Goal: Task Accomplishment & Management: Manage account settings

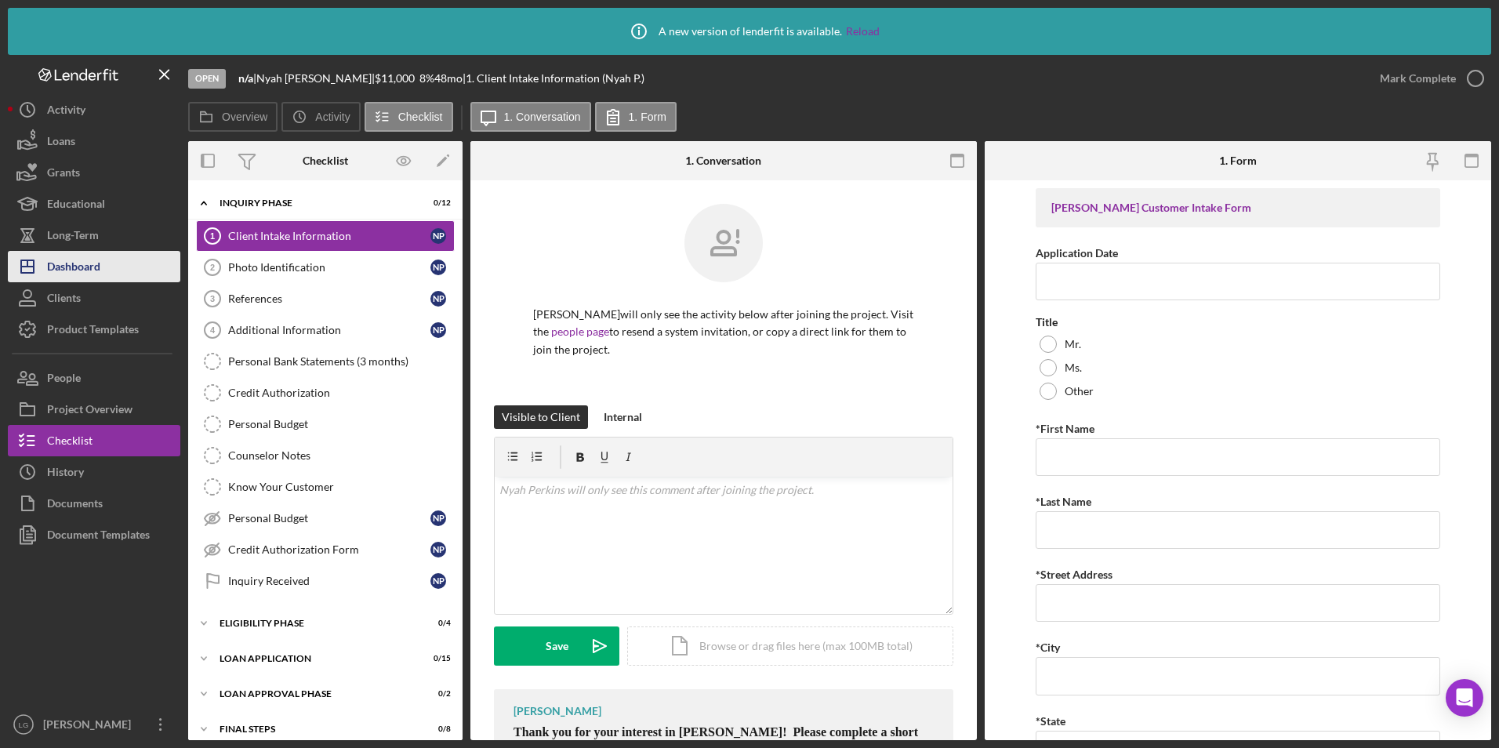
click at [110, 278] on button "Icon/Dashboard Dashboard" at bounding box center [94, 266] width 172 height 31
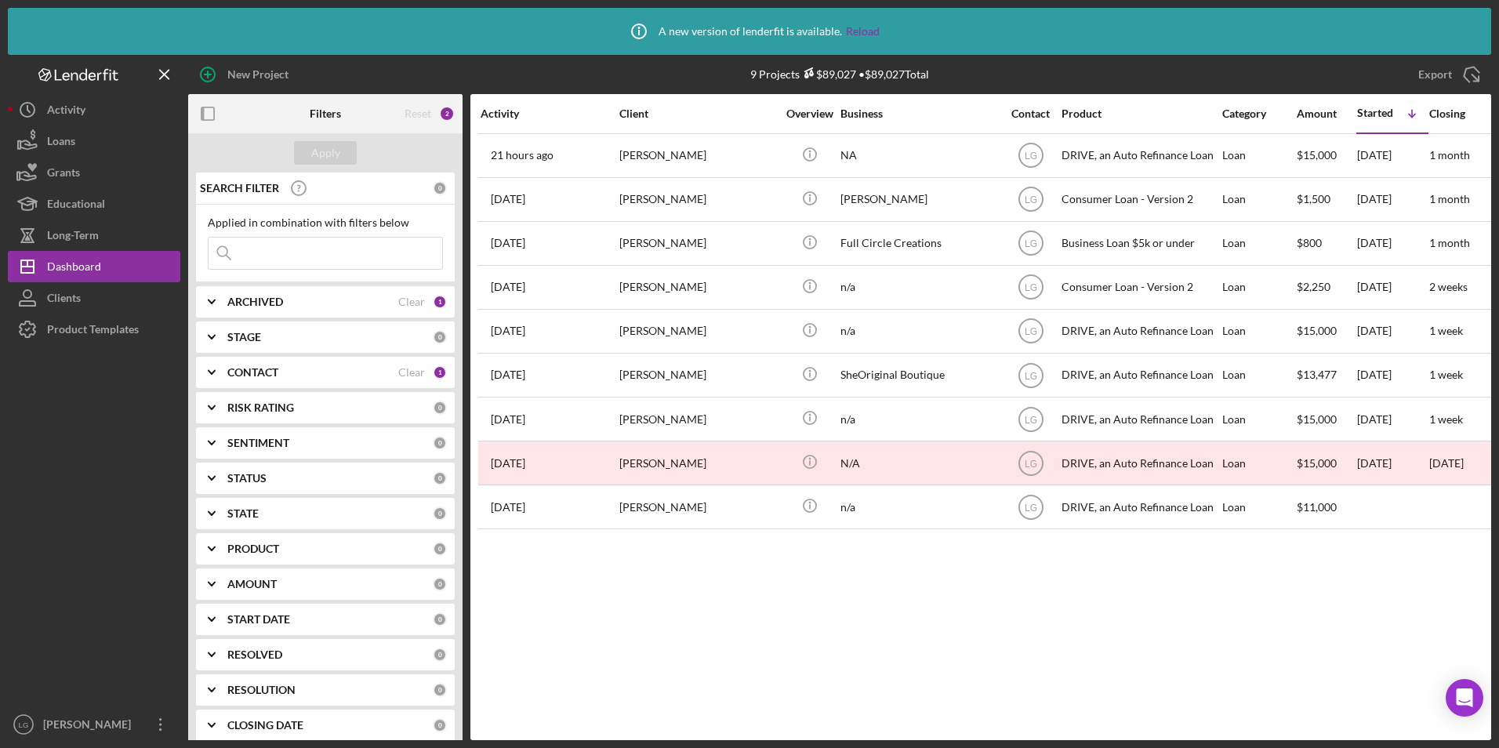
click at [226, 544] on icon "Icon/Expander" at bounding box center [211, 548] width 39 height 39
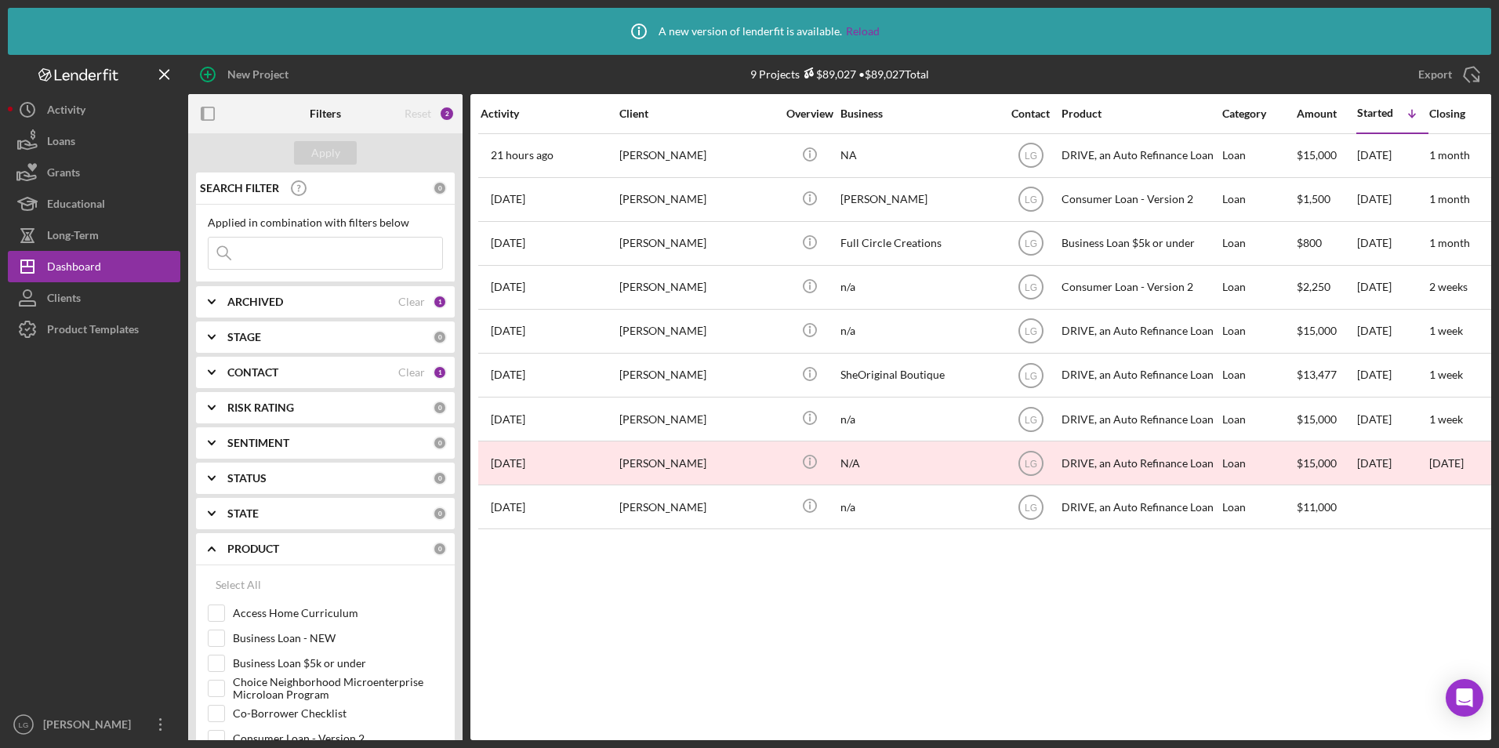
click at [241, 376] on b "CONTACT" at bounding box center [252, 372] width 51 height 13
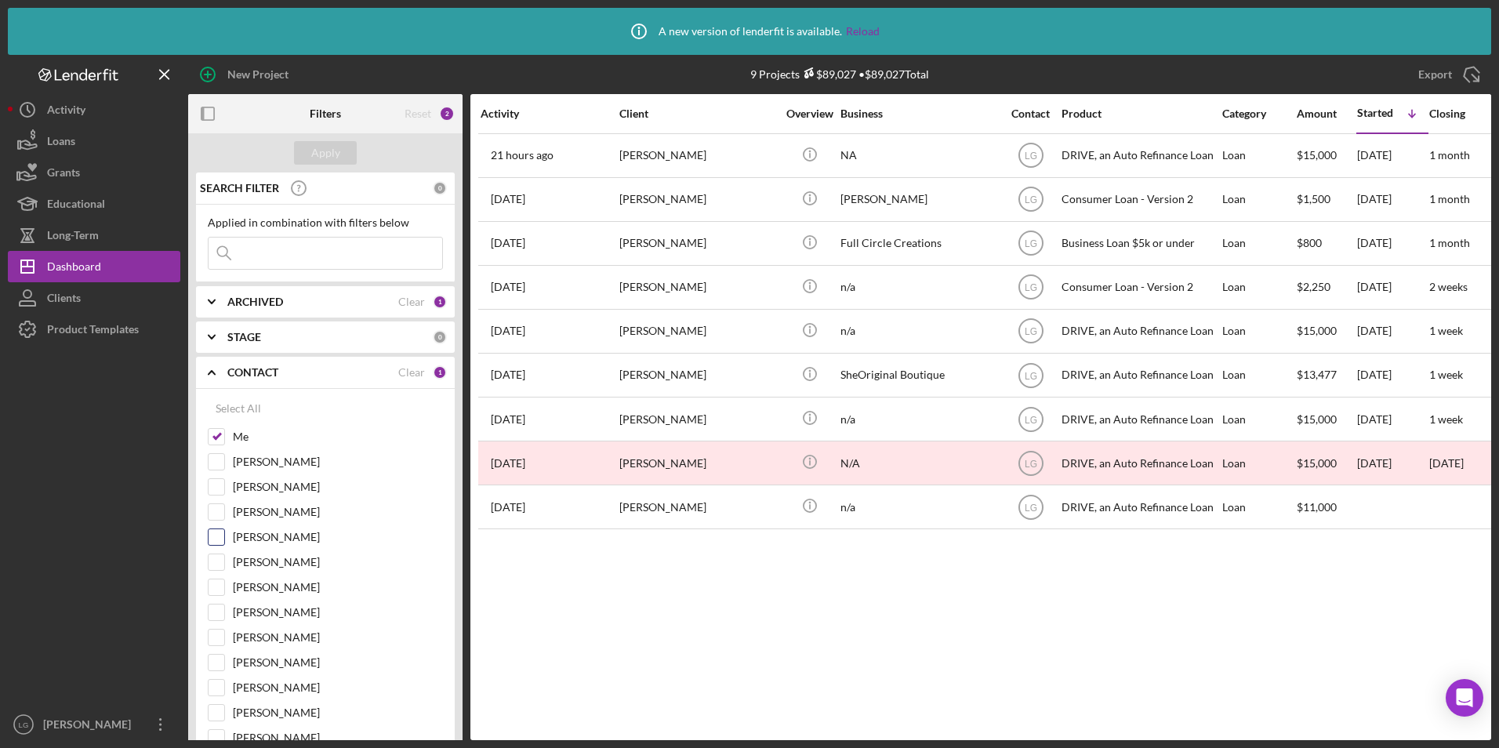
scroll to position [235, 0]
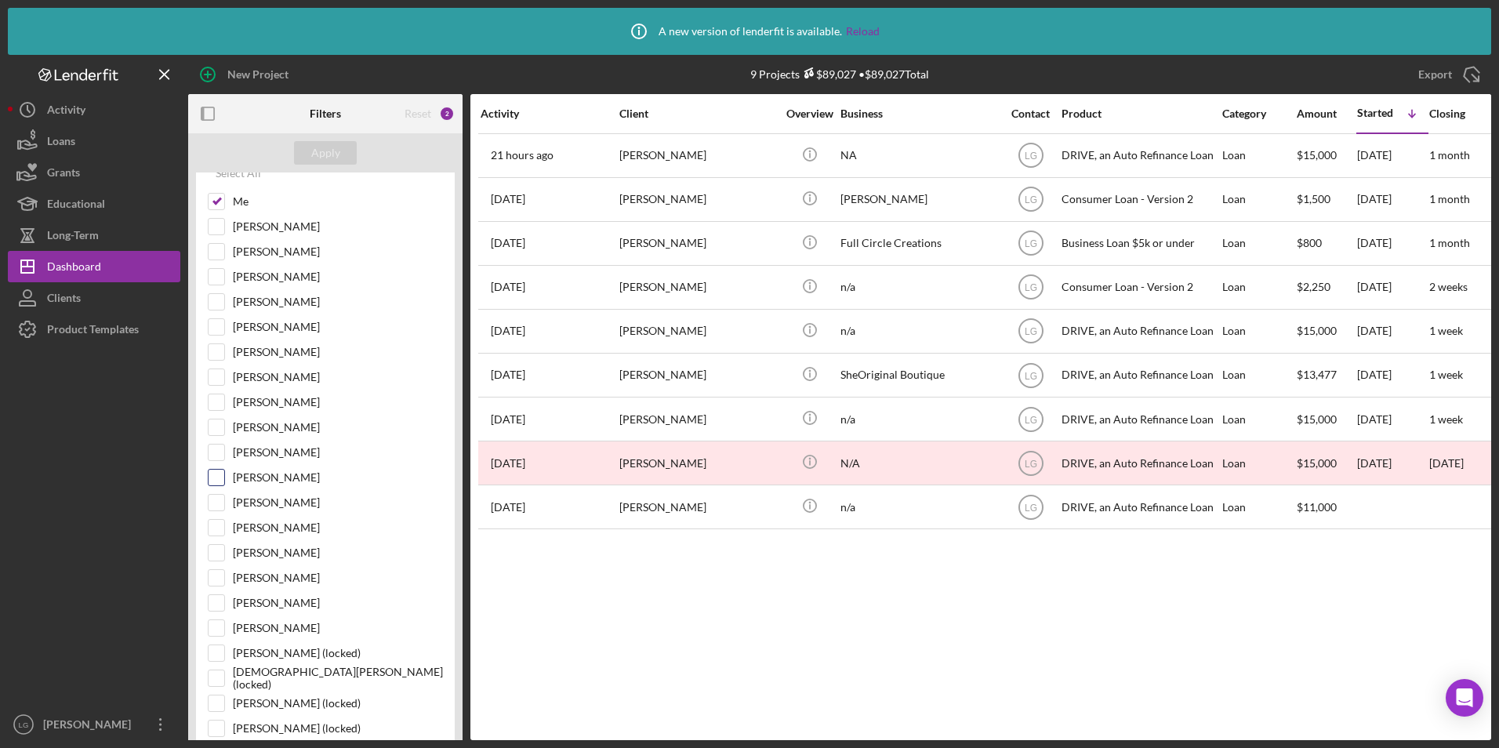
click at [212, 501] on input "[PERSON_NAME]" at bounding box center [217, 503] width 16 height 16
checkbox input "true"
click at [321, 143] on div "Apply" at bounding box center [325, 153] width 29 height 24
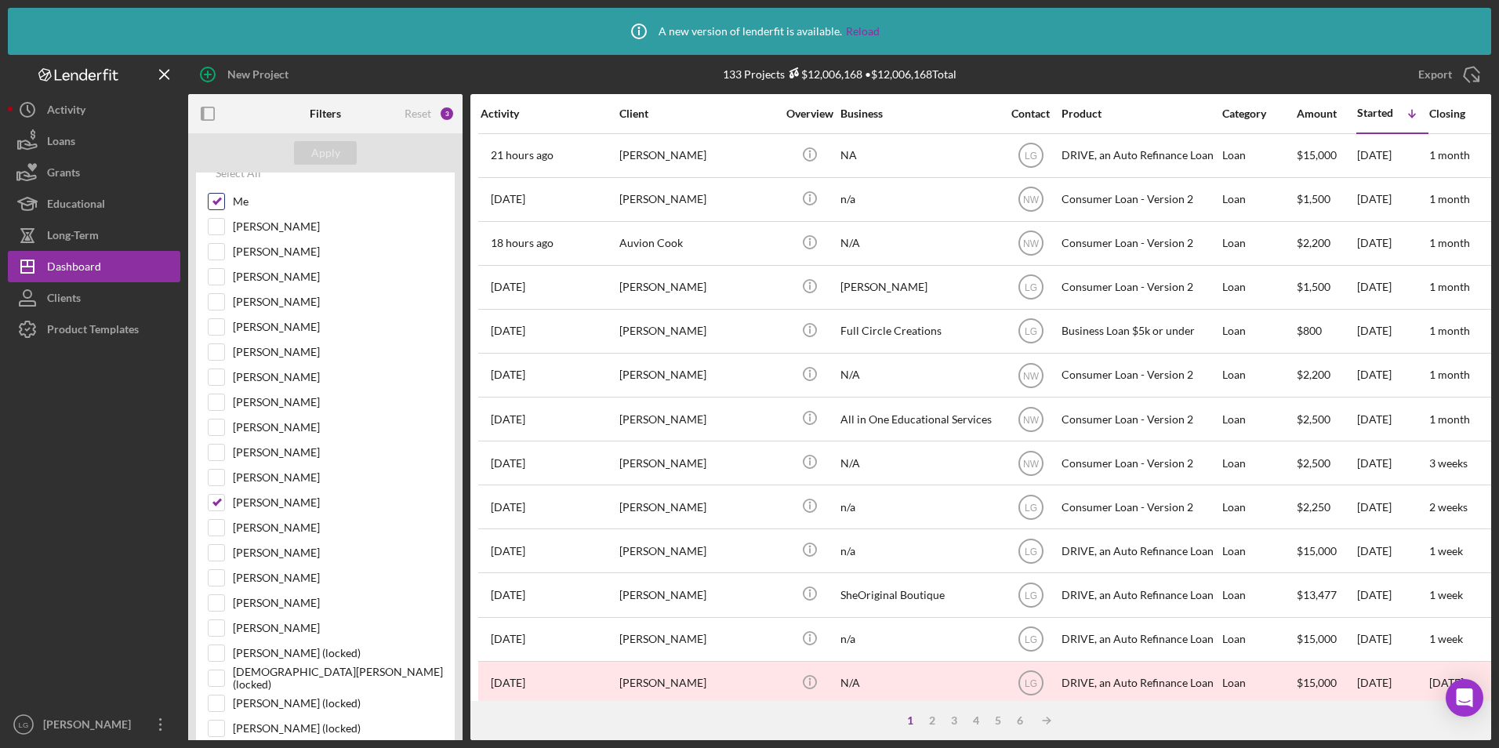
click at [220, 207] on input "Me" at bounding box center [217, 202] width 16 height 16
checkbox input "false"
click at [312, 154] on div "Apply" at bounding box center [325, 153] width 29 height 24
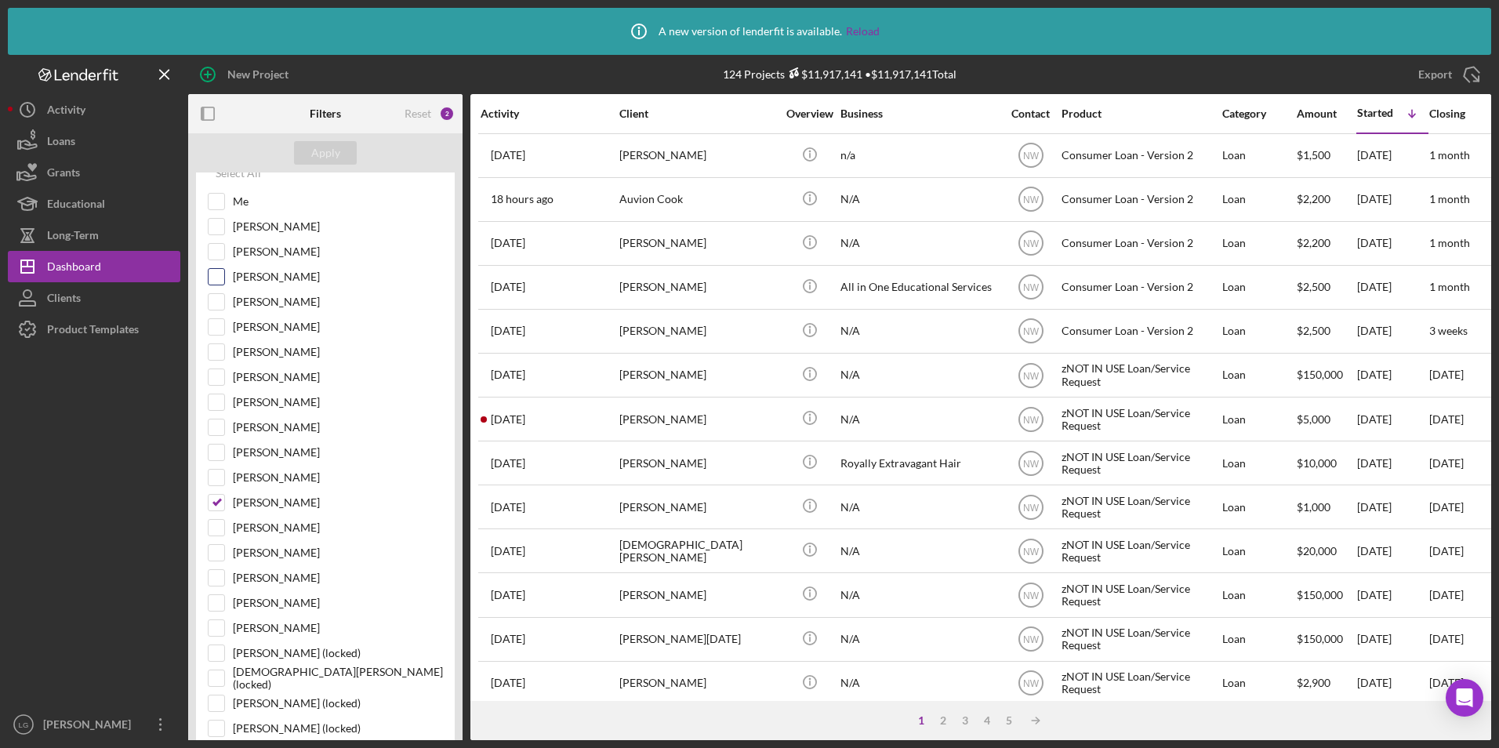
scroll to position [0, 0]
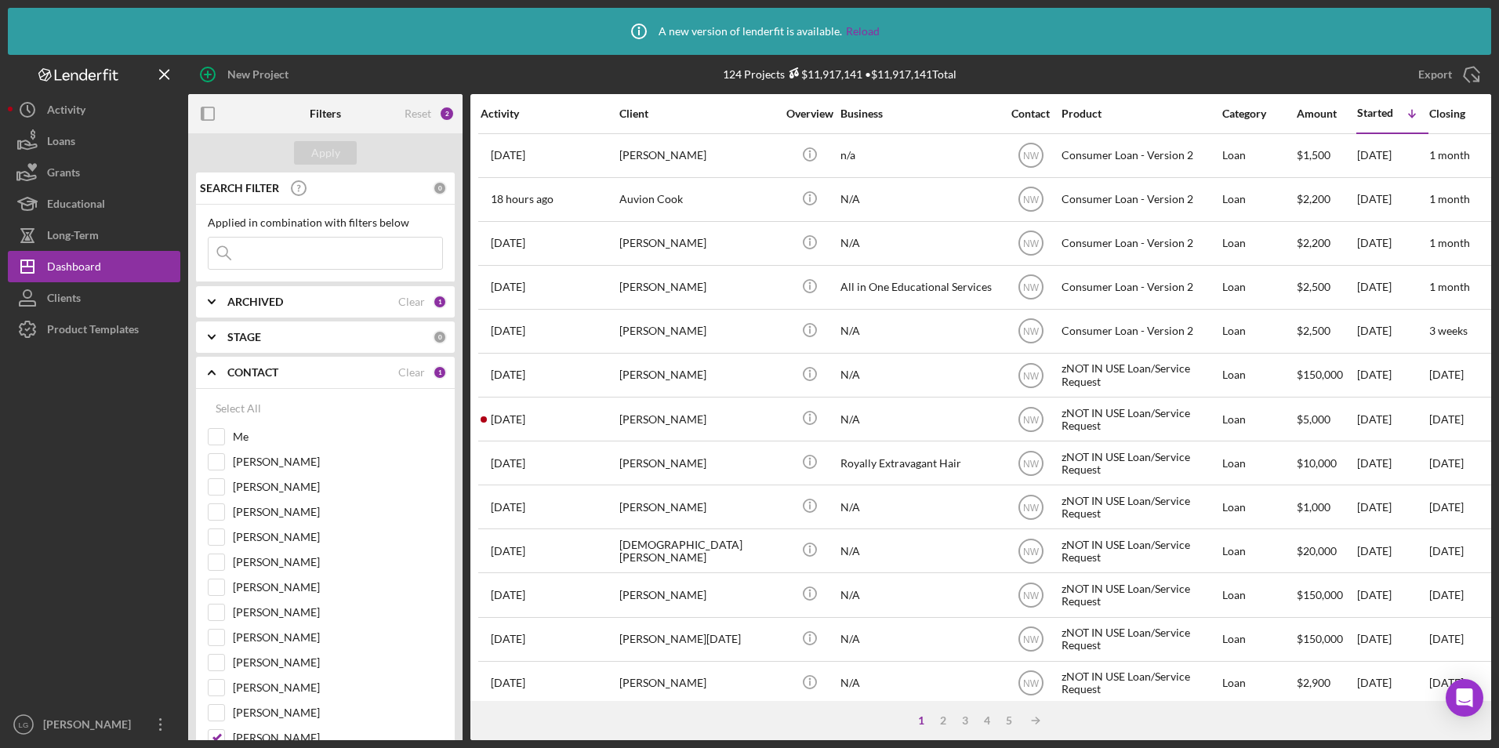
click at [295, 313] on div "ARCHIVED Clear 1" at bounding box center [337, 301] width 220 height 31
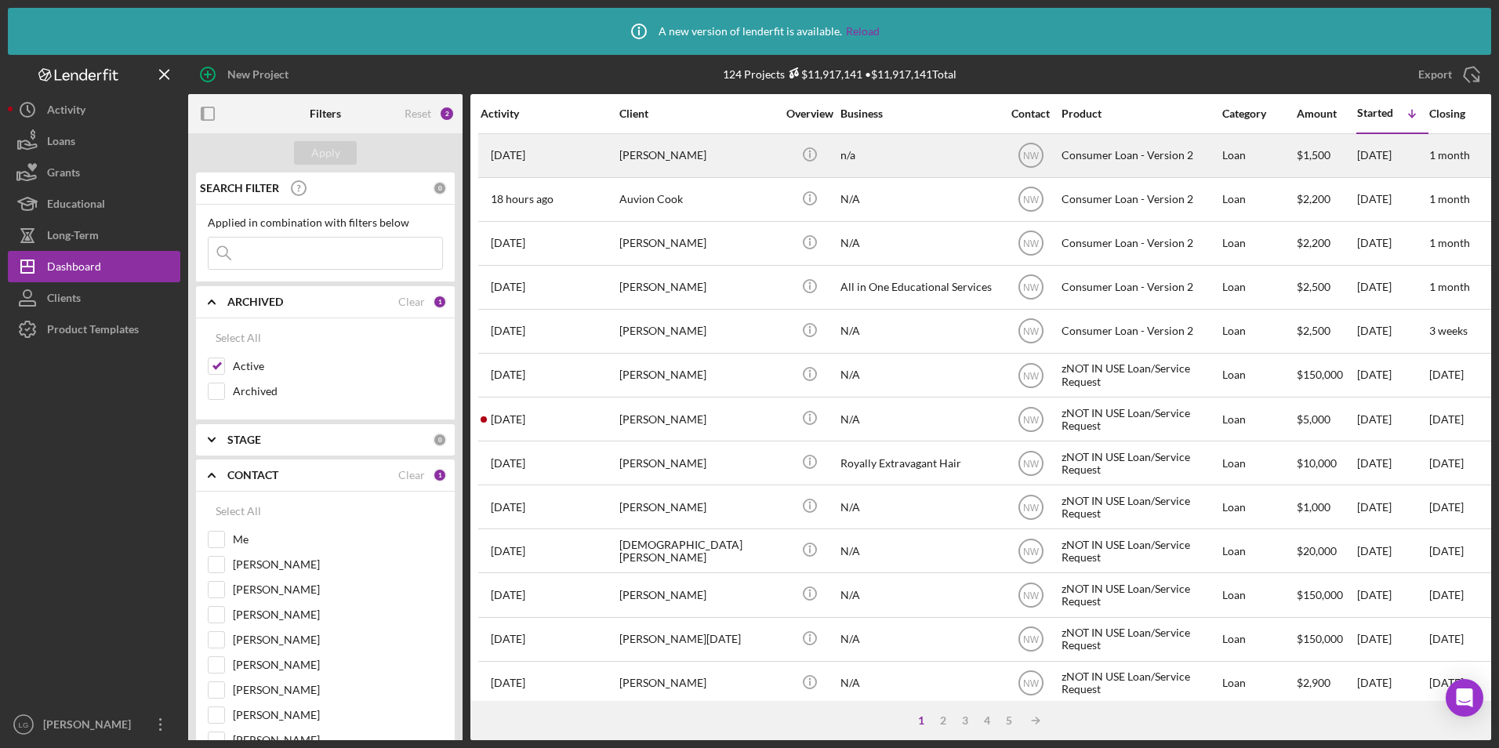
click at [671, 153] on div "[PERSON_NAME]" at bounding box center [697, 156] width 157 height 42
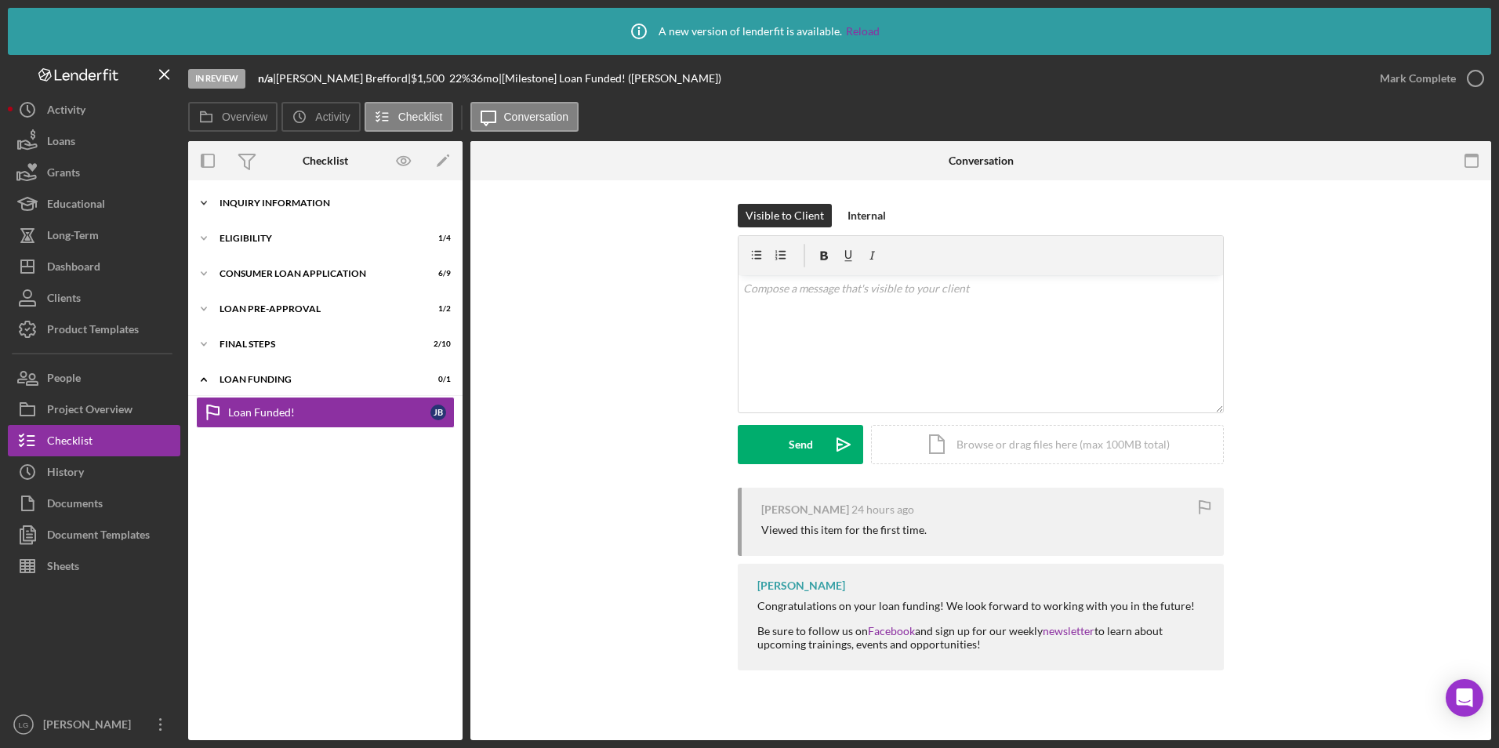
click at [261, 194] on div "Icon/Expander Inquiry Information 2 / 8" at bounding box center [325, 202] width 274 height 31
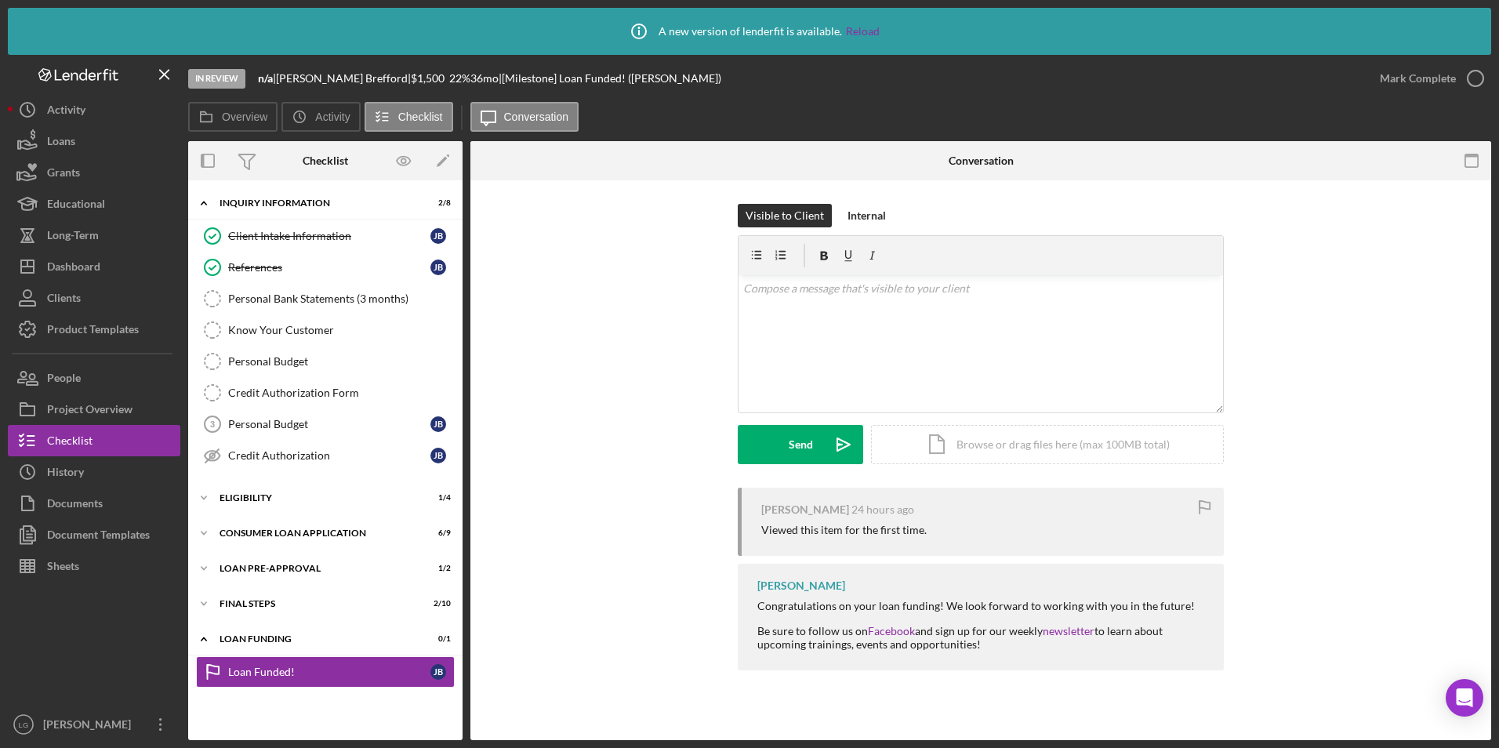
click at [241, 515] on div "Icon/Expander Inquiry Information 2 / 8 Client Intake Information Client Intake…" at bounding box center [325, 460] width 274 height 544
click at [244, 499] on div "Eligibility" at bounding box center [331, 497] width 223 height 9
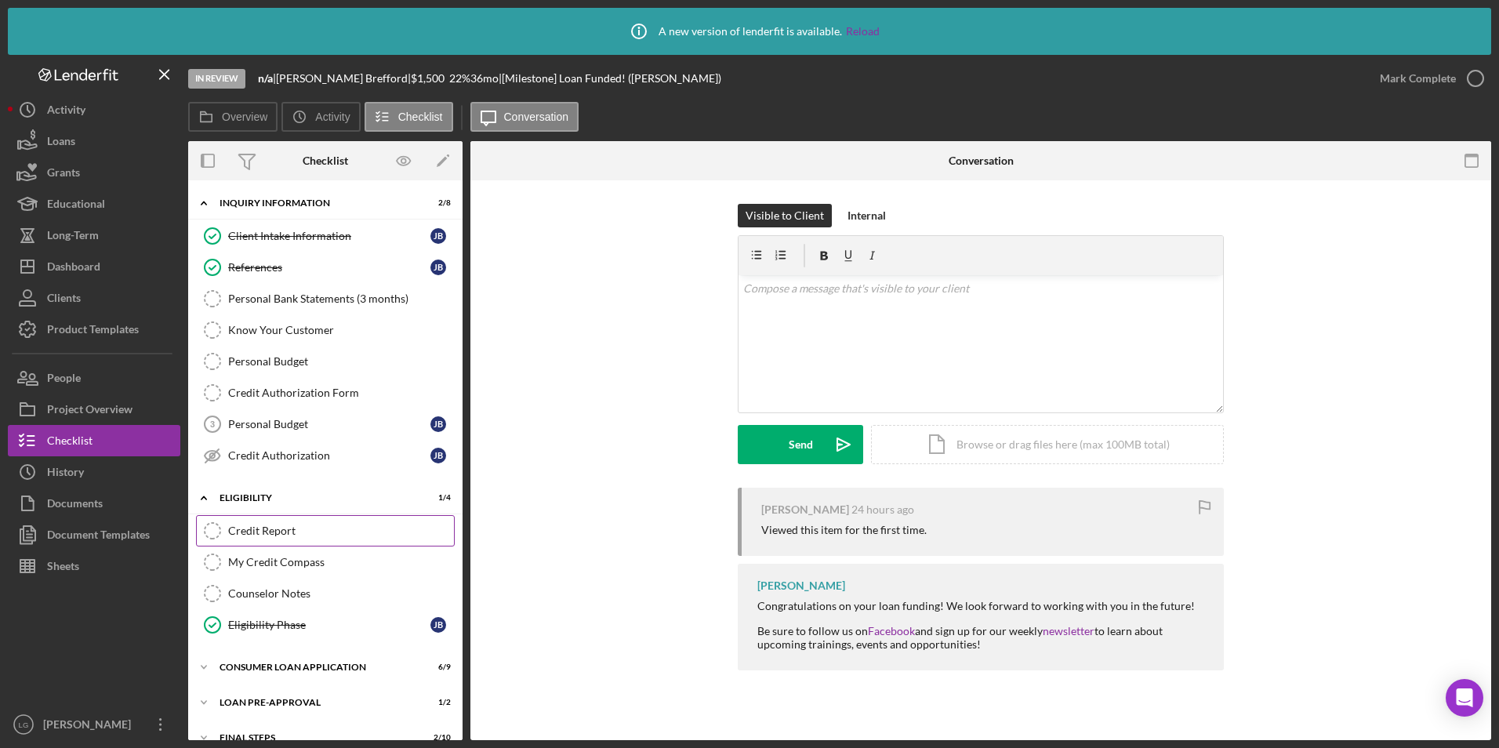
scroll to position [97, 0]
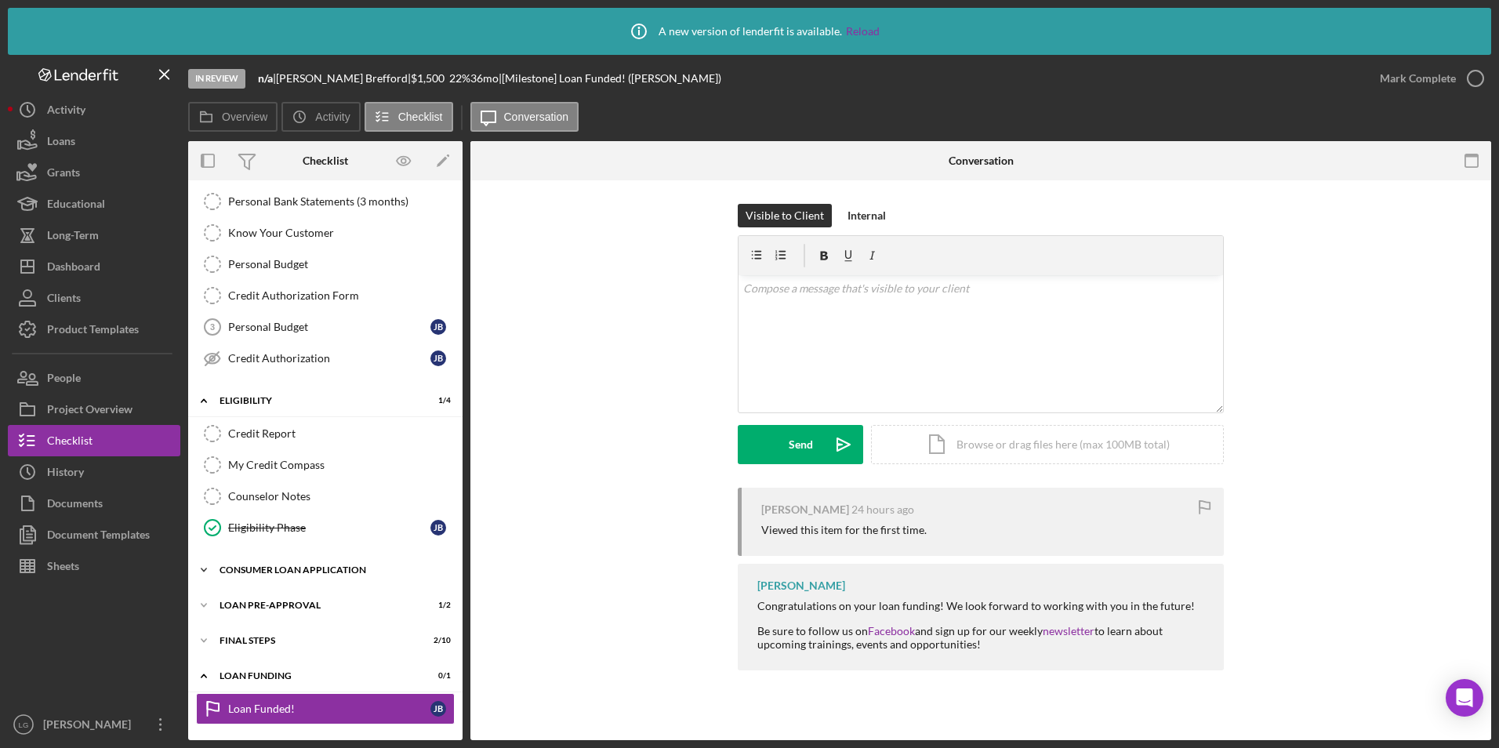
click at [254, 568] on div "Consumer Loan Application" at bounding box center [331, 569] width 223 height 9
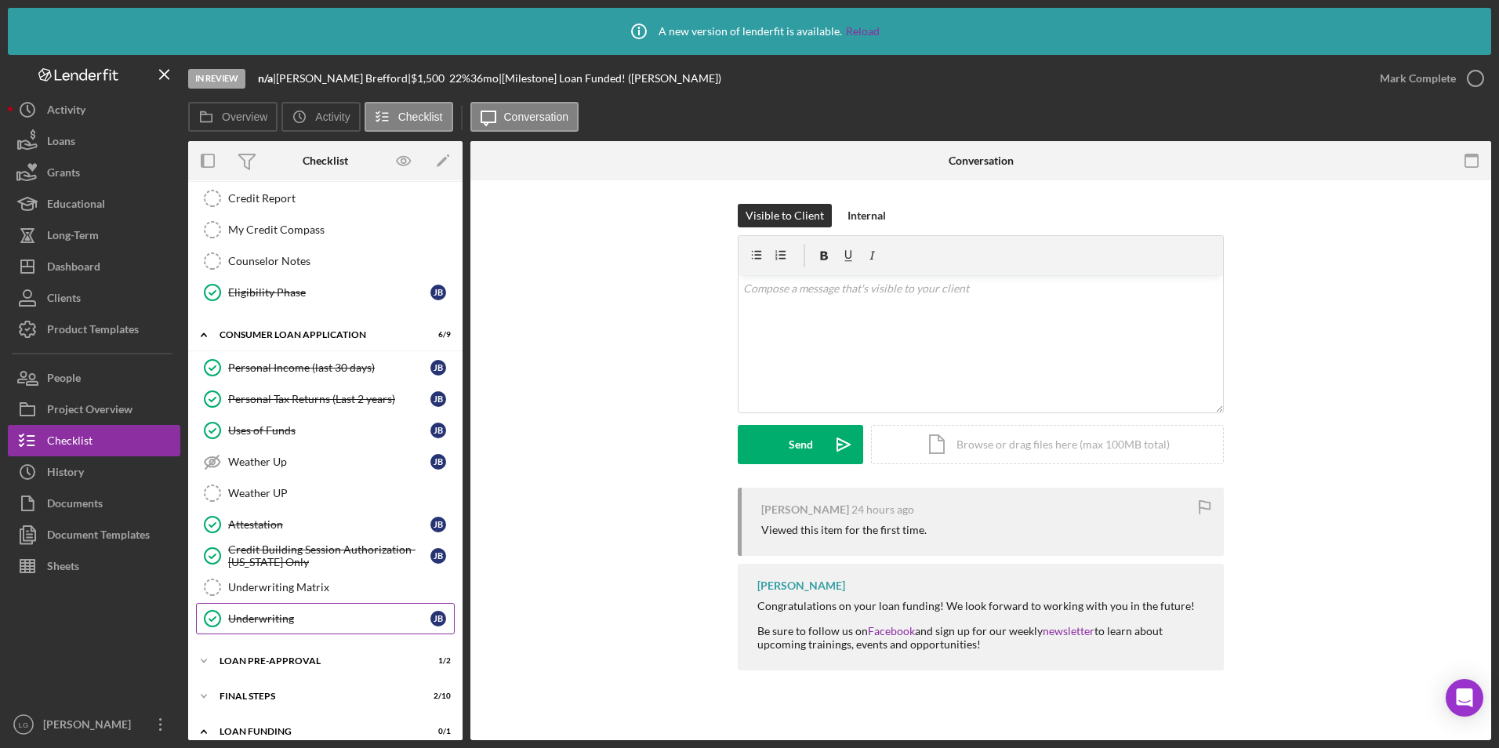
scroll to position [388, 0]
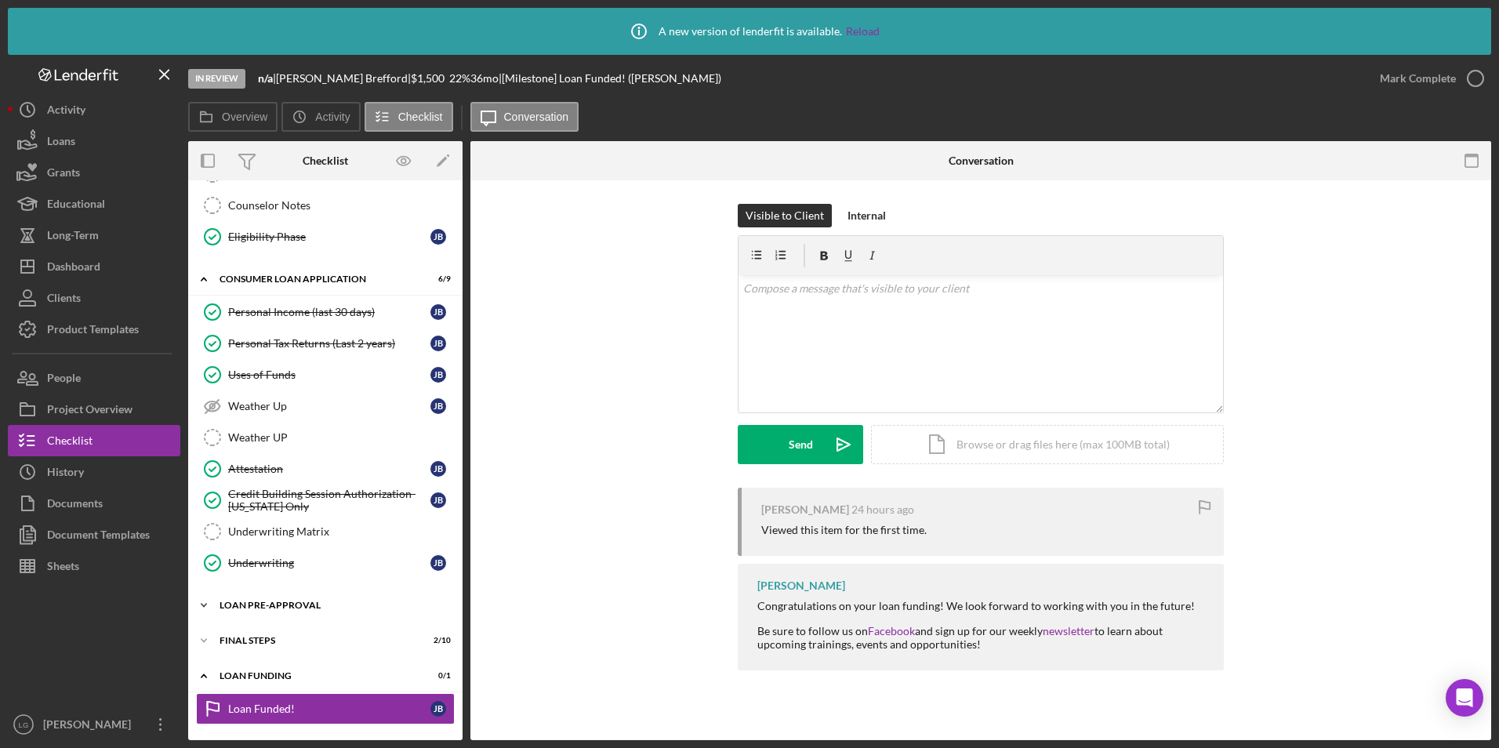
click at [267, 611] on div "Icon/Expander Loan Pre-Approval 1 / 2" at bounding box center [325, 605] width 274 height 31
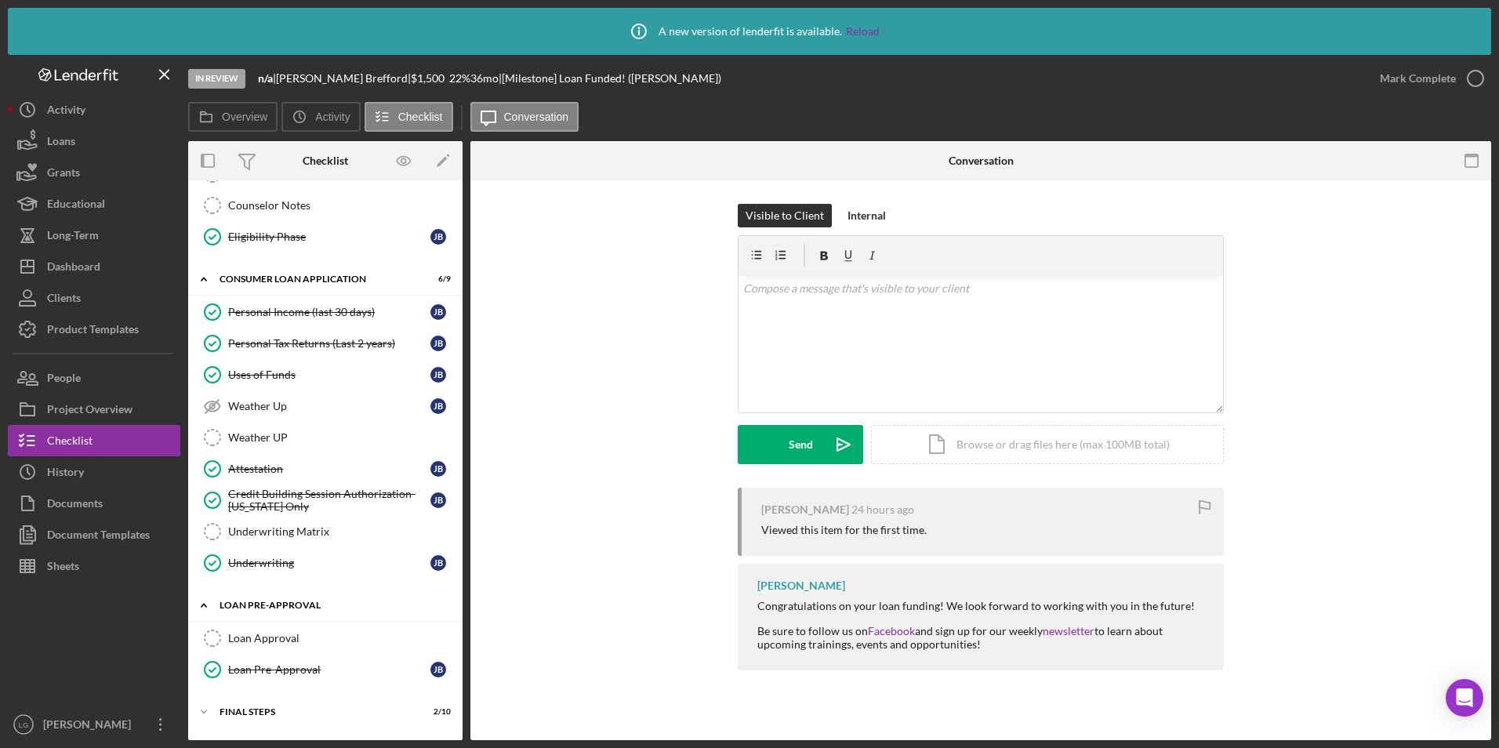
scroll to position [459, 0]
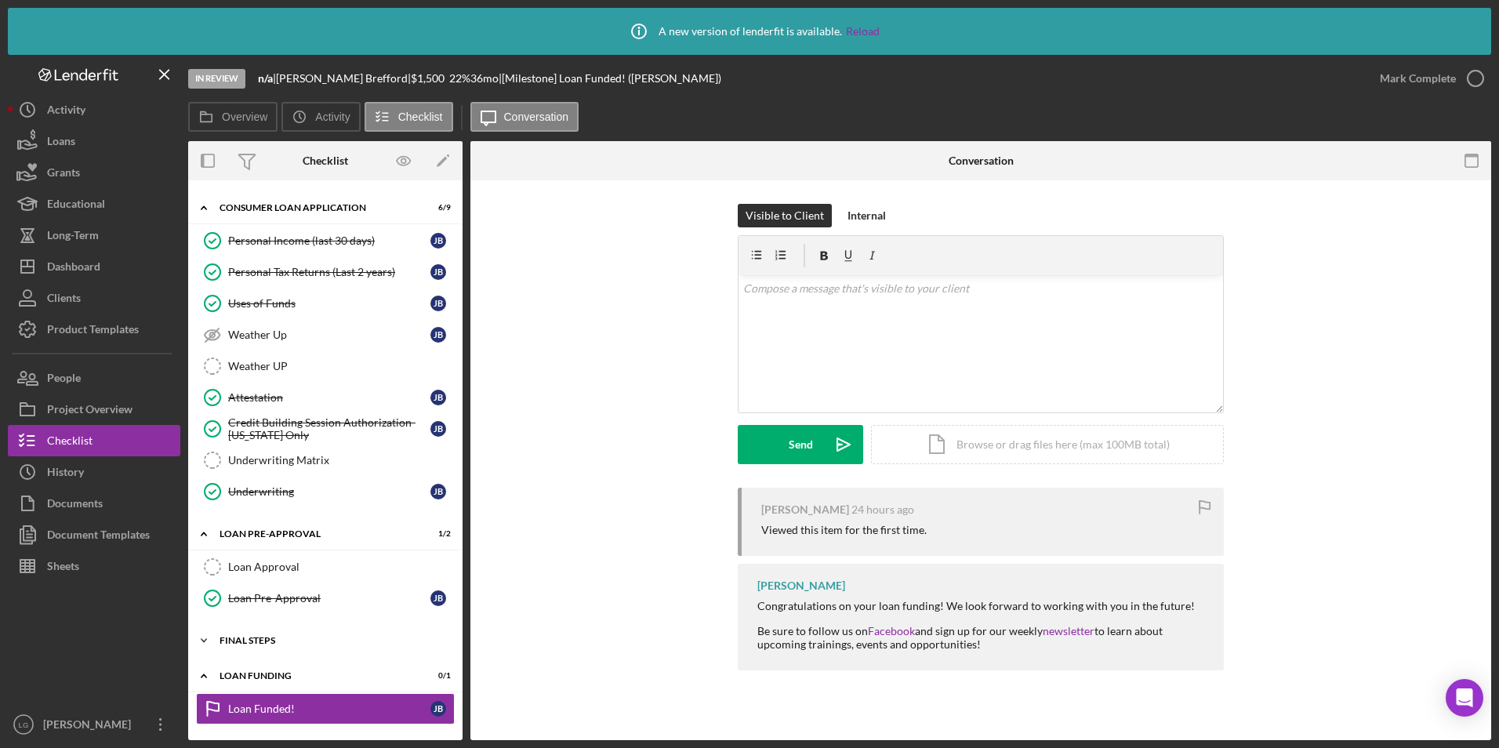
click at [252, 643] on div "FINAL STEPS" at bounding box center [331, 640] width 223 height 9
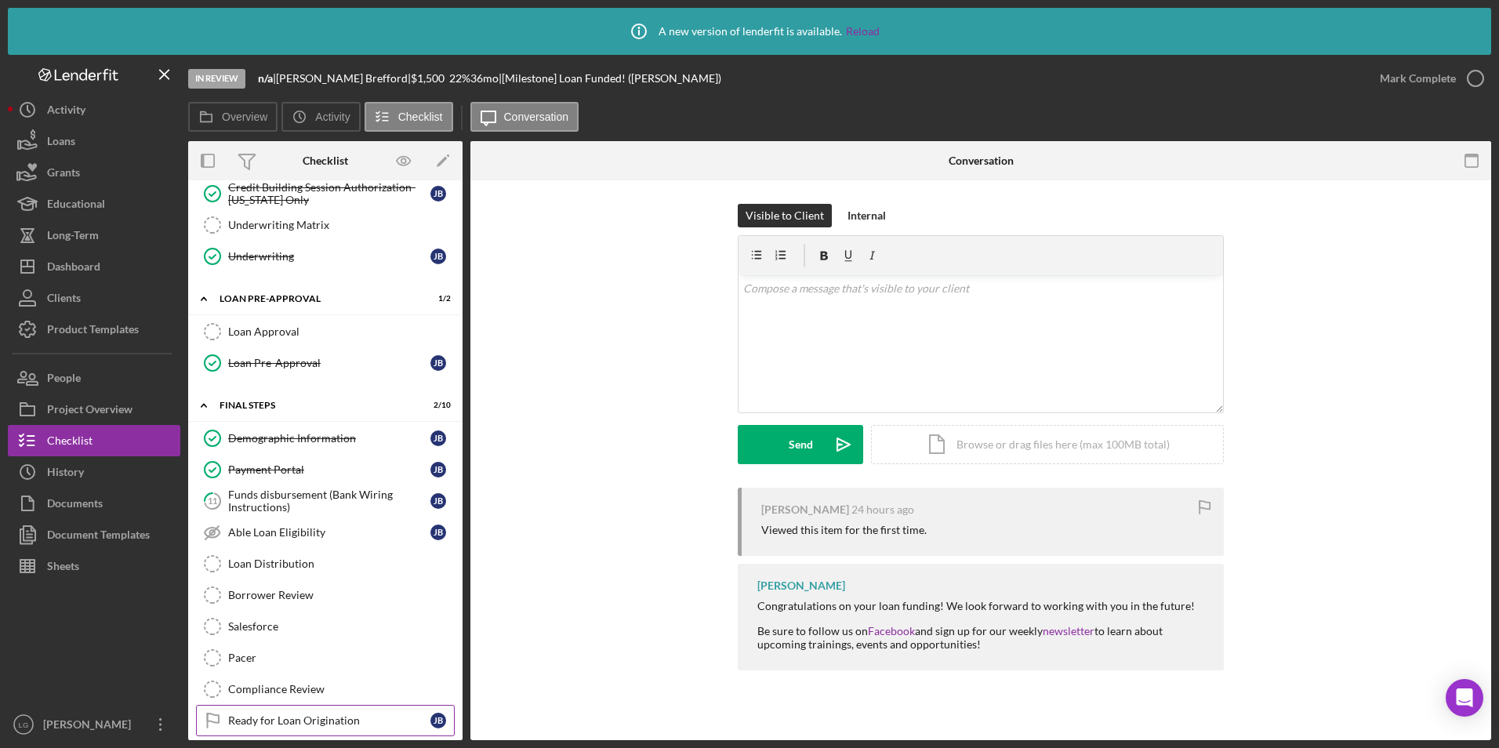
scroll to position [782, 0]
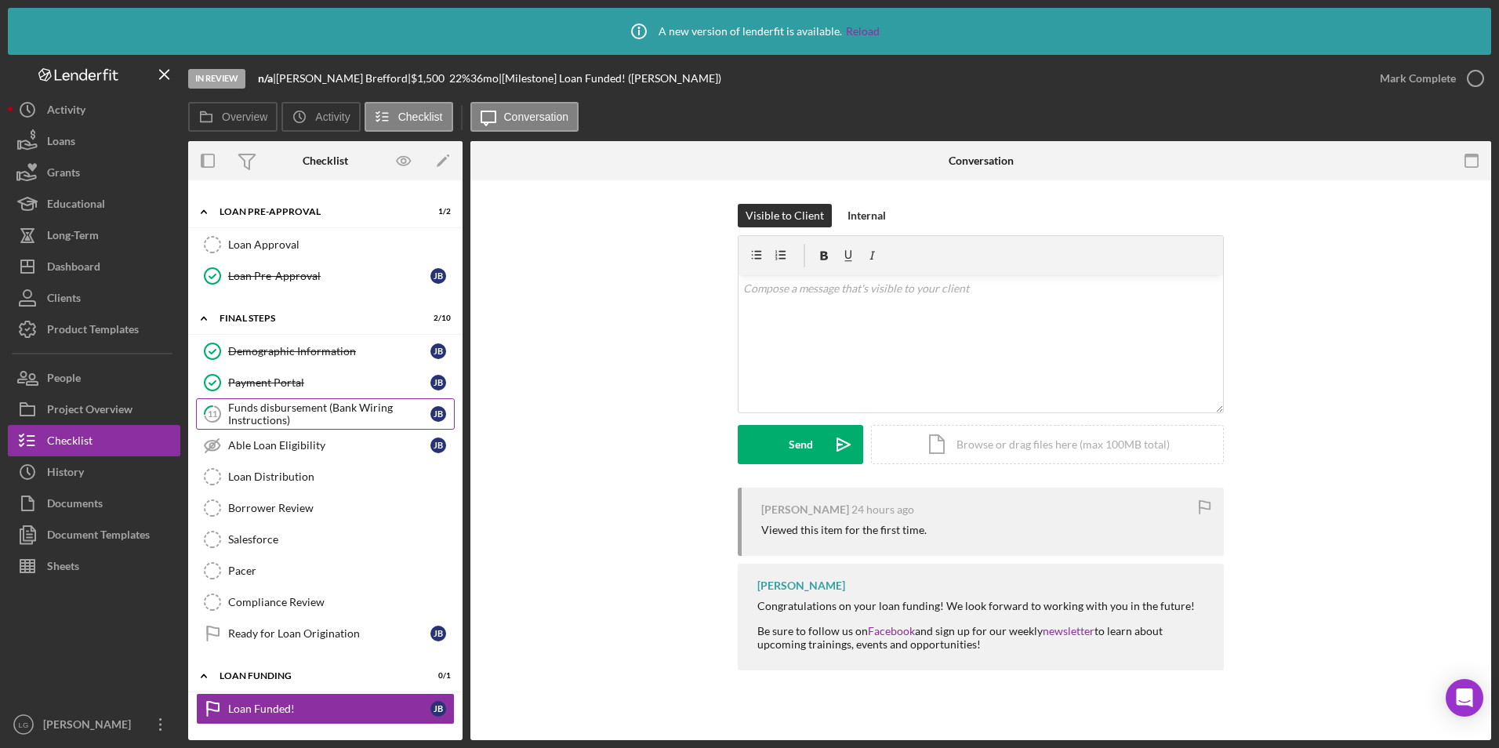
click at [267, 403] on div "Funds disbursement (Bank Wiring Instructions)" at bounding box center [329, 413] width 202 height 25
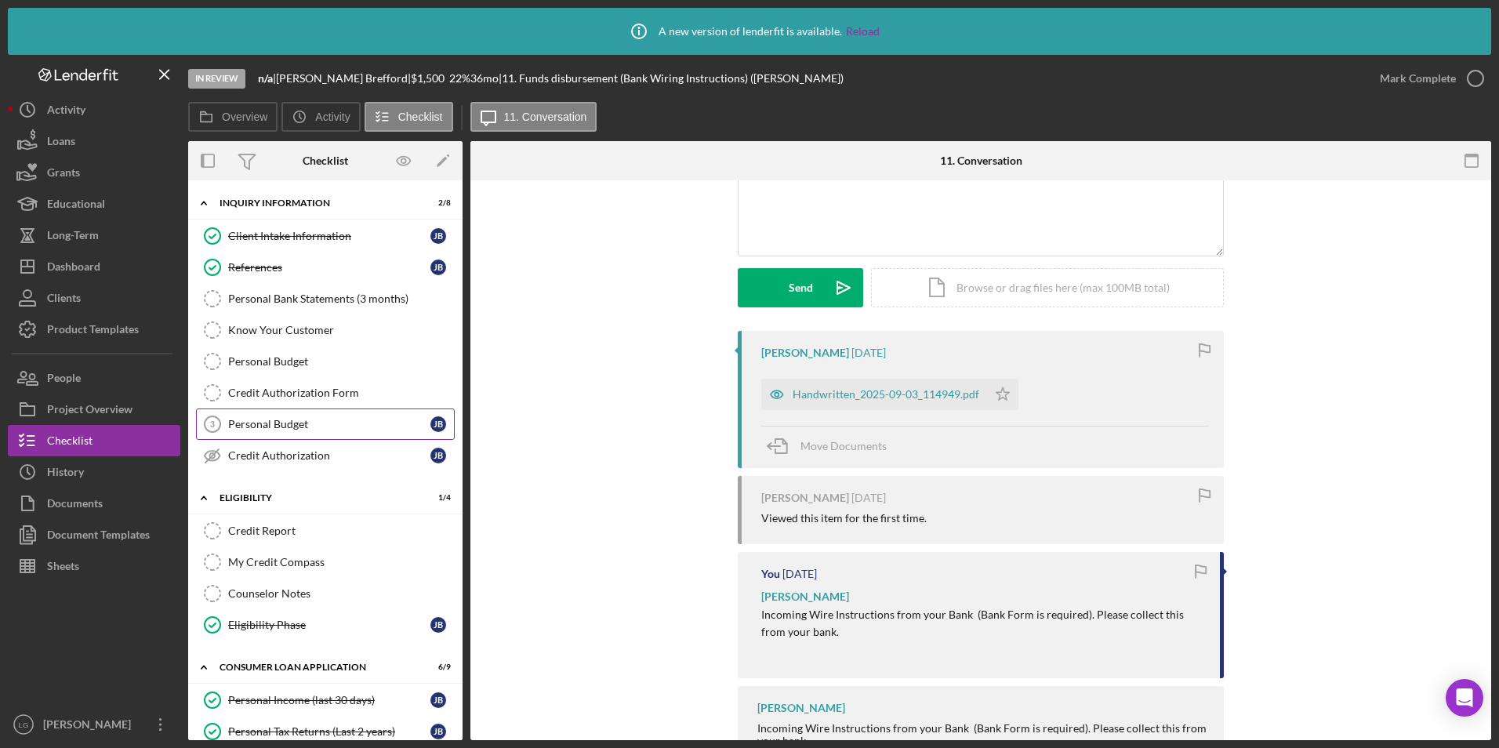
click at [285, 418] on div "Personal Budget" at bounding box center [329, 424] width 202 height 13
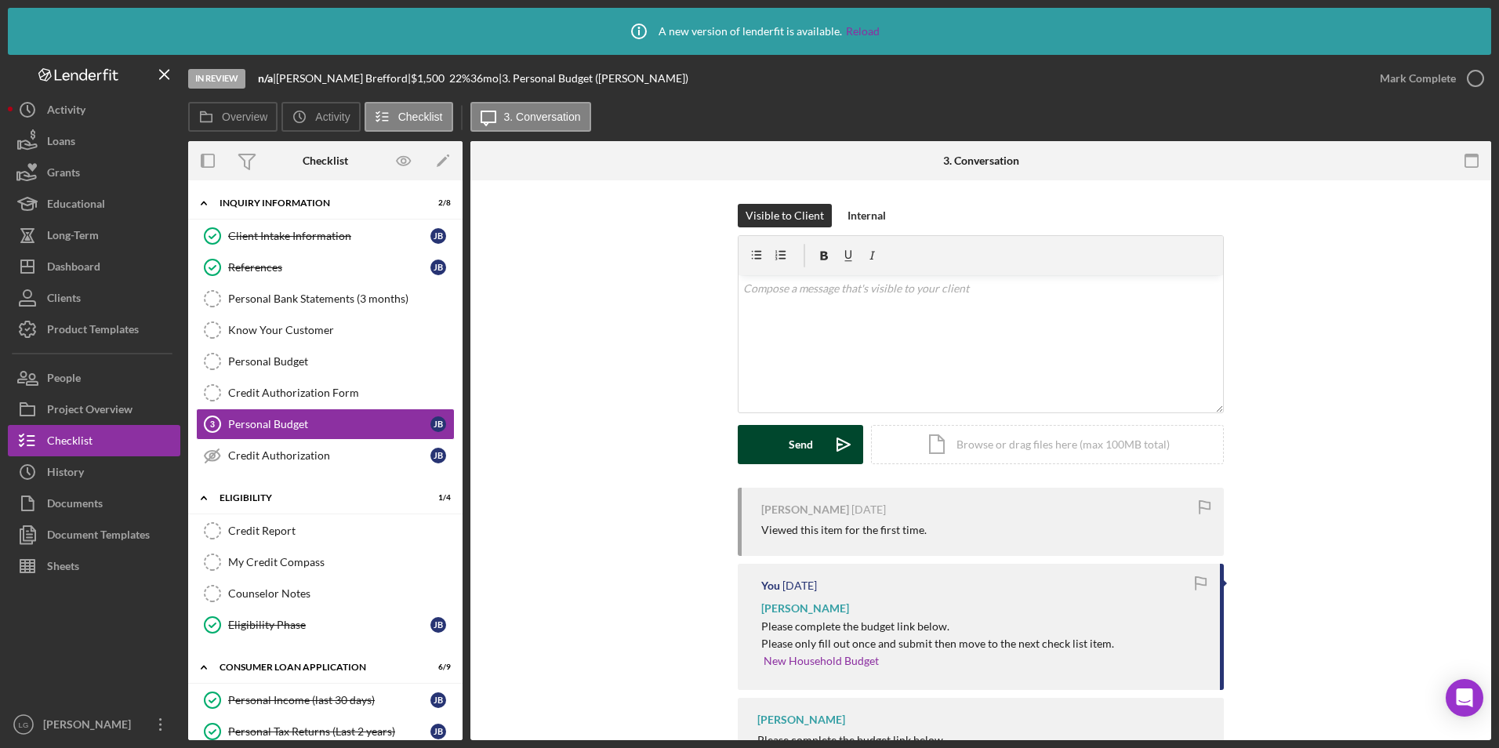
scroll to position [82, 0]
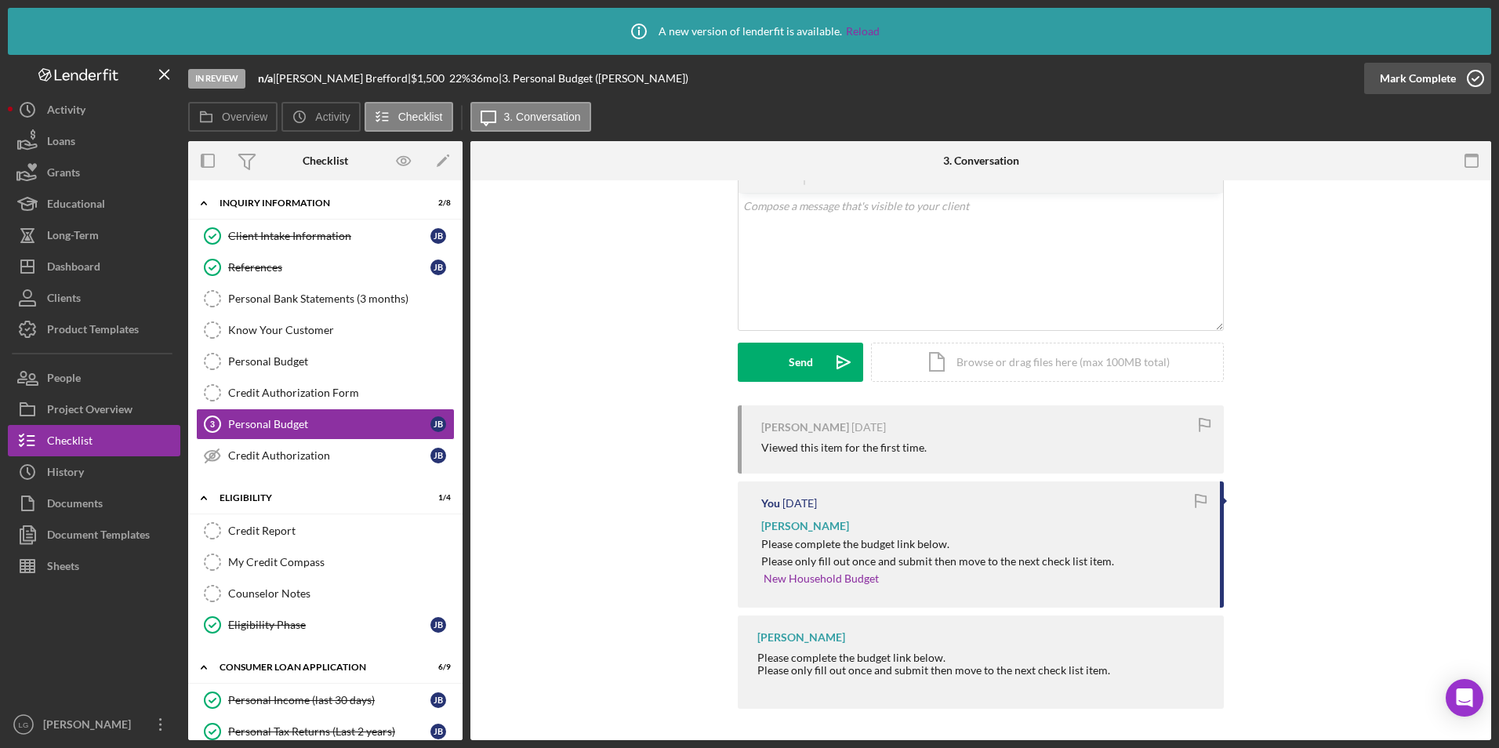
click at [1404, 82] on div "Mark Complete" at bounding box center [1418, 78] width 76 height 31
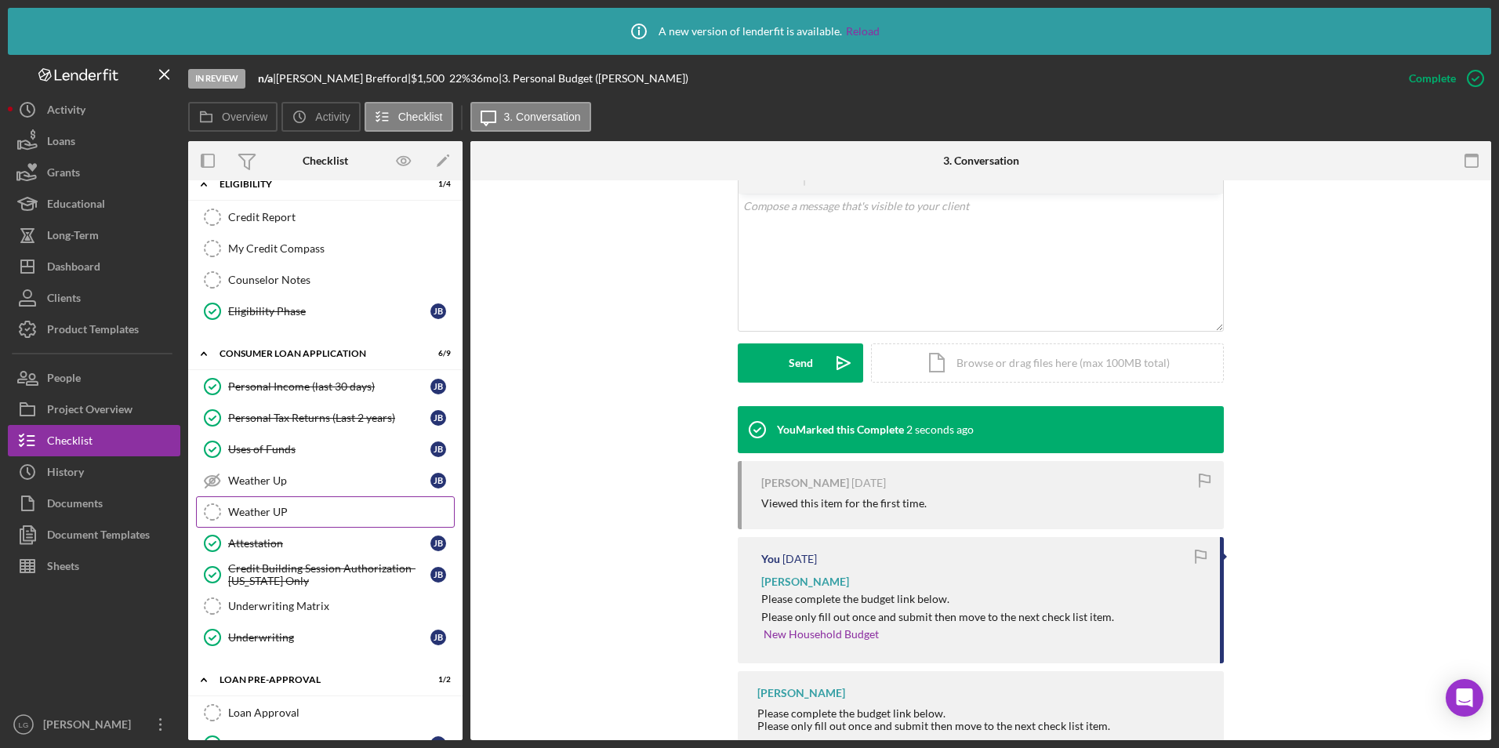
scroll to position [549, 0]
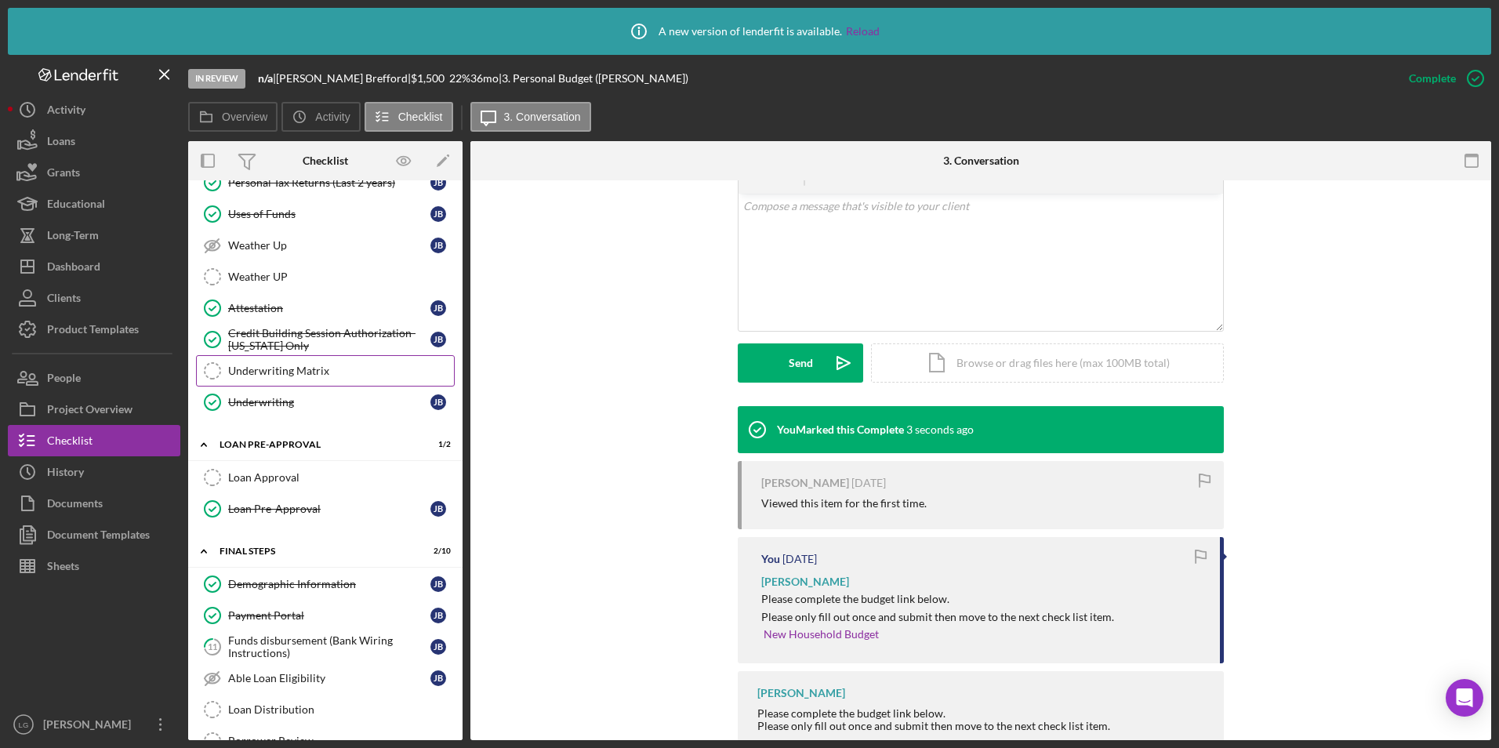
click at [299, 373] on div "Underwriting Matrix" at bounding box center [341, 371] width 226 height 13
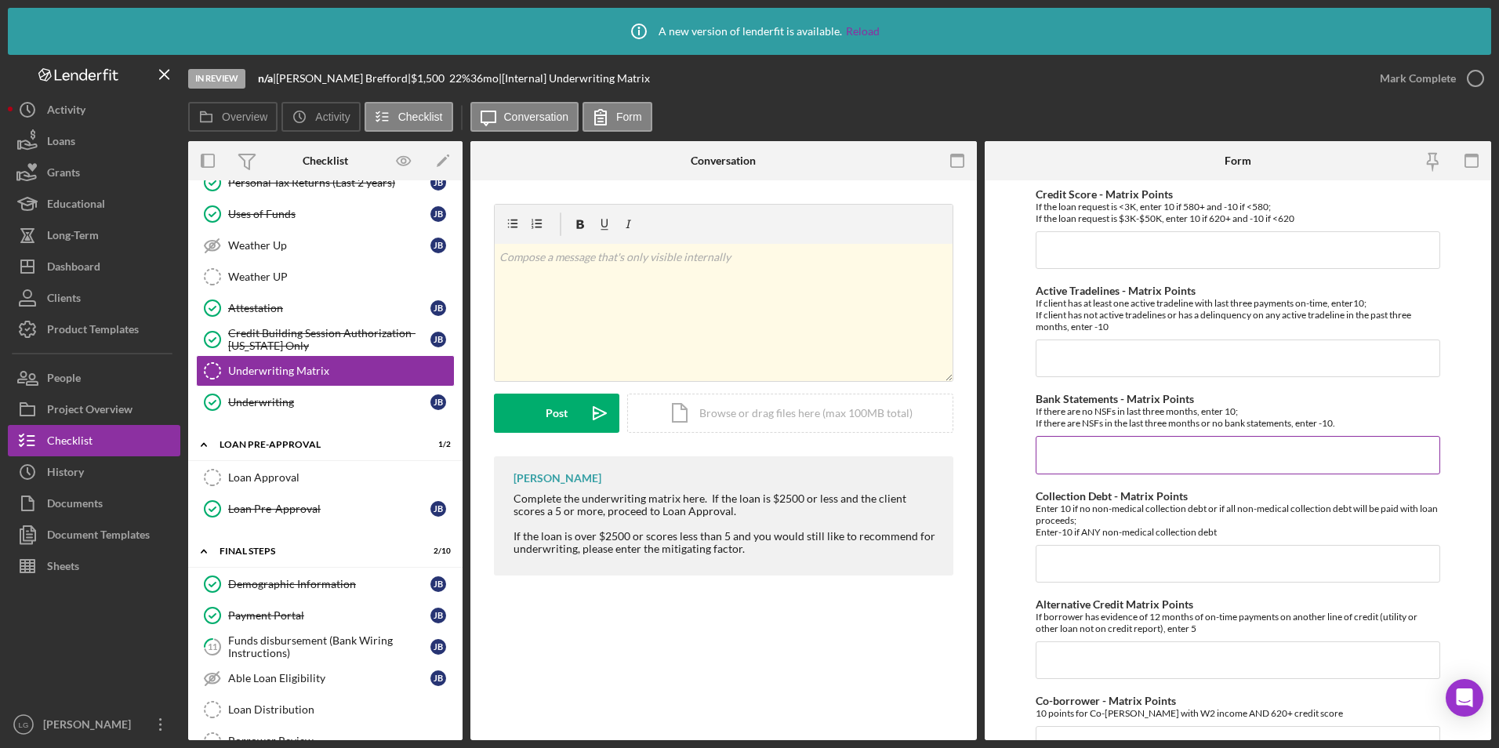
drag, startPoint x: 1122, startPoint y: 455, endPoint x: 1122, endPoint y: 470, distance: 15.7
click at [1122, 455] on input "Bank Statements - Matrix Points" at bounding box center [1238, 455] width 405 height 38
type input "-10"
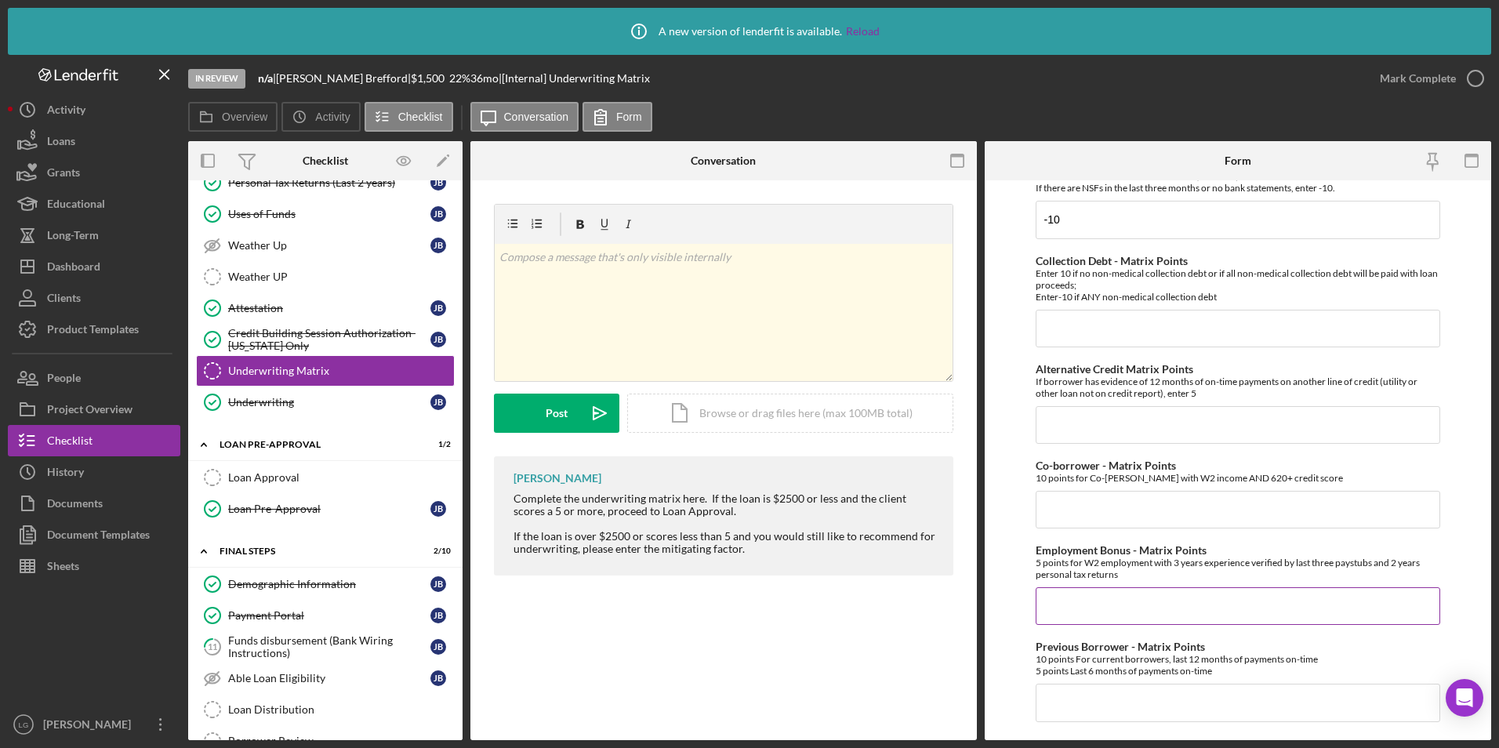
click at [1093, 594] on input "Employment Bonus - Matrix Points" at bounding box center [1238, 606] width 405 height 38
type input "5"
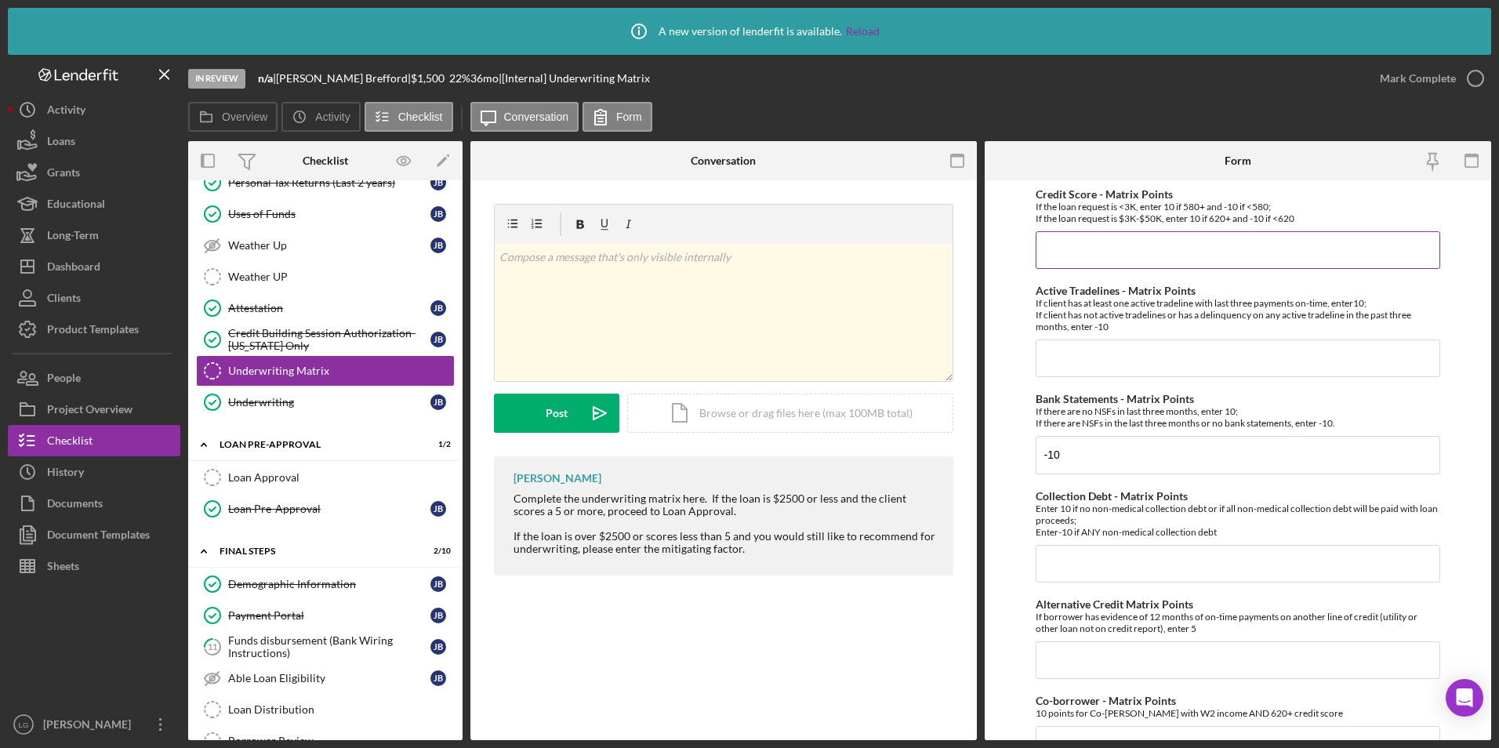
click at [1240, 259] on input "Credit Score - Matrix Points" at bounding box center [1238, 250] width 405 height 38
type input "10"
click at [1136, 368] on input "1" at bounding box center [1238, 358] width 405 height 38
type input "10"
click at [1090, 557] on input "Collection Debt - Matrix Points" at bounding box center [1238, 564] width 405 height 38
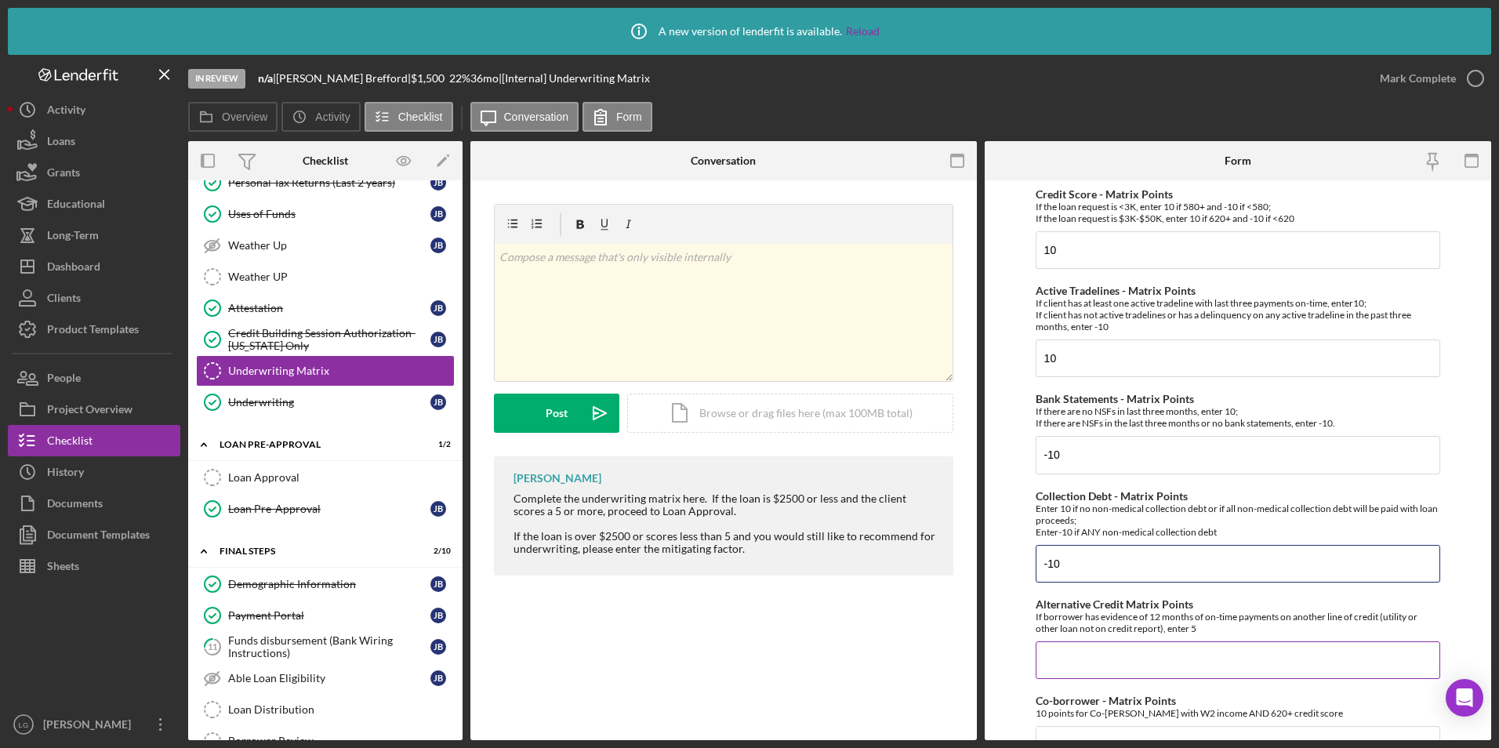
type input "-10"
click at [1095, 656] on input "Alternative Credit Matrix Points" at bounding box center [1238, 660] width 405 height 38
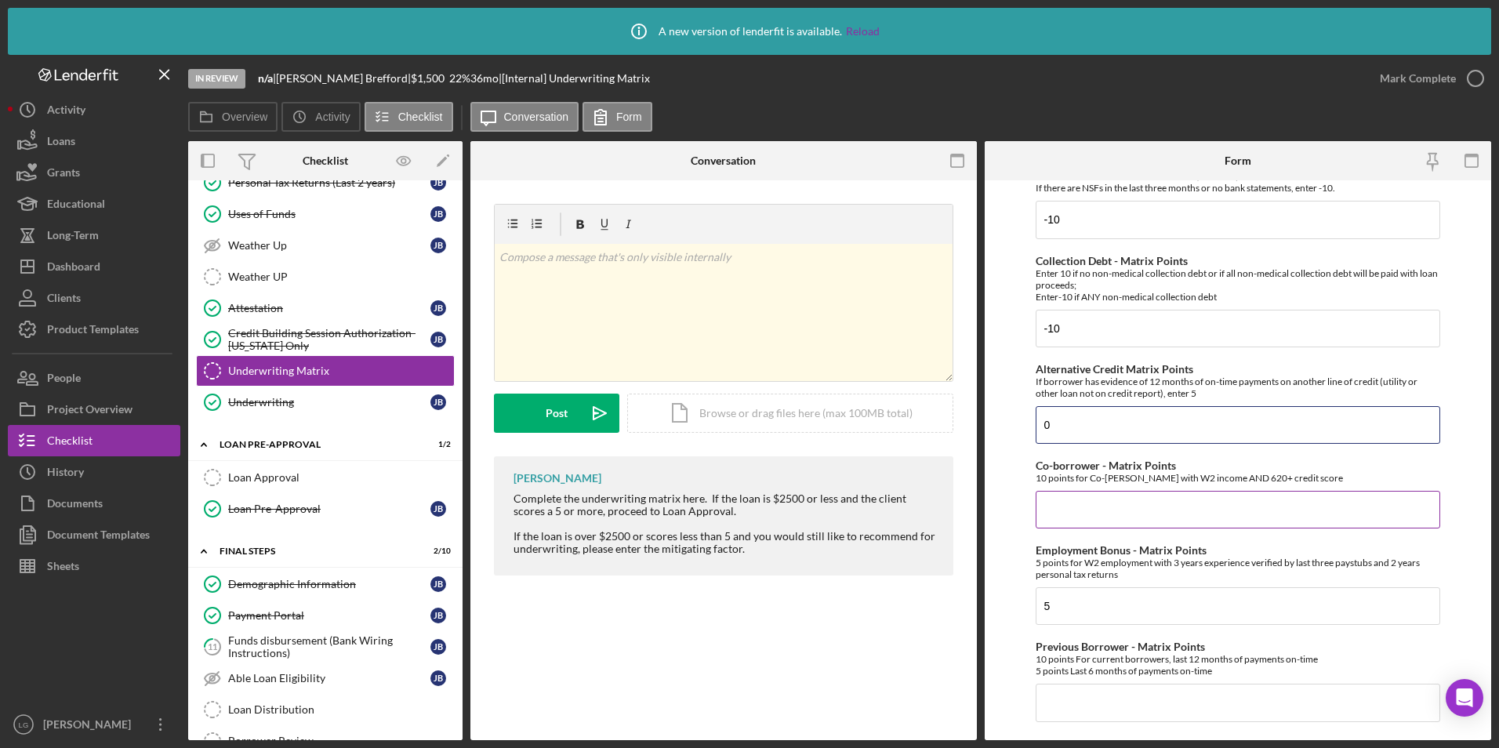
type input "0"
click at [1069, 515] on input "Co-borrower - Matrix Points" at bounding box center [1238, 510] width 405 height 38
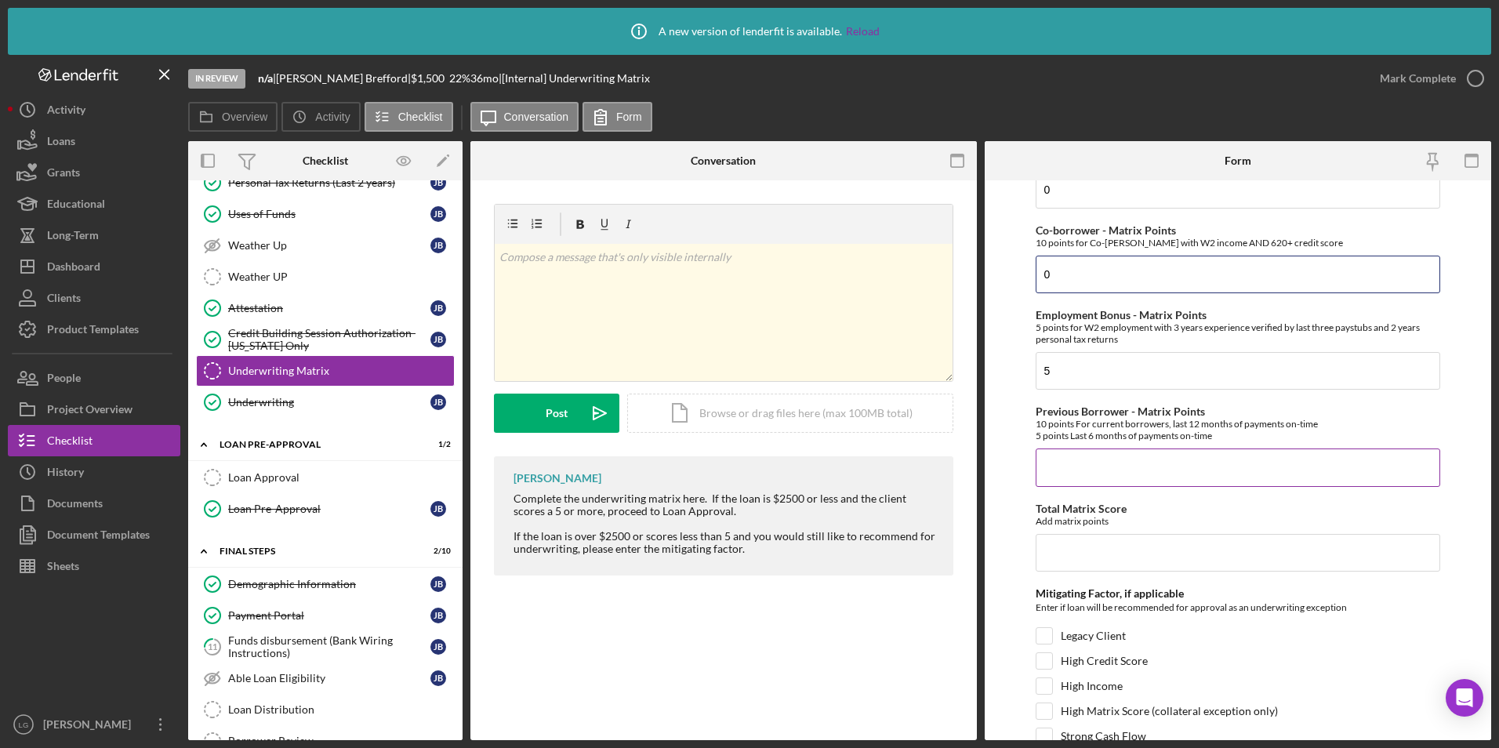
type input "0"
click at [1080, 465] on input "Previous Borrower - Matrix Points" at bounding box center [1238, 467] width 405 height 38
type input "0"
click at [1065, 553] on input "Total Matrix Score" at bounding box center [1238, 553] width 405 height 38
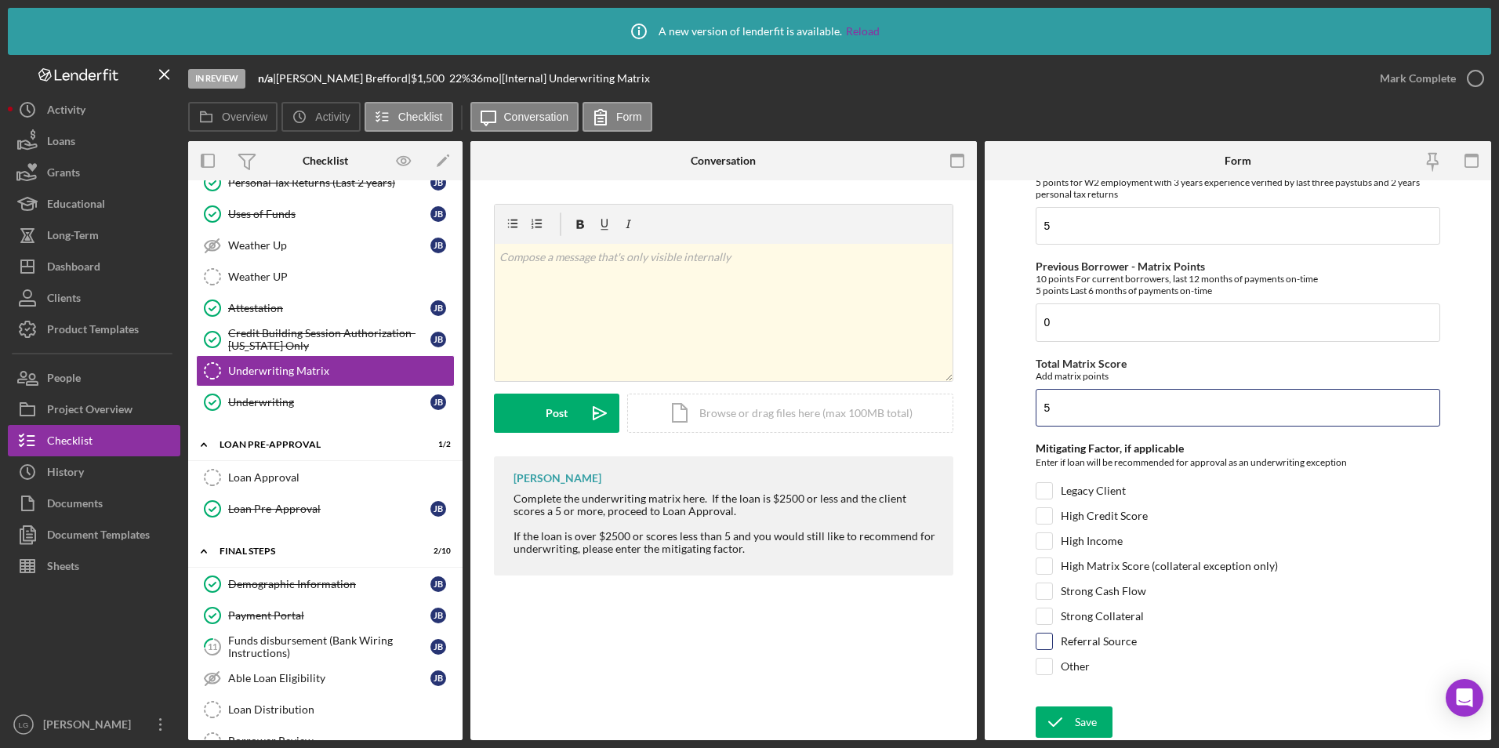
type input "5"
click at [1045, 638] on input "Referral Source" at bounding box center [1044, 641] width 16 height 16
checkbox input "true"
click at [1088, 730] on div "Save" at bounding box center [1086, 721] width 22 height 31
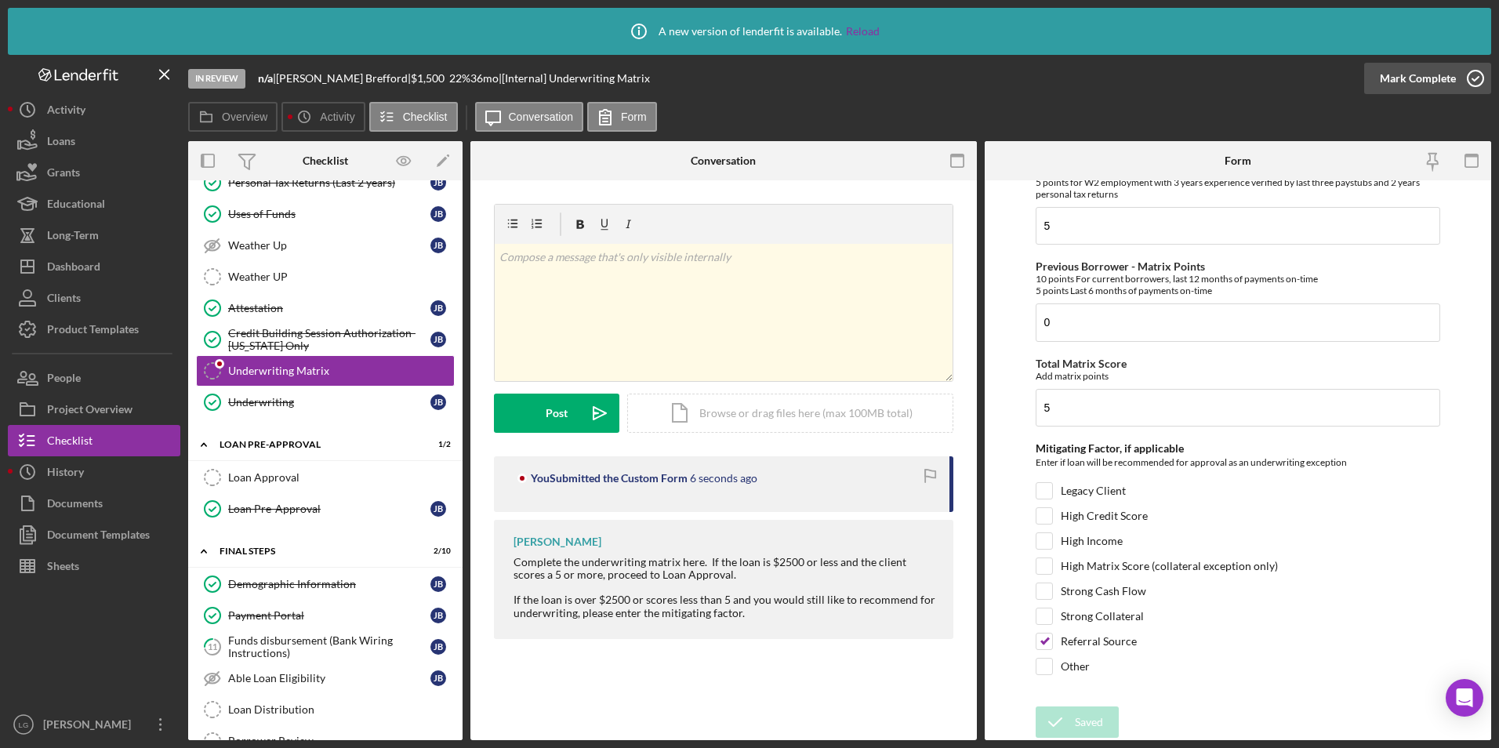
click at [1393, 86] on div "Mark Complete" at bounding box center [1418, 78] width 76 height 31
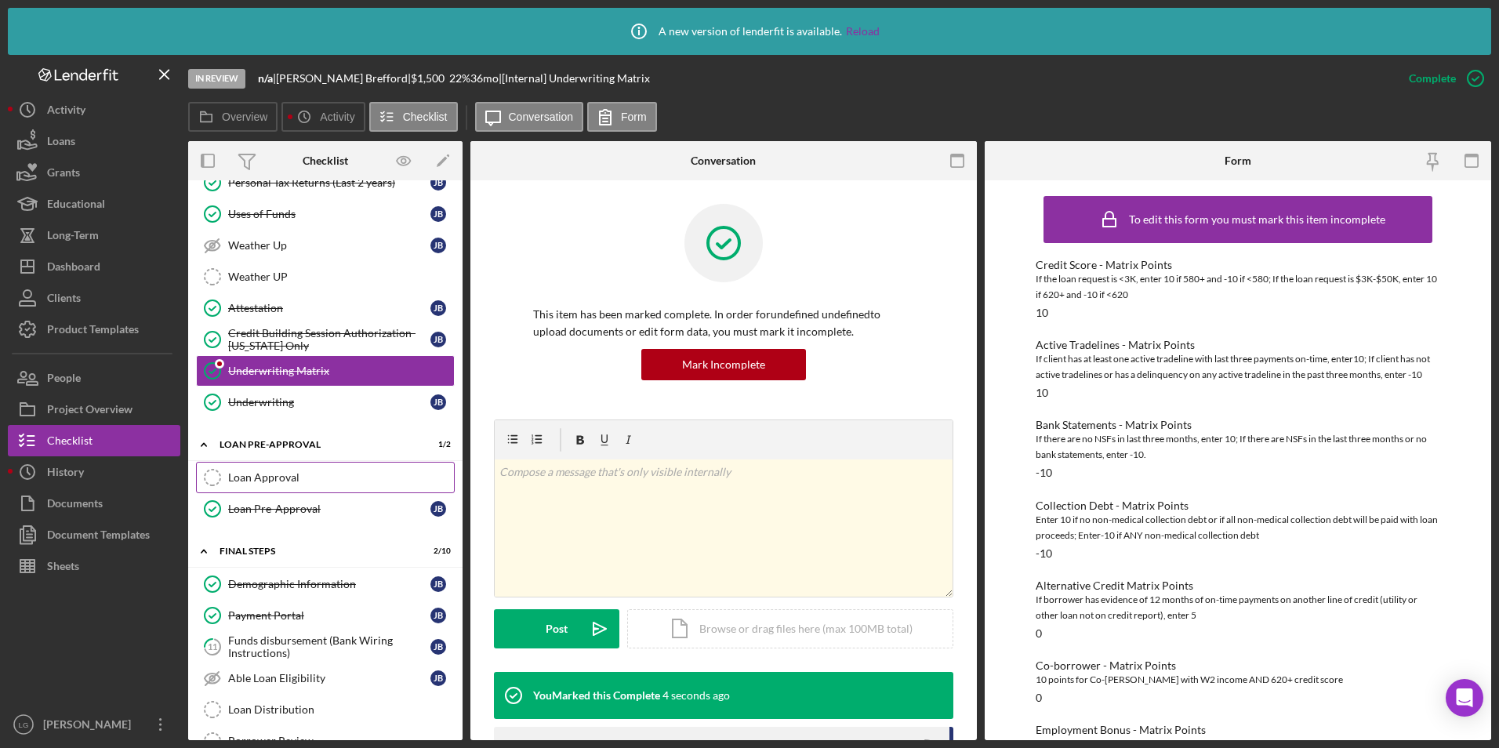
click at [313, 470] on link "Loan Approval Loan Approval" at bounding box center [325, 477] width 259 height 31
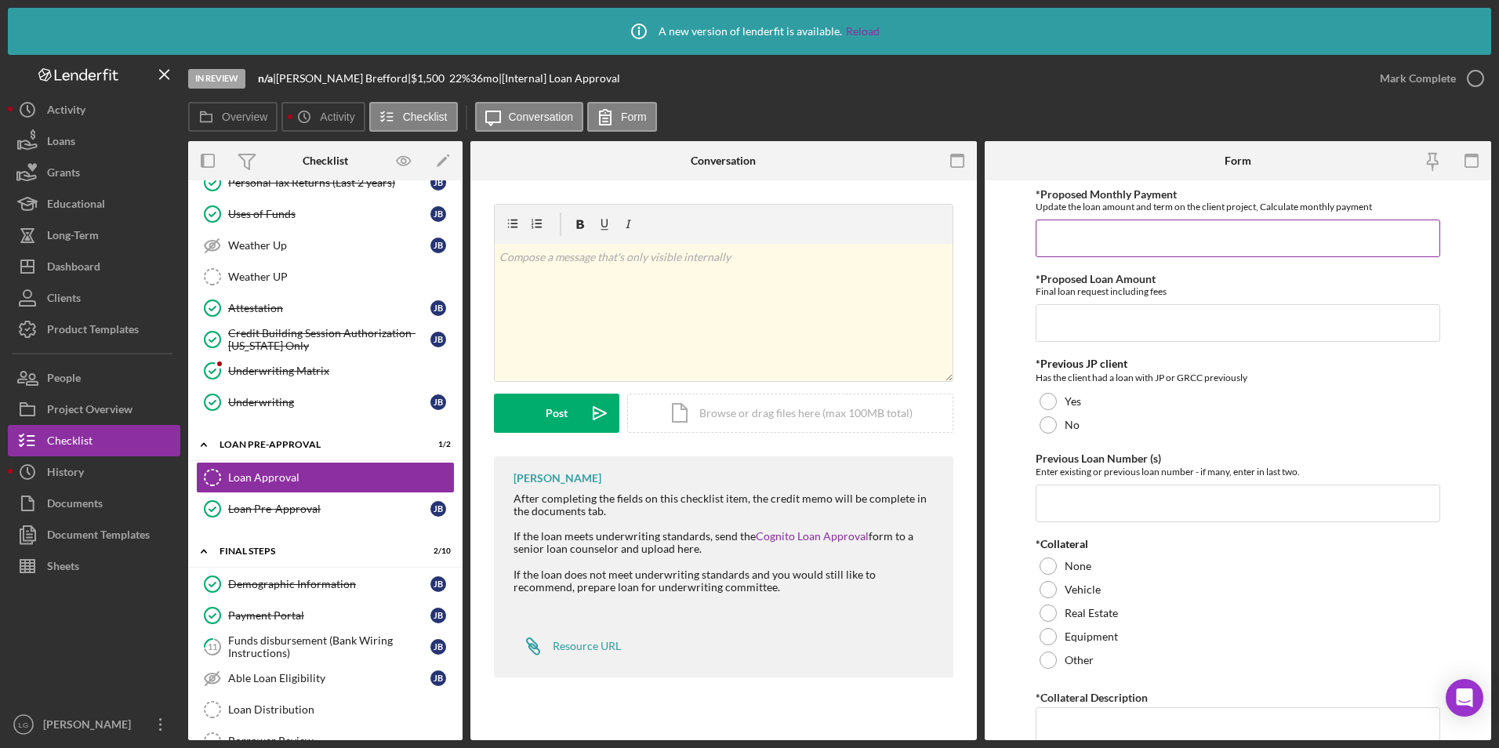
click at [1134, 227] on input "*Proposed Monthly Payment" at bounding box center [1238, 239] width 405 height 38
type input "$57"
click at [1122, 328] on input "*Proposed Loan Amount" at bounding box center [1238, 323] width 405 height 38
type input "$1,500"
click at [1042, 427] on div at bounding box center [1048, 424] width 17 height 17
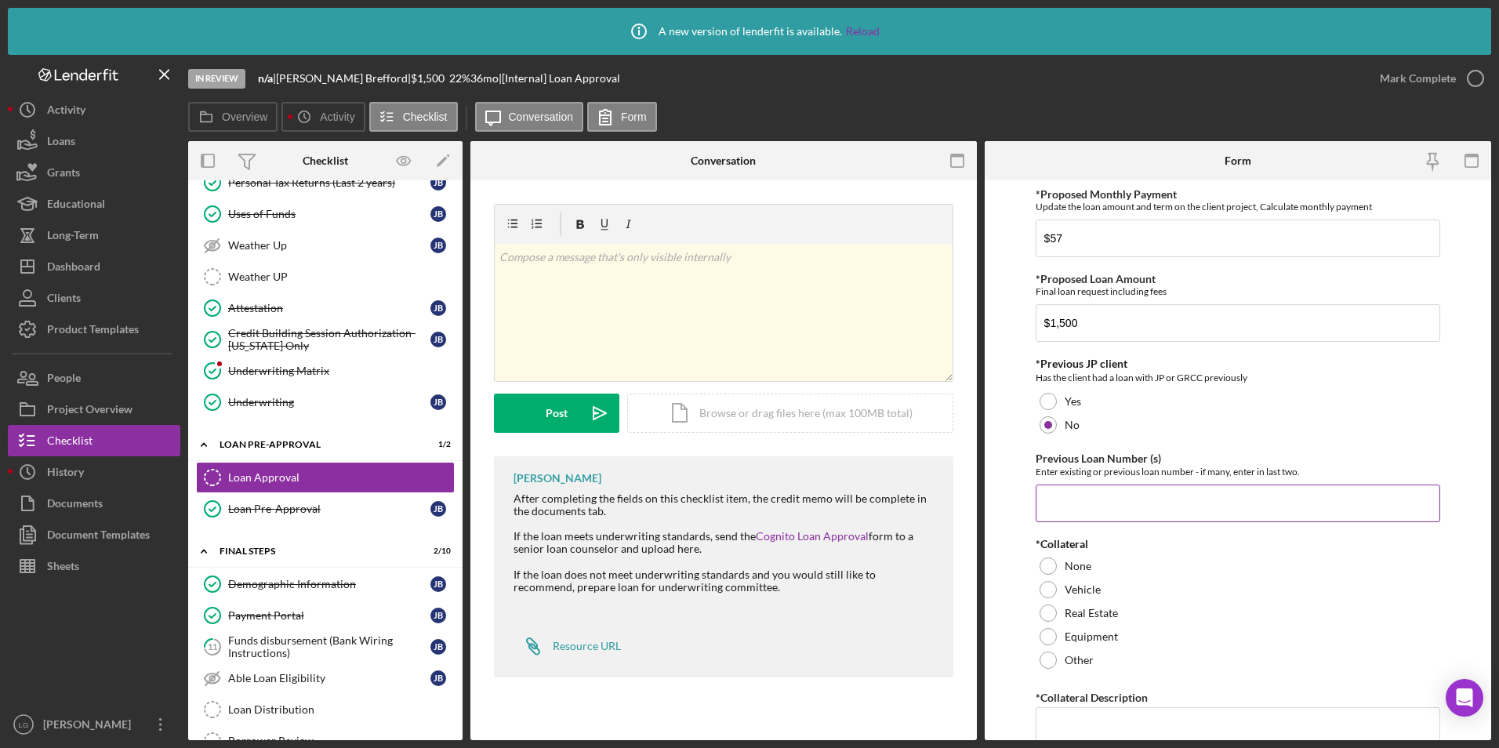
click at [1081, 501] on input "Previous Loan Number (s)" at bounding box center [1238, 503] width 405 height 38
drag, startPoint x: 1043, startPoint y: 566, endPoint x: 1077, endPoint y: 562, distance: 34.7
click at [1046, 566] on div at bounding box center [1048, 565] width 17 height 17
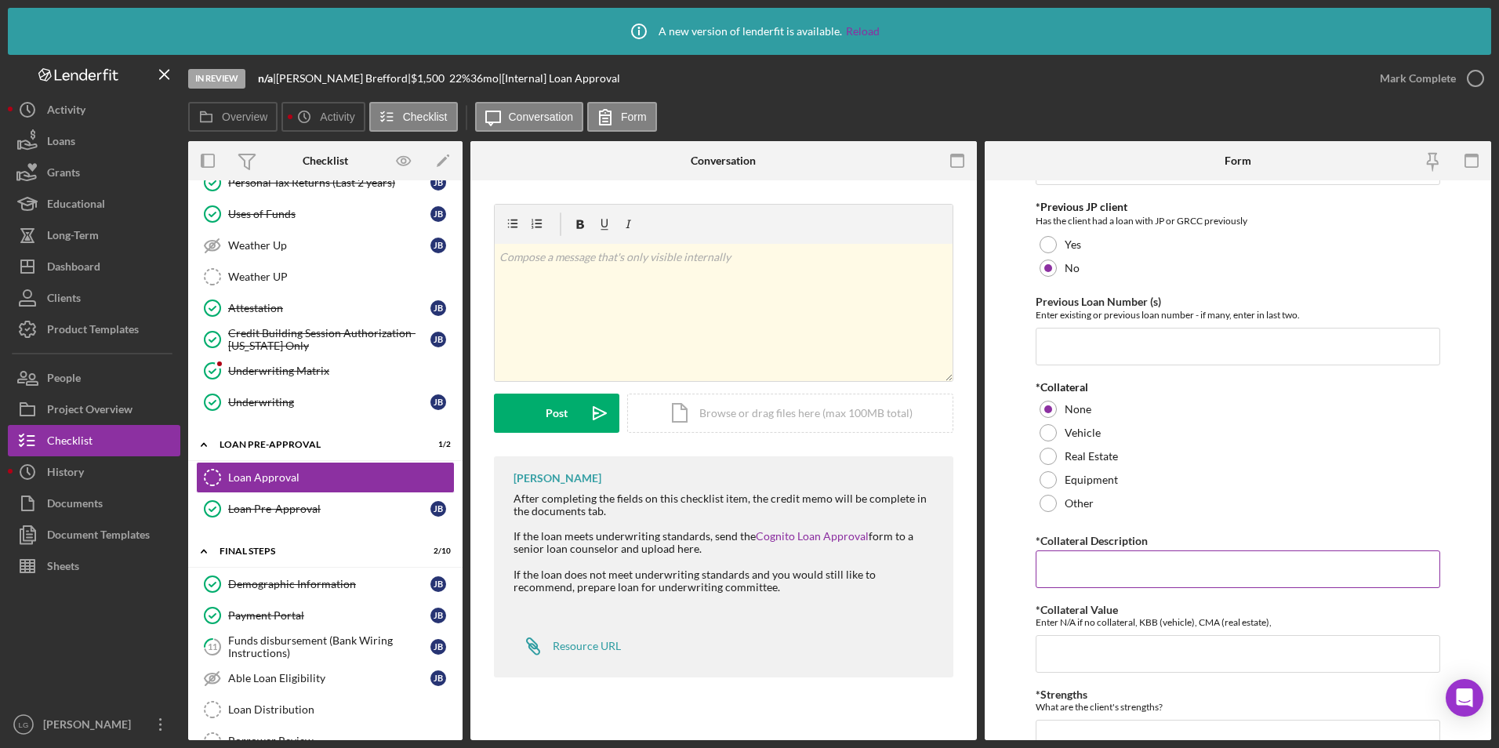
click at [1076, 557] on input "*Collateral Description" at bounding box center [1238, 569] width 405 height 38
type input "n/a"
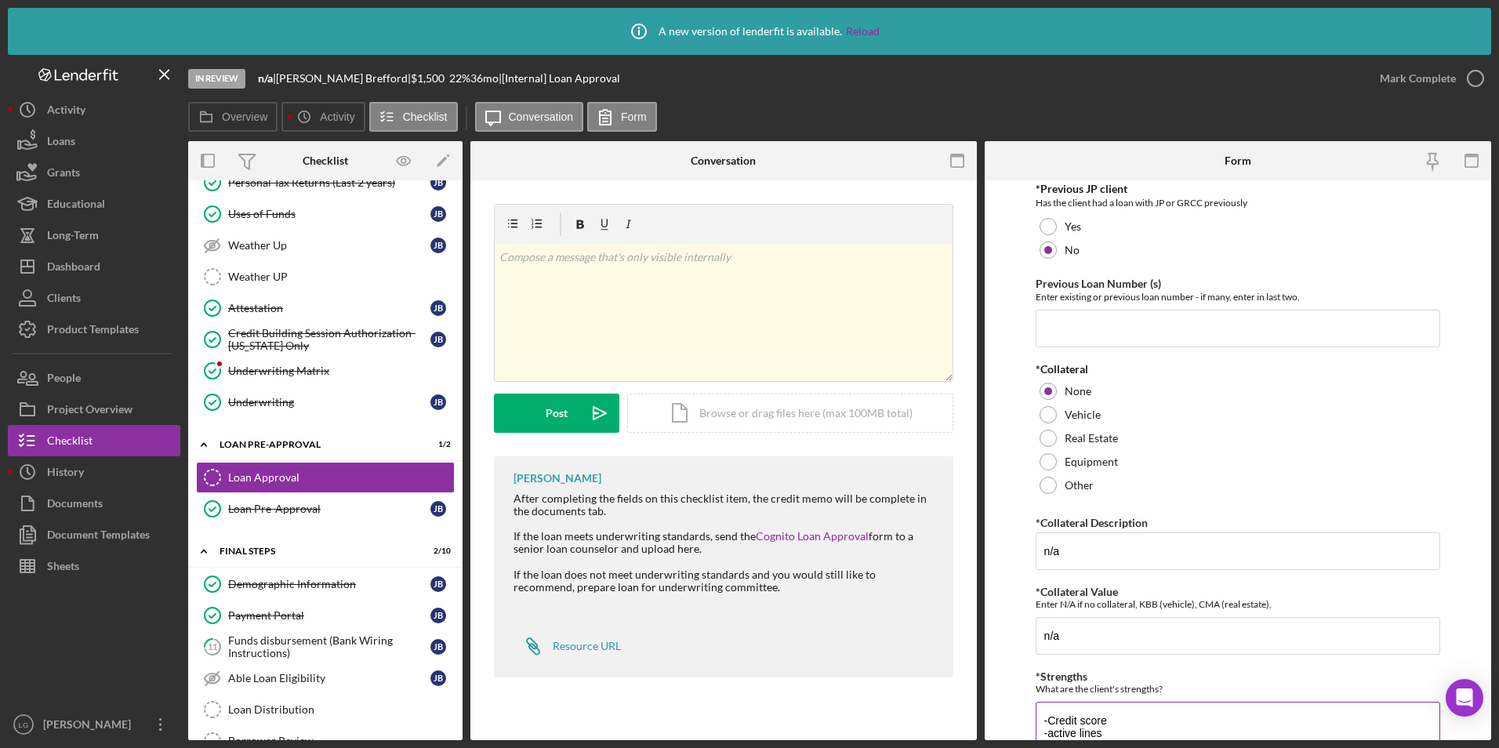
scroll to position [332, 0]
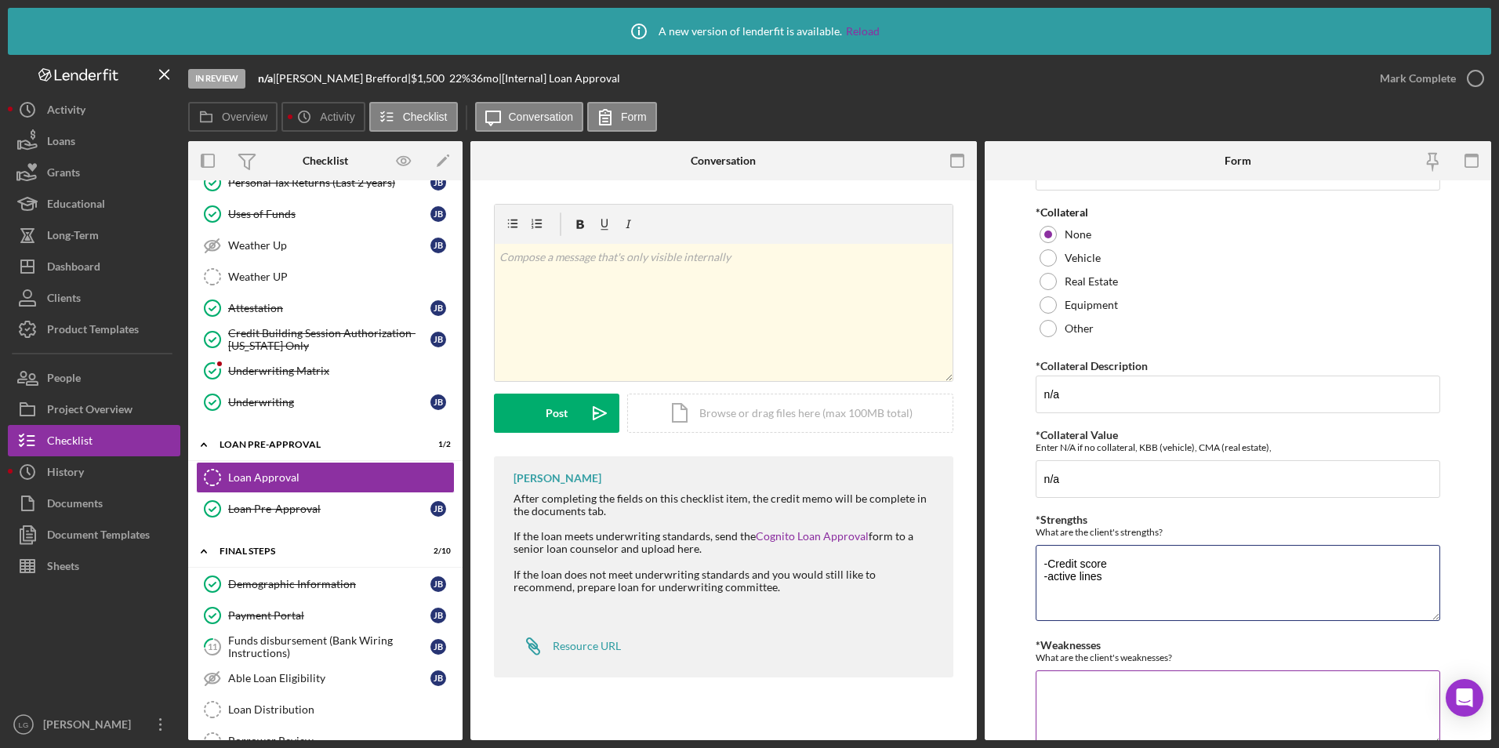
type textarea "-Credit score -active lines"
click at [1094, 690] on textarea "*Weaknesses" at bounding box center [1238, 707] width 405 height 75
type textarea "-Bank Statements -collection debt"
click at [1107, 579] on textarea "-Credit score -active lines" at bounding box center [1238, 582] width 405 height 75
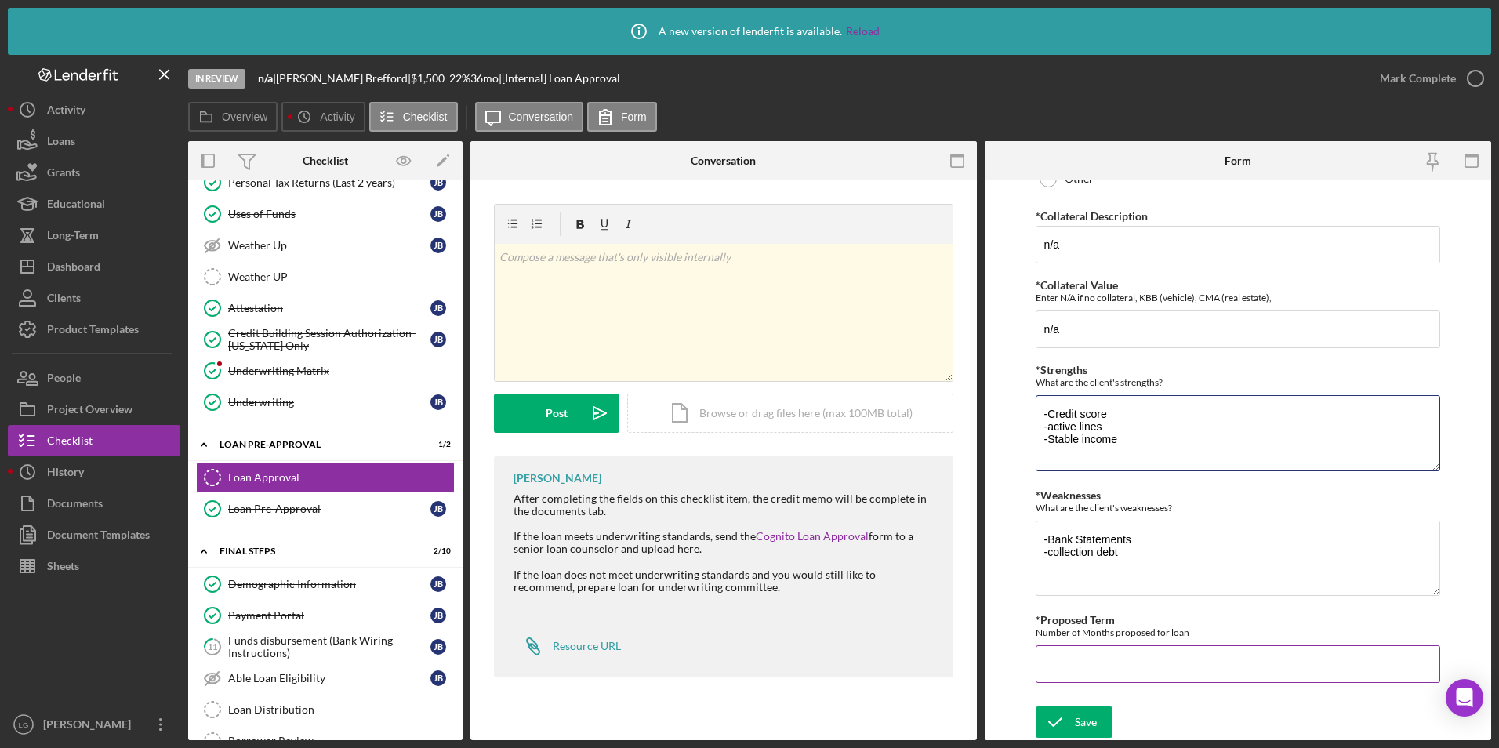
type textarea "-Credit score -active lines -Stable income"
click at [1127, 659] on input "*Proposed Term" at bounding box center [1238, 664] width 405 height 38
type input "36"
click at [1095, 717] on div "Save" at bounding box center [1086, 721] width 22 height 31
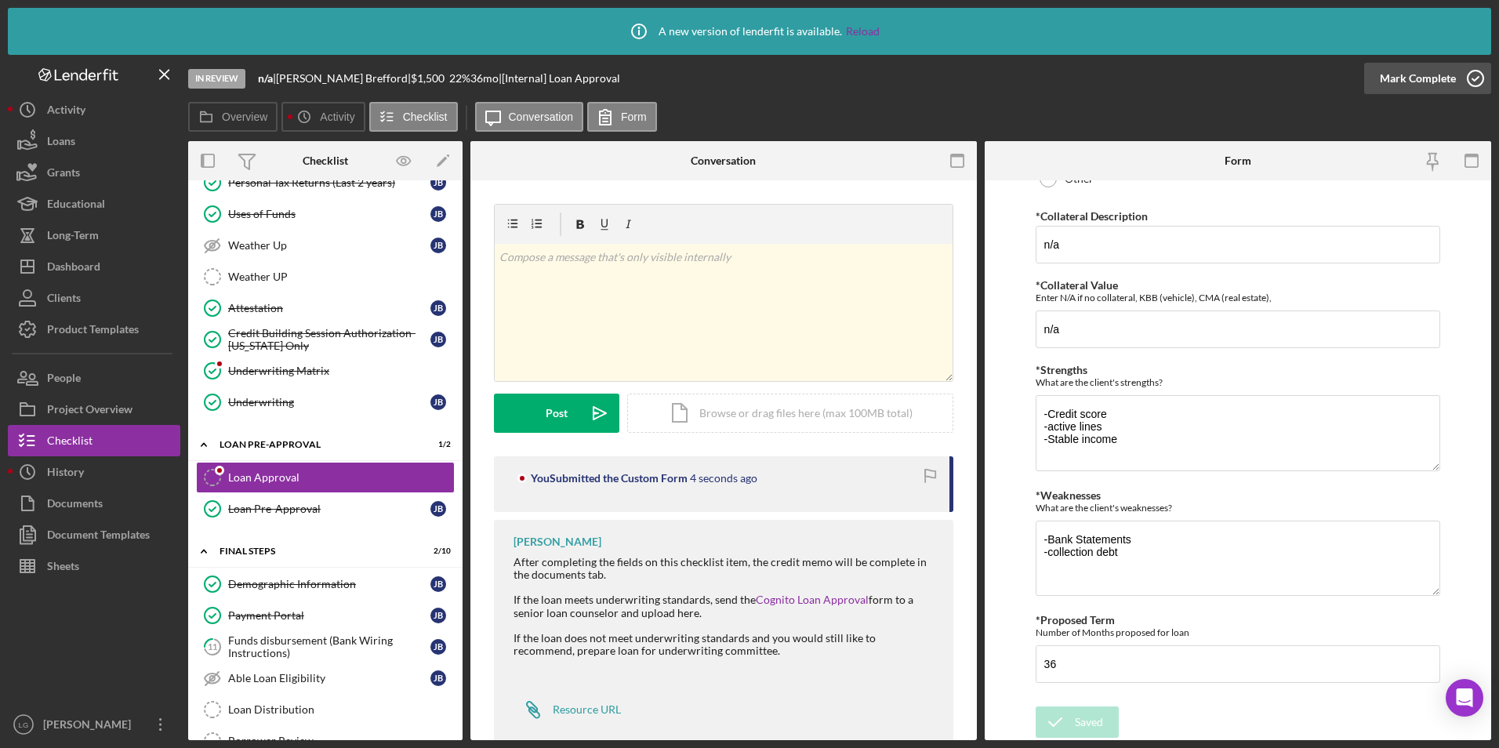
click at [1400, 84] on div "Mark Complete" at bounding box center [1418, 78] width 76 height 31
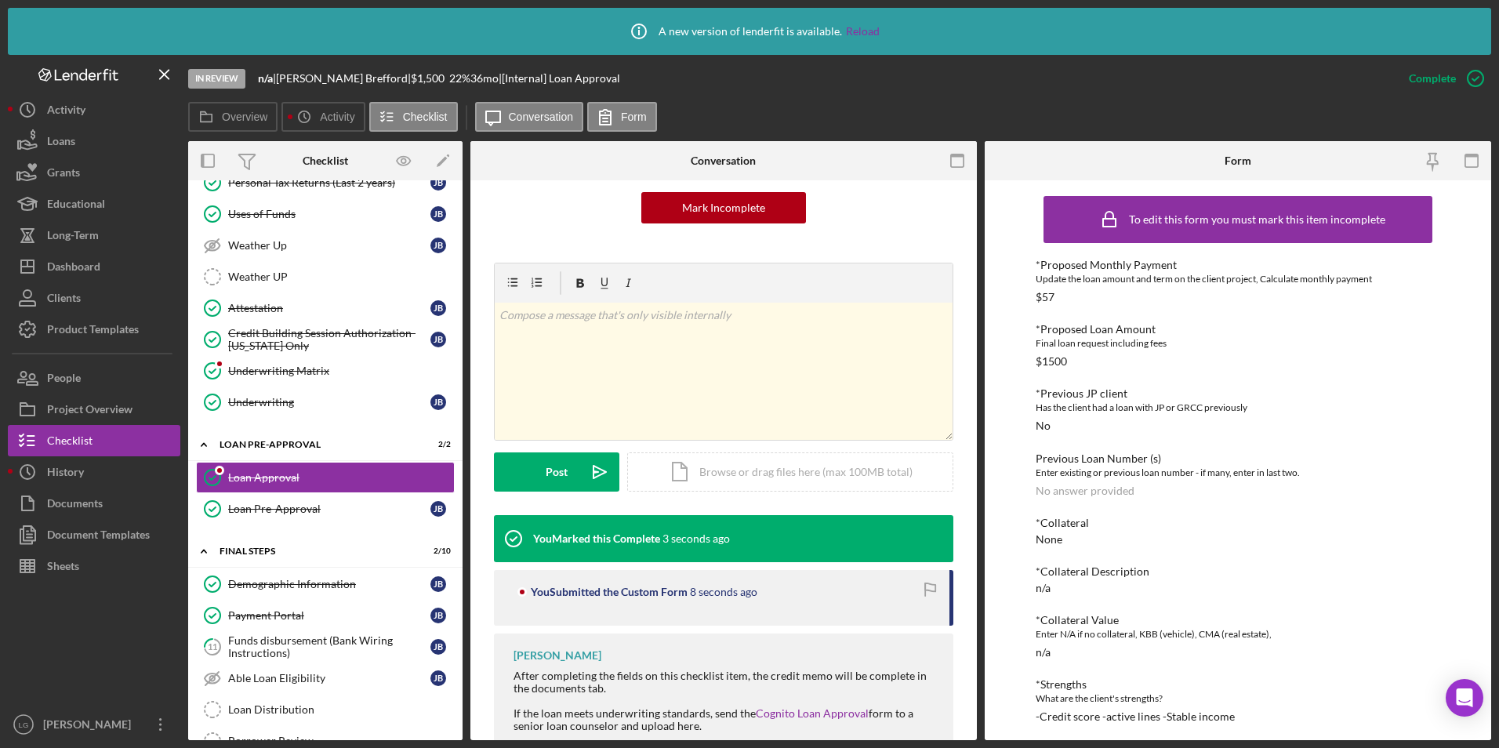
scroll to position [303, 0]
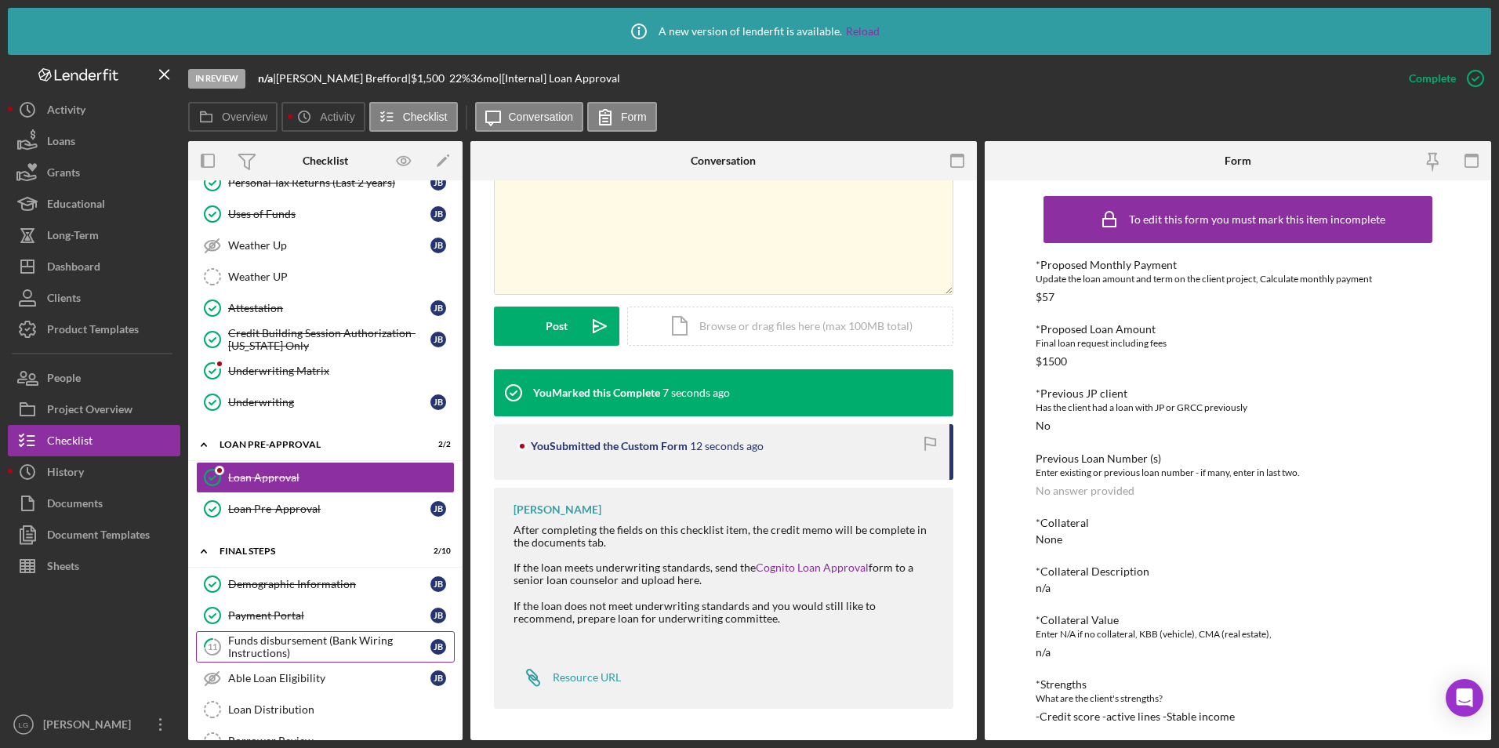
drag, startPoint x: 248, startPoint y: 658, endPoint x: 259, endPoint y: 653, distance: 11.9
click at [248, 658] on div "Funds disbursement (Bank Wiring Instructions)" at bounding box center [329, 646] width 202 height 25
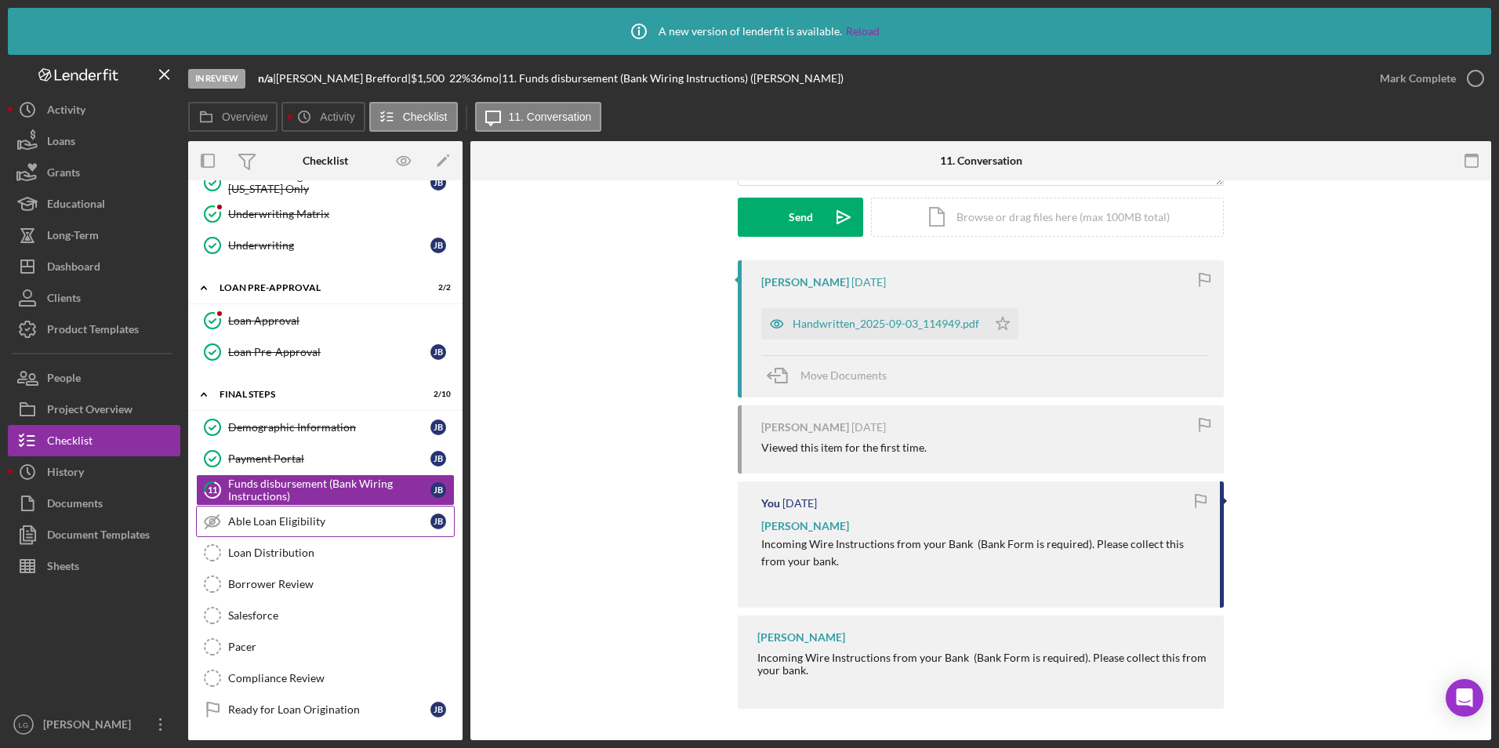
scroll to position [782, 0]
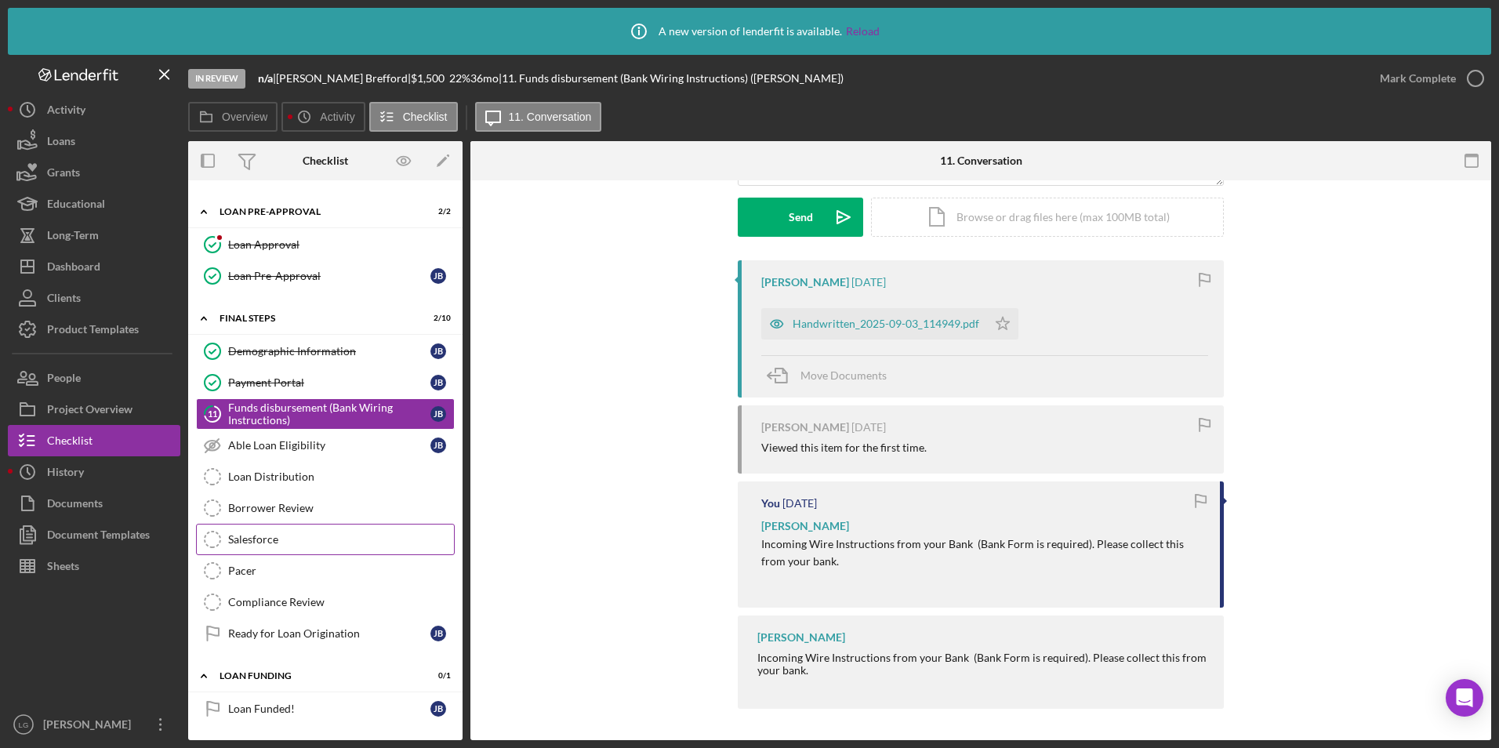
click at [382, 530] on link "Salesforce Salesforce" at bounding box center [325, 539] width 259 height 31
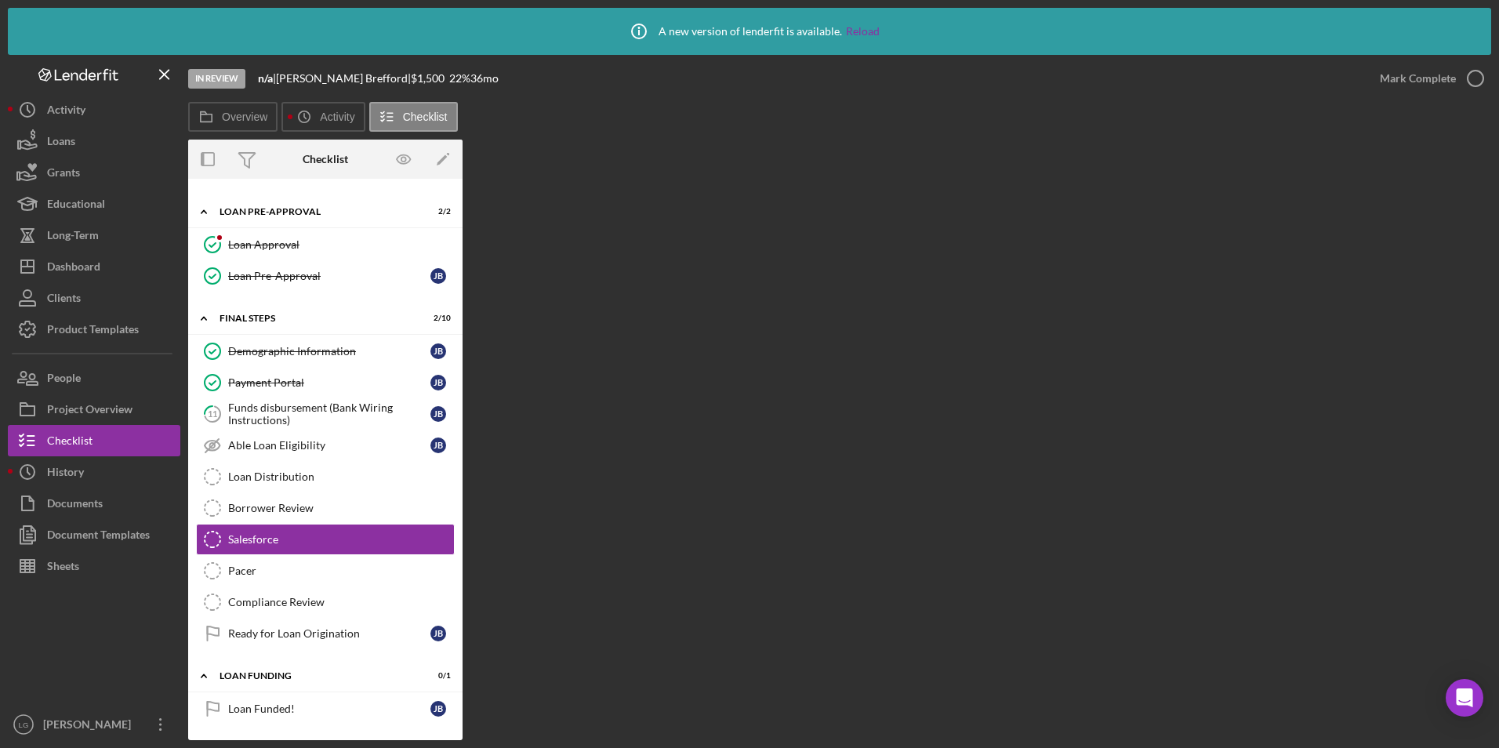
scroll to position [782, 0]
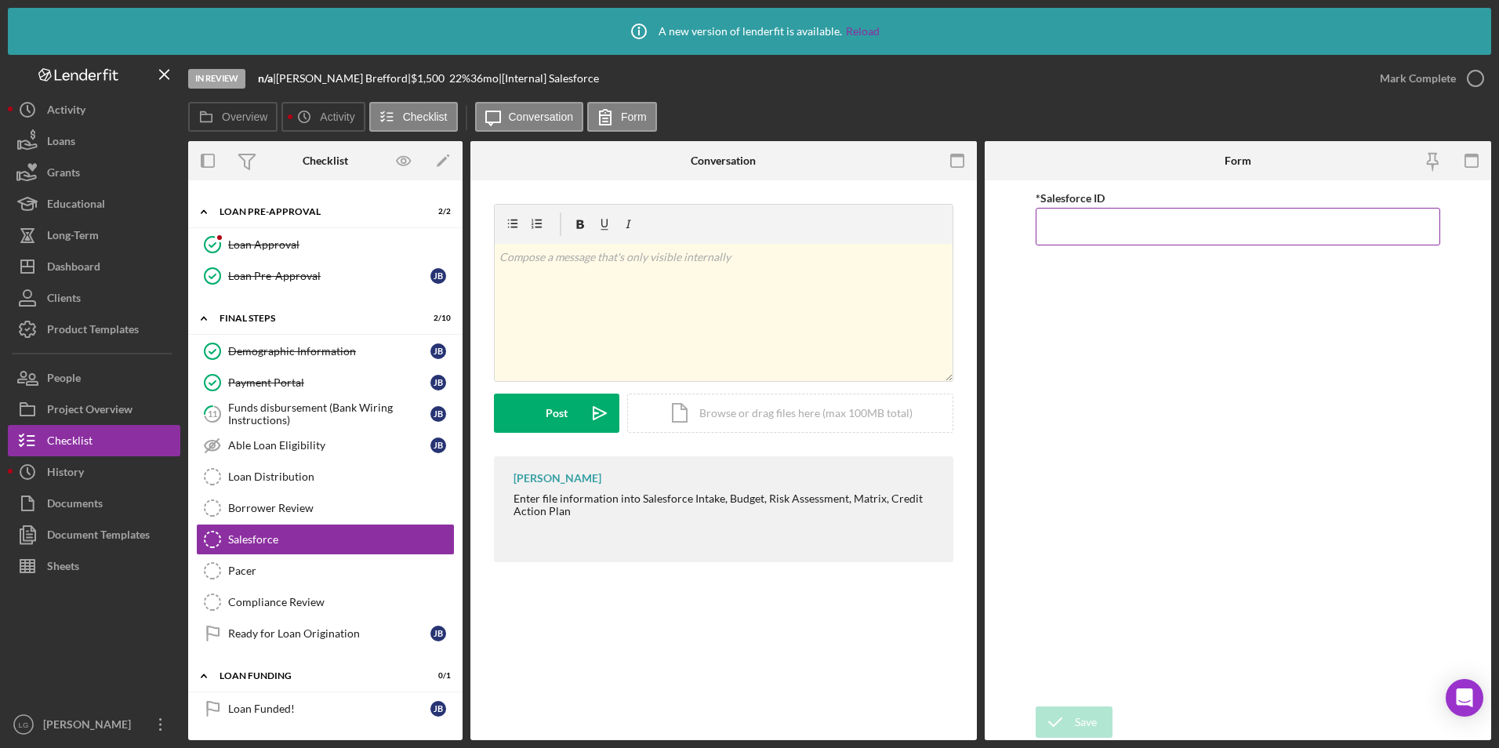
click at [1054, 229] on input "*Salesforce ID" at bounding box center [1238, 227] width 405 height 38
paste input "a0wPC000002HVHZYA4"
type input "a0wPC000002HVHZYA4"
click at [1073, 717] on icon "submit" at bounding box center [1055, 721] width 39 height 39
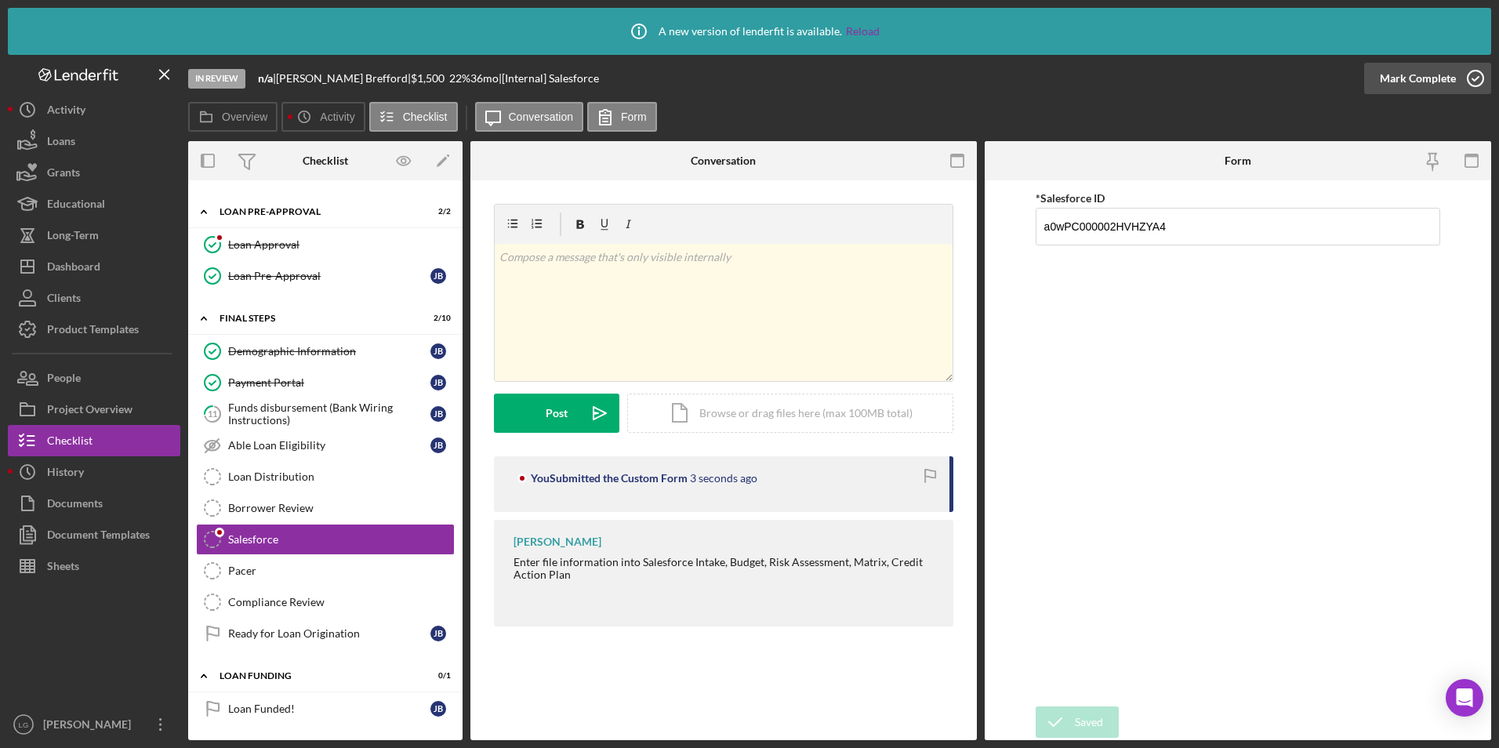
click at [1389, 82] on div "Mark Complete" at bounding box center [1418, 78] width 76 height 31
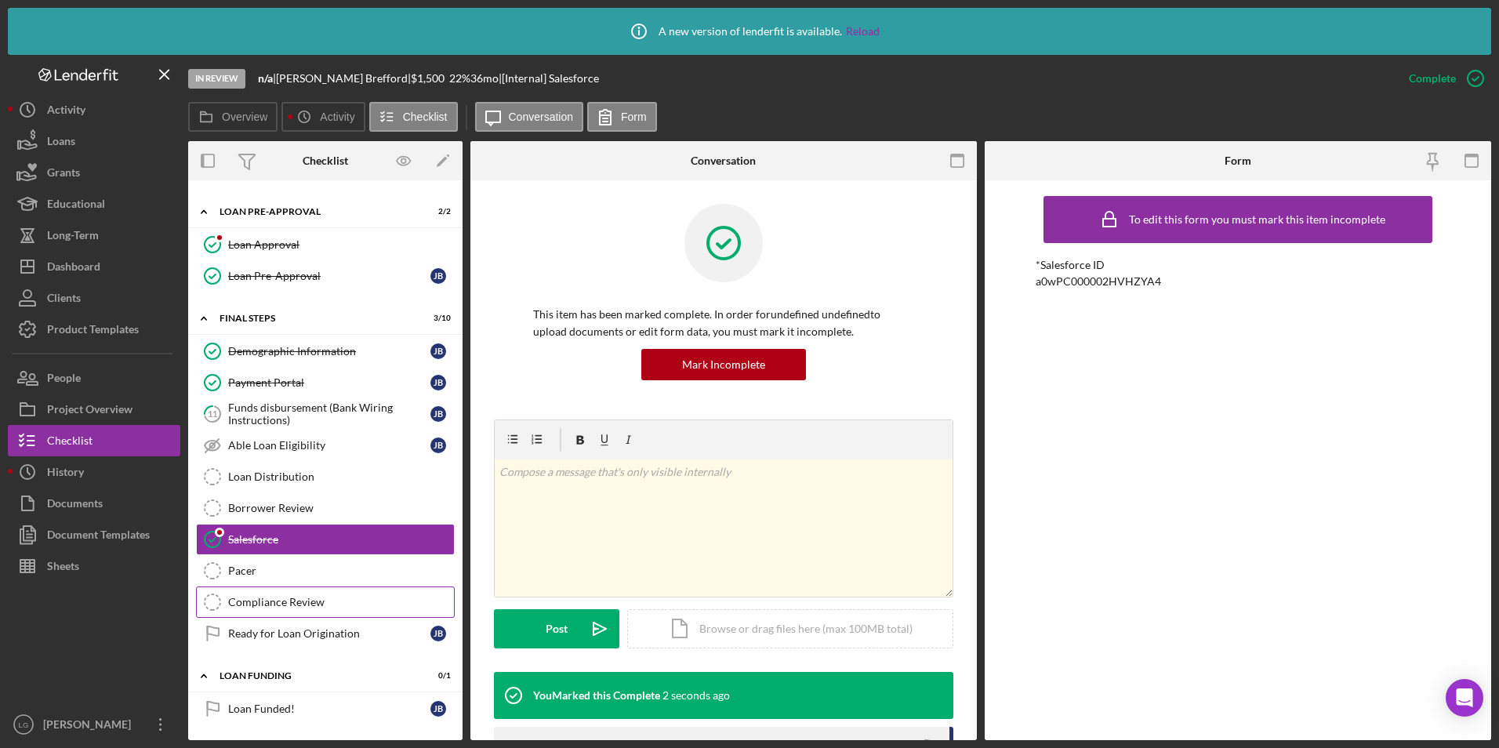
scroll to position [546, 0]
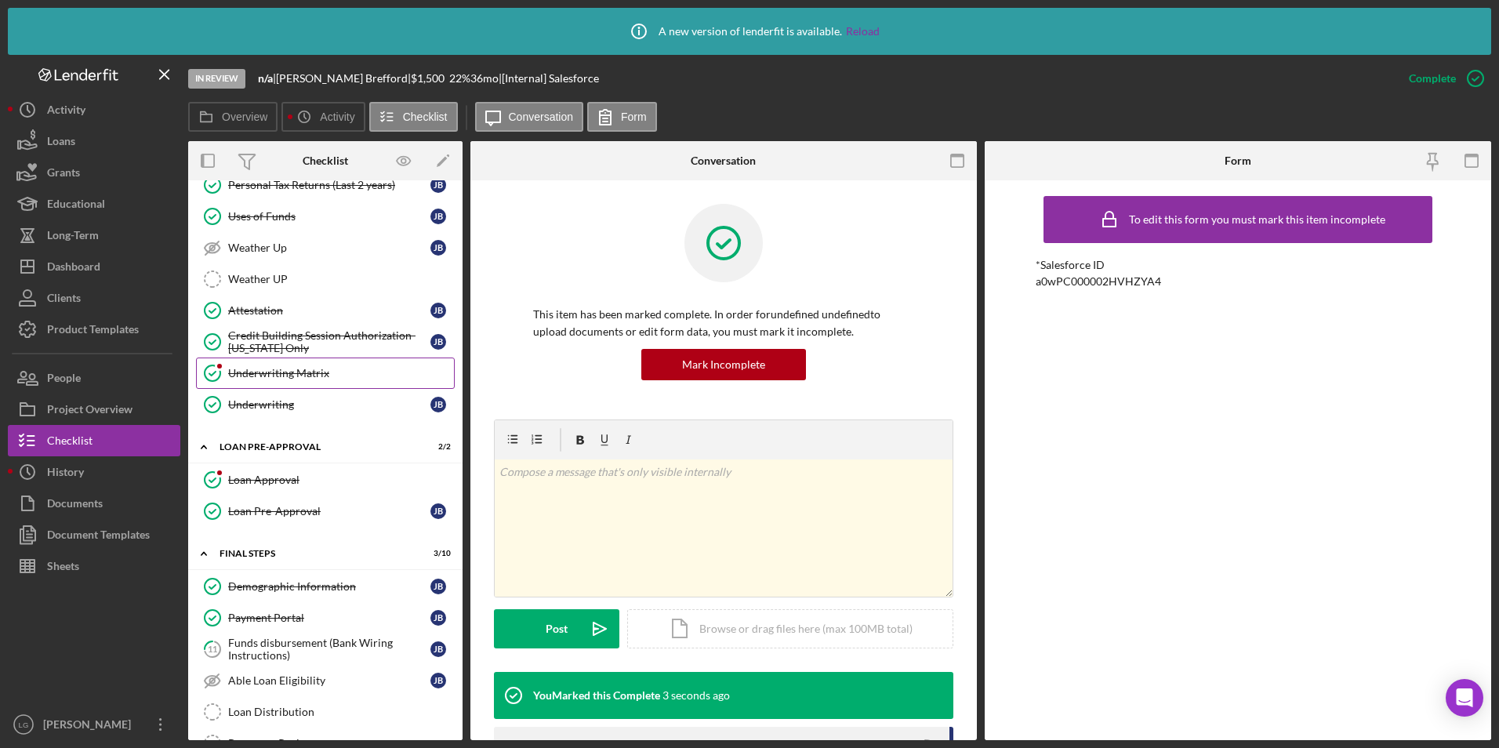
click at [325, 374] on div "Underwriting Matrix" at bounding box center [341, 373] width 226 height 13
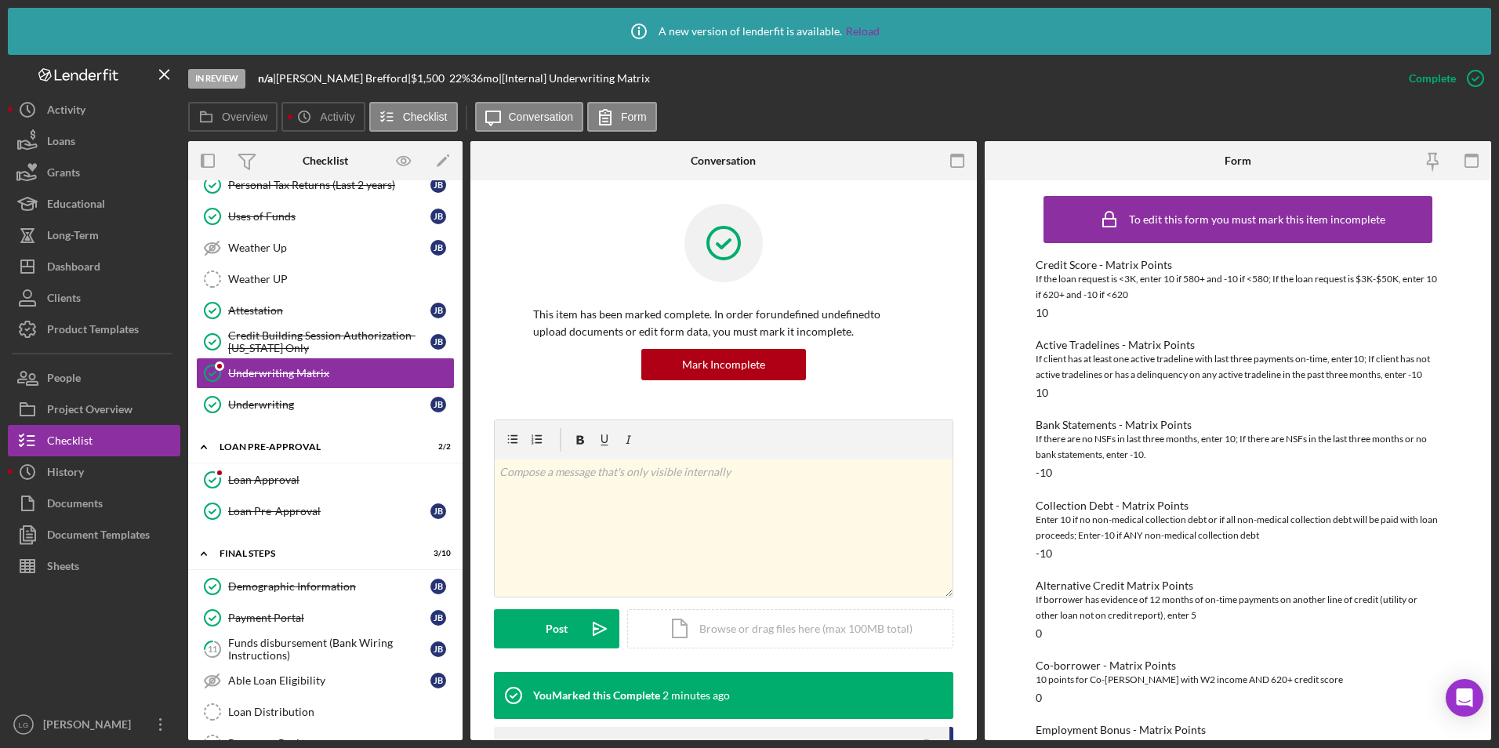
scroll to position [200, 0]
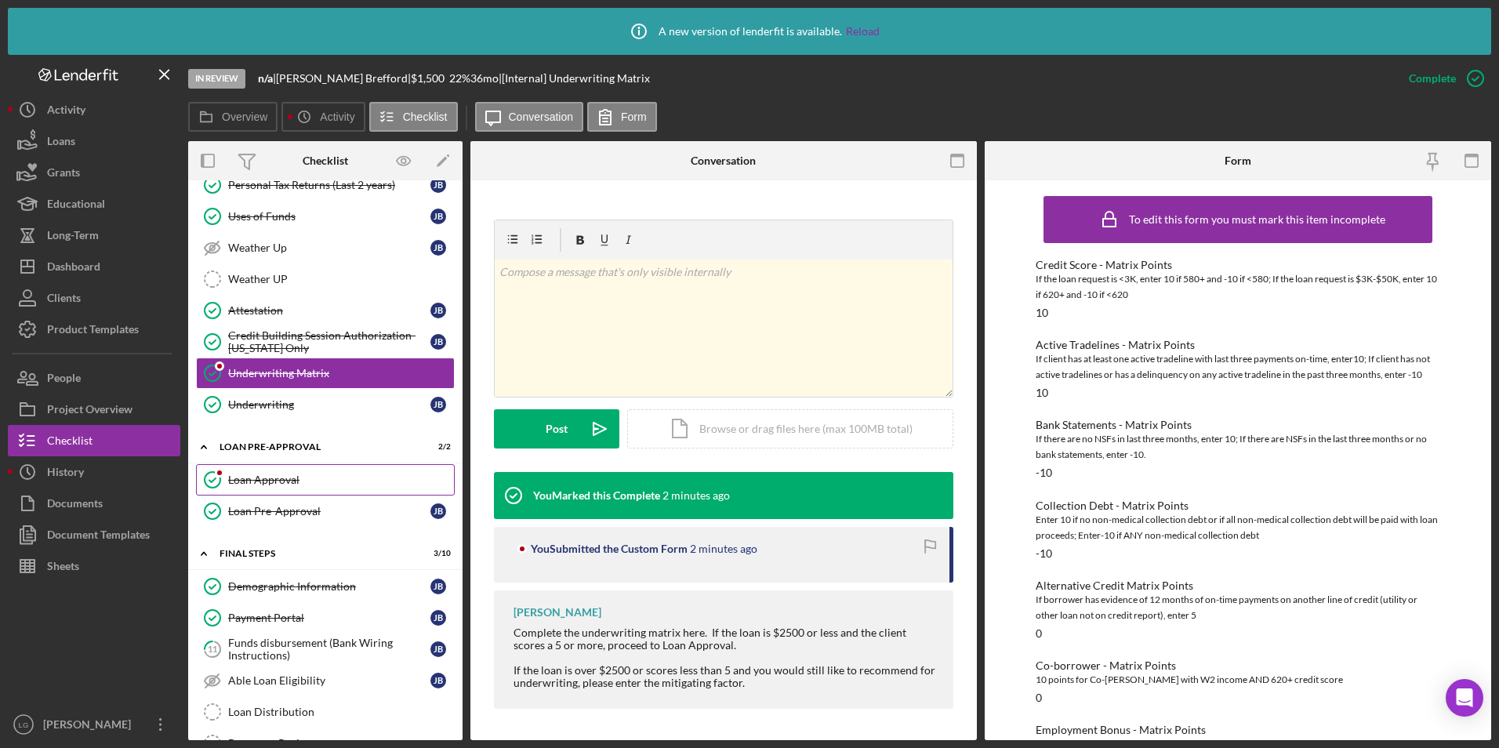
click at [295, 484] on div "Loan Approval" at bounding box center [341, 480] width 226 height 13
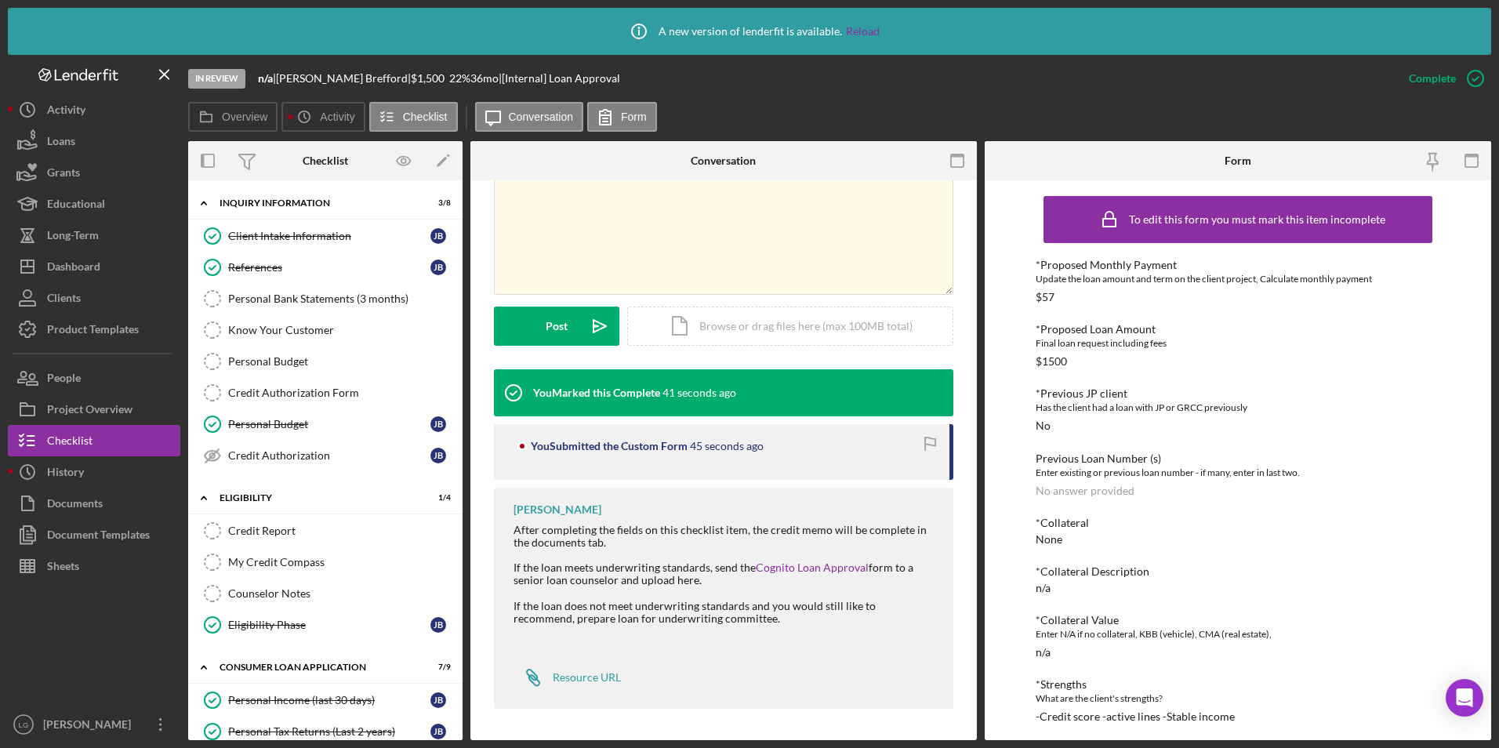
scroll to position [235, 0]
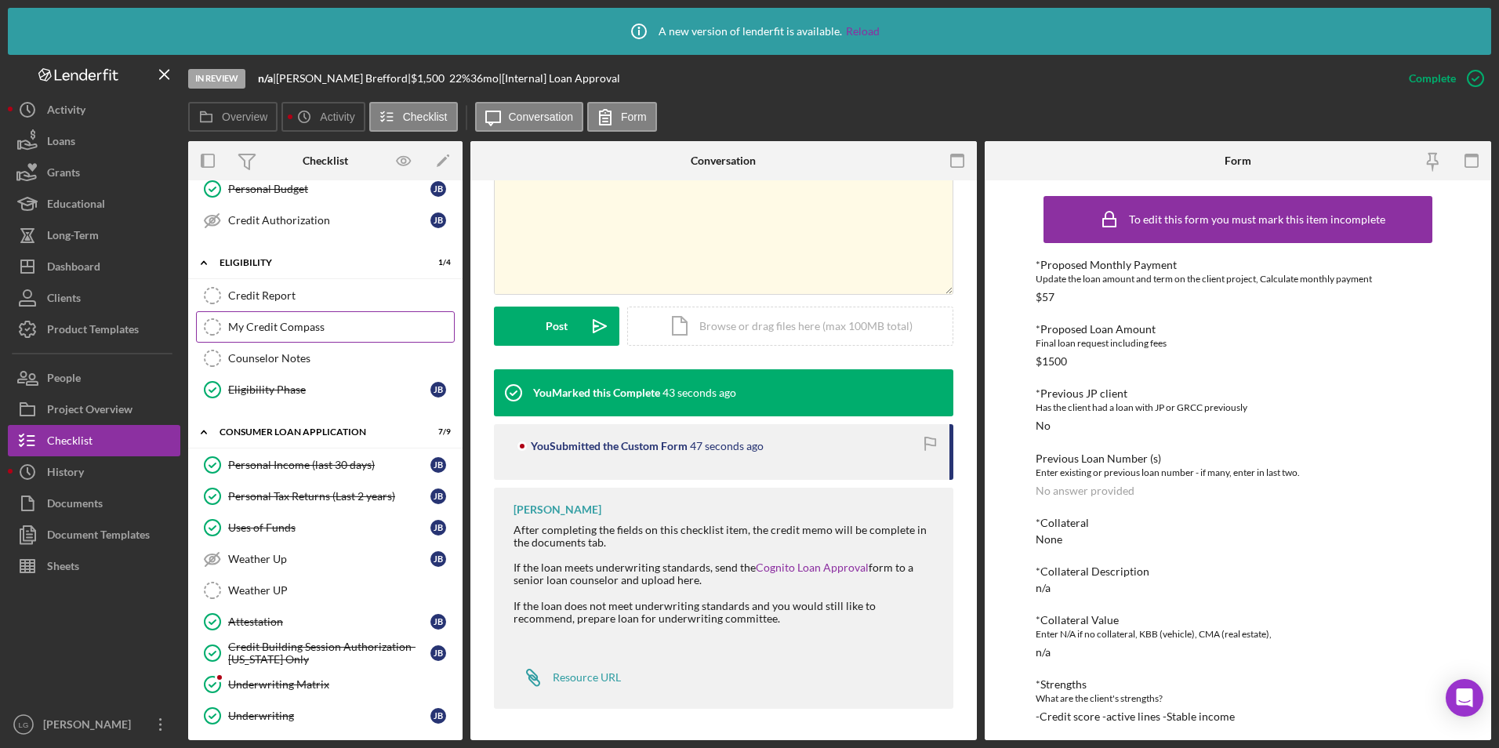
click at [300, 337] on link "My Credit Compass My Credit Compass" at bounding box center [325, 326] width 259 height 31
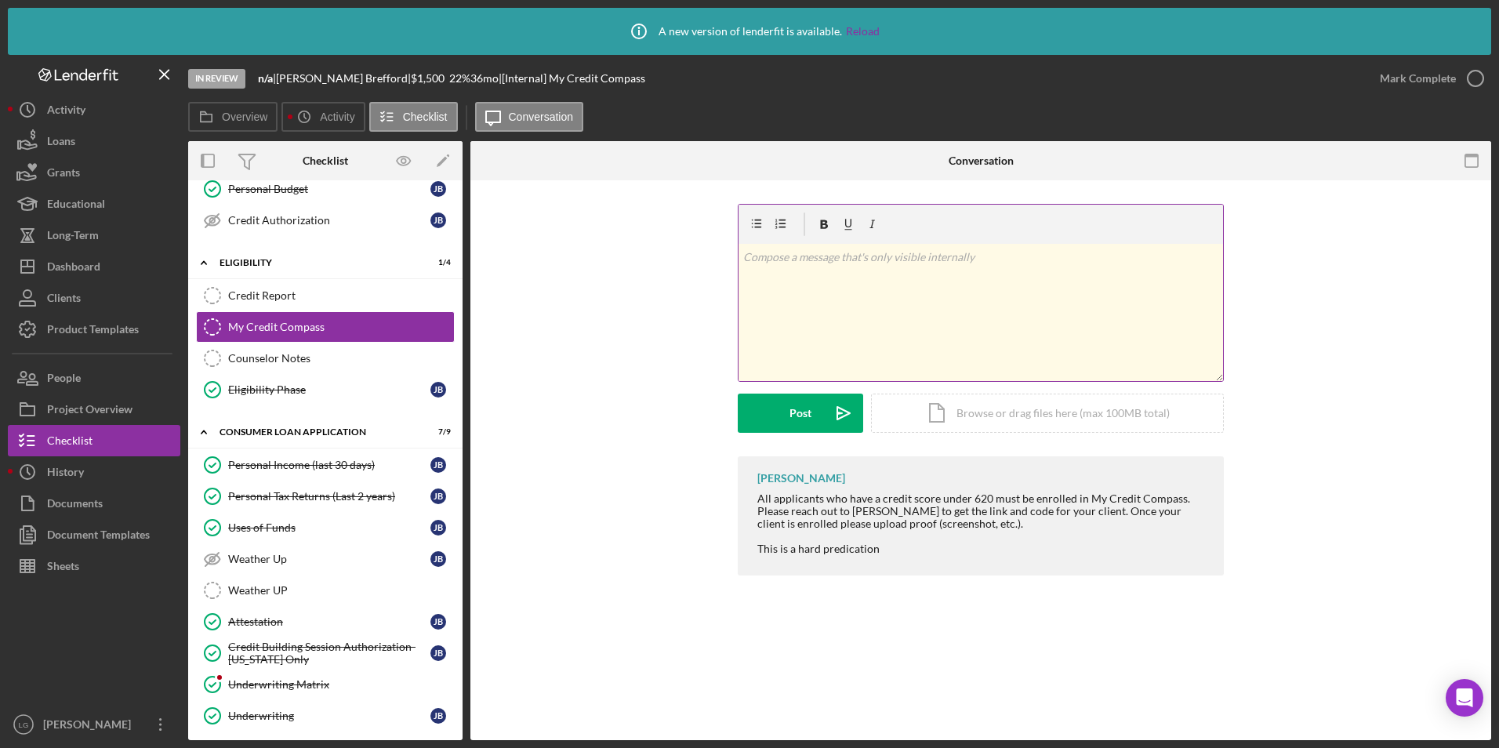
drag, startPoint x: 830, startPoint y: 299, endPoint x: 826, endPoint y: 314, distance: 14.9
click at [830, 299] on div "v Color teal Color pink Remove color Add row above Add row below Add column bef…" at bounding box center [980, 312] width 484 height 137
click at [1391, 78] on div "Mark Complete" at bounding box center [1418, 78] width 76 height 31
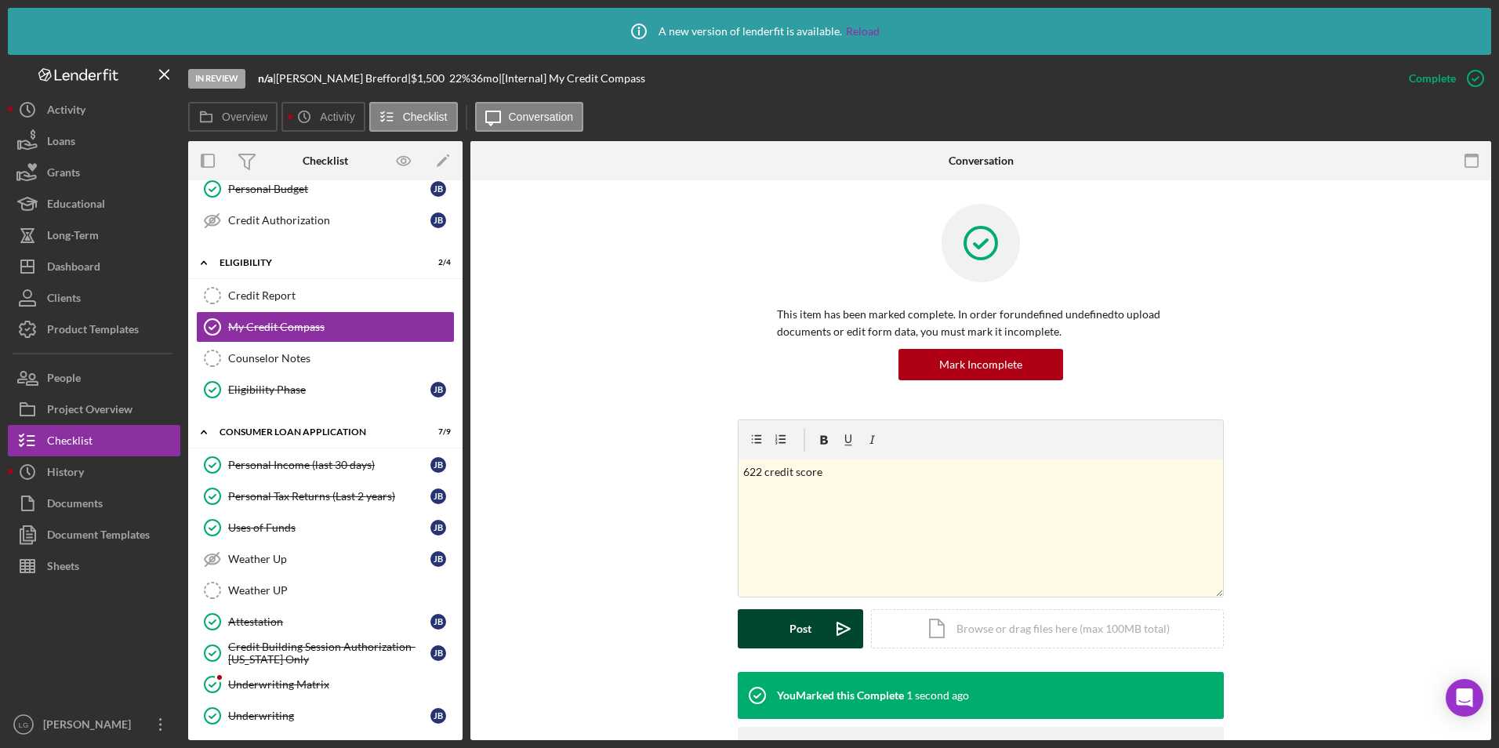
click at [776, 626] on button "Post Icon/icon-invite-send" at bounding box center [800, 628] width 125 height 39
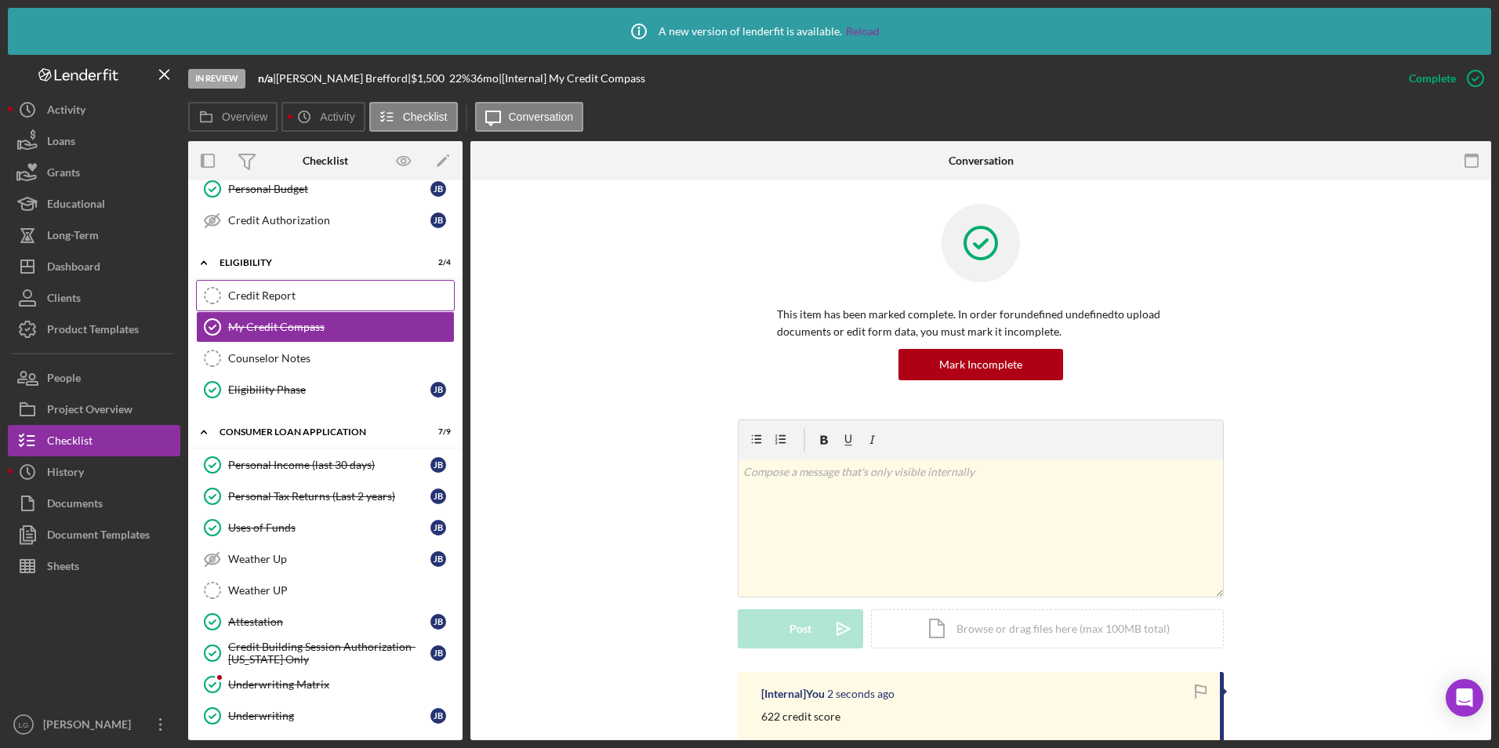
click at [281, 305] on link "Credit Report Credit Report" at bounding box center [325, 295] width 259 height 31
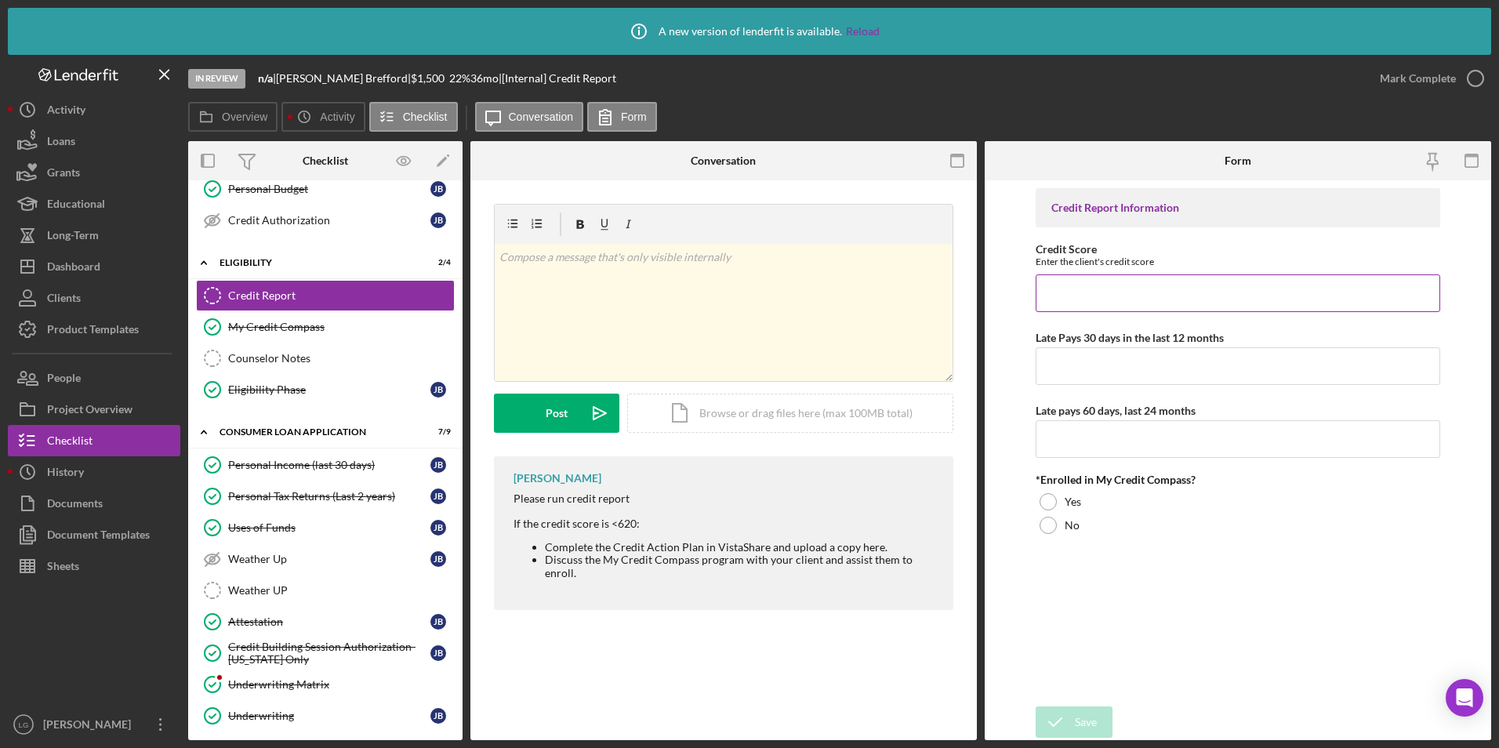
click at [1164, 289] on input "Credit Score" at bounding box center [1238, 293] width 405 height 38
type input "622"
click at [1085, 372] on input "Late Pays 30 days in the last 12 months" at bounding box center [1238, 366] width 405 height 38
click at [1078, 455] on input "Late pays 60 days, last 24 months" at bounding box center [1238, 439] width 405 height 38
type input "0"
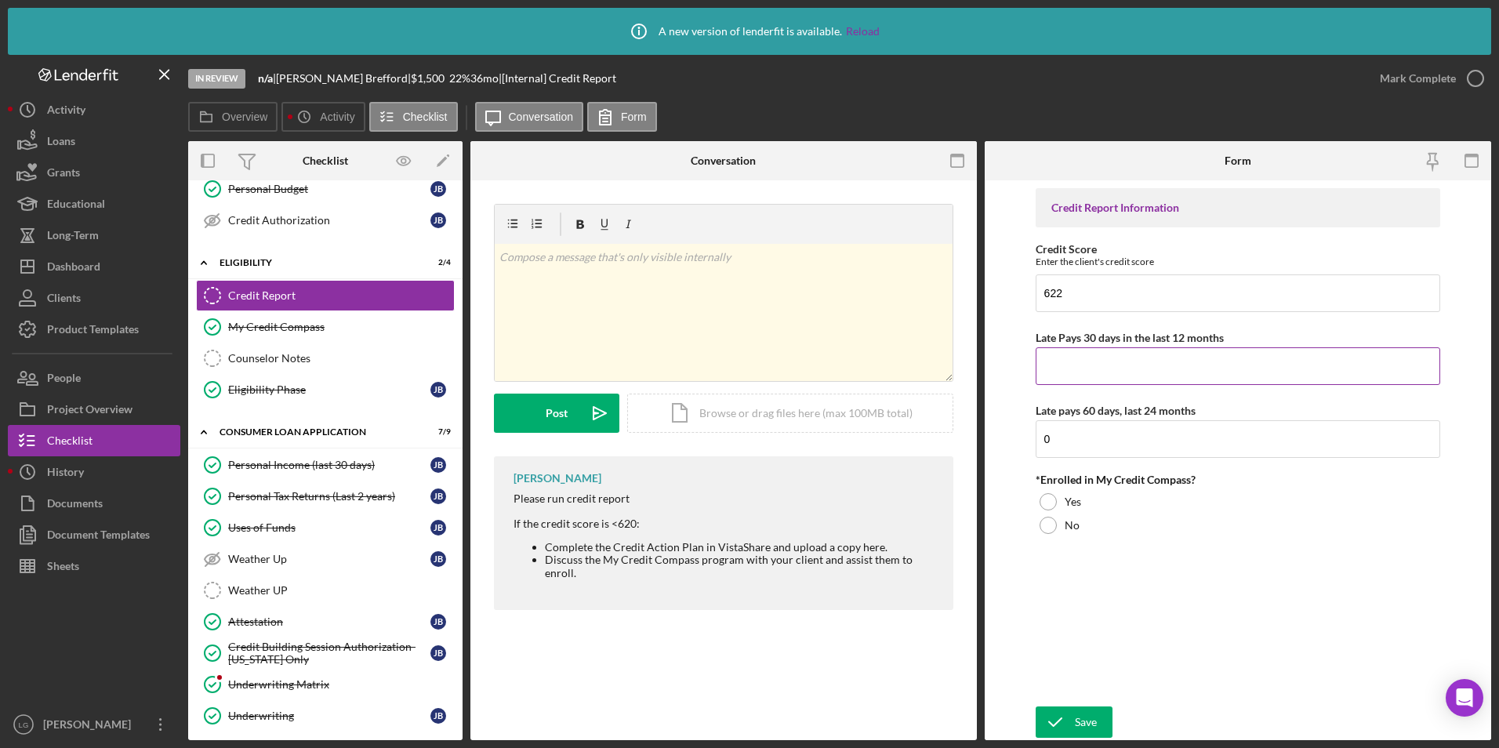
click at [1075, 370] on input "Late Pays 30 days in the last 12 months" at bounding box center [1238, 366] width 405 height 38
type input "0"
click at [1050, 530] on div at bounding box center [1048, 525] width 17 height 17
click at [1071, 726] on icon "submit" at bounding box center [1055, 721] width 39 height 39
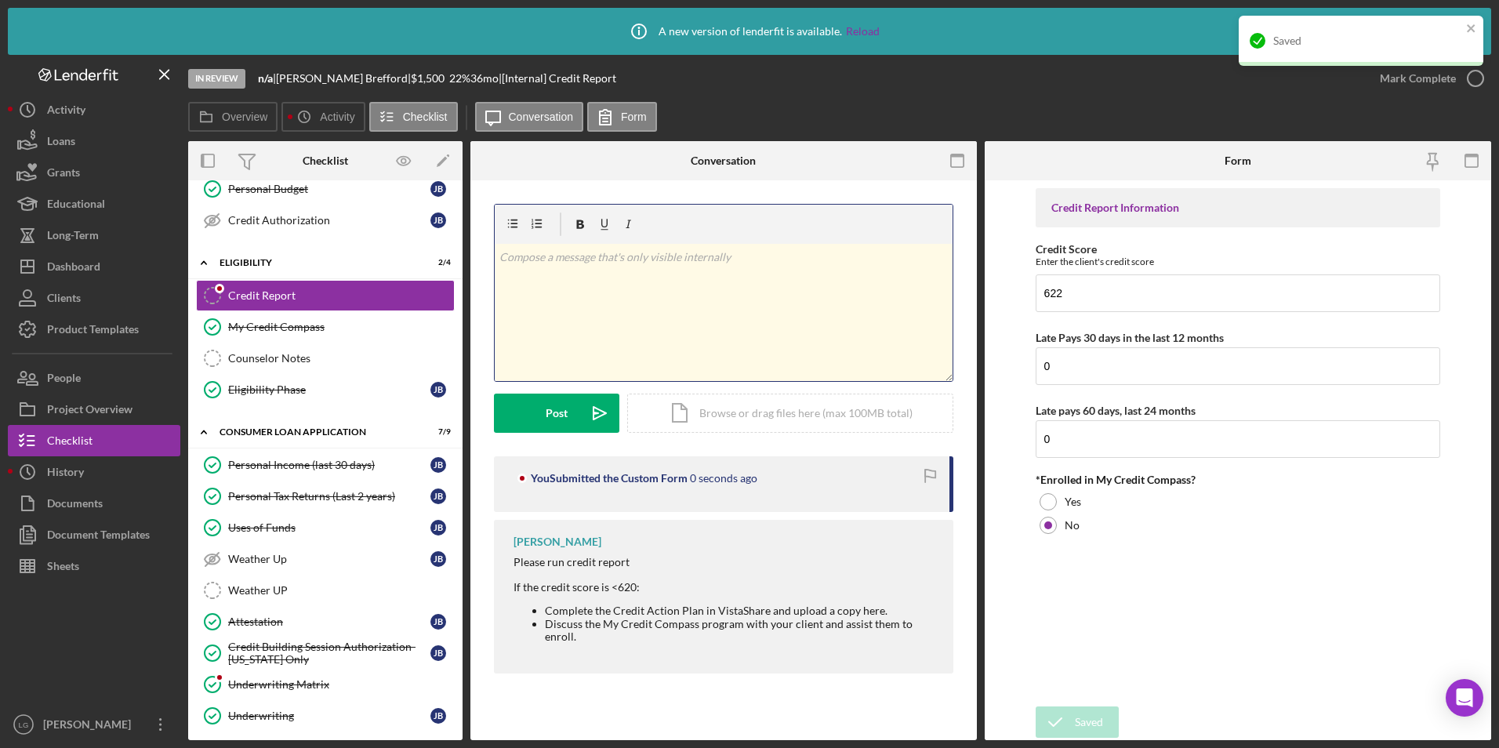
click at [623, 301] on div "v Color teal Color pink Remove color Add row above Add row below Add column bef…" at bounding box center [724, 312] width 458 height 137
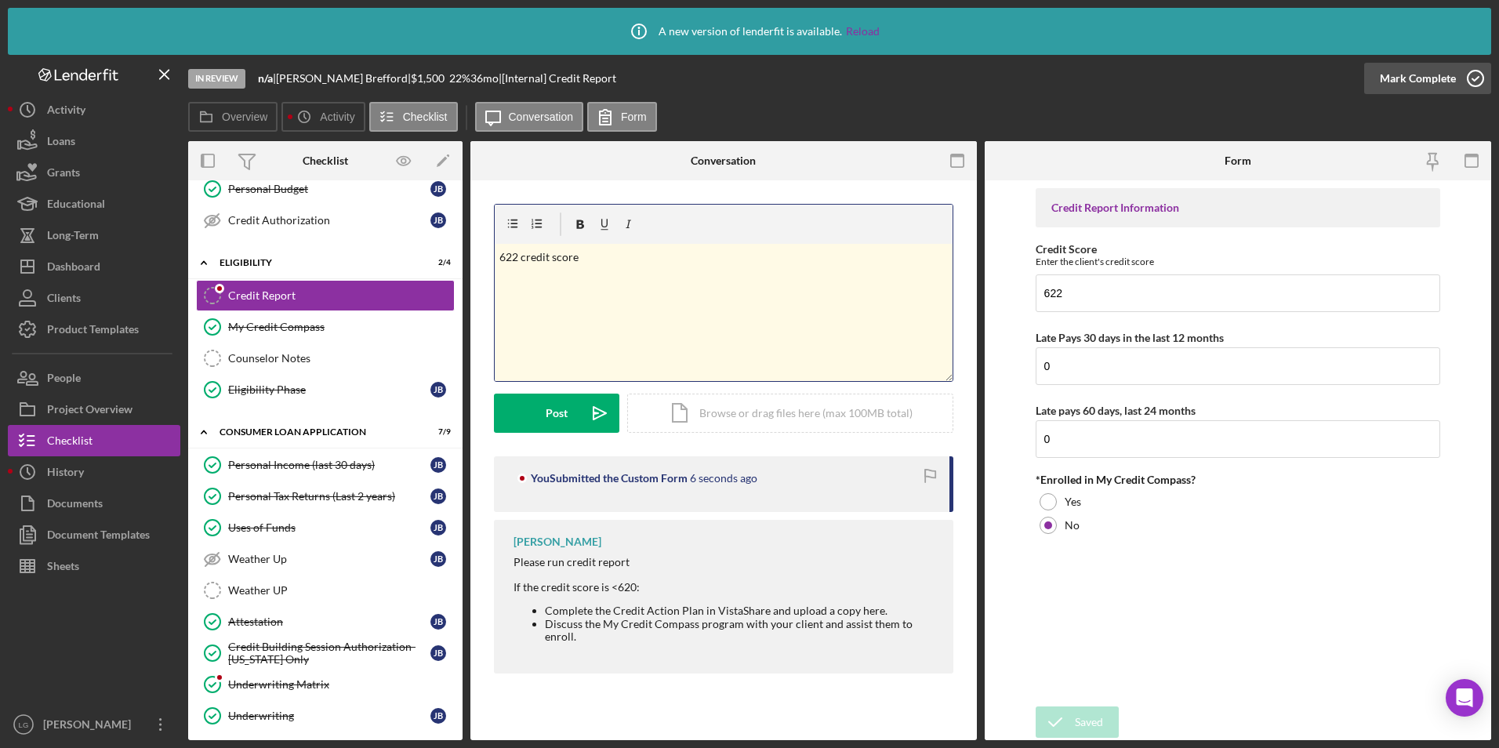
click at [1383, 73] on div "Mark Complete" at bounding box center [1418, 78] width 76 height 31
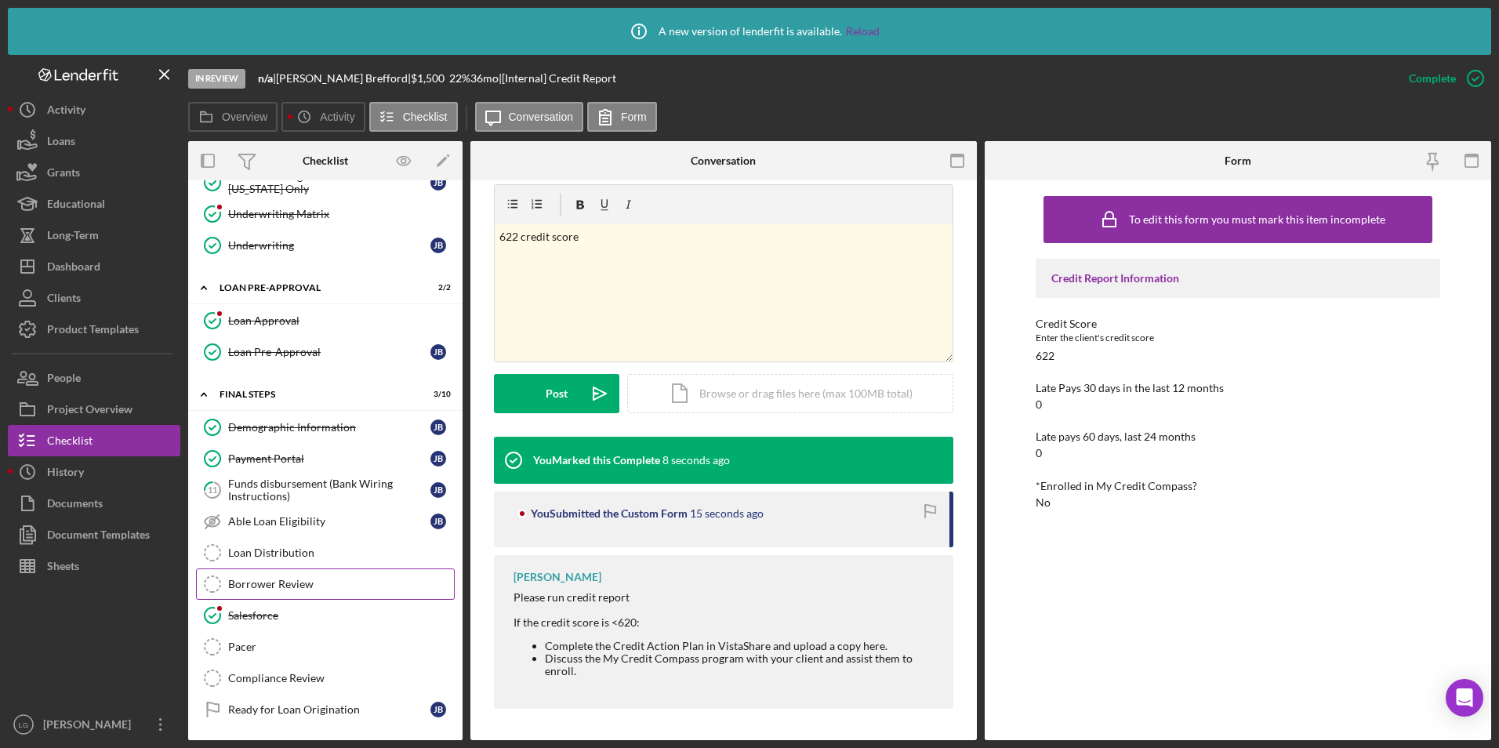
scroll to position [782, 0]
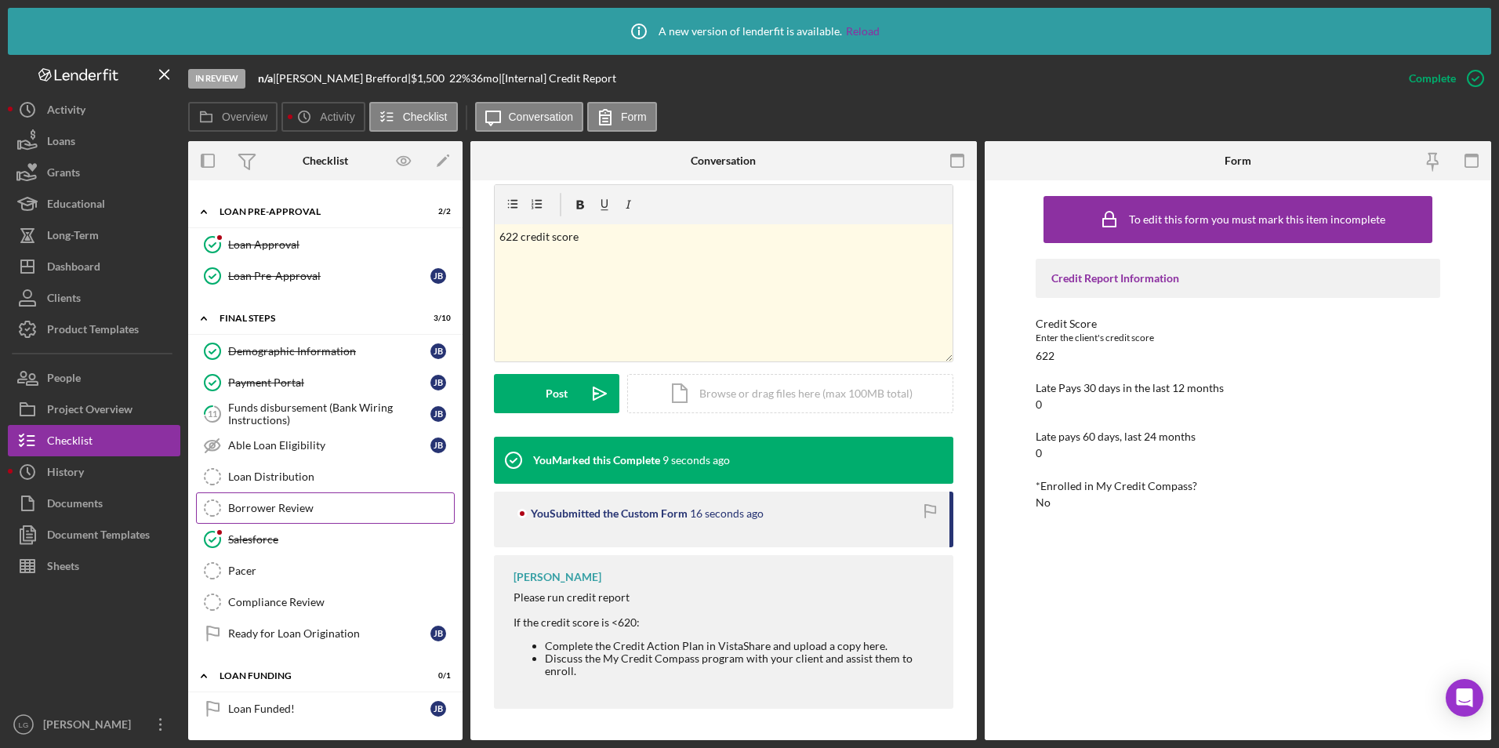
drag, startPoint x: 270, startPoint y: 504, endPoint x: 277, endPoint y: 500, distance: 8.1
click at [270, 504] on div "Borrower Review" at bounding box center [341, 508] width 226 height 13
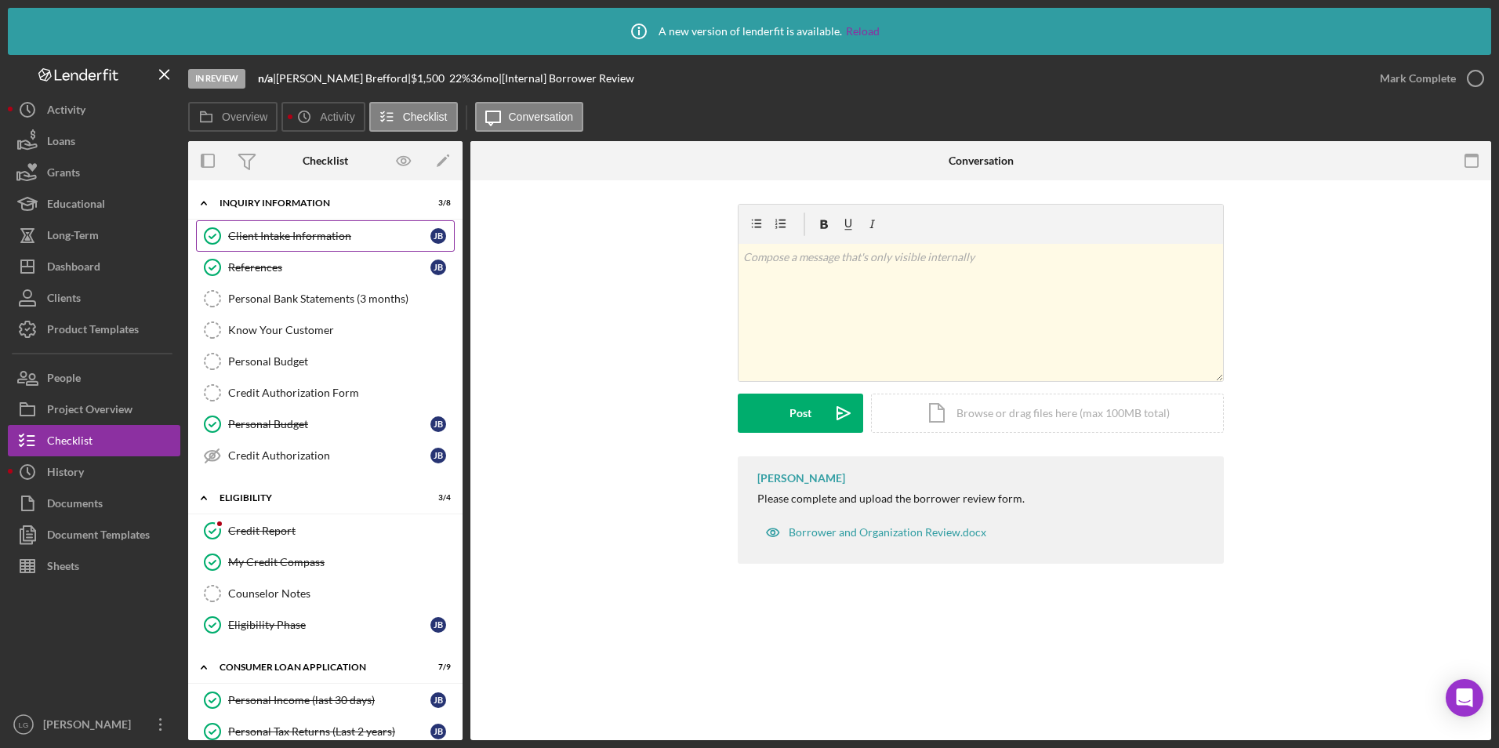
drag, startPoint x: 303, startPoint y: 228, endPoint x: 405, endPoint y: 243, distance: 103.8
click at [303, 228] on link "Client Intake Information Client Intake Information [PERSON_NAME]" at bounding box center [325, 235] width 259 height 31
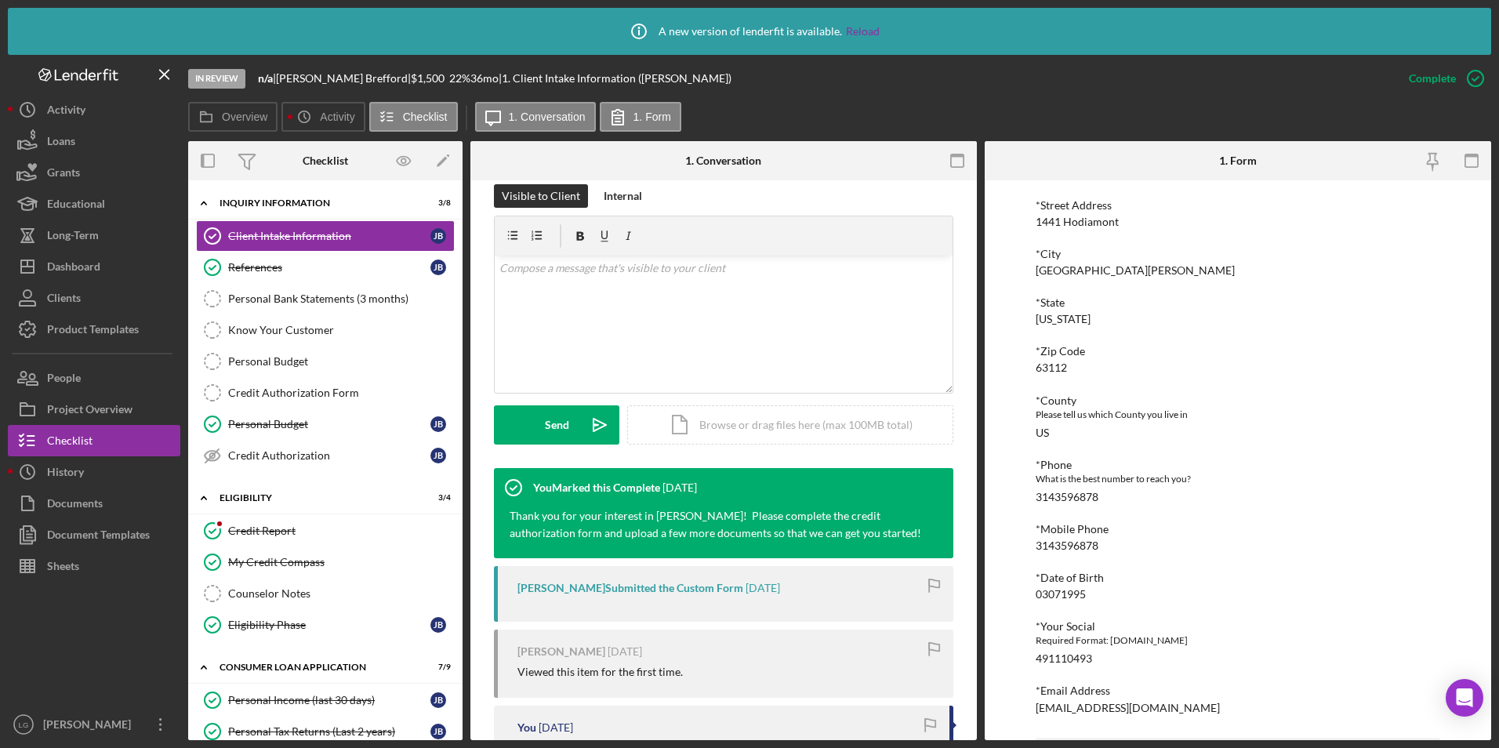
scroll to position [487, 0]
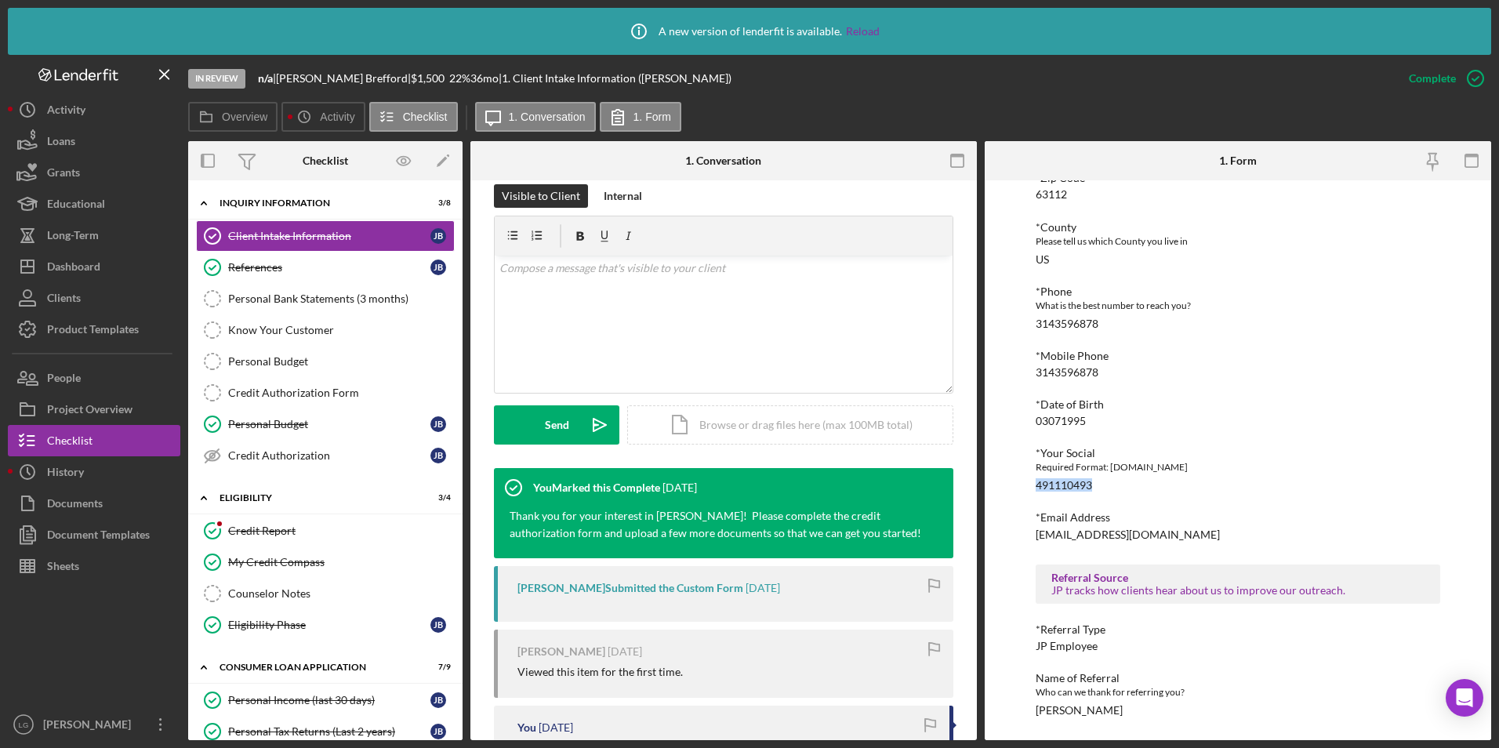
drag, startPoint x: 1122, startPoint y: 488, endPoint x: 1021, endPoint y: 483, distance: 101.2
click at [1021, 483] on div "To edit this form you must mark this item incomplete [PERSON_NAME] Customer Int…" at bounding box center [1238, 460] width 506 height 560
drag, startPoint x: 1021, startPoint y: 483, endPoint x: 1055, endPoint y: 478, distance: 34.8
copy div "491110493"
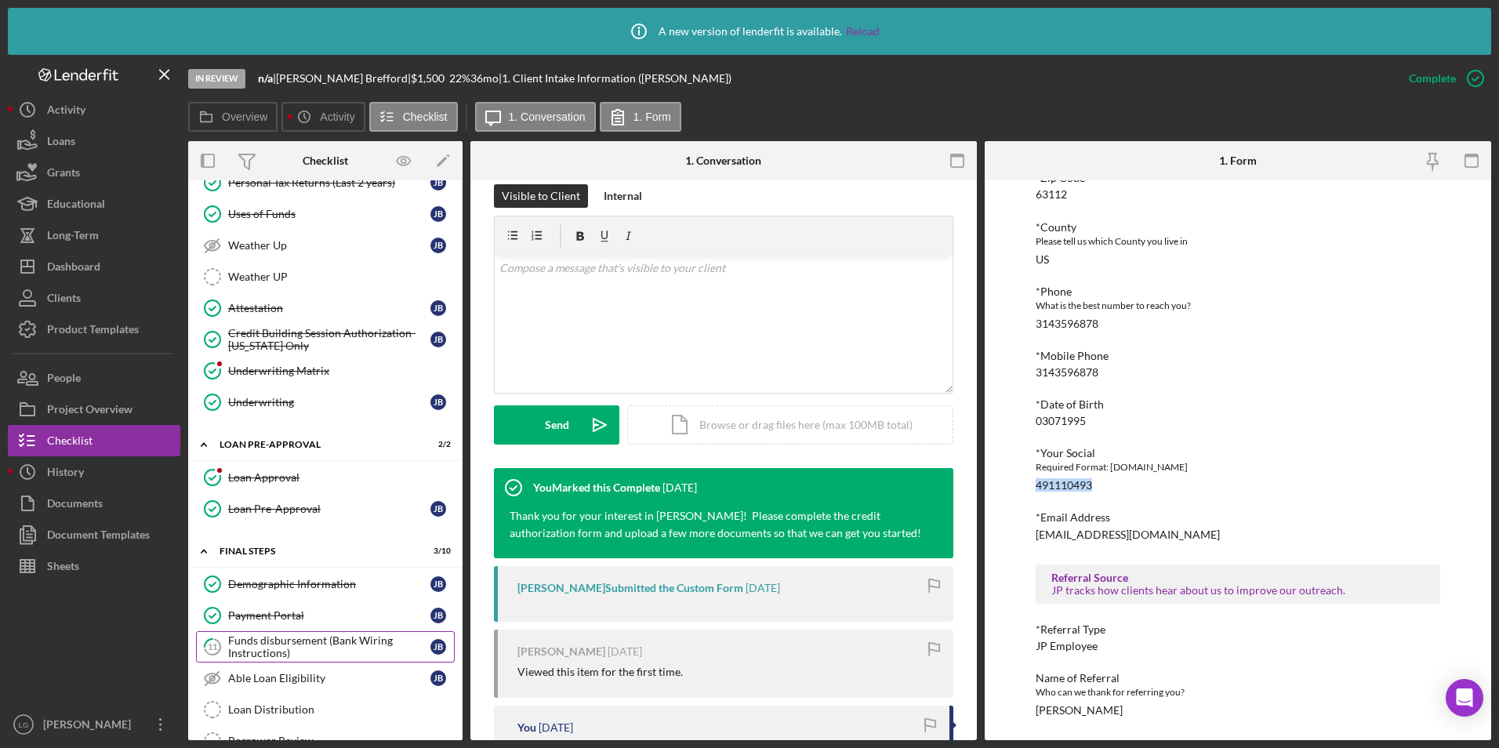
scroll to position [782, 0]
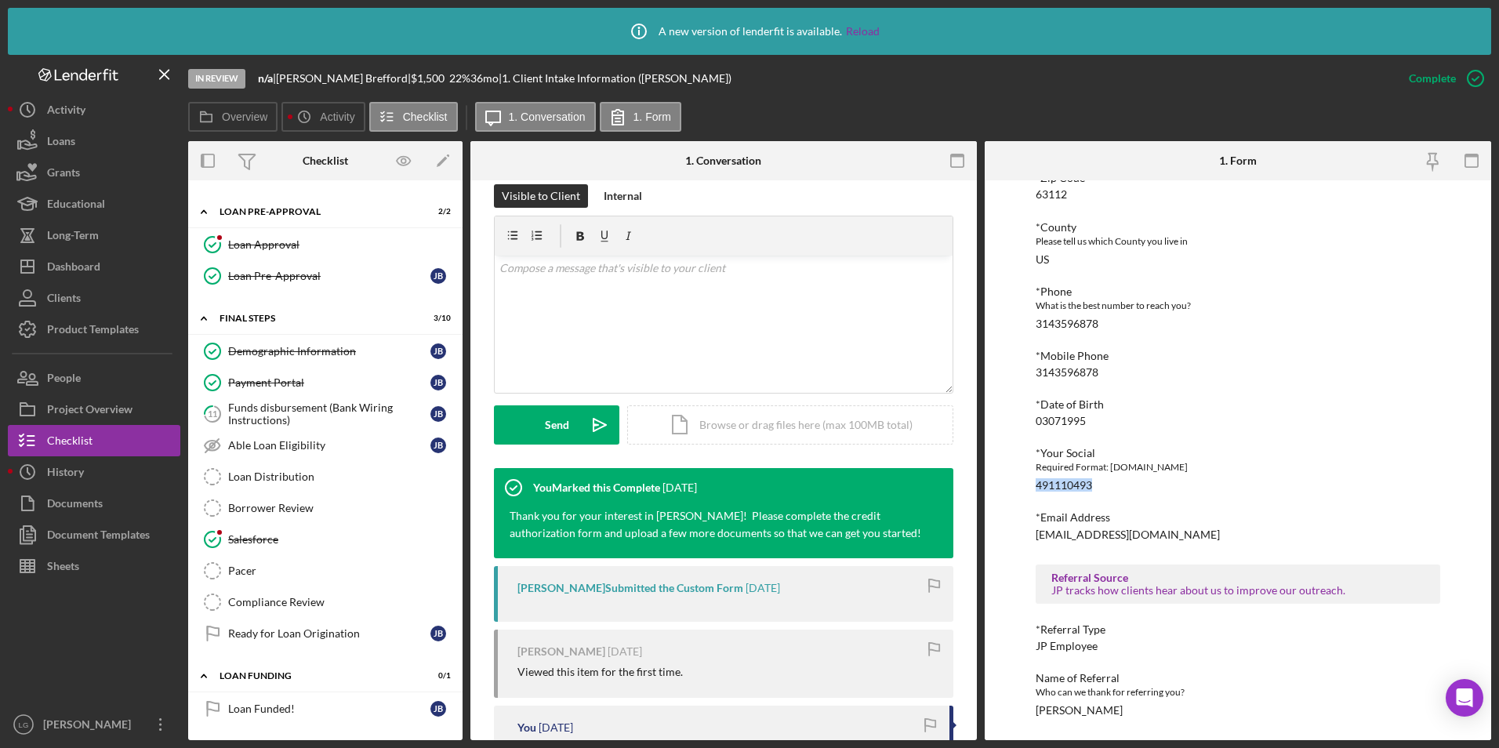
drag, startPoint x: 270, startPoint y: 506, endPoint x: 469, endPoint y: 463, distance: 203.7
click at [270, 506] on div "Borrower Review" at bounding box center [341, 508] width 226 height 13
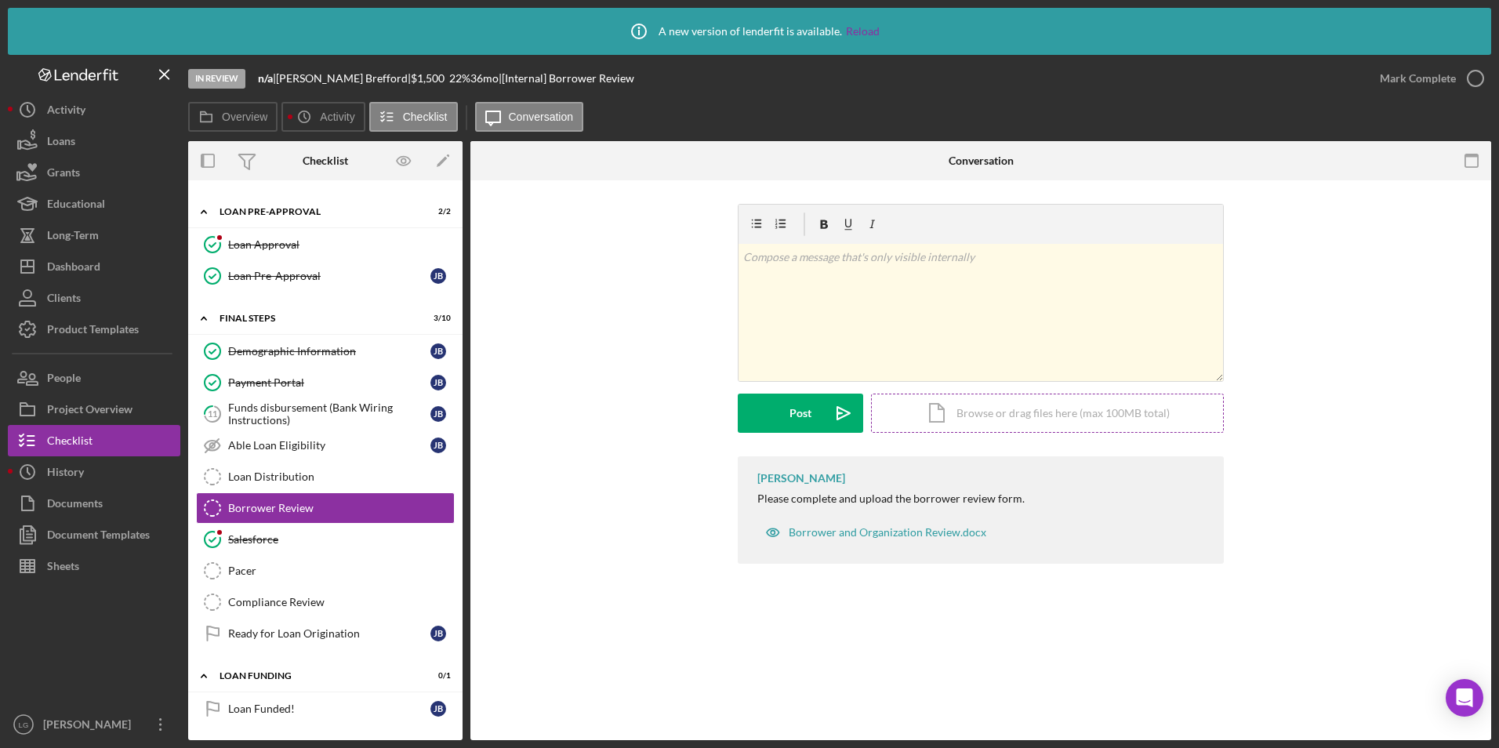
click at [992, 405] on div "Icon/Document Browse or drag files here (max 100MB total) Tap to choose files o…" at bounding box center [1047, 413] width 353 height 39
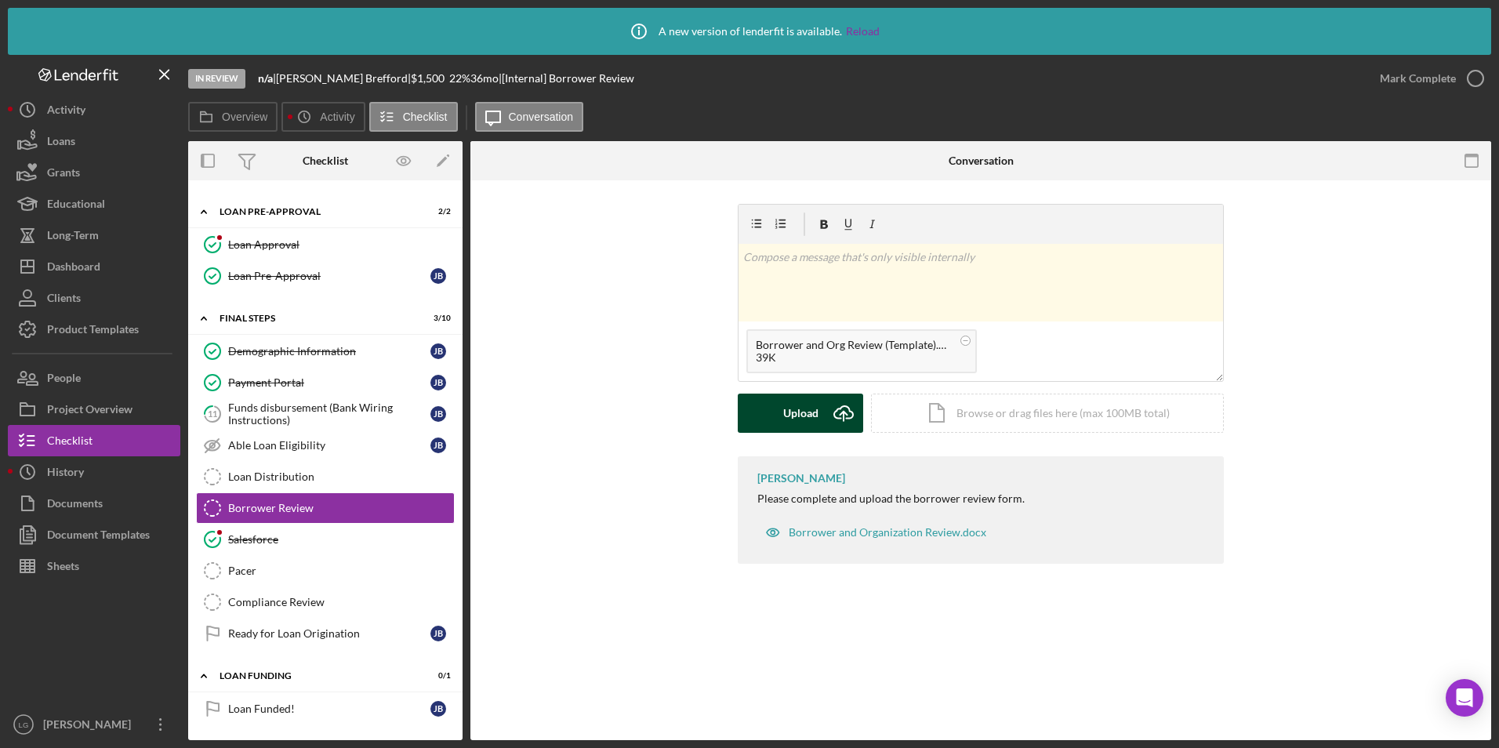
click at [780, 402] on button "Upload Icon/Upload" at bounding box center [800, 413] width 125 height 39
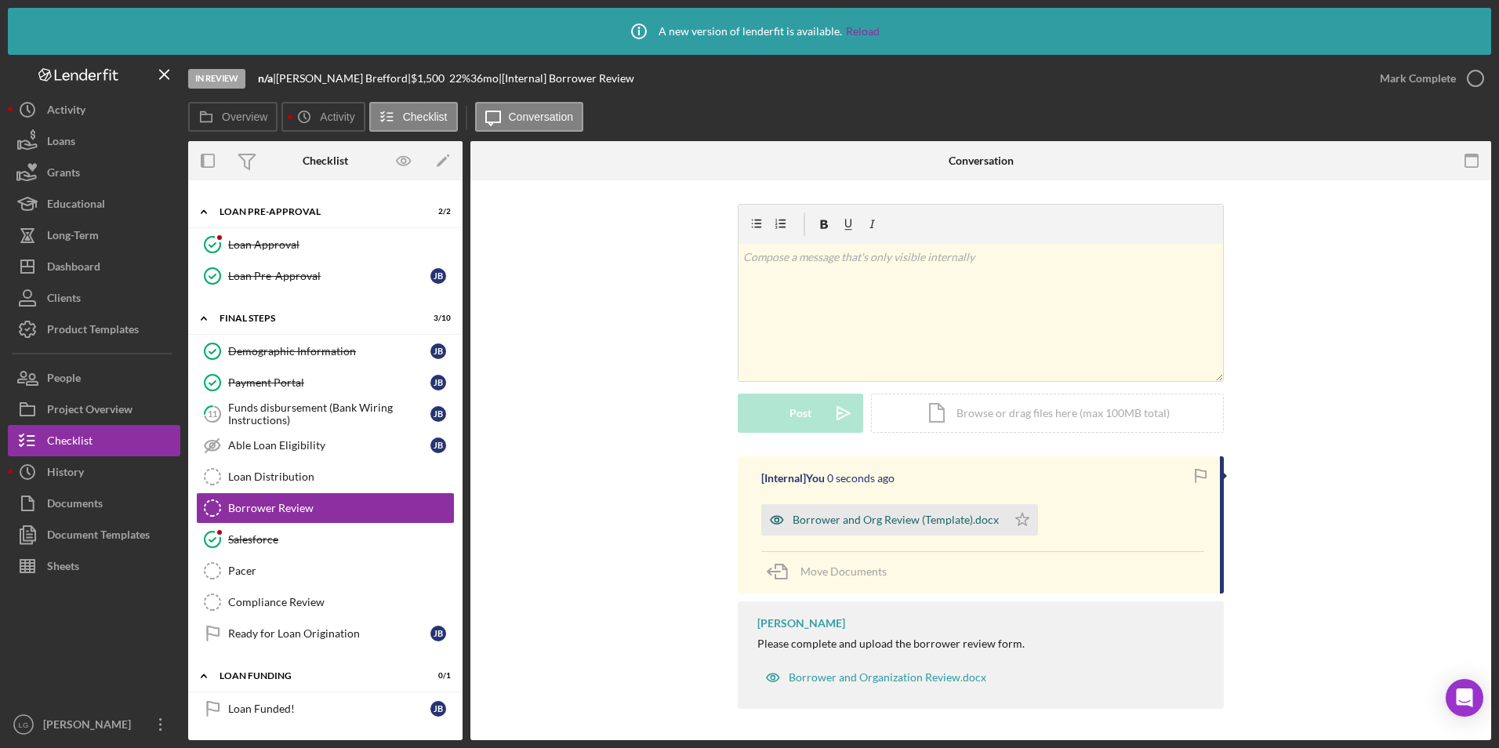
click at [866, 528] on div "Borrower and Org Review (Template).docx" at bounding box center [883, 519] width 245 height 31
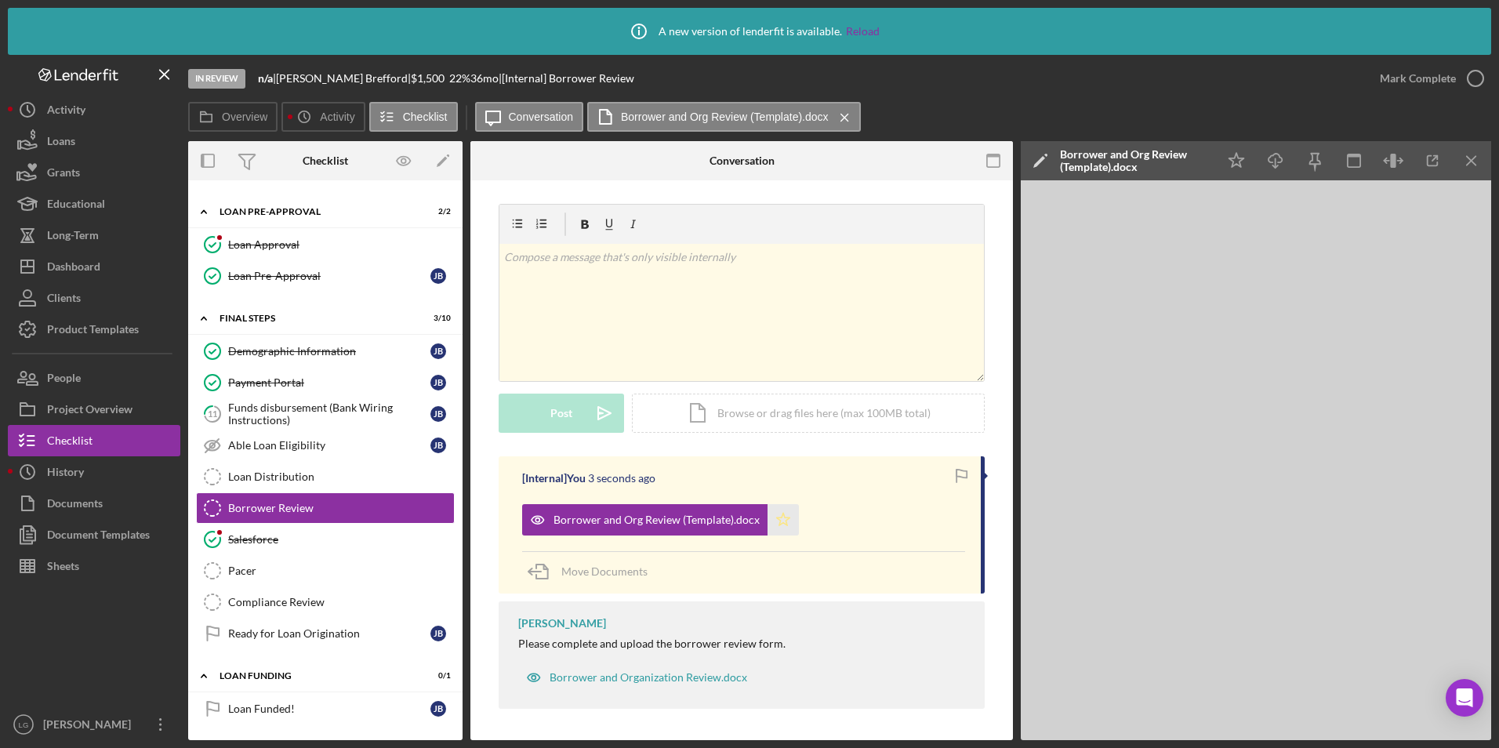
click at [777, 513] on icon "Icon/Star" at bounding box center [782, 519] width 31 height 31
click at [1404, 71] on div "Mark Complete" at bounding box center [1418, 78] width 76 height 31
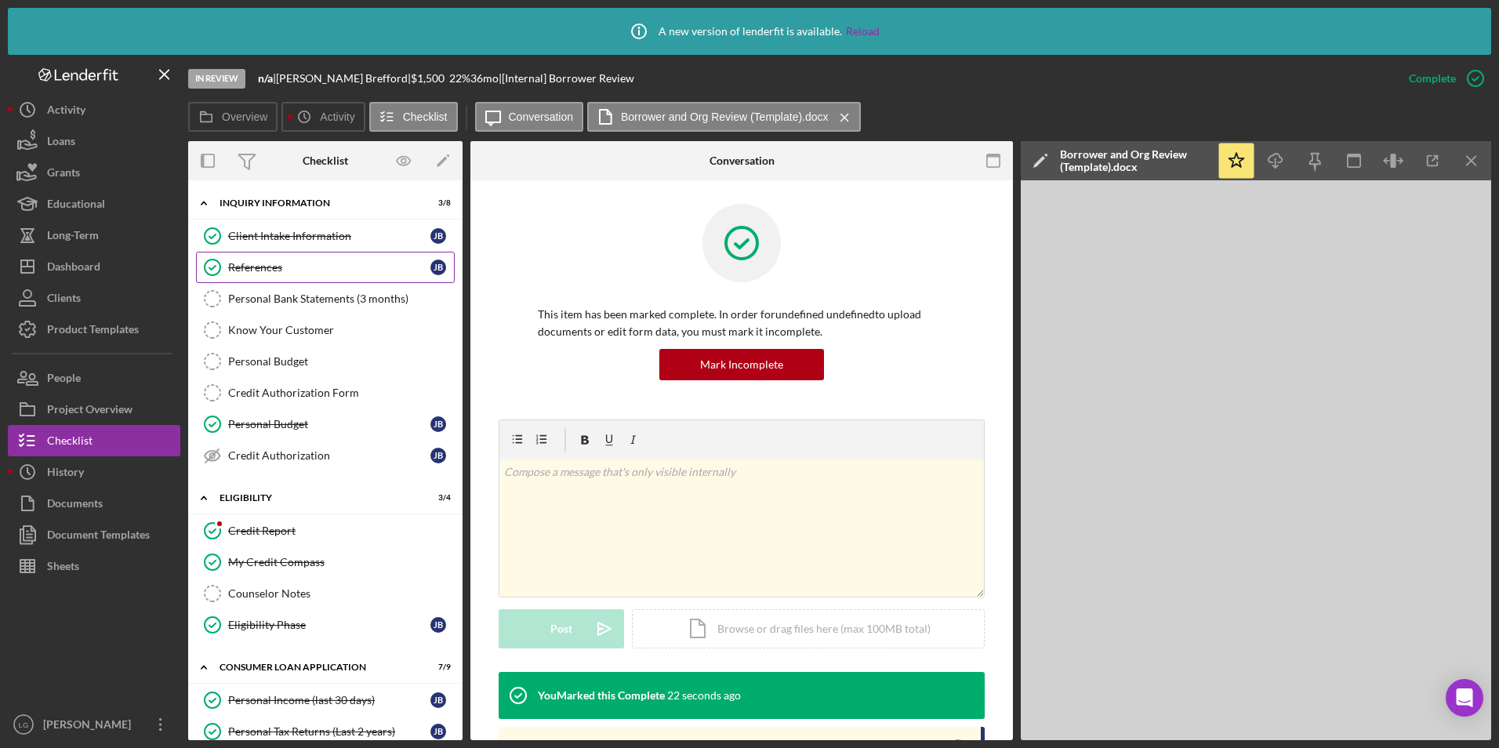
drag, startPoint x: 252, startPoint y: 270, endPoint x: 348, endPoint y: 292, distance: 98.0
click at [252, 270] on div "References" at bounding box center [329, 267] width 202 height 13
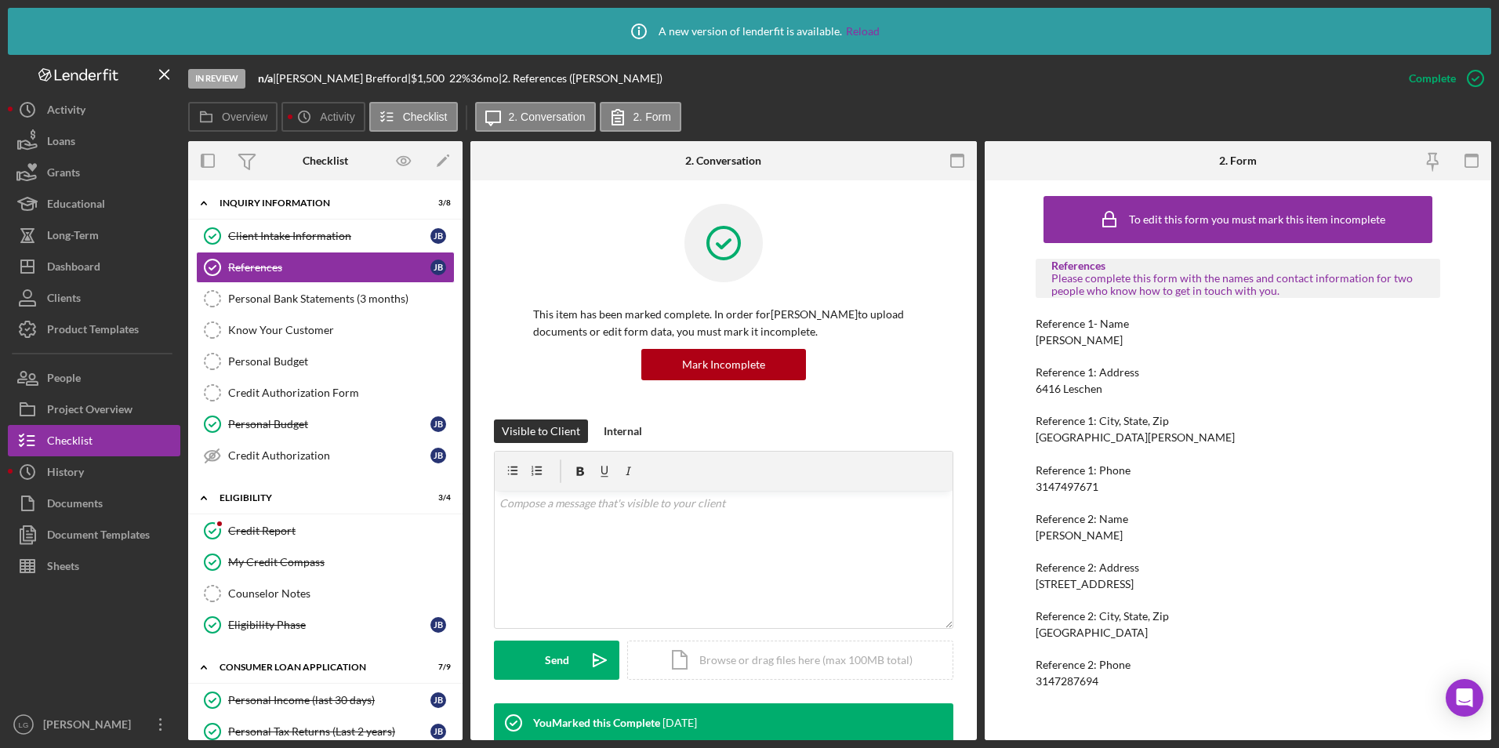
drag, startPoint x: 1133, startPoint y: 333, endPoint x: 1033, endPoint y: 339, distance: 99.7
click at [1033, 339] on div "To edit this form you must mark this item incomplete References Please complete…" at bounding box center [1238, 460] width 506 height 560
drag, startPoint x: 1033, startPoint y: 339, endPoint x: 1045, endPoint y: 338, distance: 11.8
copy div "[PERSON_NAME]"
drag, startPoint x: 1090, startPoint y: 488, endPoint x: 1014, endPoint y: 485, distance: 76.1
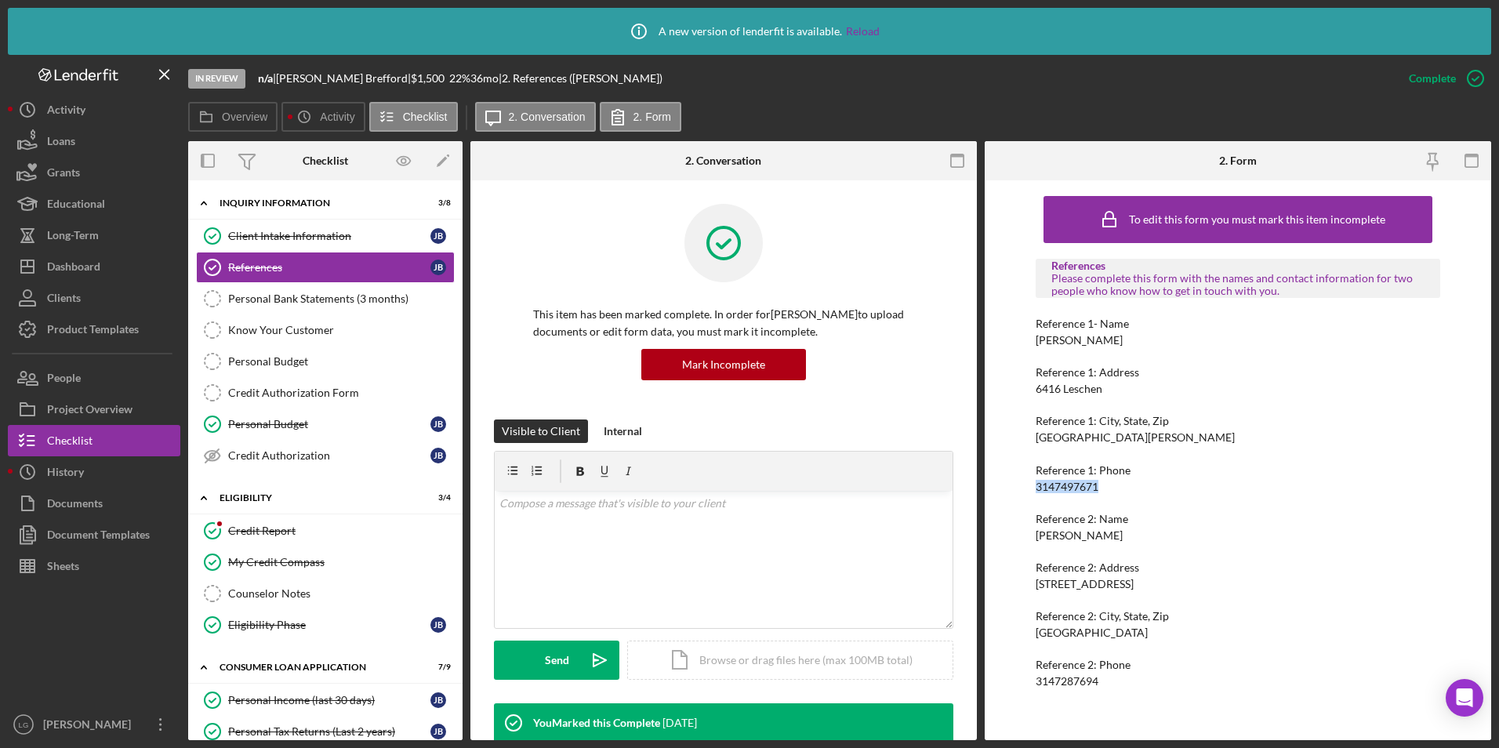
click at [1014, 485] on div "To edit this form you must mark this item incomplete References Please complete…" at bounding box center [1238, 460] width 506 height 560
drag, startPoint x: 1014, startPoint y: 485, endPoint x: 1054, endPoint y: 482, distance: 40.1
copy div "3147497671"
drag, startPoint x: 1125, startPoint y: 539, endPoint x: 994, endPoint y: 535, distance: 131.0
click at [994, 535] on div "To edit this form you must mark this item incomplete References Please complete…" at bounding box center [1238, 460] width 506 height 560
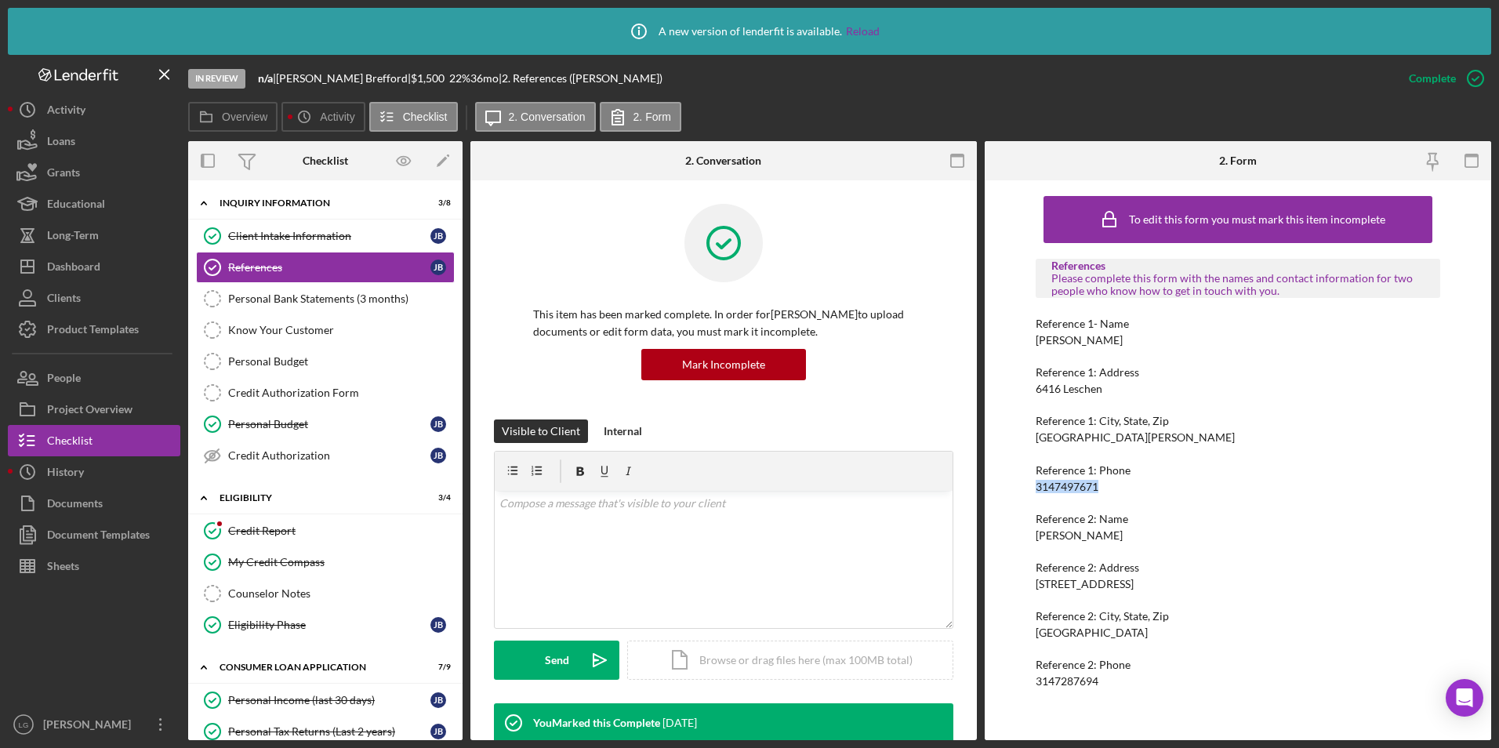
drag, startPoint x: 994, startPoint y: 535, endPoint x: 1054, endPoint y: 534, distance: 60.4
copy div "[PERSON_NAME]"
drag, startPoint x: 1114, startPoint y: 681, endPoint x: 1015, endPoint y: 684, distance: 98.8
click at [1015, 684] on div "To edit this form you must mark this item incomplete References Please complete…" at bounding box center [1238, 460] width 506 height 560
drag, startPoint x: 1015, startPoint y: 684, endPoint x: 1042, endPoint y: 678, distance: 27.2
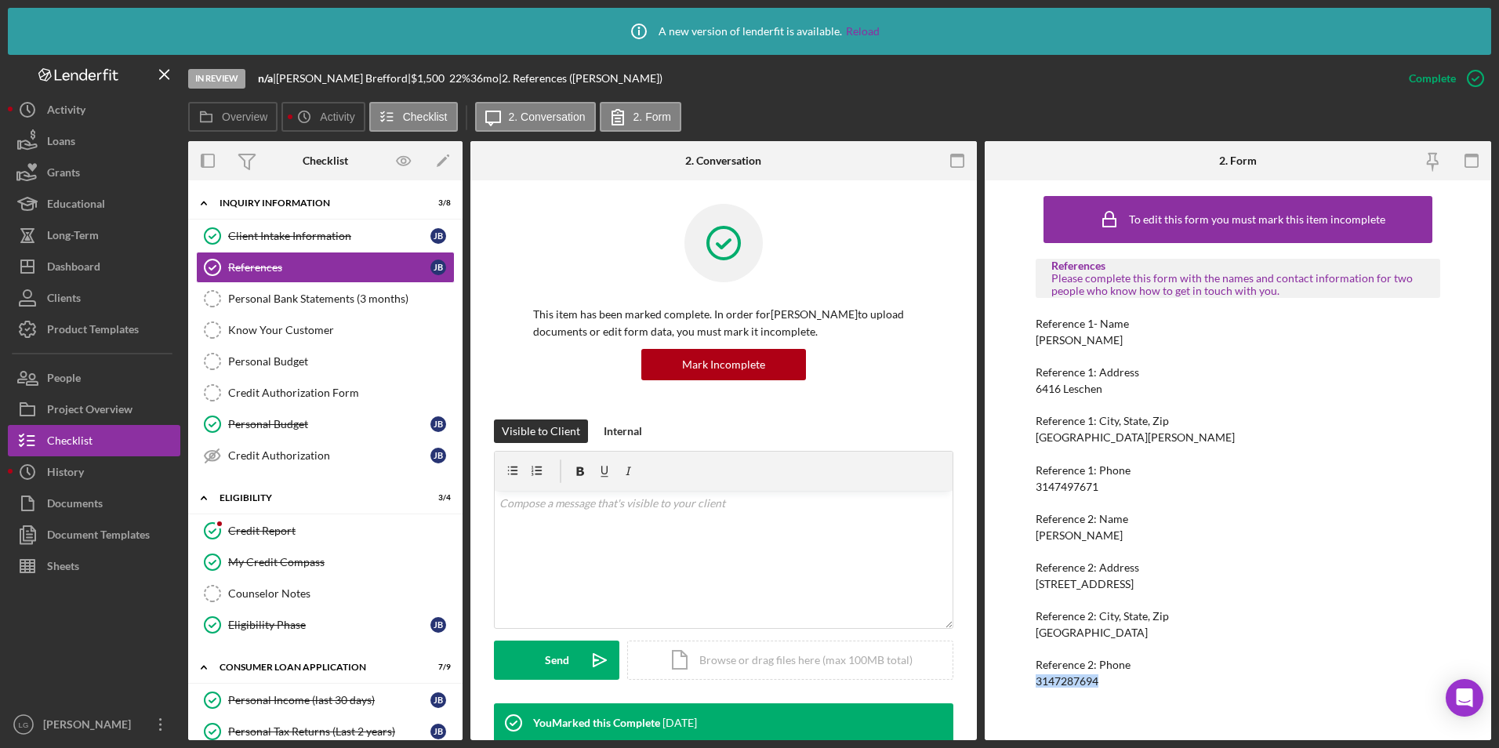
copy div "3147287694"
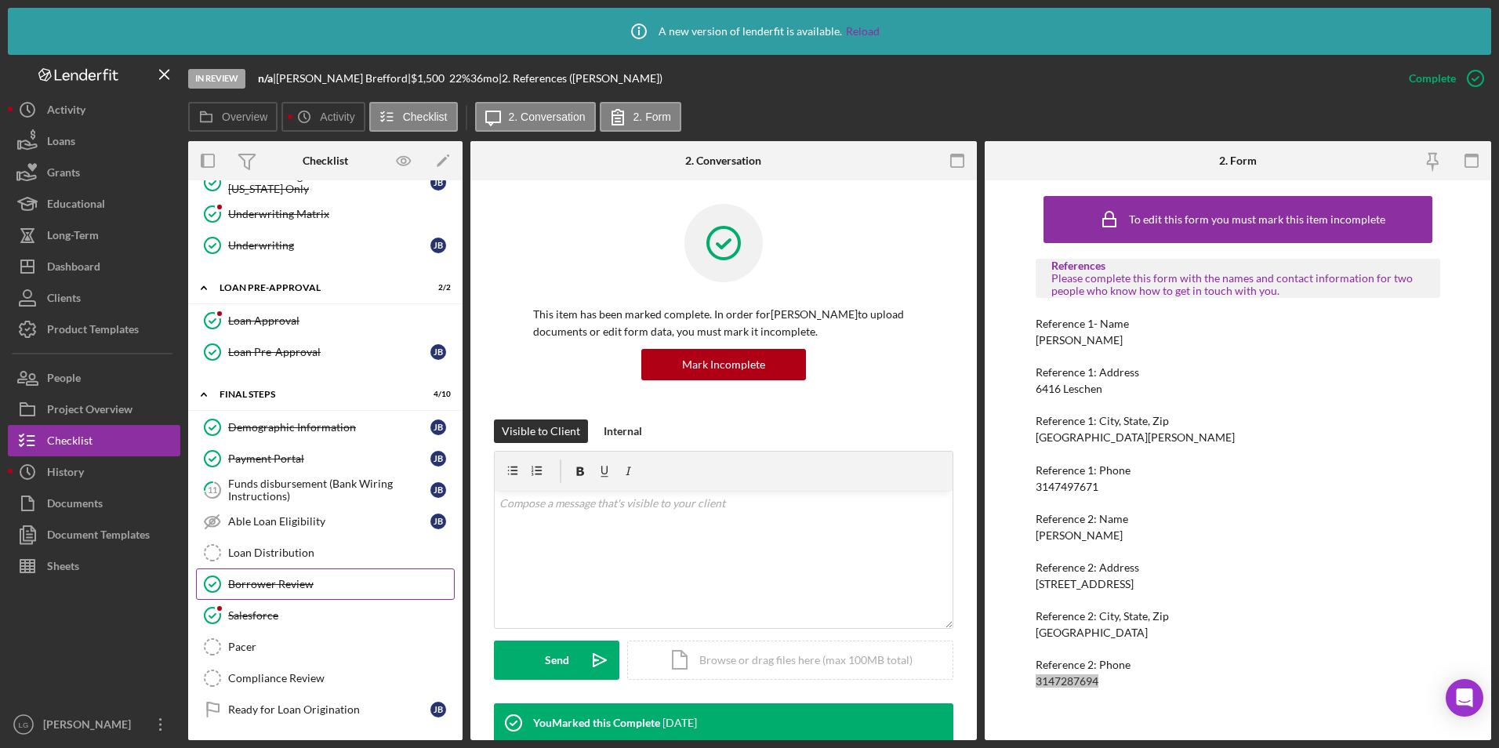
scroll to position [782, 0]
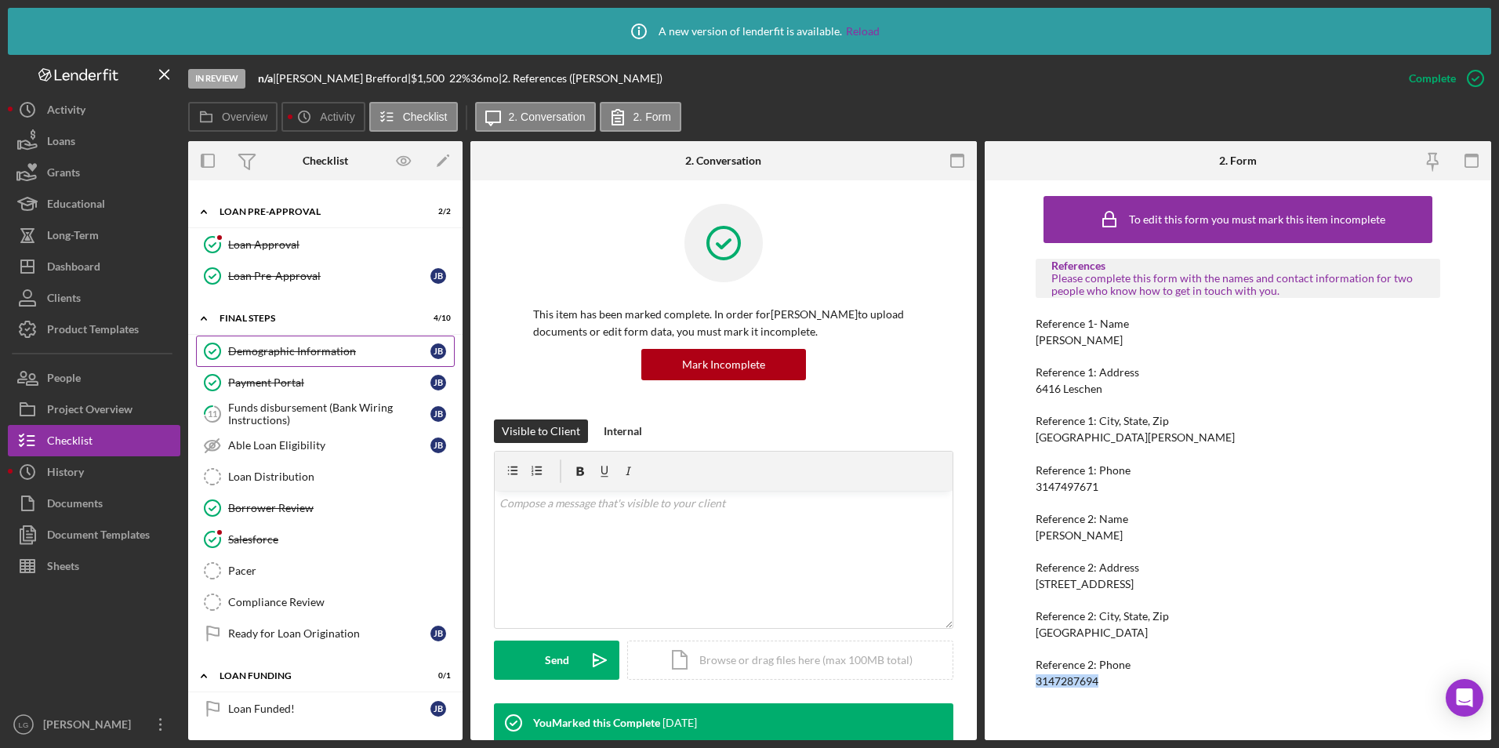
click at [288, 350] on div "Demographic Information" at bounding box center [329, 351] width 202 height 13
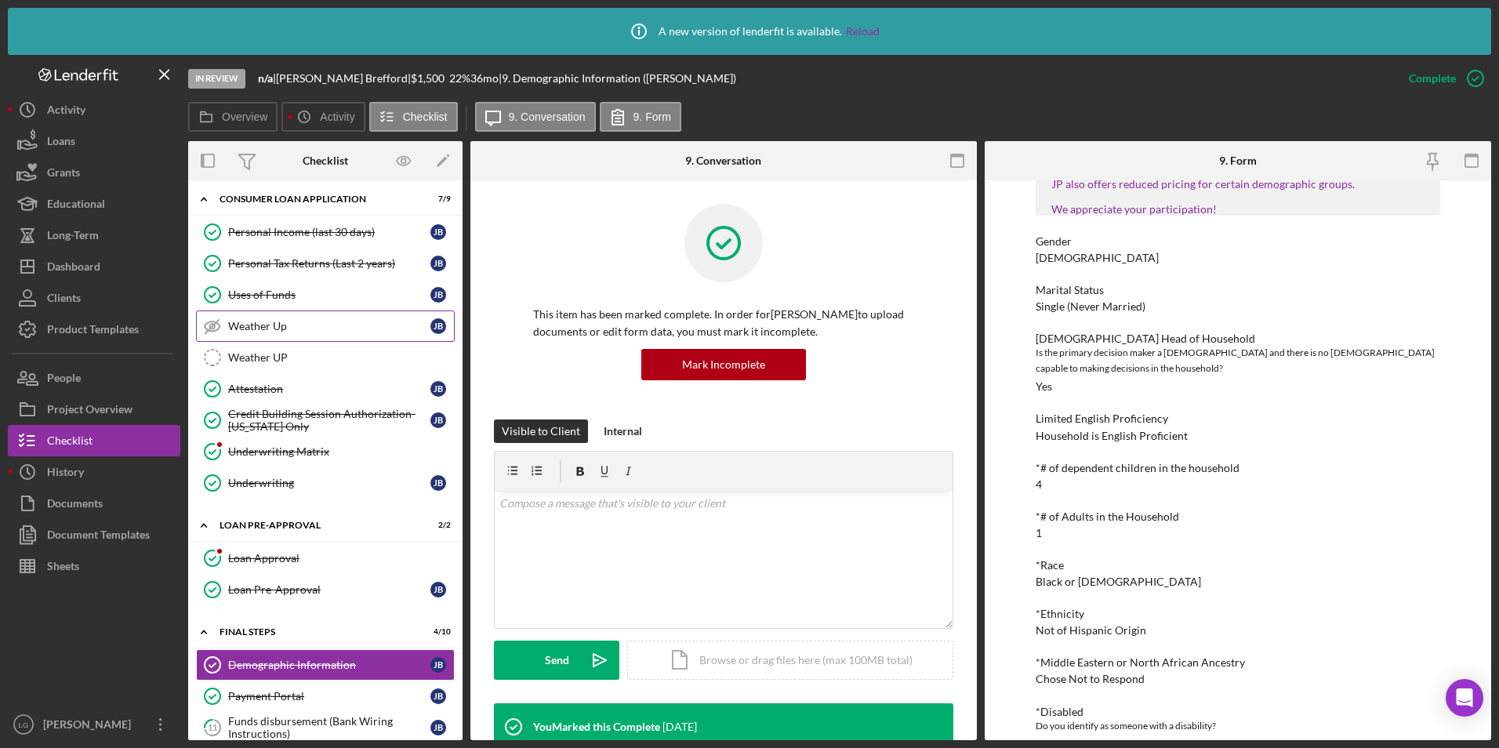
scroll to position [154, 0]
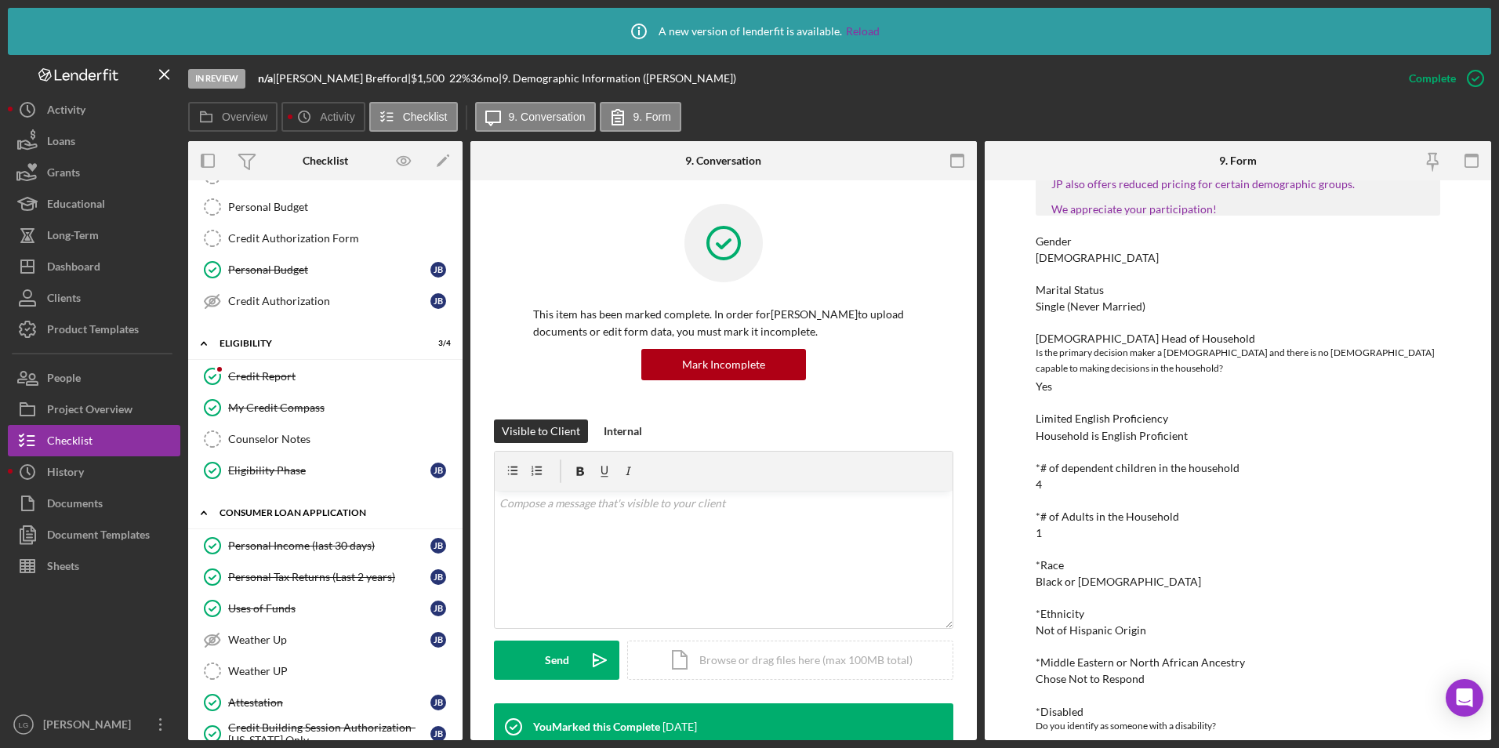
click at [292, 539] on div "Personal Income (last 30 days)" at bounding box center [329, 545] width 202 height 13
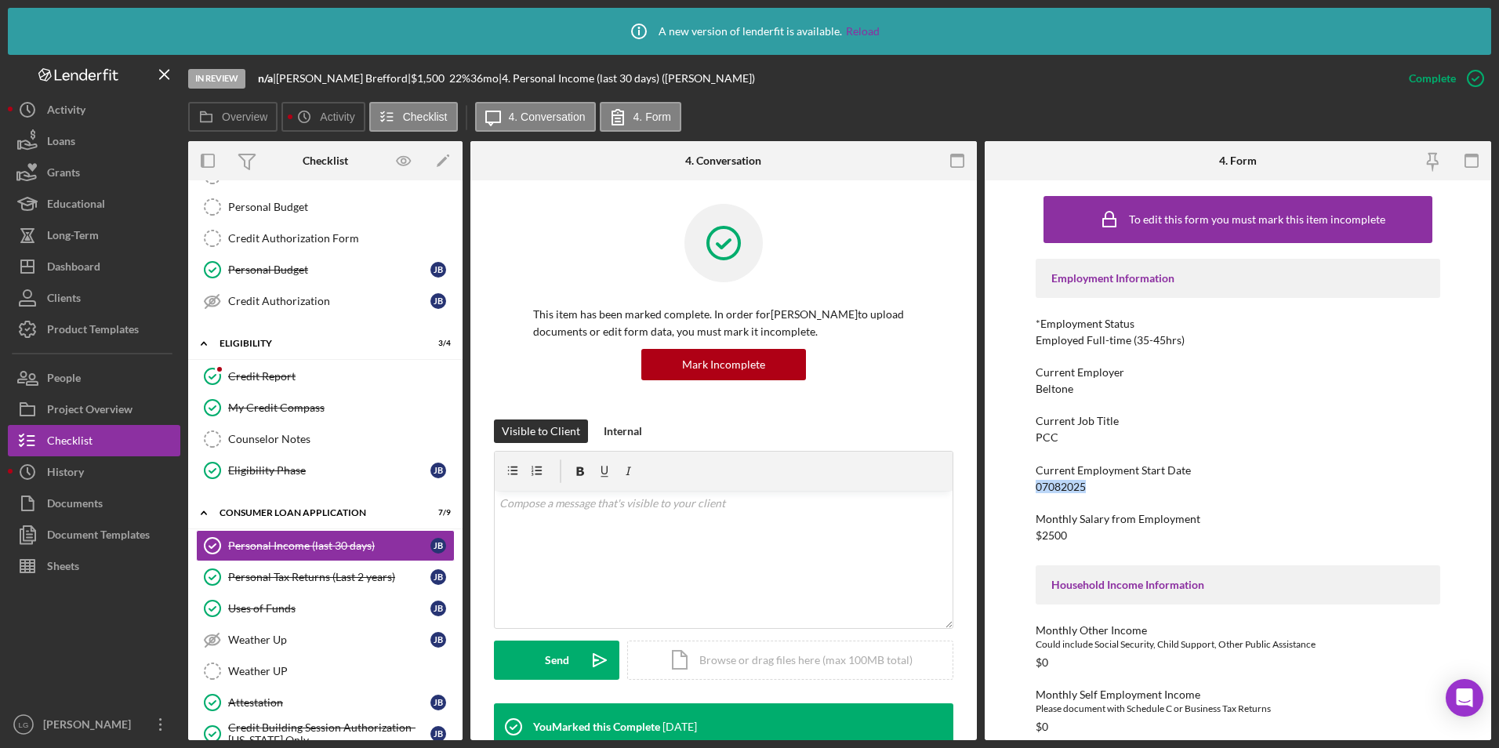
drag, startPoint x: 1100, startPoint y: 488, endPoint x: 1036, endPoint y: 488, distance: 63.5
click at [1036, 488] on div "Current Employment Start Date 07082025" at bounding box center [1238, 478] width 405 height 29
copy div "07082025"
click at [68, 372] on div "People" at bounding box center [64, 379] width 34 height 35
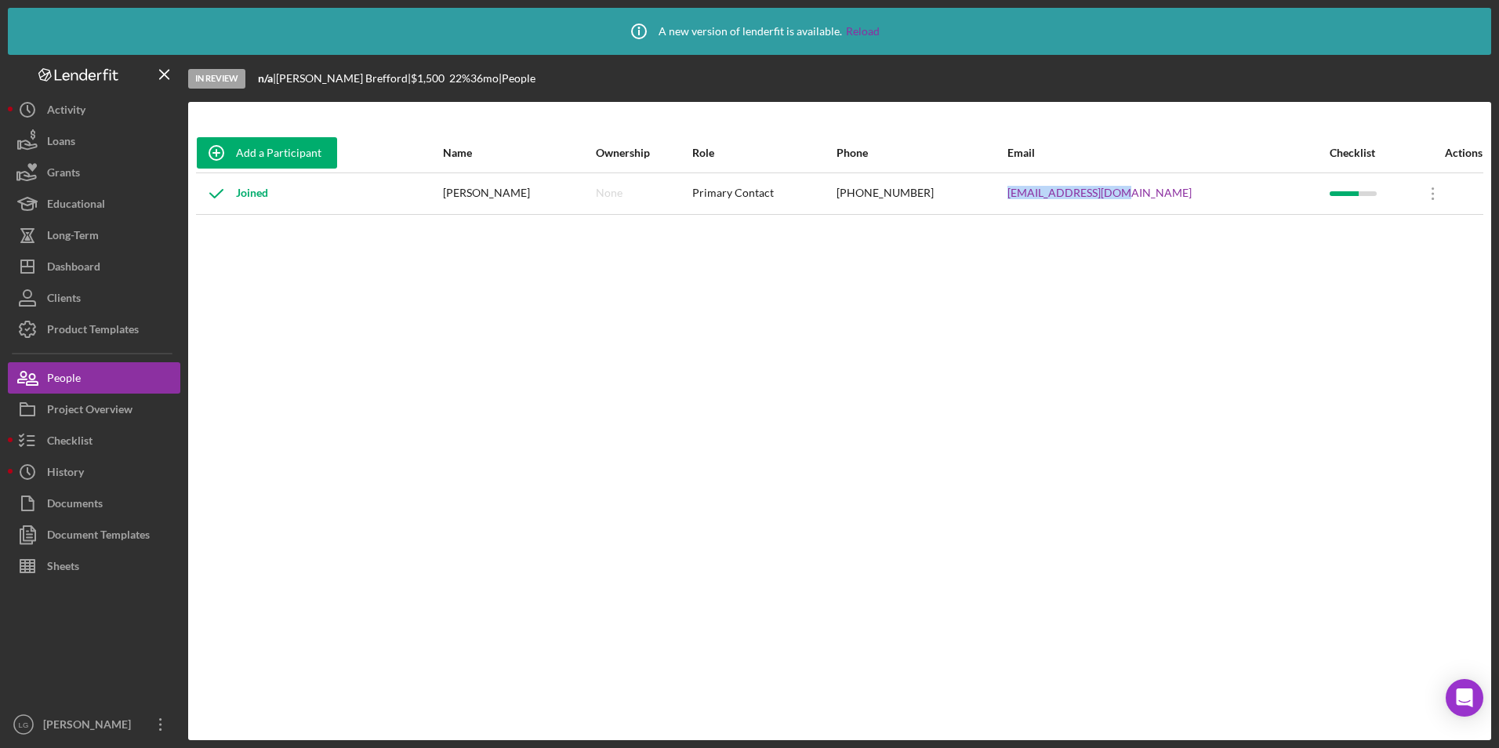
drag, startPoint x: 1205, startPoint y: 189, endPoint x: 1077, endPoint y: 193, distance: 127.8
click at [1077, 193] on tr "Joined [PERSON_NAME] None Primary Contact [PHONE_NUMBER] [EMAIL_ADDRESS][DOMAIN…" at bounding box center [839, 193] width 1287 height 42
drag, startPoint x: 1077, startPoint y: 193, endPoint x: 1089, endPoint y: 193, distance: 11.8
copy tr "[EMAIL_ADDRESS][DOMAIN_NAME]"
click at [93, 438] on div "Checklist" at bounding box center [69, 442] width 45 height 35
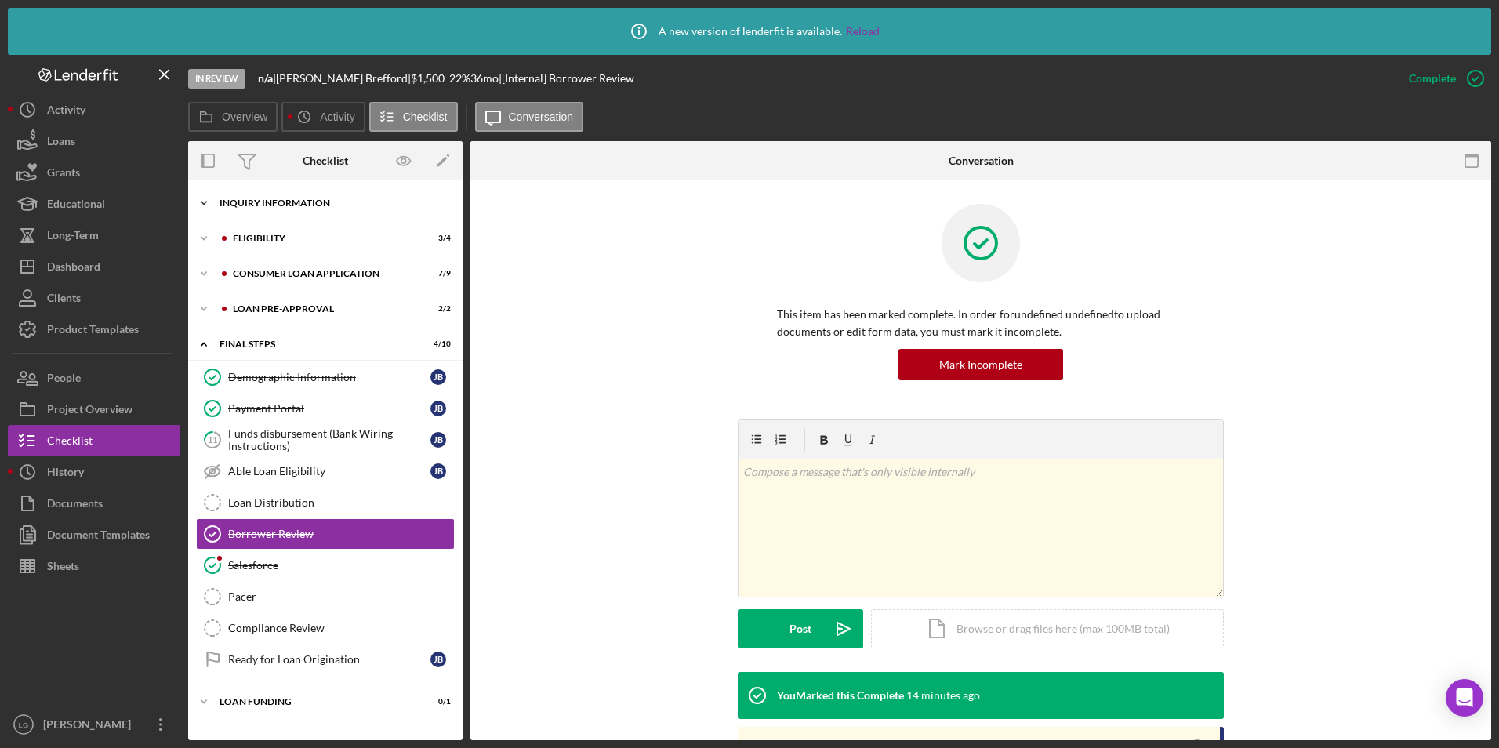
click at [293, 203] on div "Inquiry Information" at bounding box center [331, 202] width 223 height 9
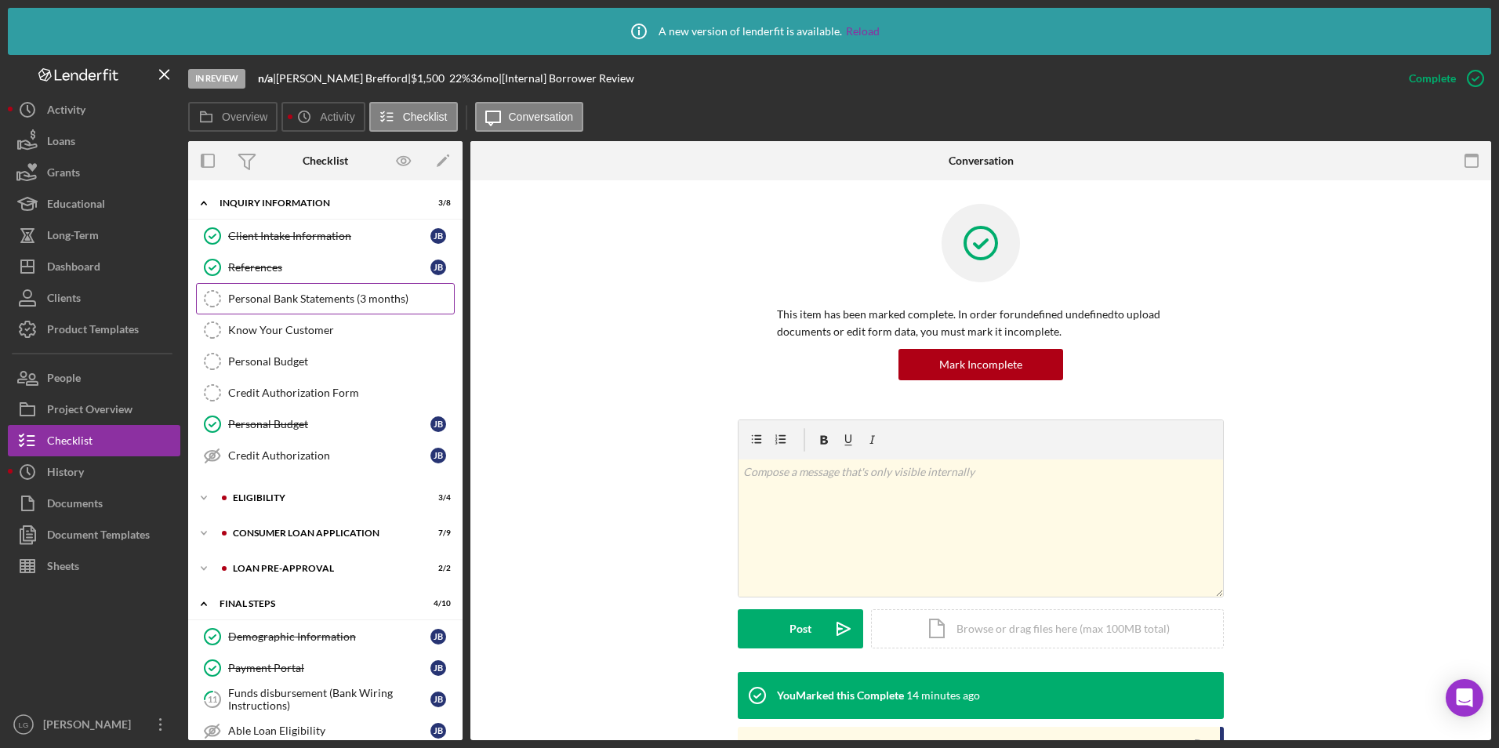
scroll to position [157, 0]
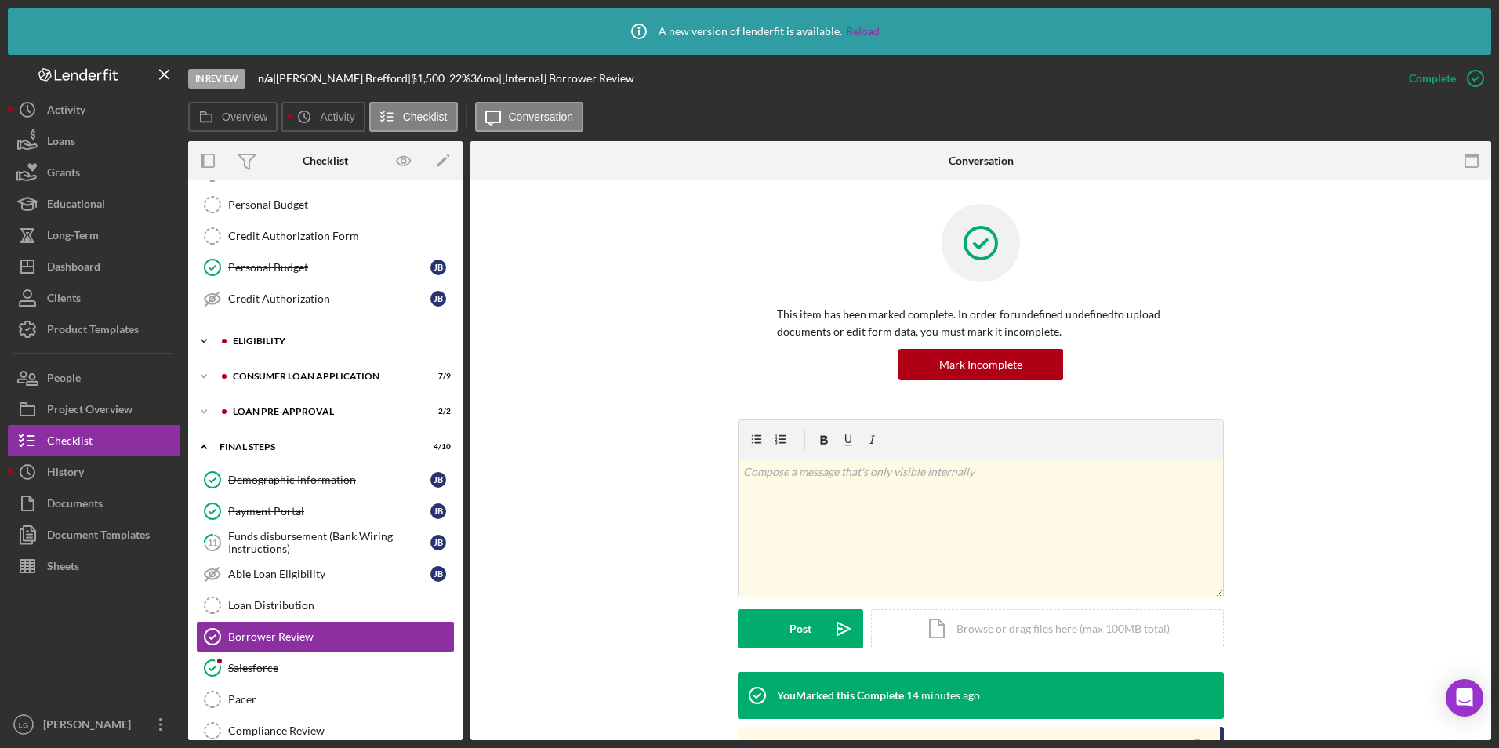
click at [251, 333] on div "Icon/Expander Eligibility 3 / 4" at bounding box center [325, 340] width 274 height 31
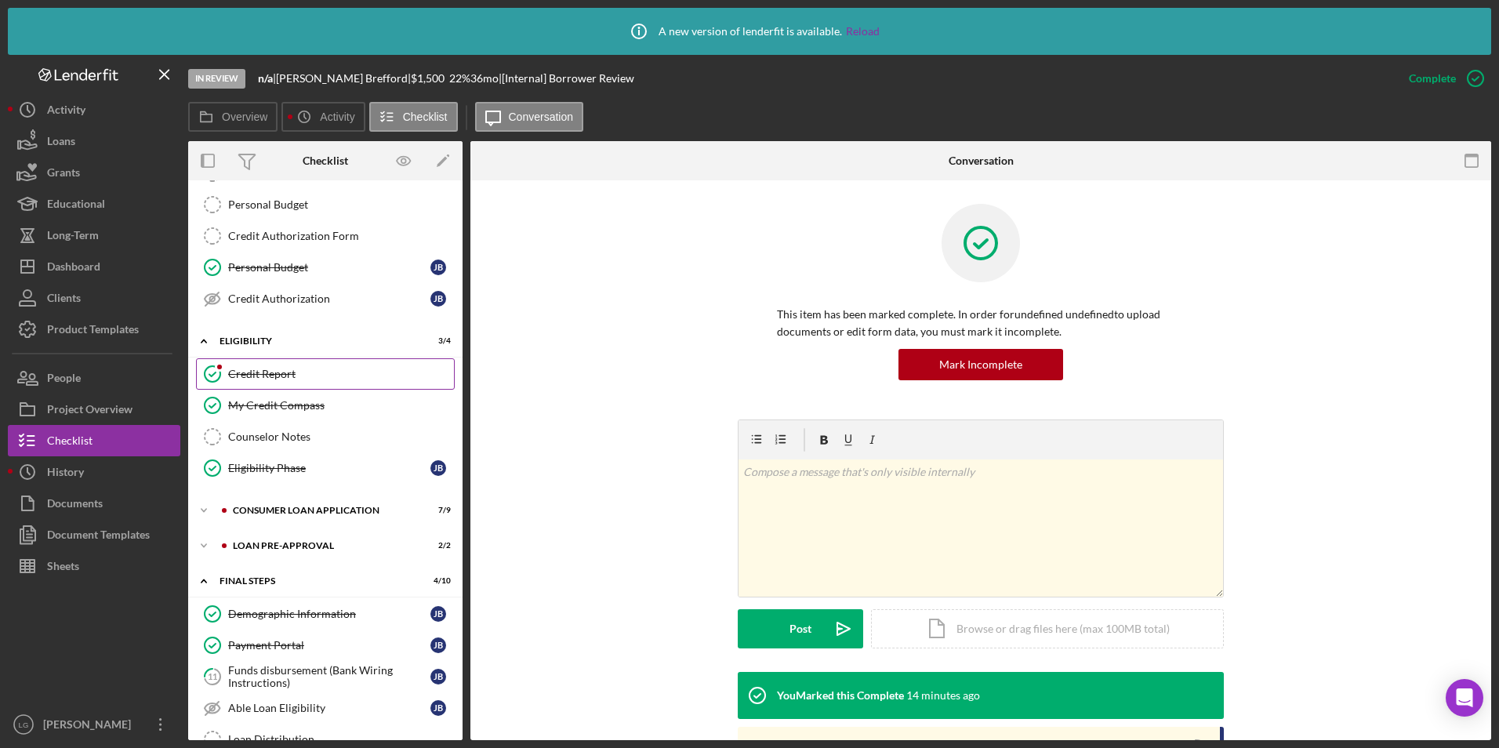
scroll to position [314, 0]
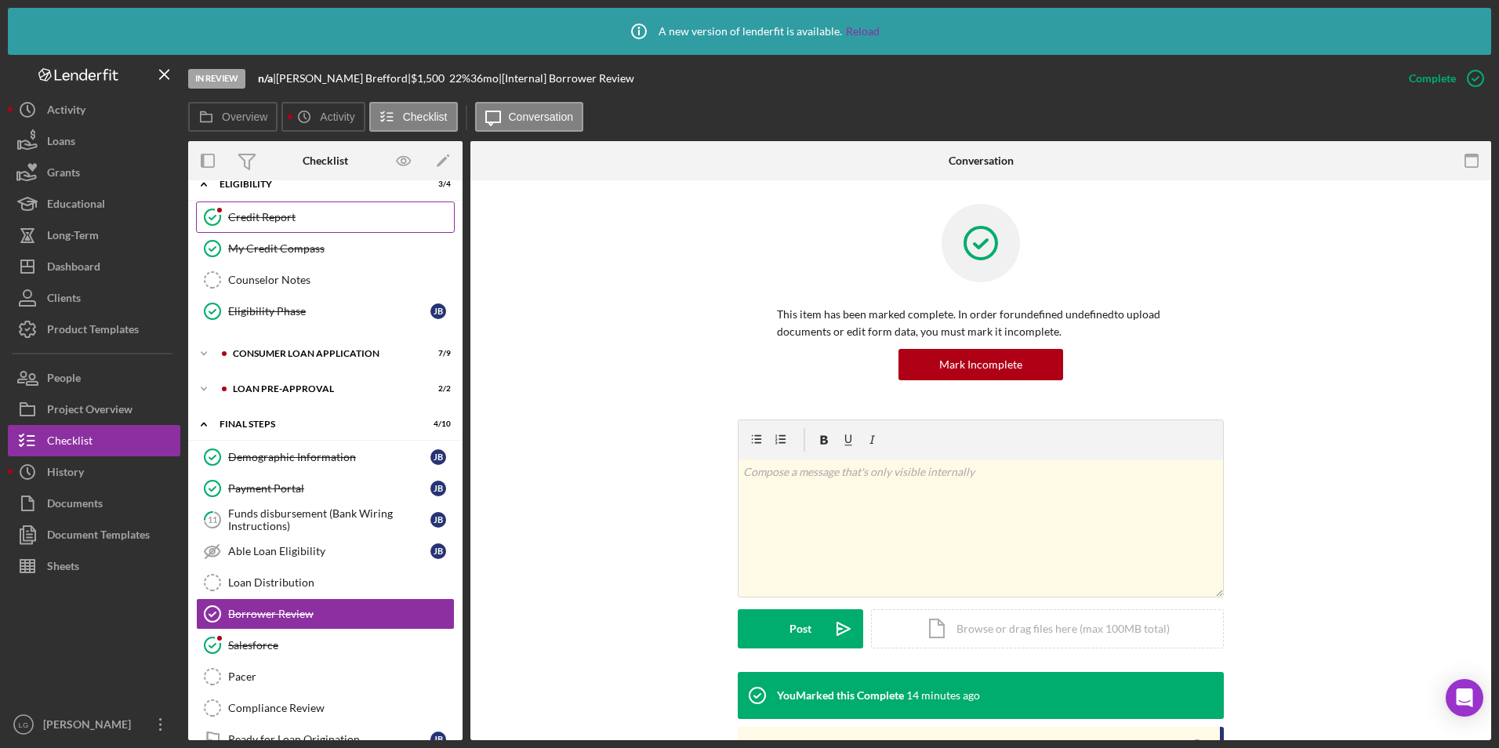
click at [294, 214] on div "Credit Report" at bounding box center [341, 217] width 226 height 13
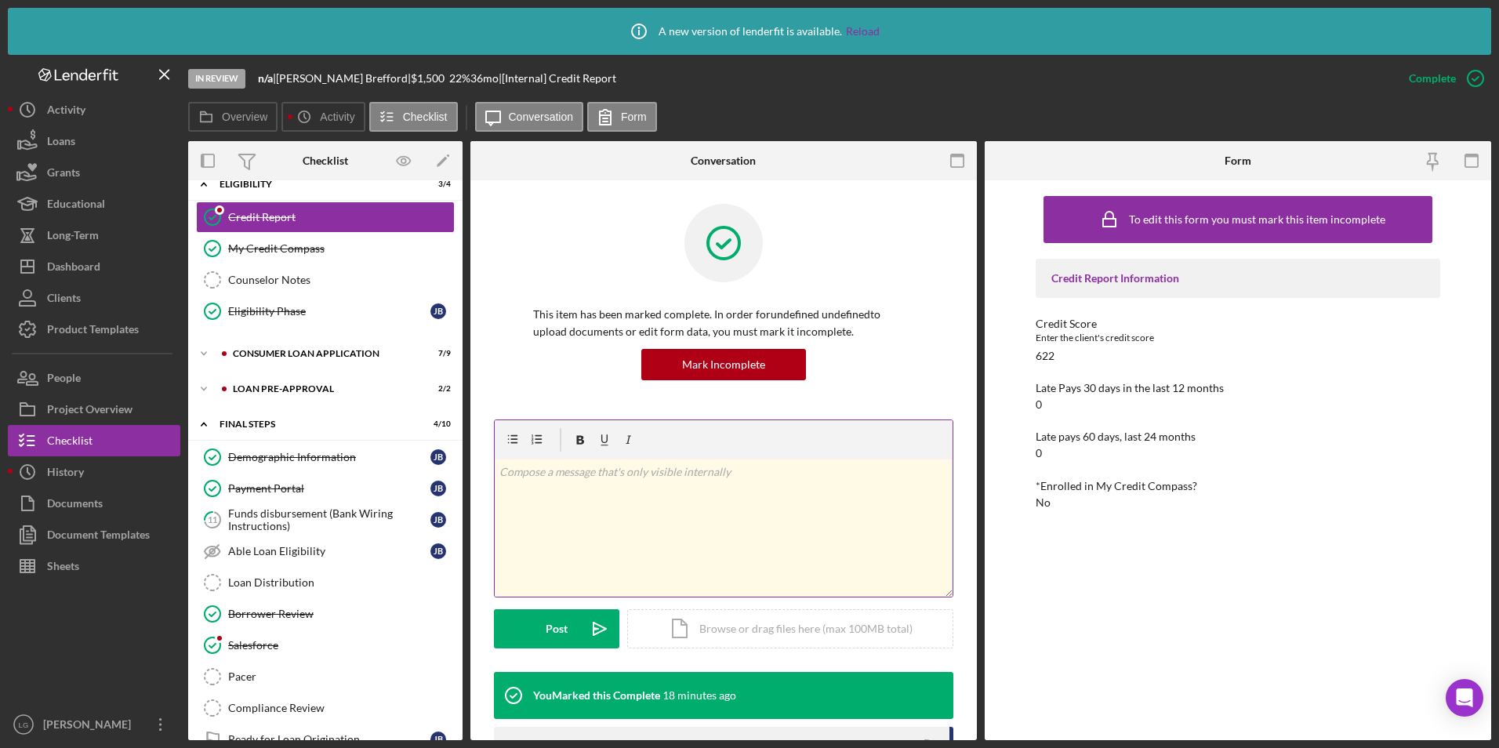
scroll to position [379, 0]
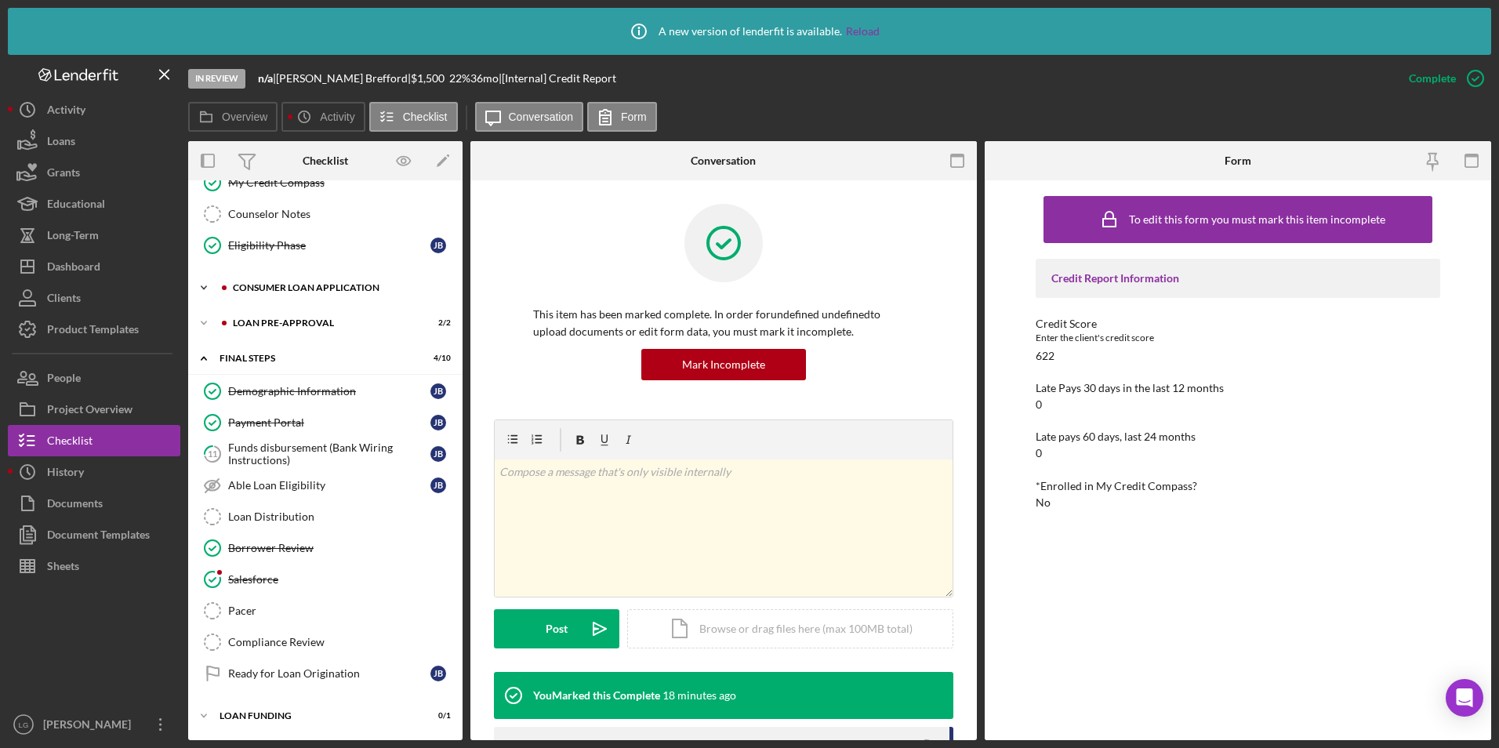
click at [263, 283] on div "Consumer Loan Application" at bounding box center [338, 287] width 210 height 9
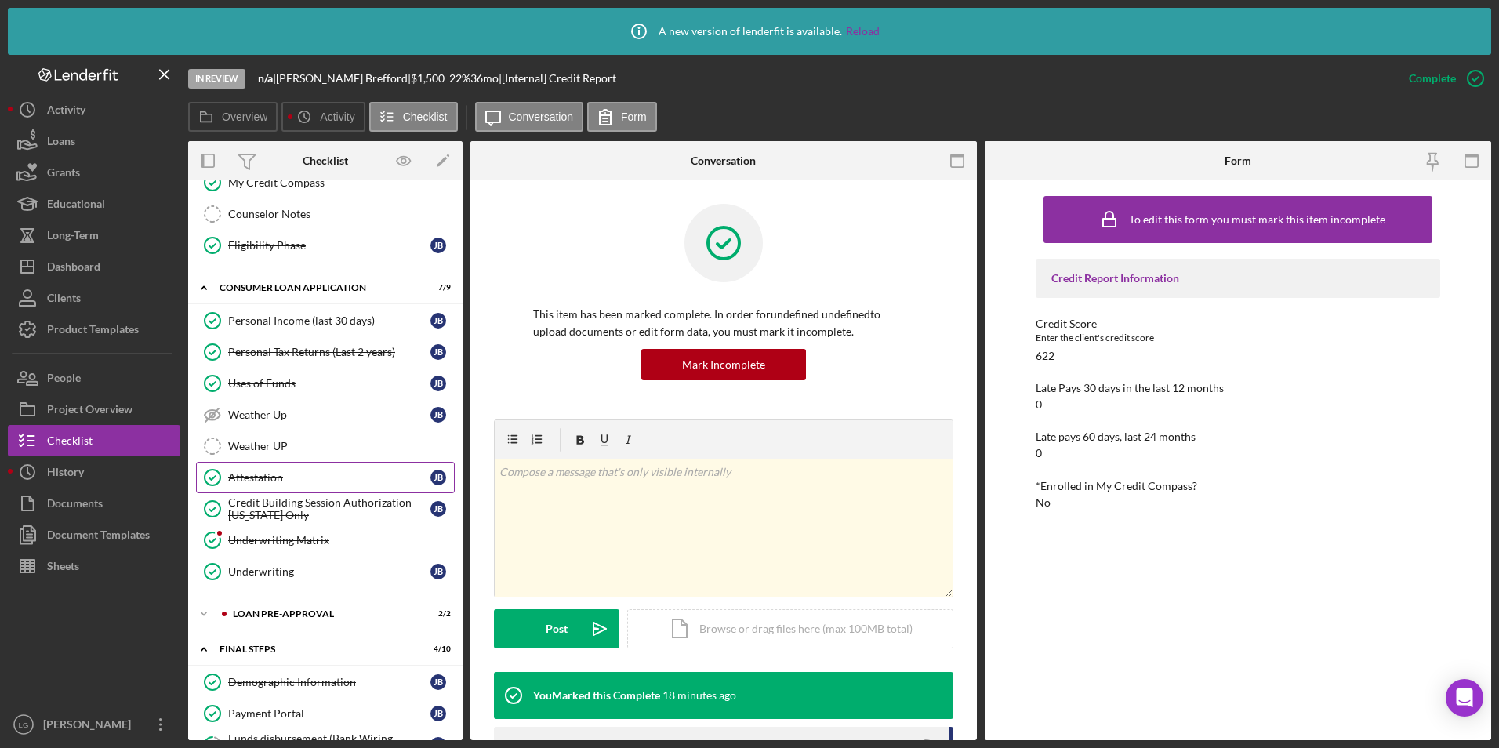
scroll to position [536, 0]
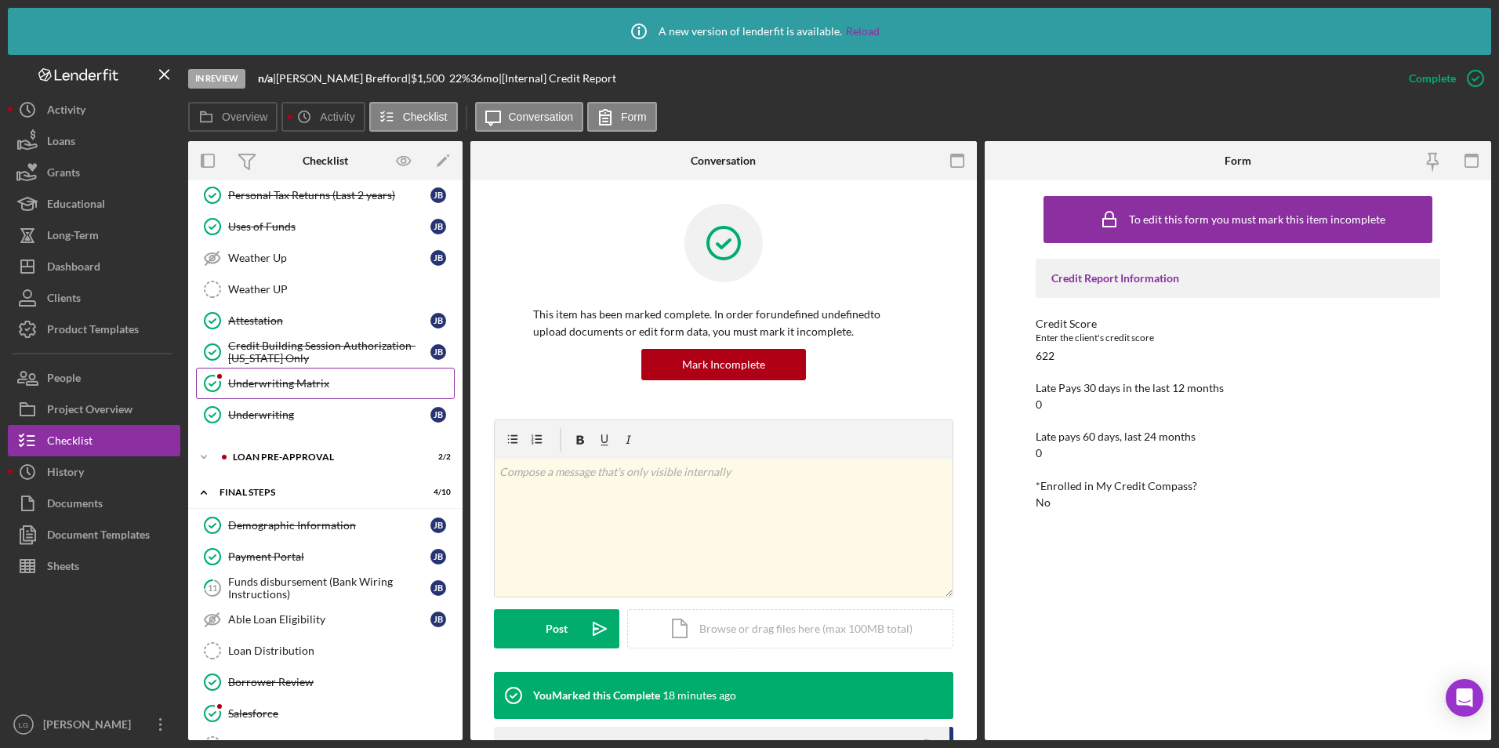
click at [276, 381] on div "Underwriting Matrix" at bounding box center [341, 383] width 226 height 13
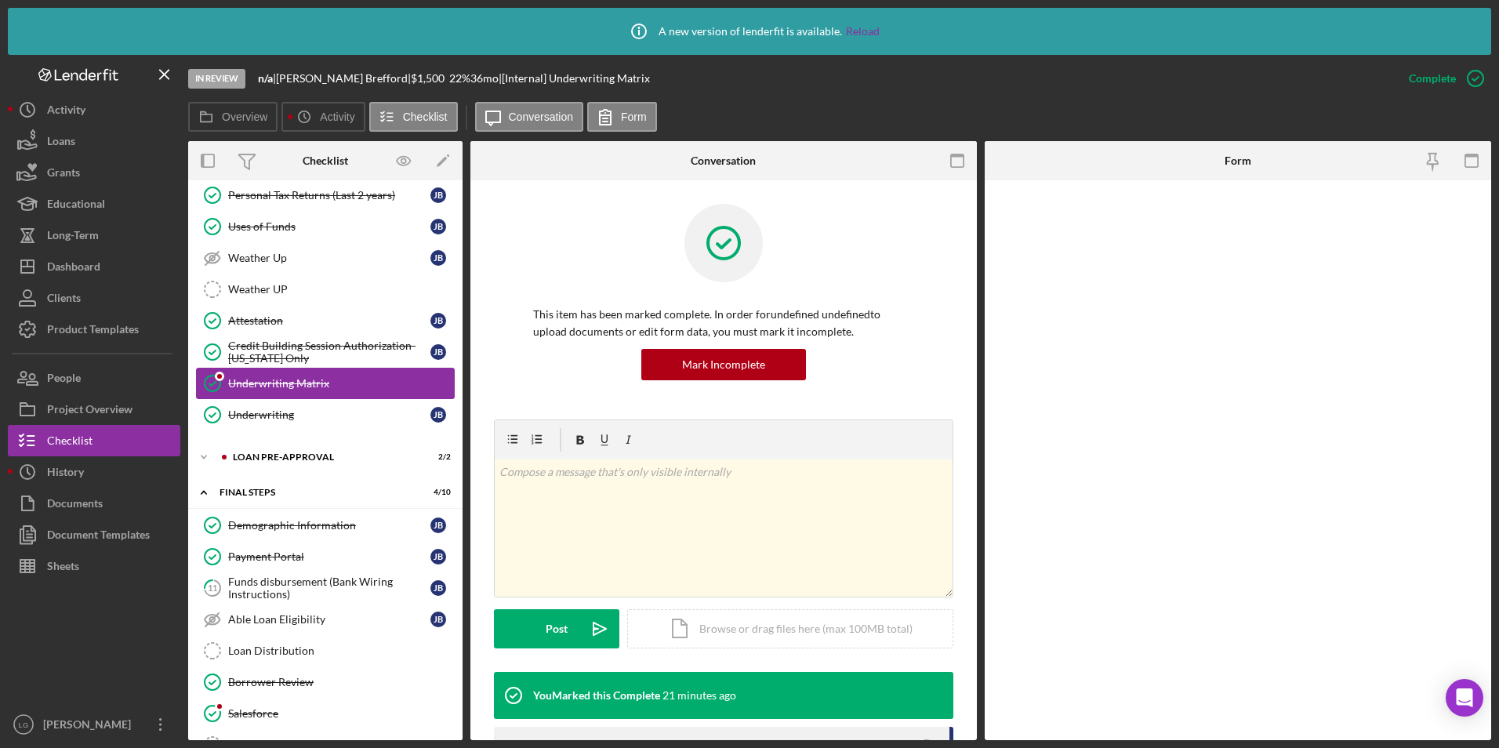
scroll to position [670, 0]
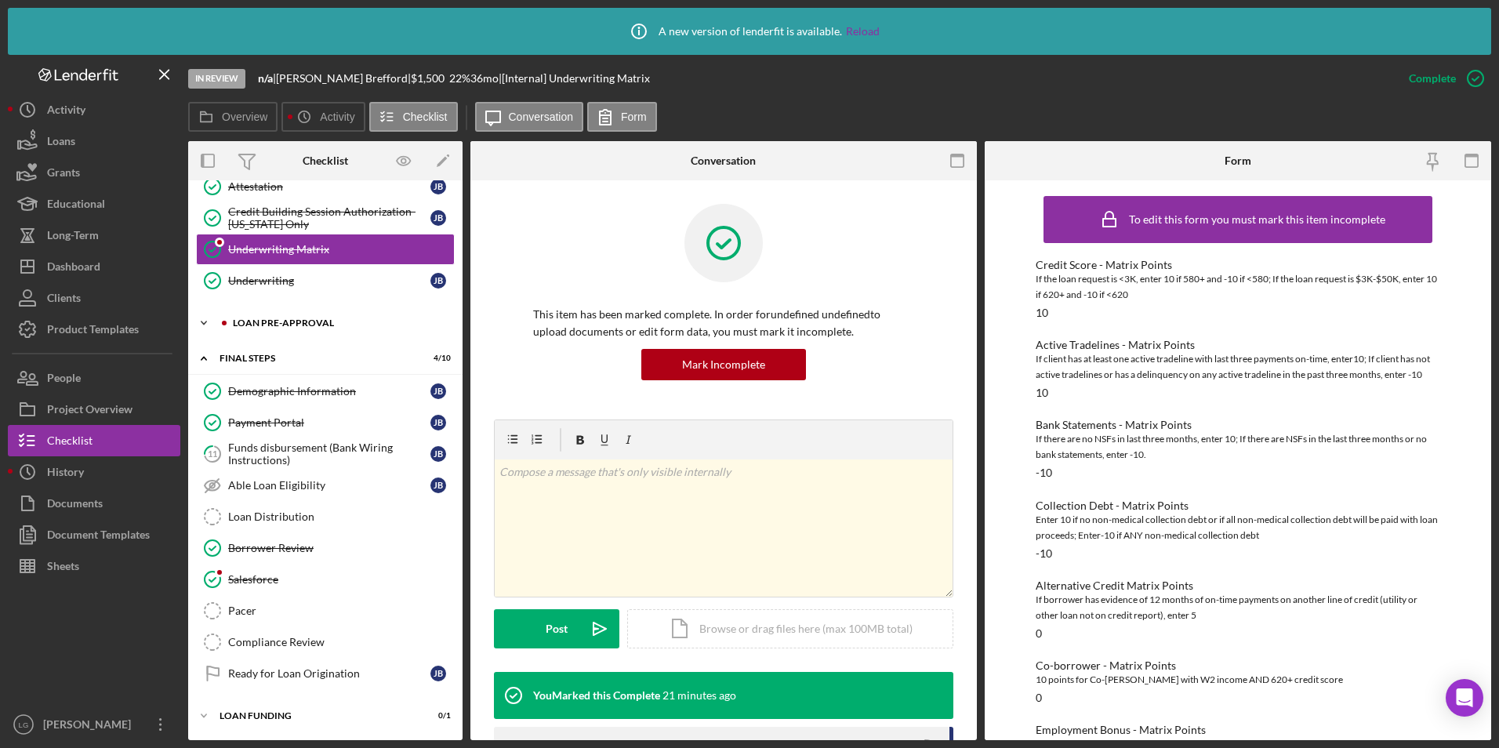
click at [267, 329] on div "Icon/Expander Loan Pre-Approval 2 / 2" at bounding box center [325, 322] width 274 height 31
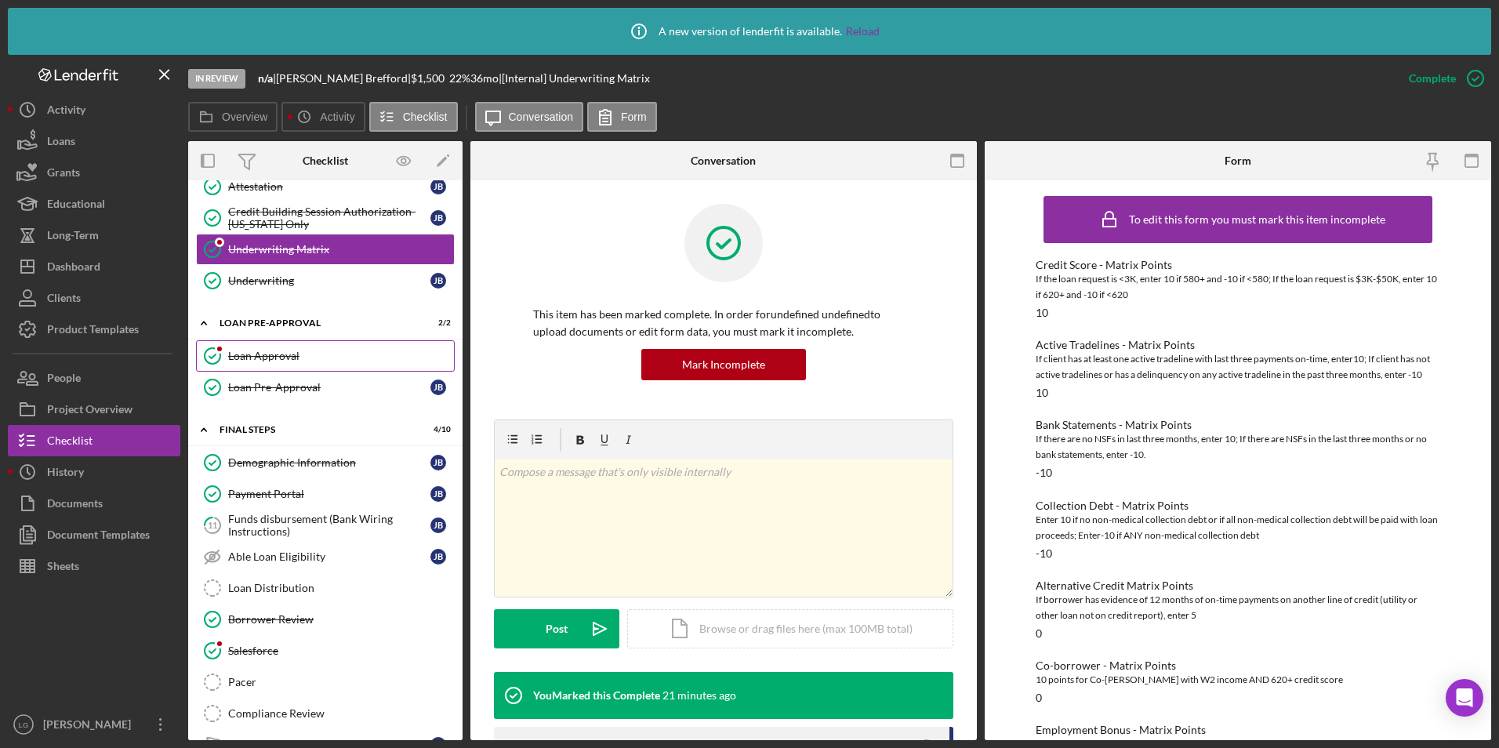
scroll to position [742, 0]
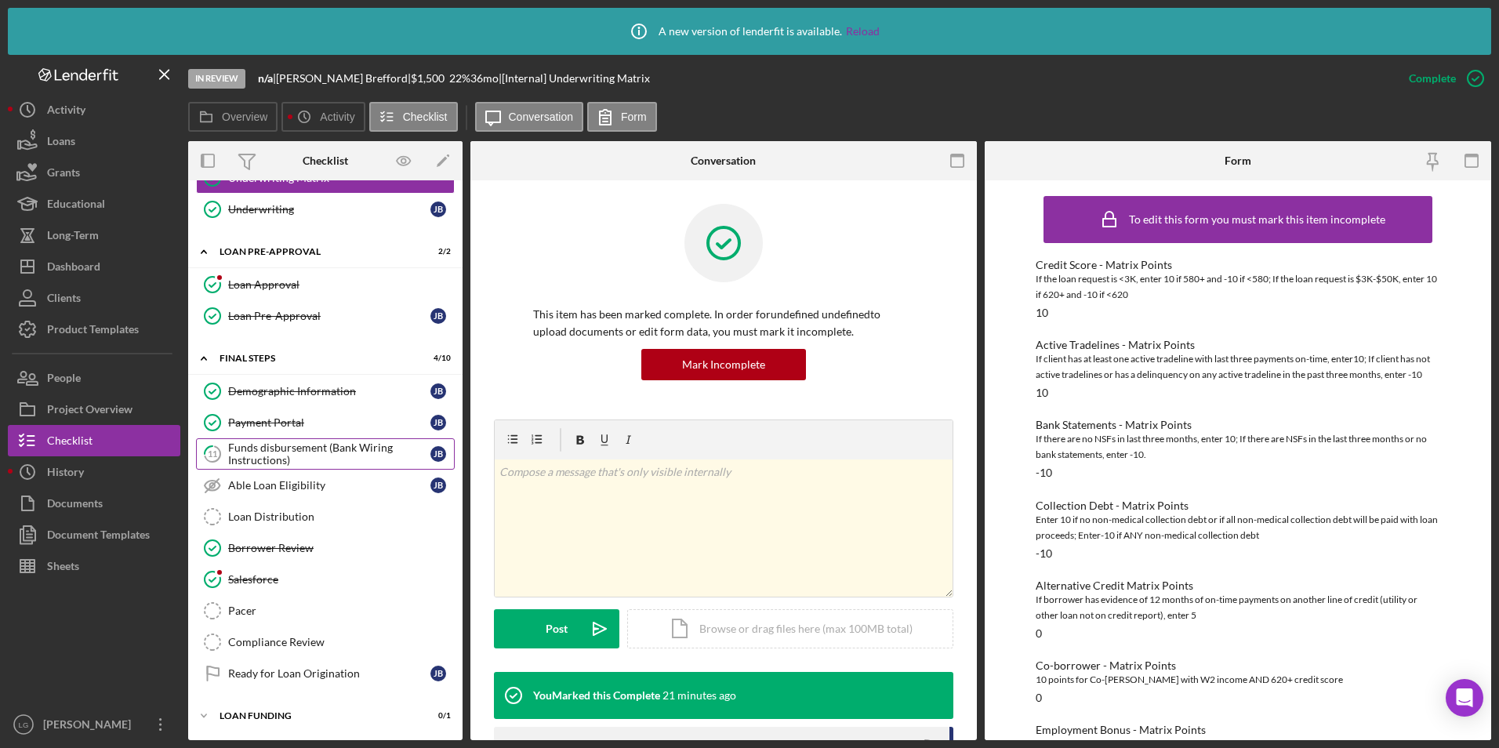
click at [264, 458] on div "Funds disbursement (Bank Wiring Instructions)" at bounding box center [329, 453] width 202 height 25
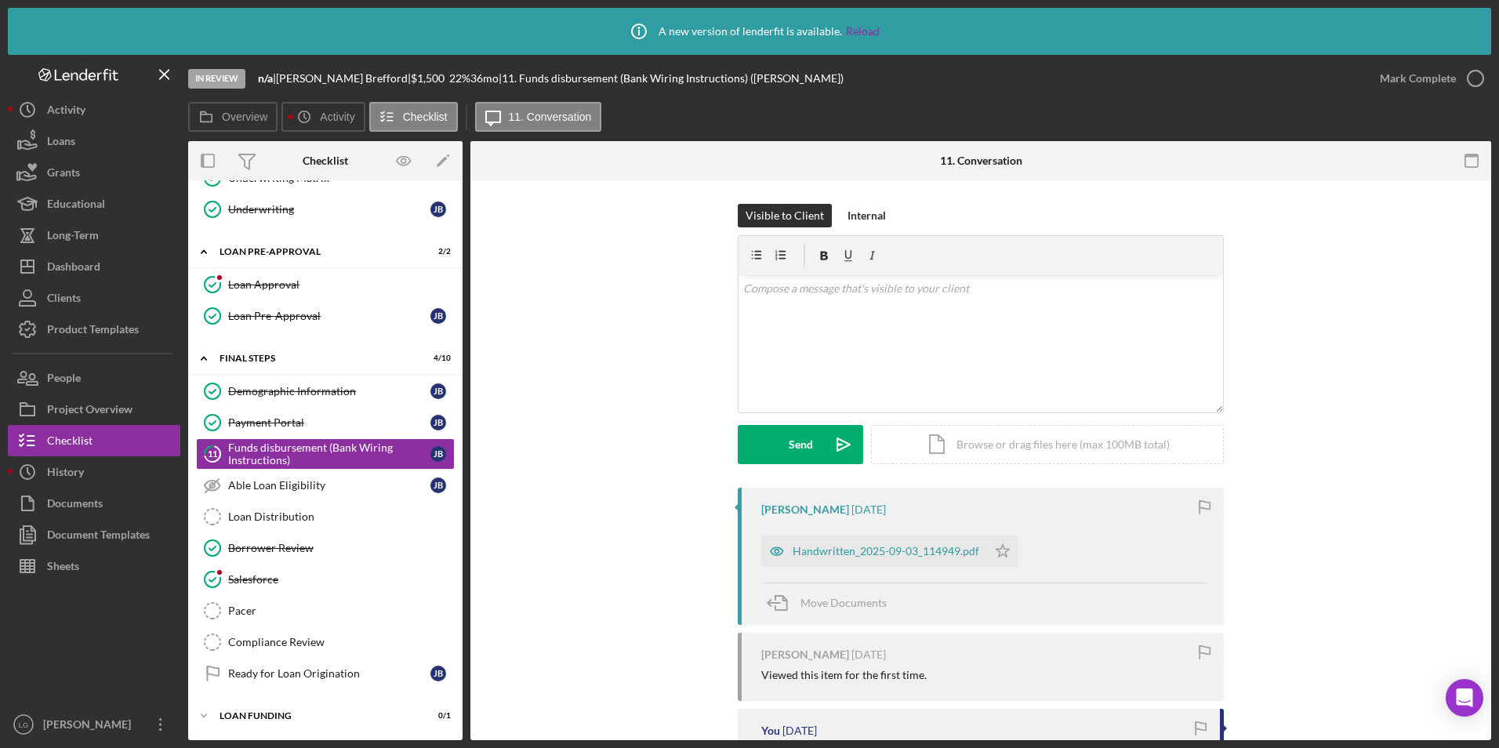
scroll to position [227, 0]
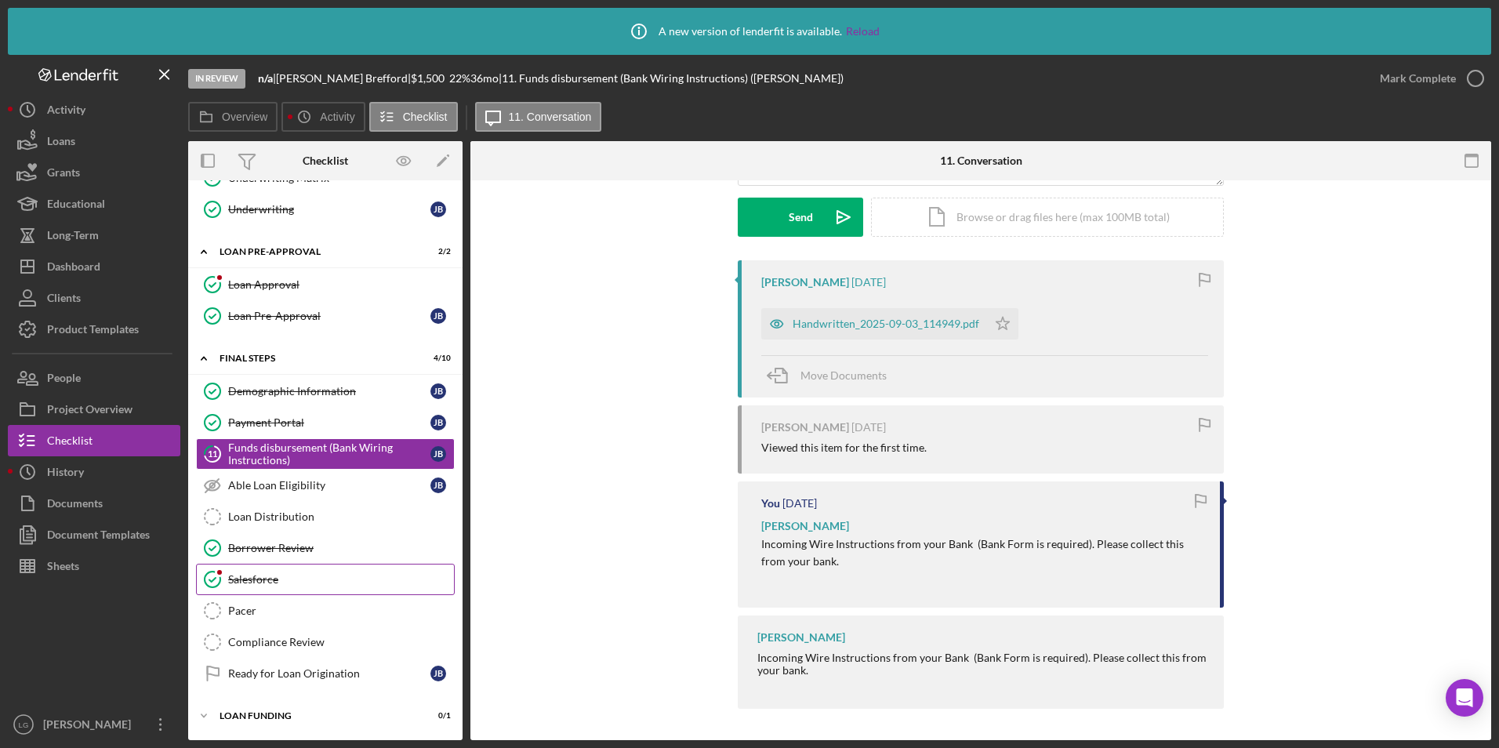
click at [252, 586] on link "Salesforce Salesforce" at bounding box center [325, 579] width 259 height 31
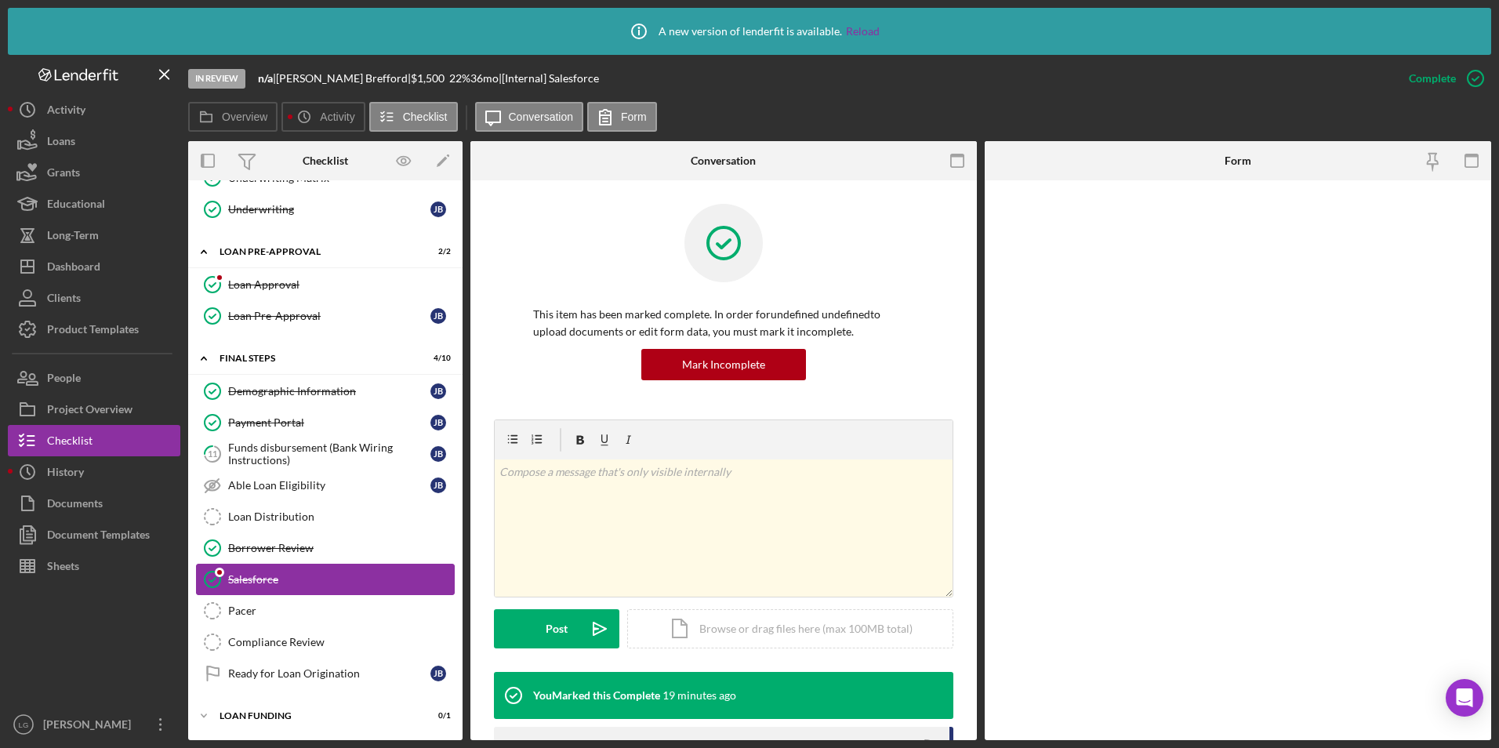
scroll to position [742, 0]
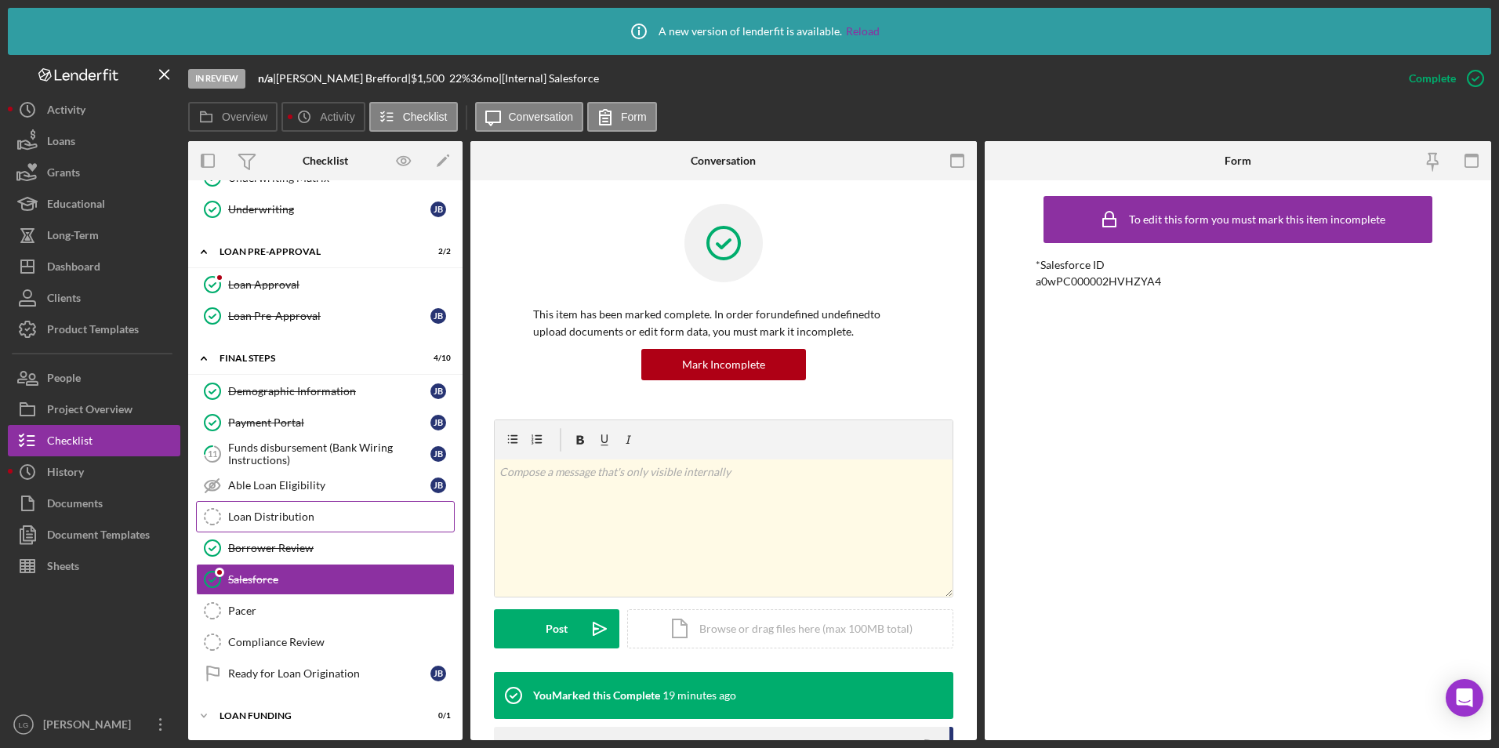
click at [286, 521] on div "Loan Distribution" at bounding box center [341, 516] width 226 height 13
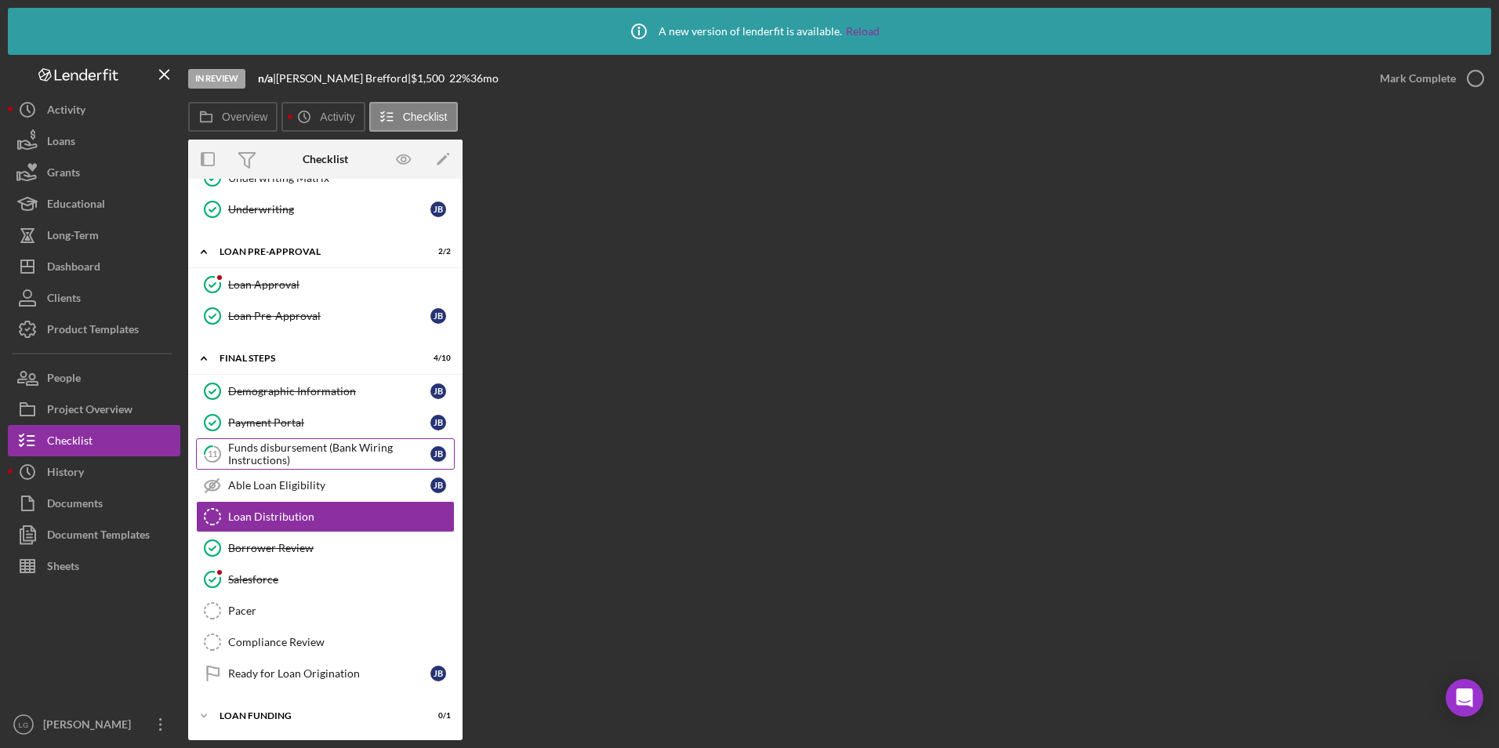
scroll to position [742, 0]
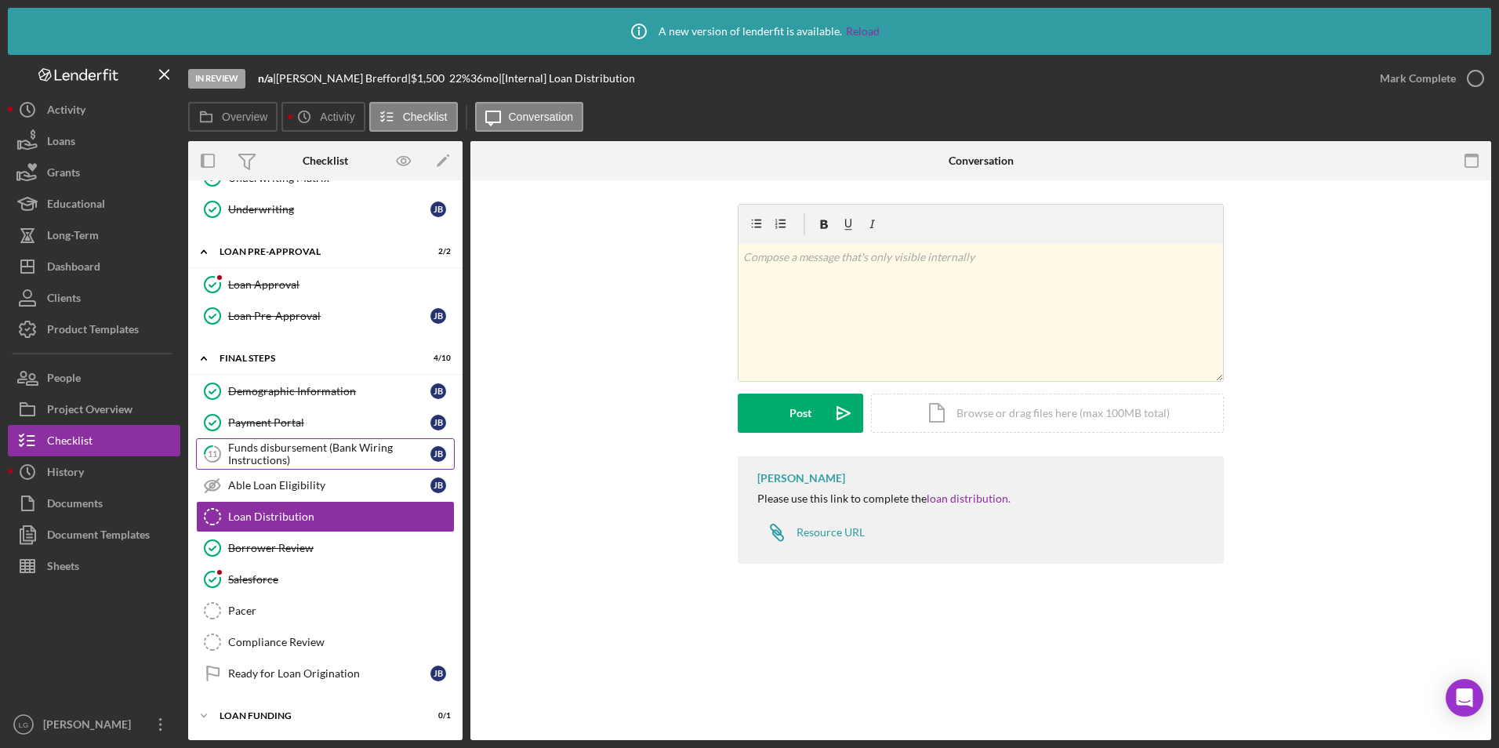
click at [243, 445] on div "Funds disbursement (Bank Wiring Instructions)" at bounding box center [329, 453] width 202 height 25
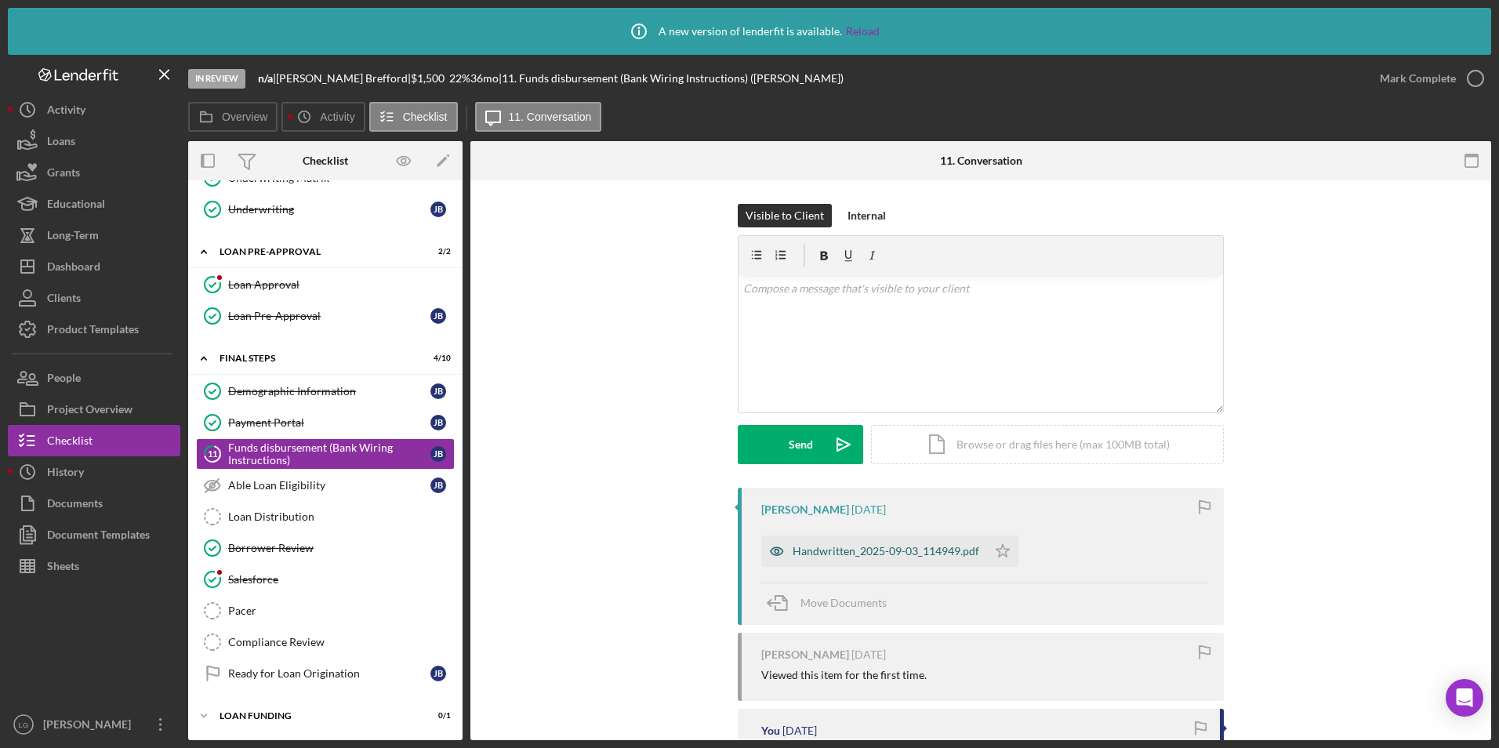
click at [836, 563] on div "Handwritten_2025-09-03_114949.pdf" at bounding box center [874, 550] width 226 height 31
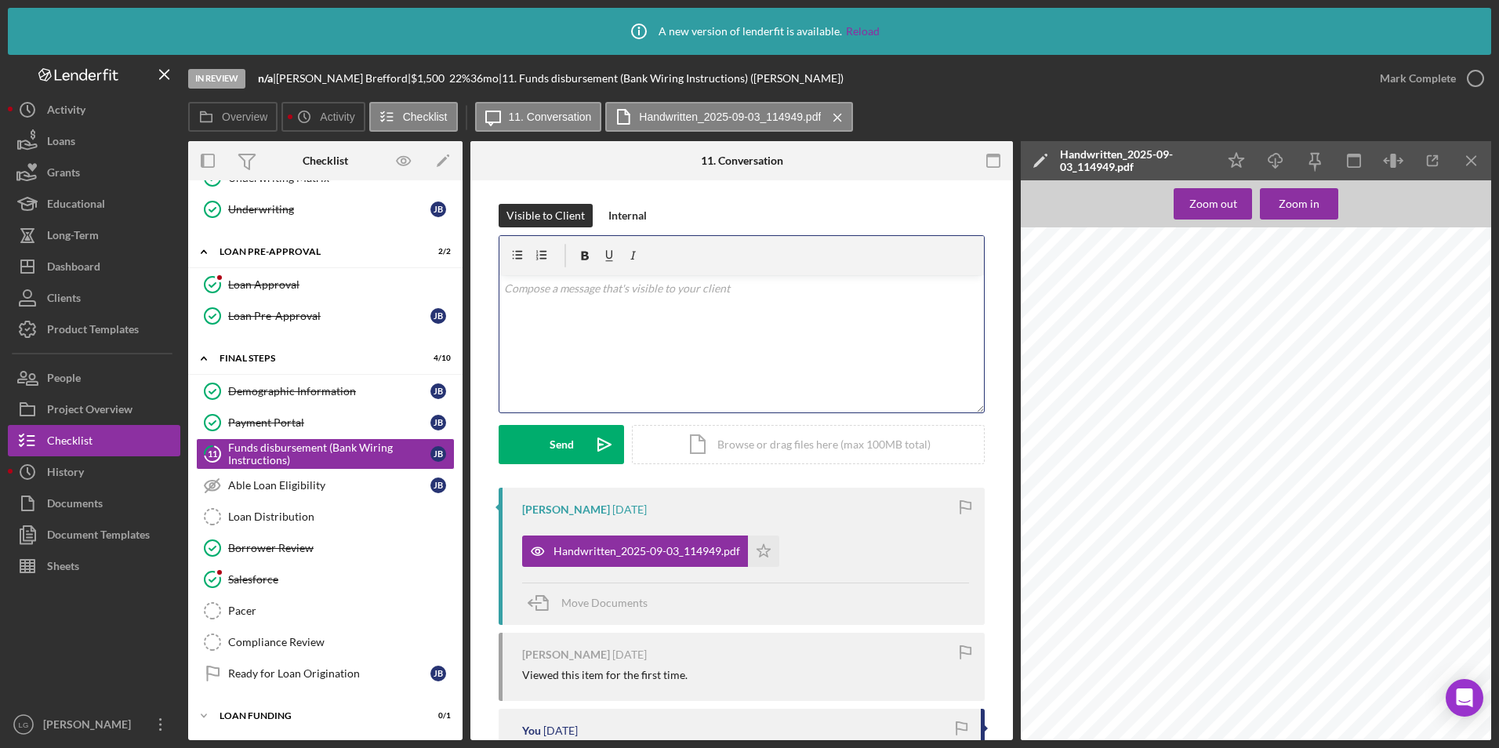
click at [640, 313] on div "v Color teal Color pink Remove color Add row above Add row below Add column bef…" at bounding box center [741, 343] width 484 height 137
click at [596, 317] on p "name, address" at bounding box center [742, 310] width 476 height 17
click at [564, 448] on div "Send" at bounding box center [562, 444] width 24 height 39
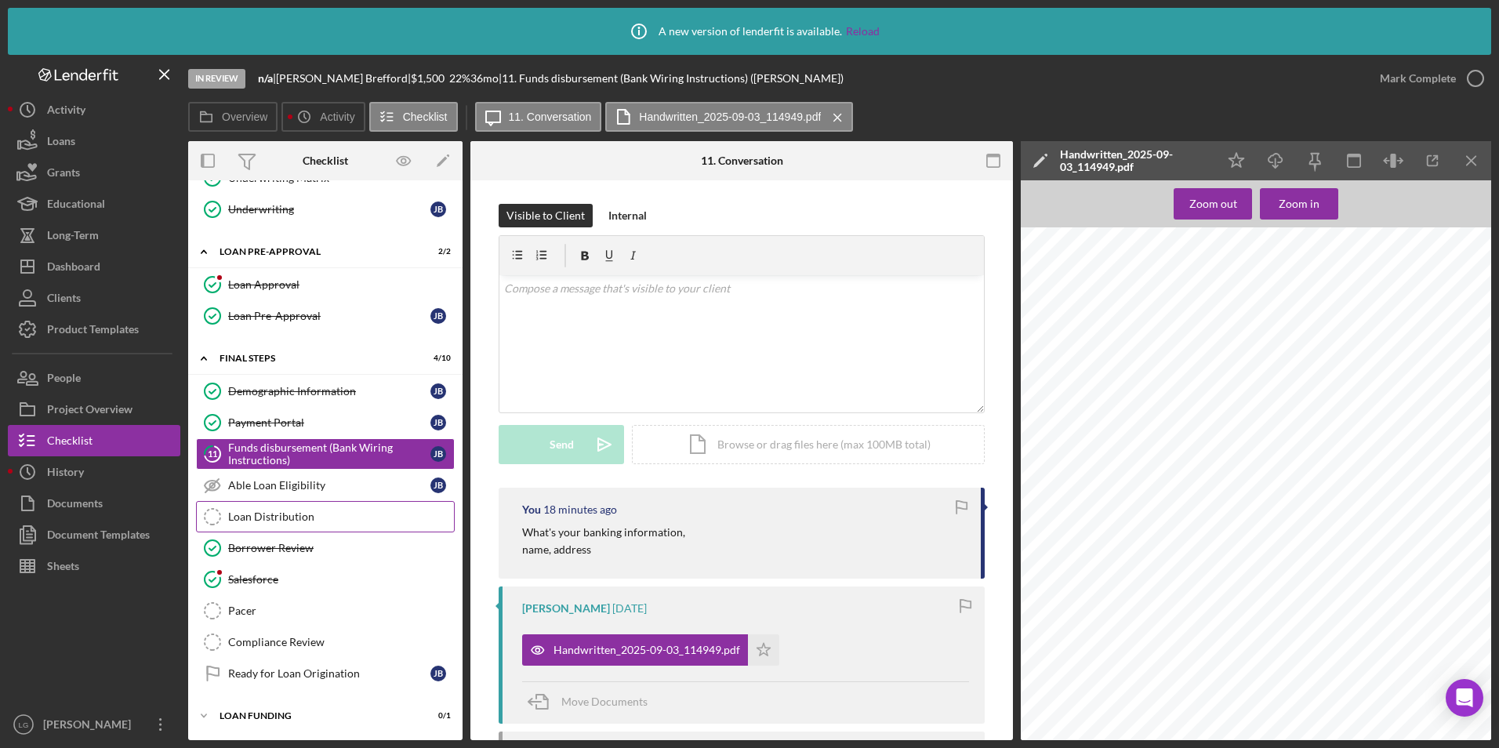
drag, startPoint x: 279, startPoint y: 524, endPoint x: 411, endPoint y: 507, distance: 132.7
click at [279, 524] on link "Loan Distribution Loan Distribution" at bounding box center [325, 516] width 259 height 31
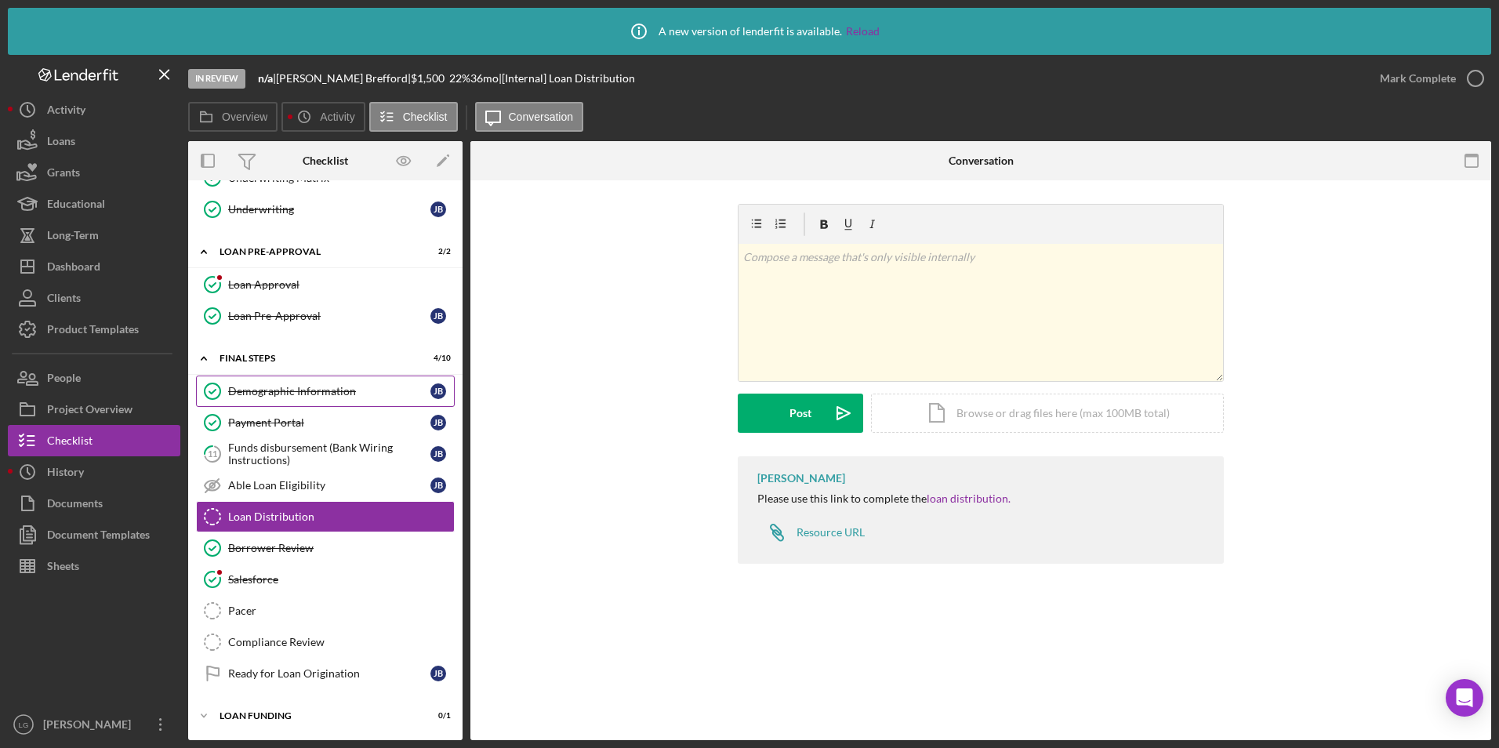
scroll to position [506, 0]
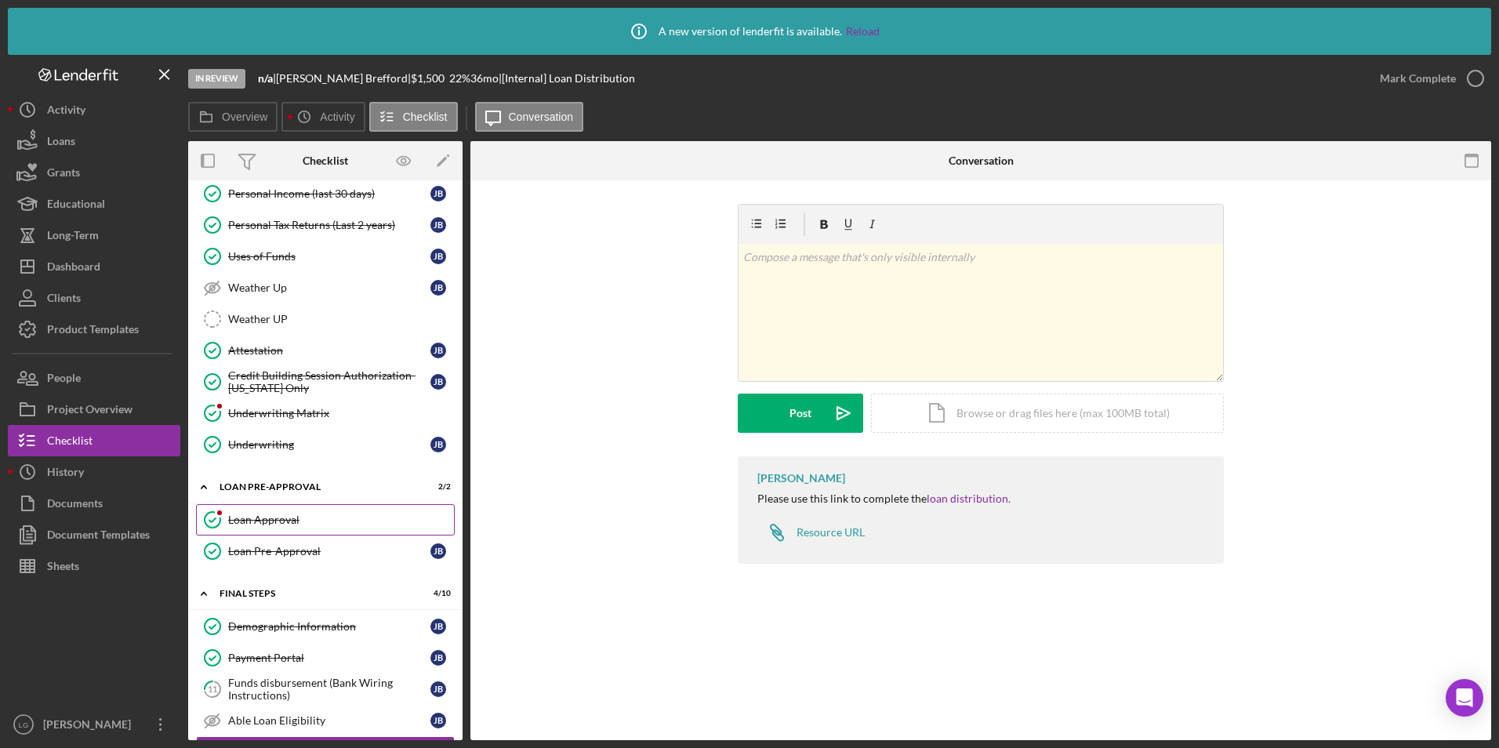
click at [247, 513] on div "Loan Approval" at bounding box center [341, 519] width 226 height 13
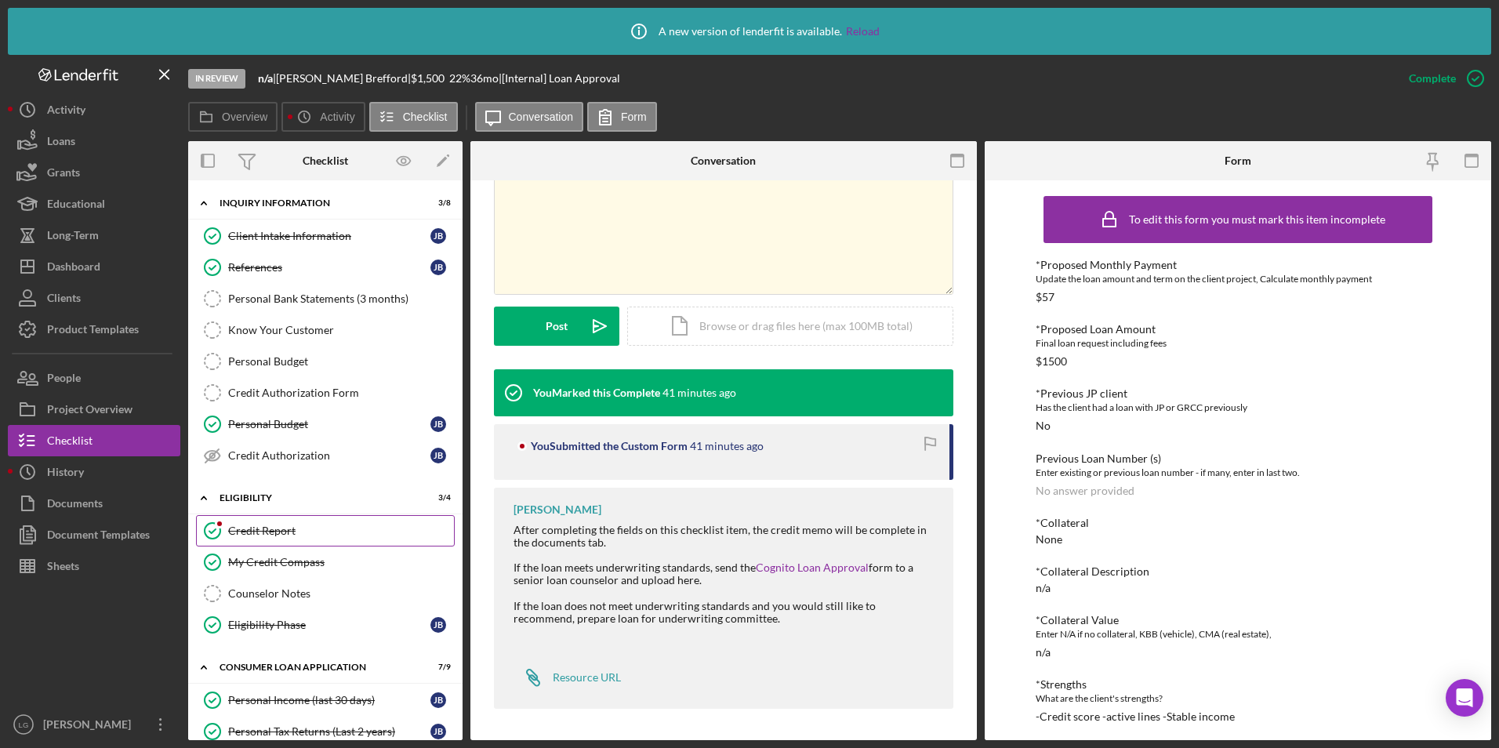
click at [323, 539] on link "Credit Report Credit Report" at bounding box center [325, 530] width 259 height 31
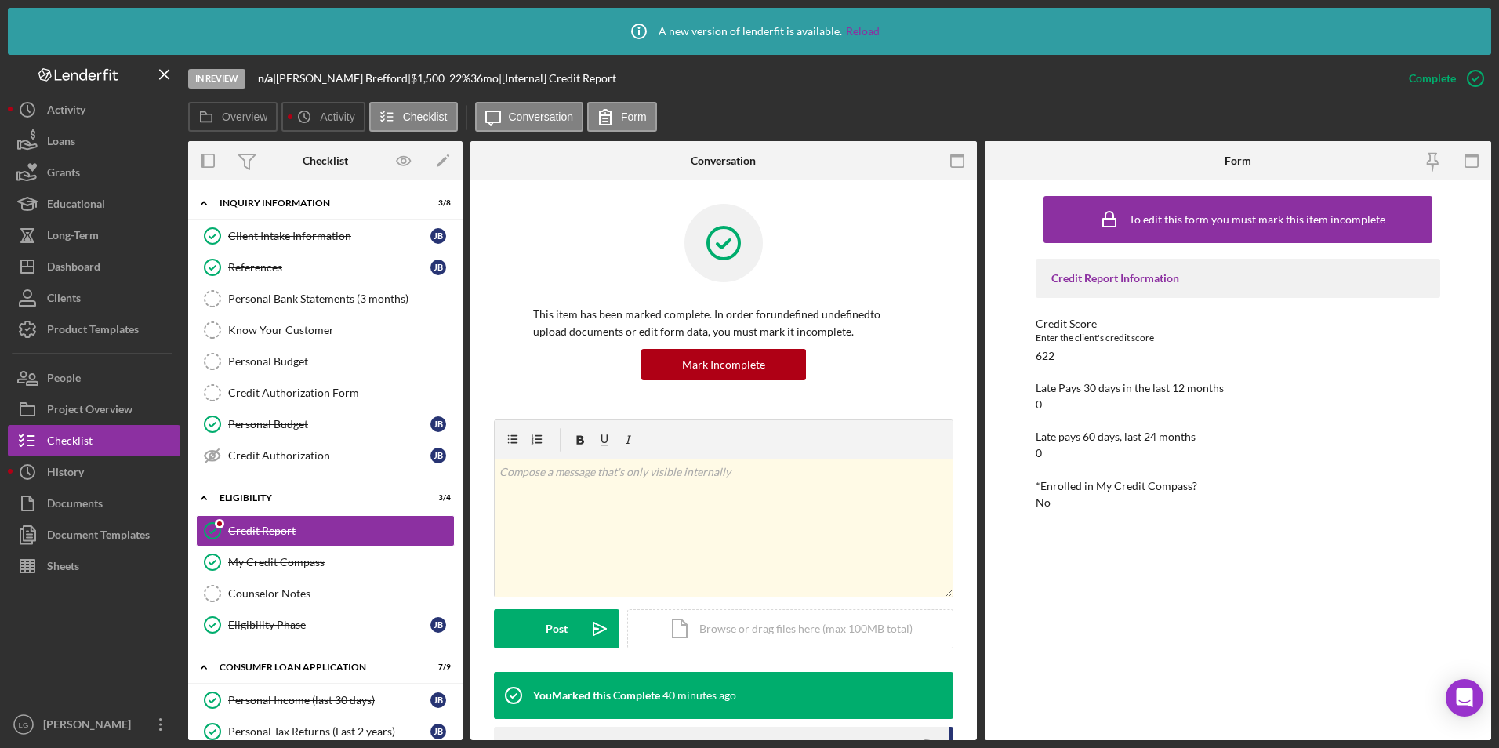
scroll to position [235, 0]
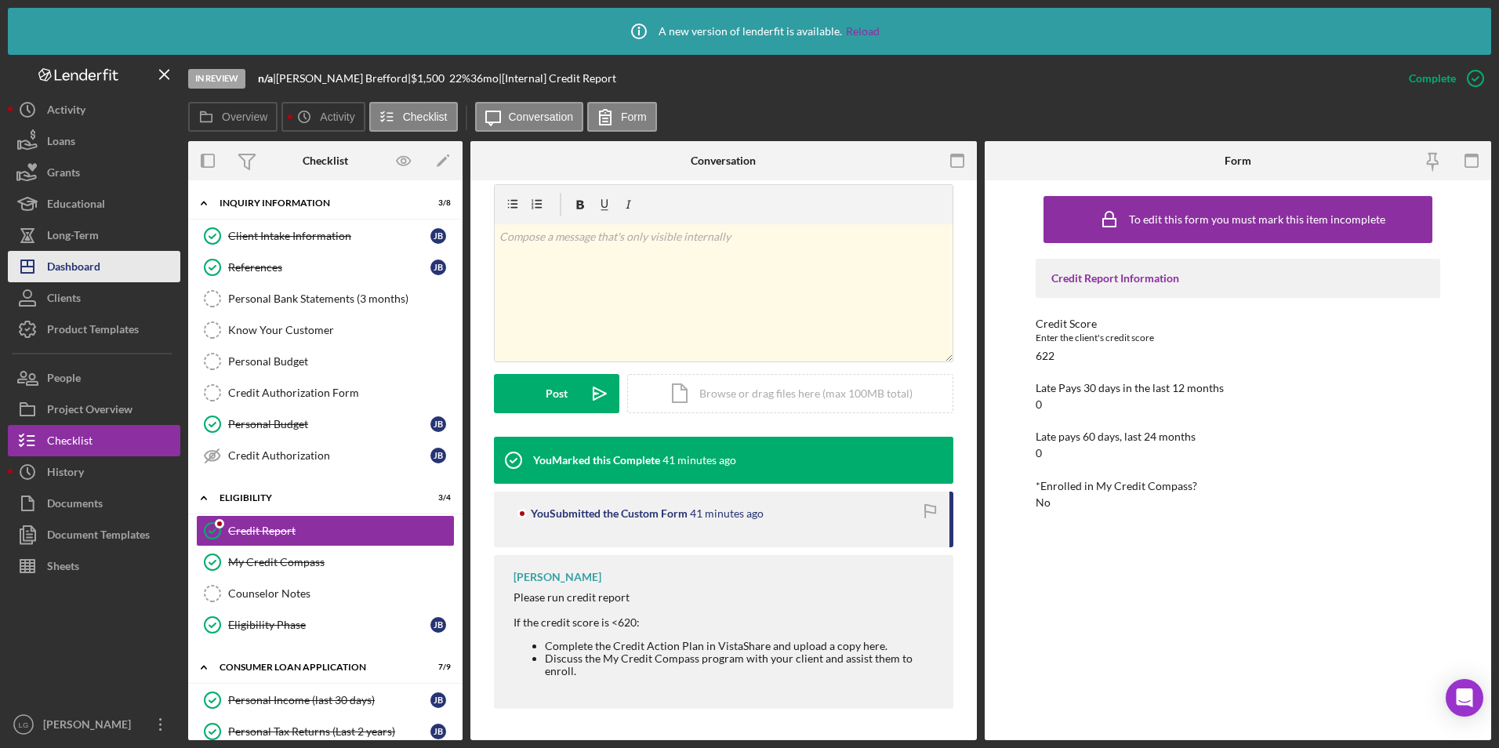
click at [125, 264] on button "Icon/Dashboard Dashboard" at bounding box center [94, 266] width 172 height 31
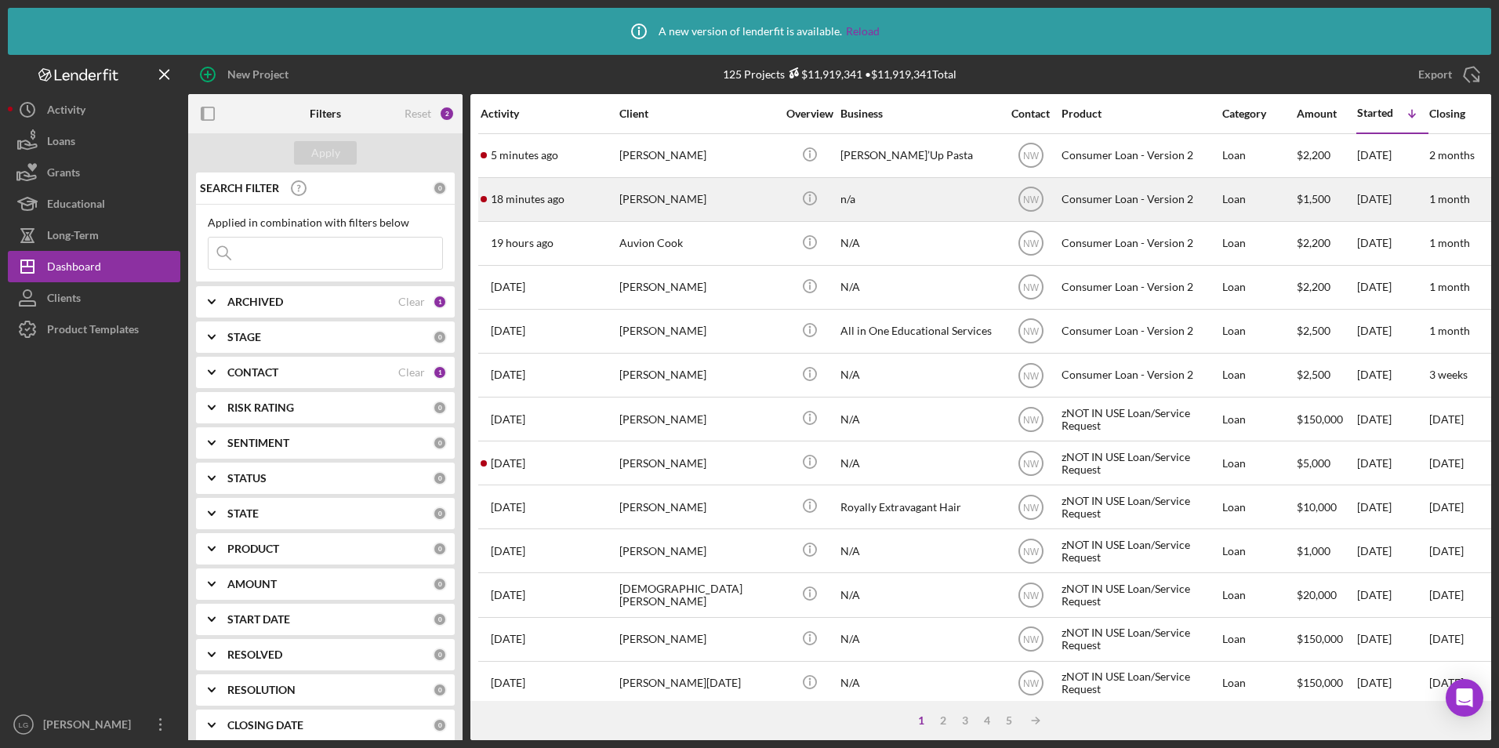
click at [669, 191] on div "[PERSON_NAME]" at bounding box center [697, 200] width 157 height 42
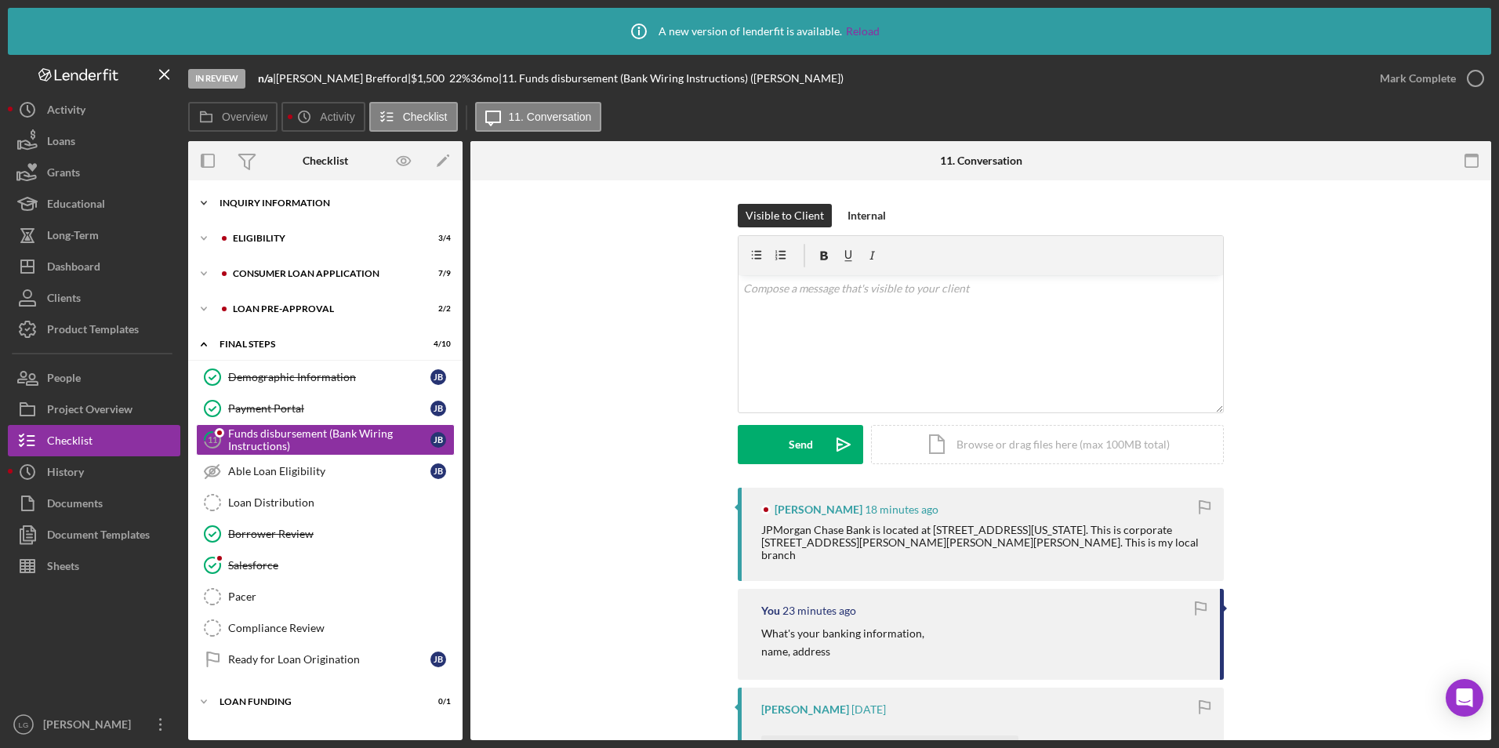
click at [291, 205] on div "Inquiry Information" at bounding box center [331, 202] width 223 height 9
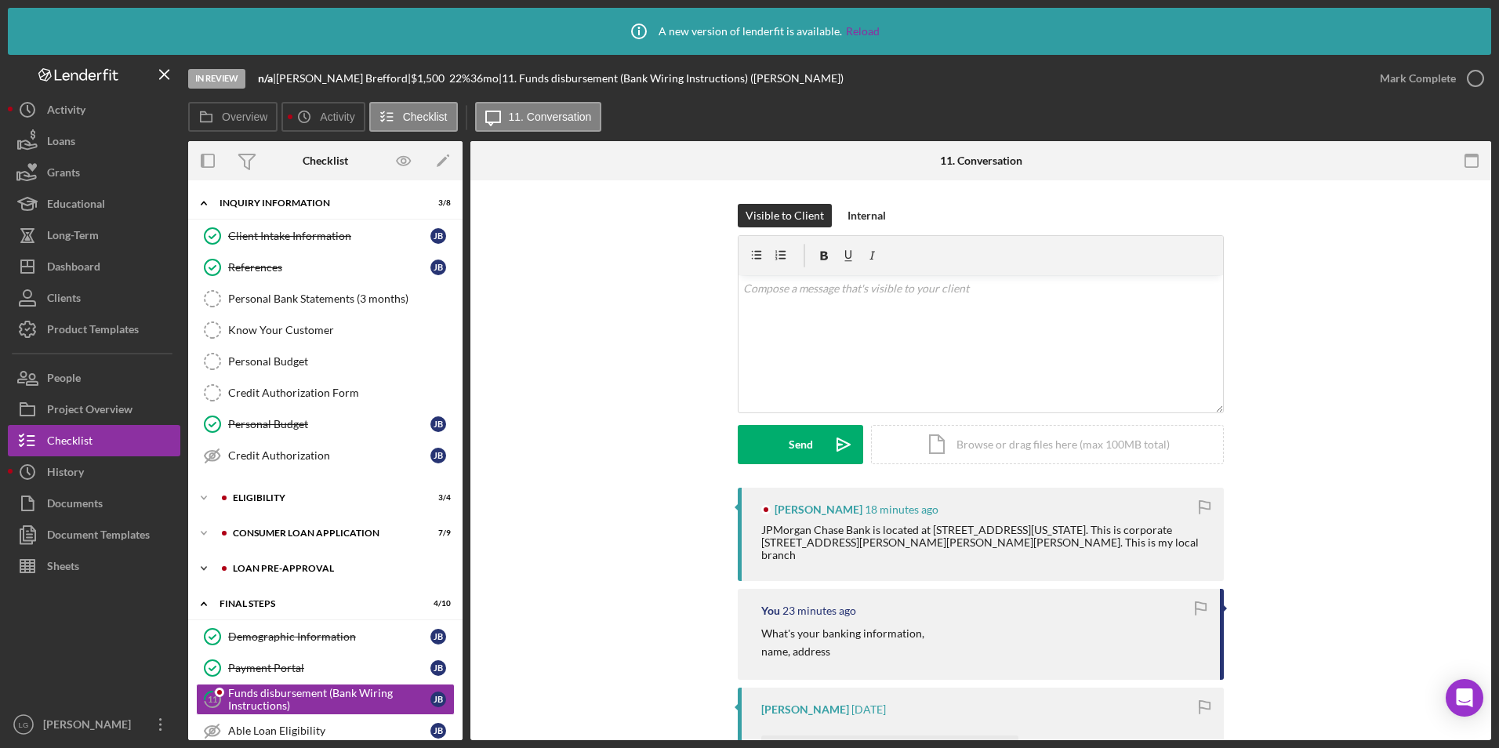
click at [252, 557] on div "Icon/Expander Loan Pre-Approval 2 / 2" at bounding box center [325, 568] width 274 height 31
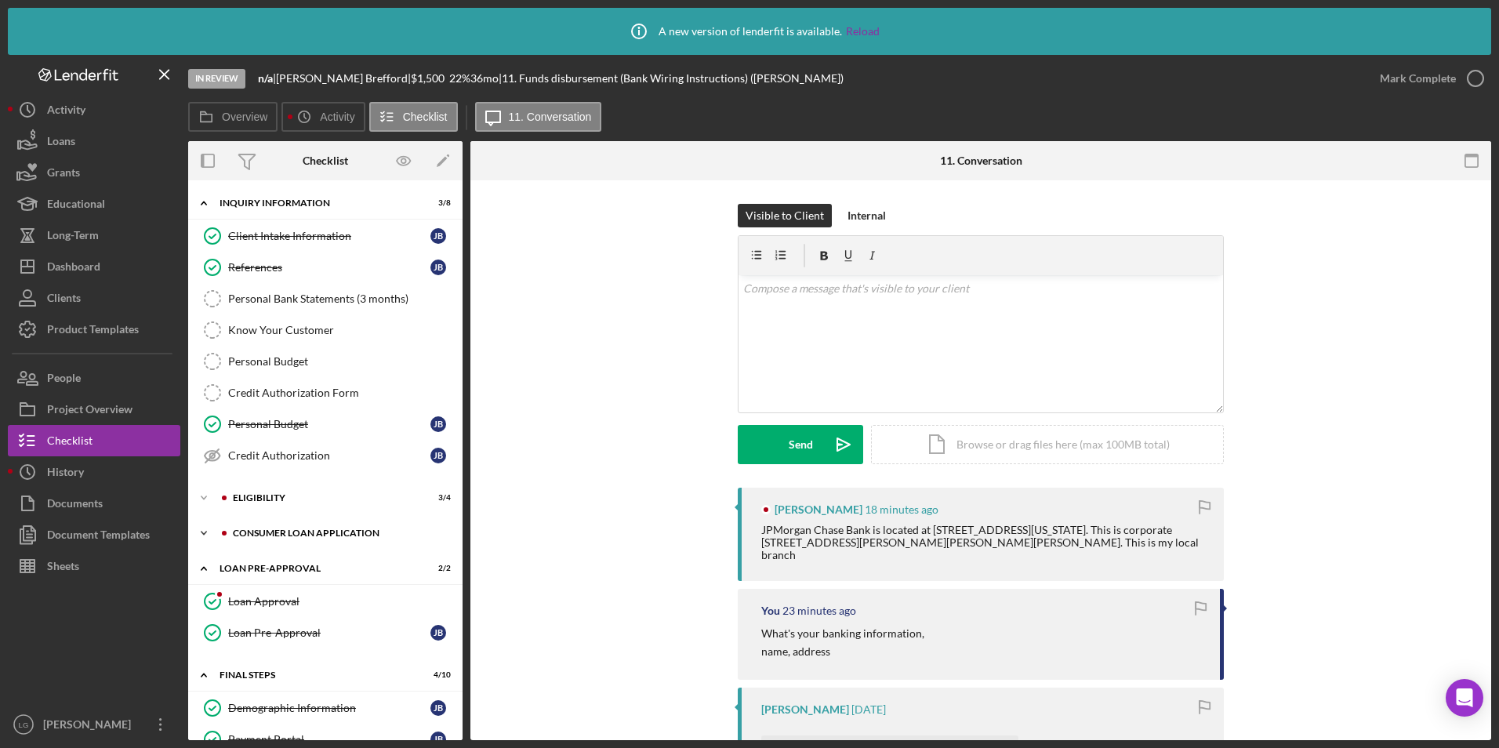
click at [257, 529] on div "Consumer Loan Application" at bounding box center [338, 532] width 210 height 9
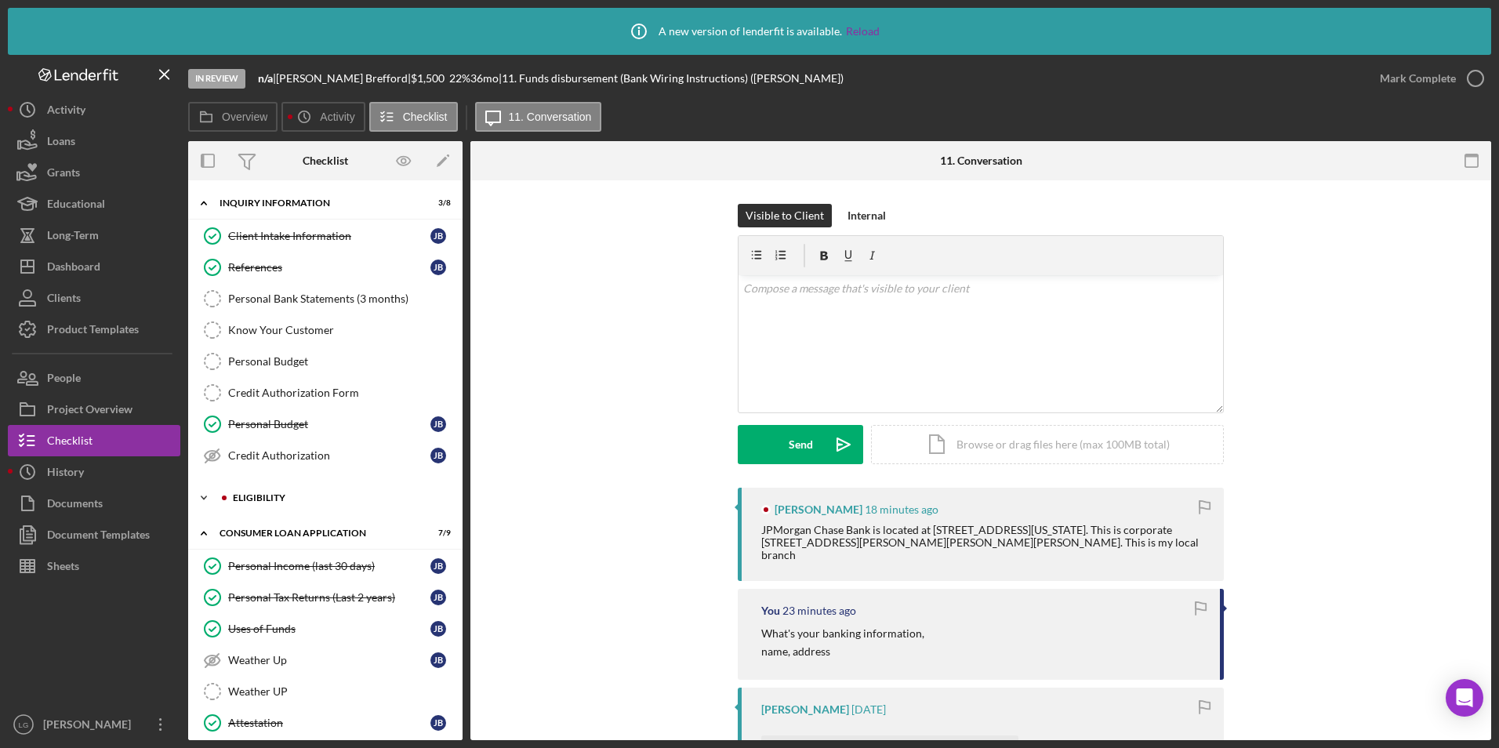
click at [258, 499] on div "Eligibility" at bounding box center [338, 497] width 210 height 9
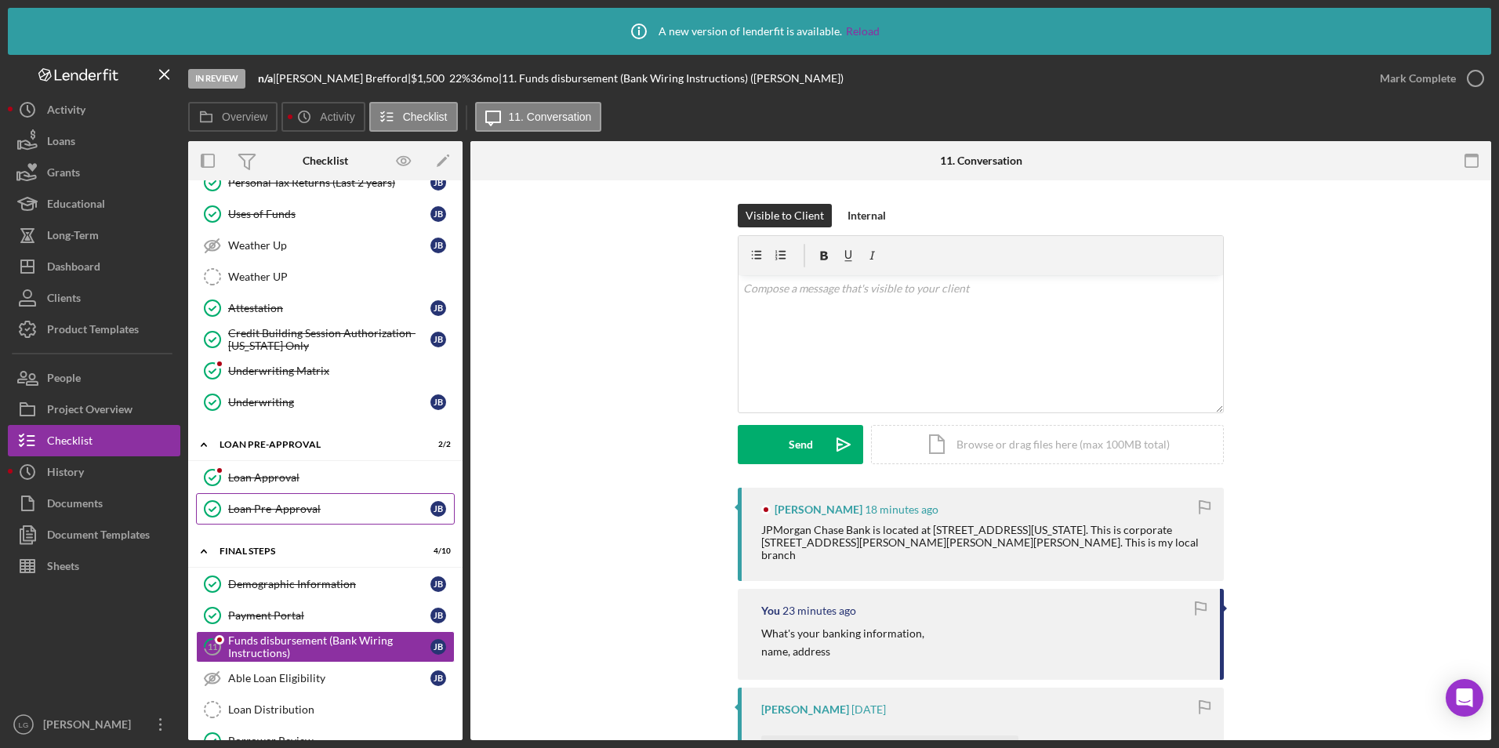
scroll to position [742, 0]
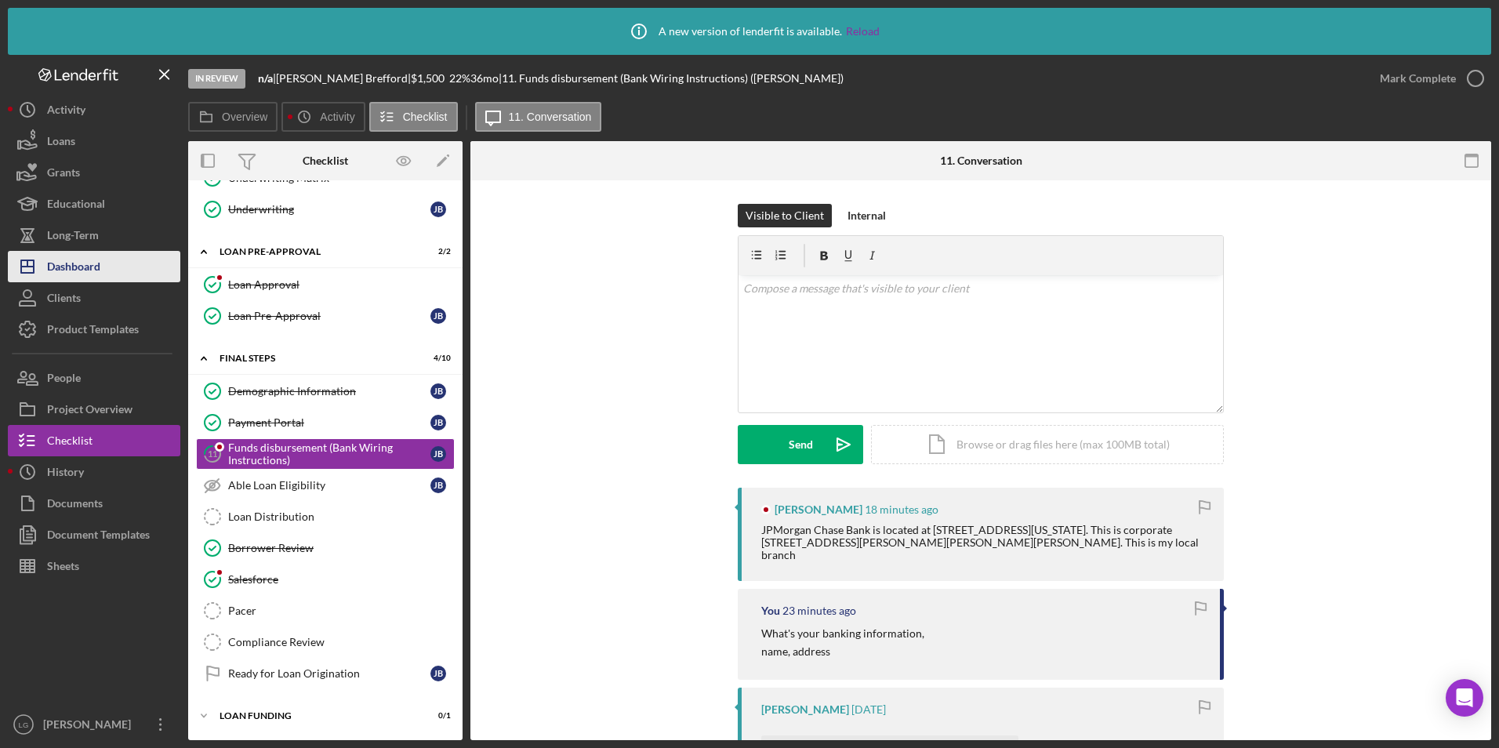
click at [92, 265] on div "Dashboard" at bounding box center [73, 268] width 53 height 35
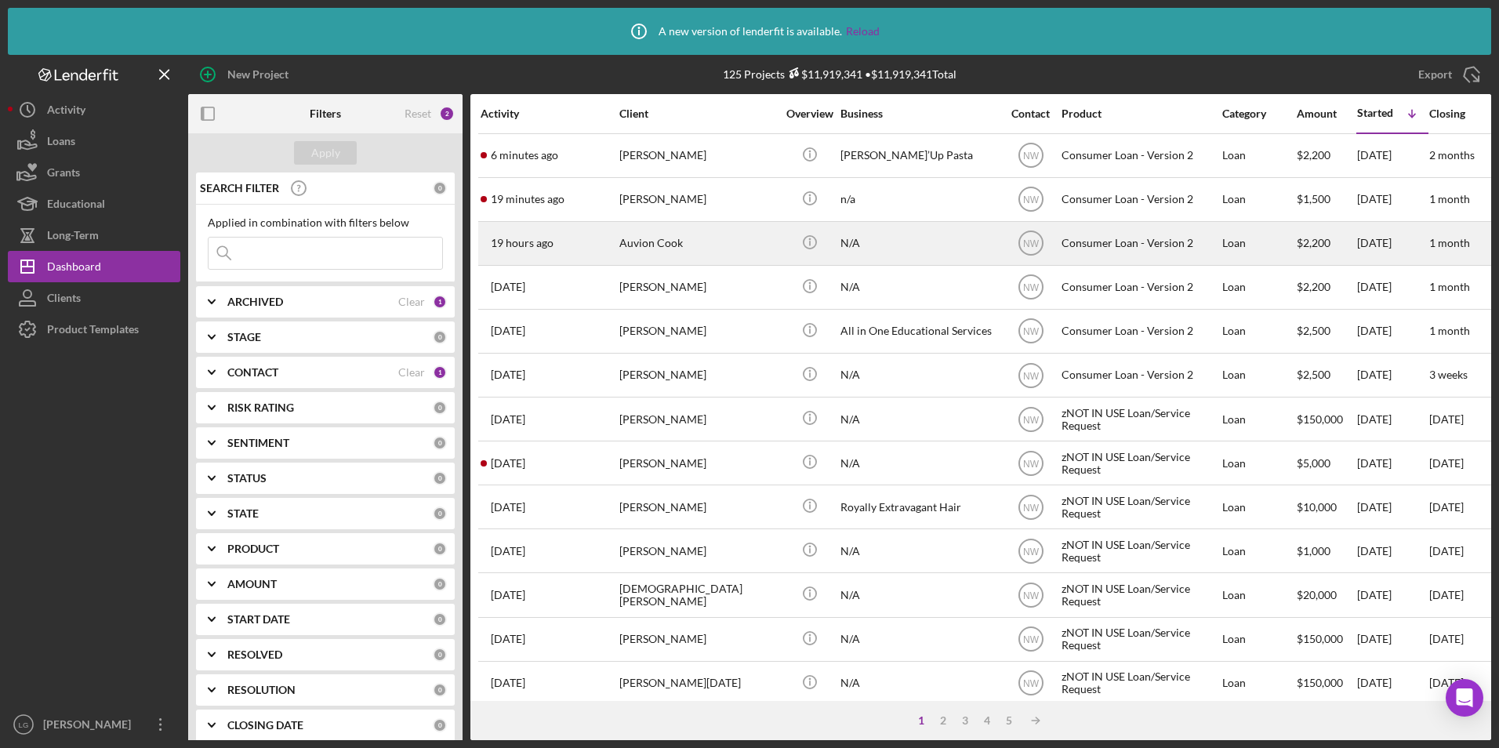
click at [716, 253] on div "Auvion Cook" at bounding box center [697, 244] width 157 height 42
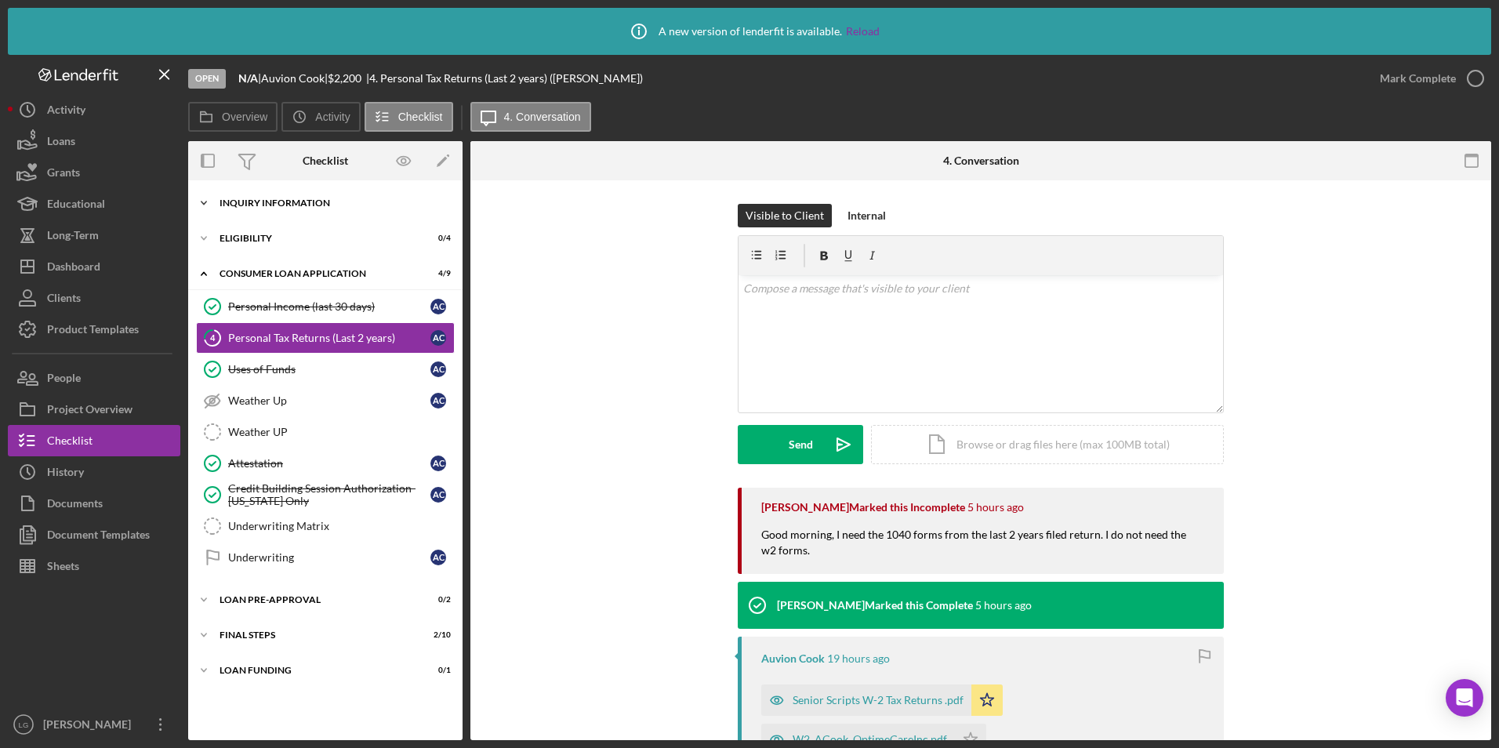
drag, startPoint x: 230, startPoint y: 235, endPoint x: 244, endPoint y: 216, distance: 23.5
click at [231, 234] on div "Eligibility" at bounding box center [316, 238] width 192 height 9
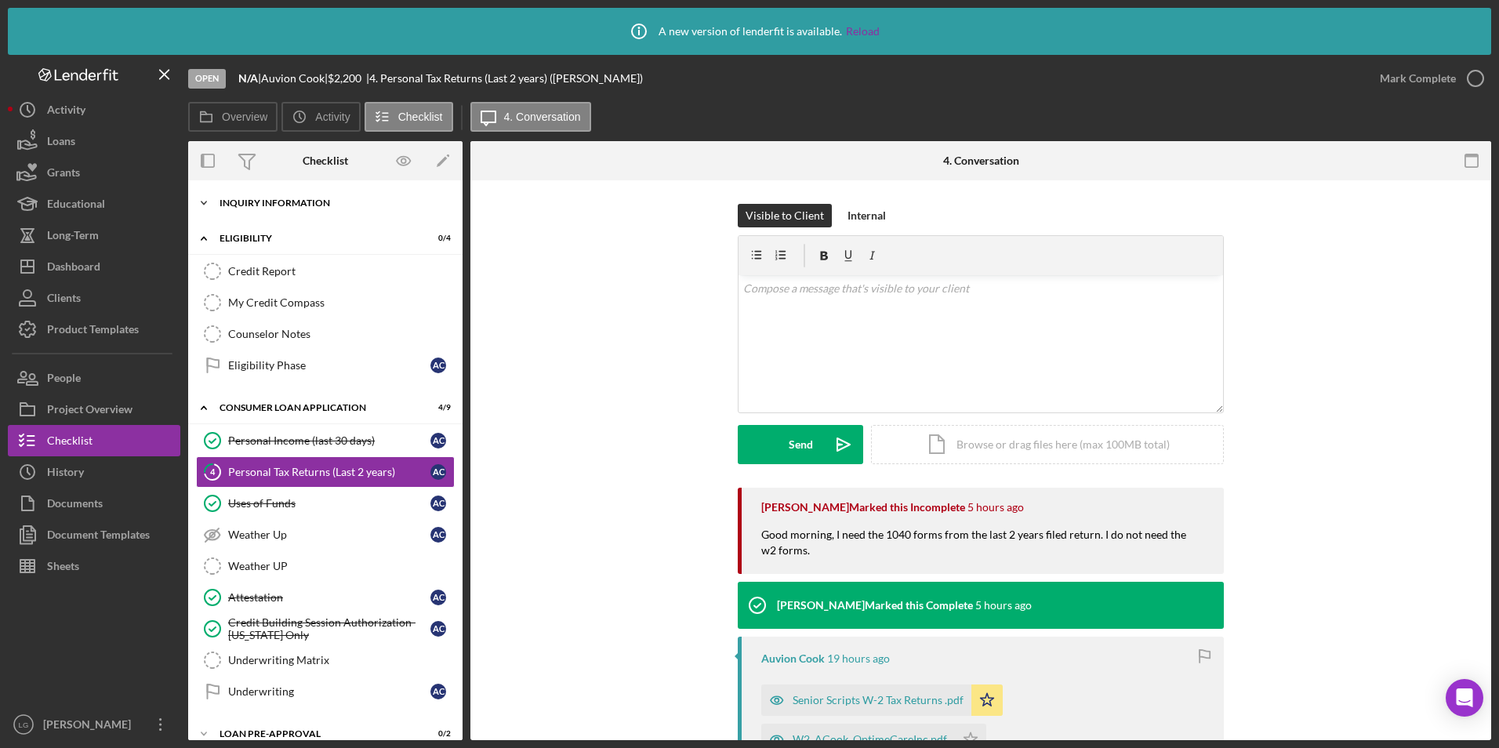
click at [248, 204] on div "Inquiry Information" at bounding box center [331, 202] width 223 height 9
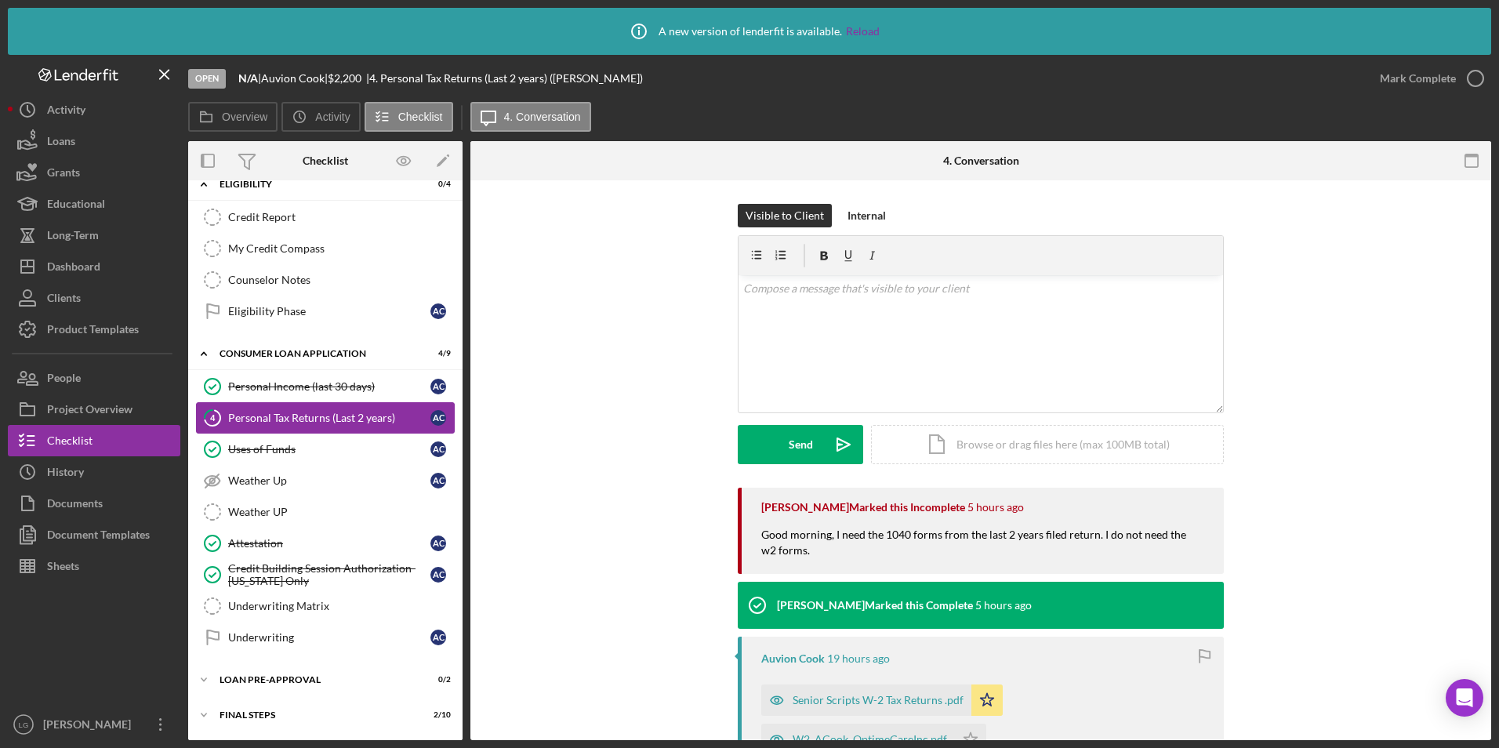
scroll to position [348, 0]
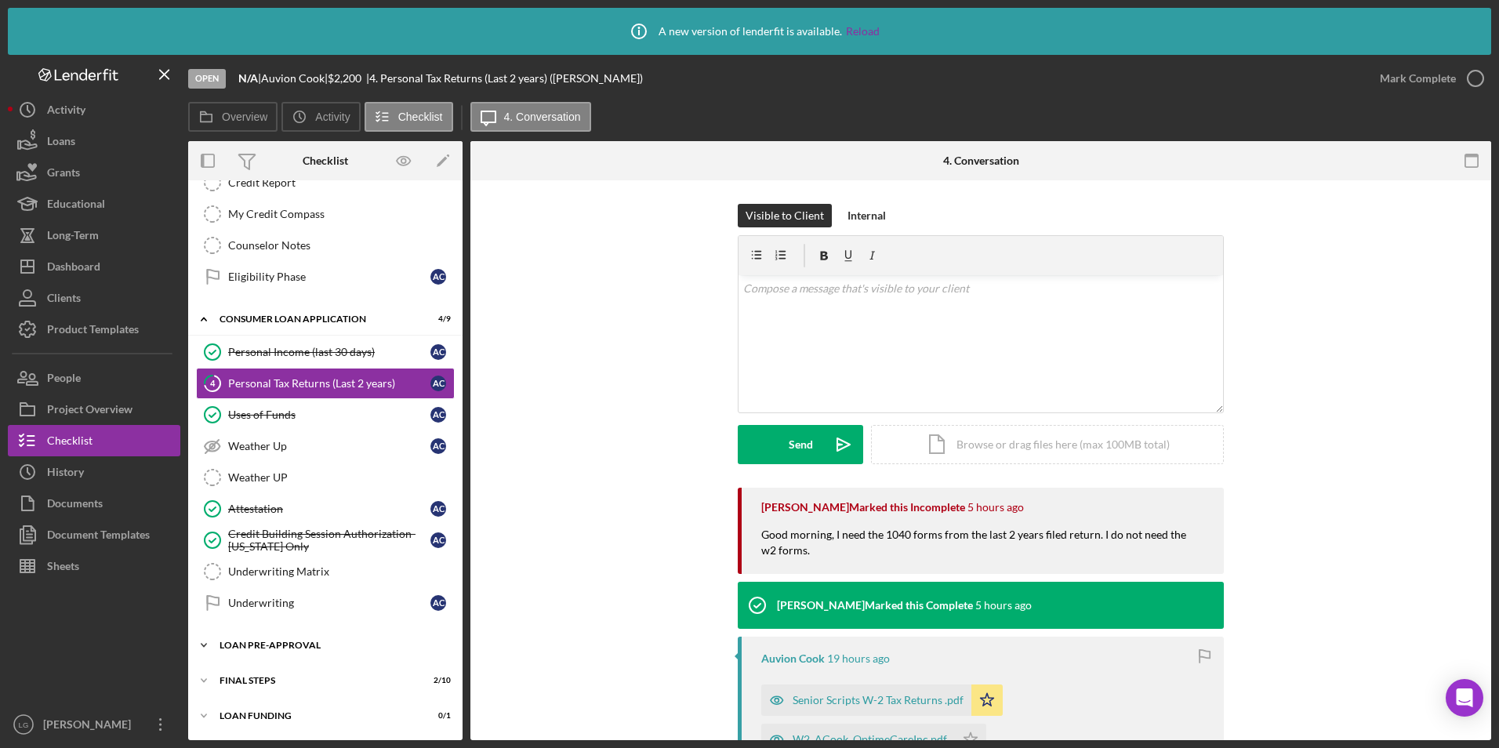
click at [260, 636] on div "Icon/Expander Loan Pre-Approval 0 / 2" at bounding box center [325, 645] width 274 height 31
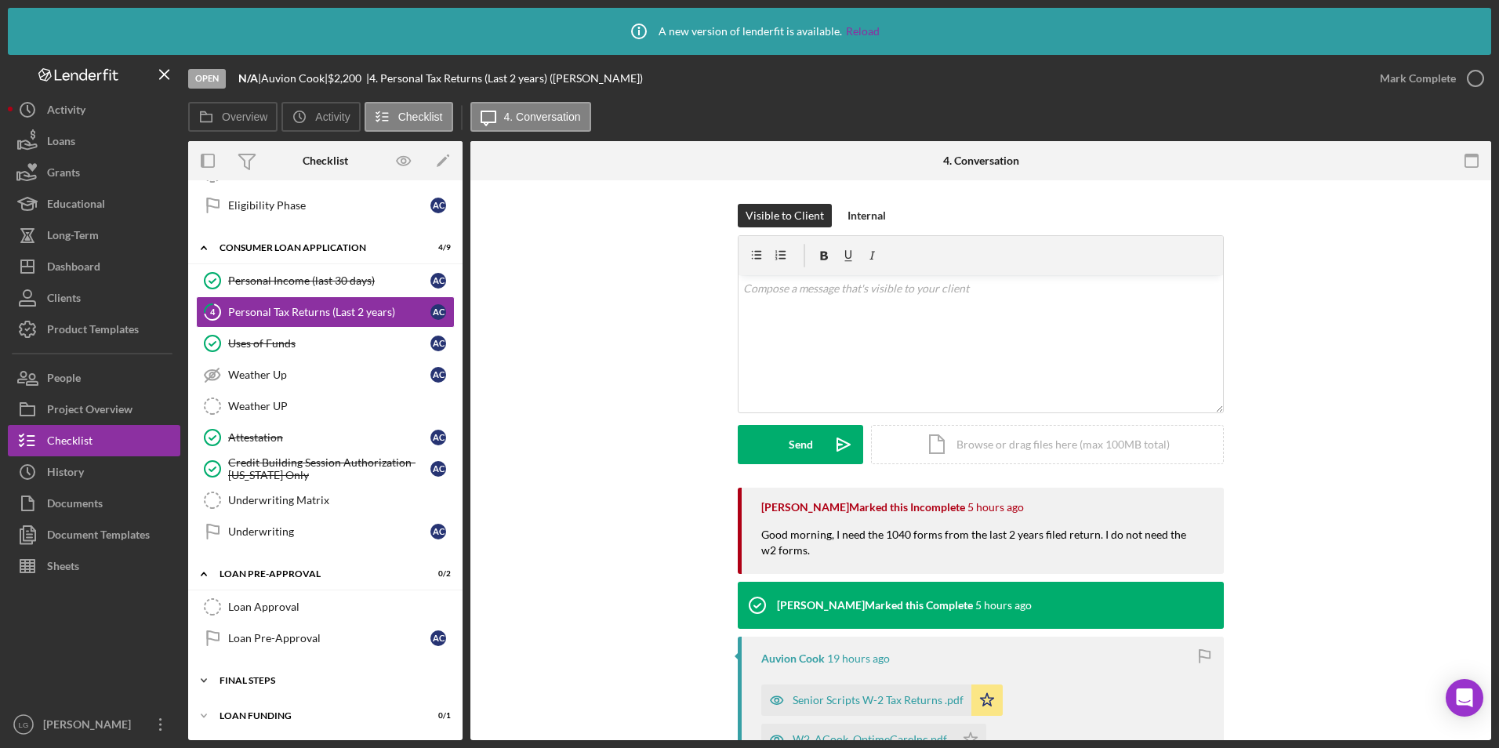
click at [247, 677] on div "FINAL STEPS" at bounding box center [331, 680] width 223 height 9
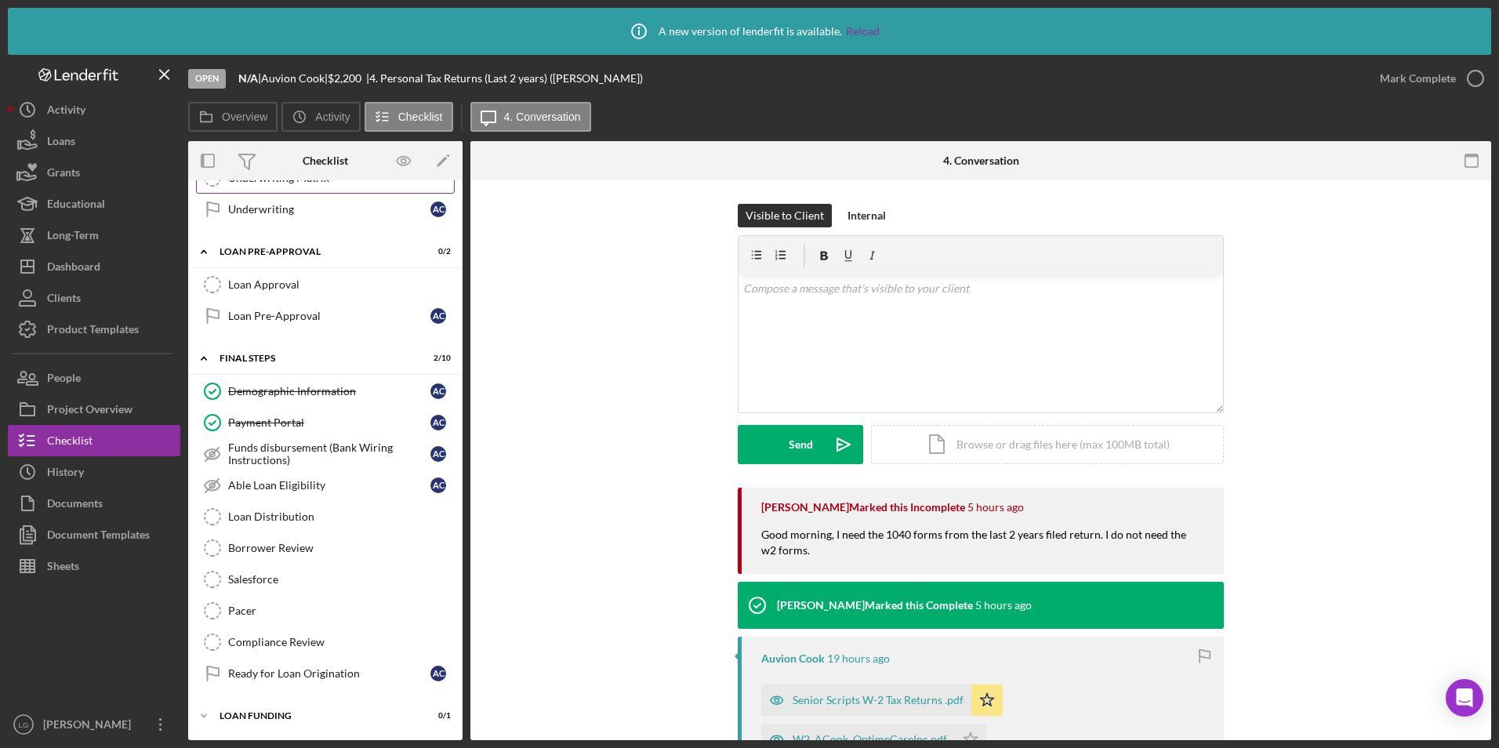
scroll to position [506, 0]
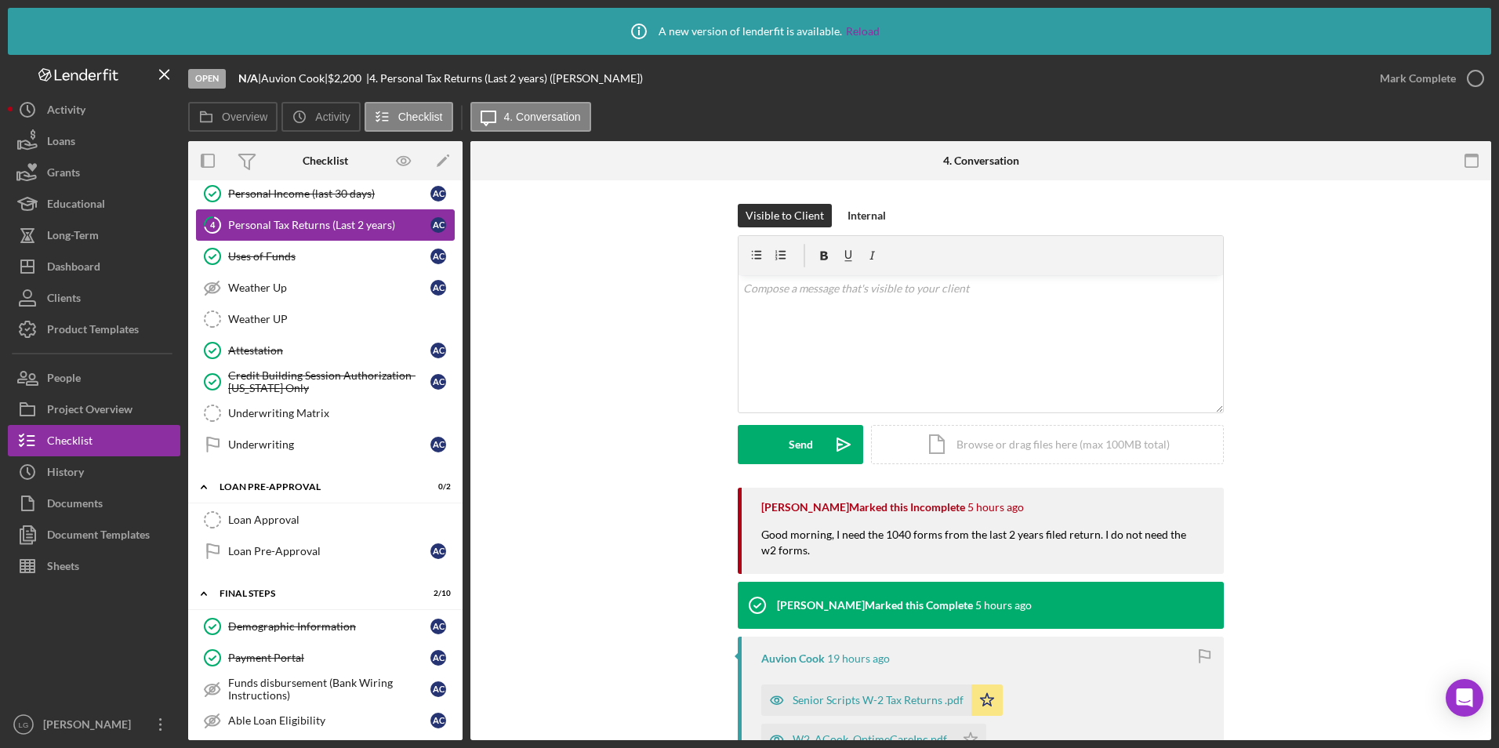
click at [370, 225] on div "Personal Tax Returns (Last 2 years)" at bounding box center [329, 225] width 202 height 13
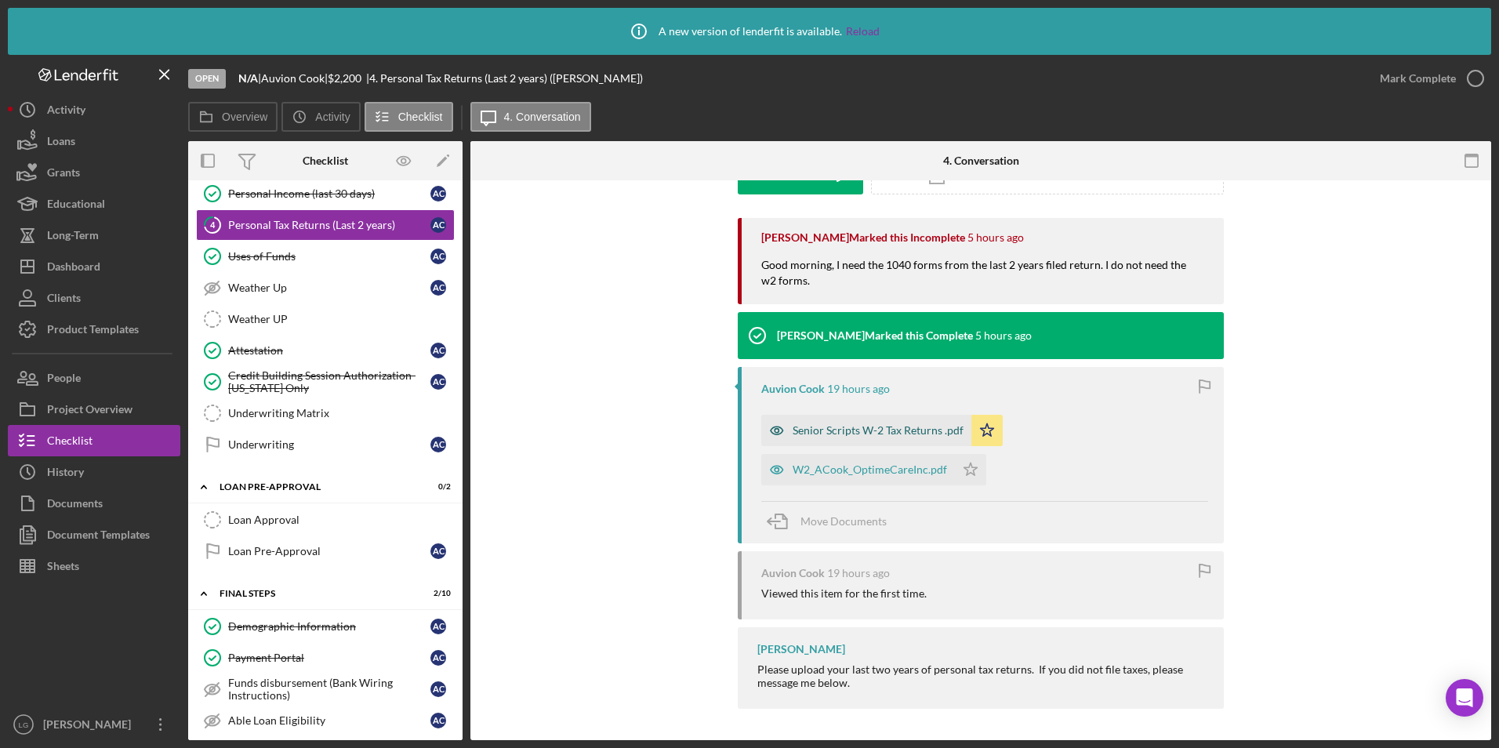
click at [884, 423] on div "Senior Scripts W-2 Tax Returns .pdf" at bounding box center [866, 430] width 210 height 31
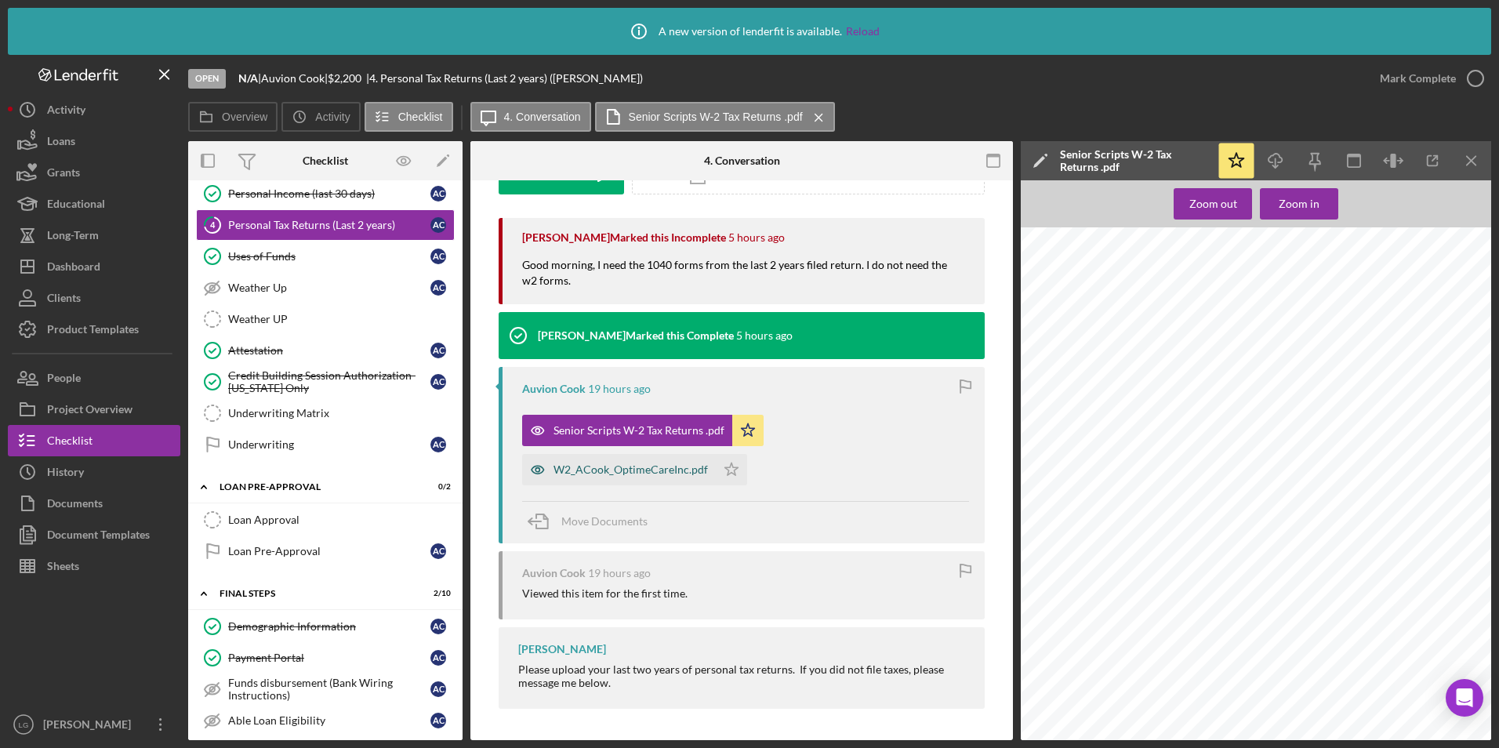
click at [634, 471] on div "W2_ACook_OptimeCareInc.pdf" at bounding box center [630, 469] width 154 height 13
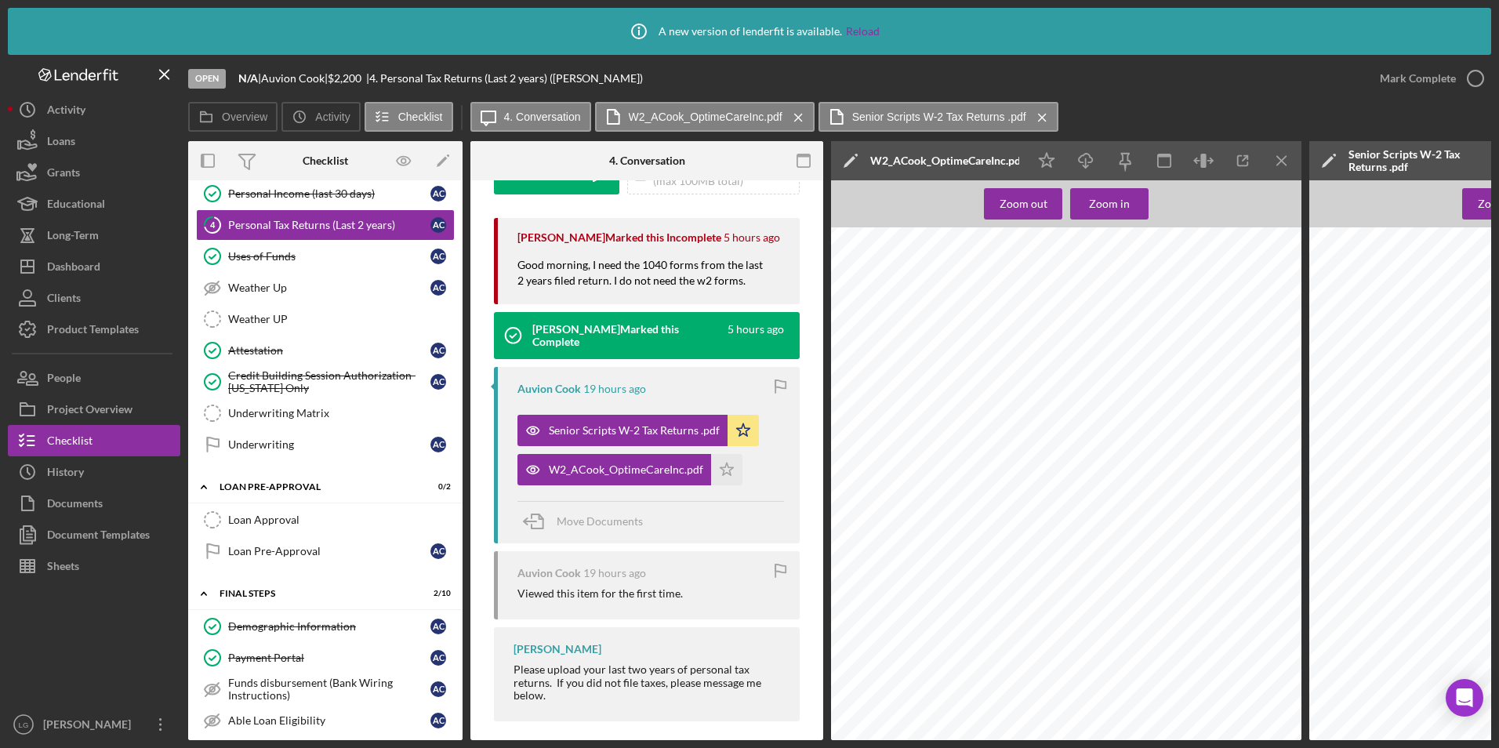
scroll to position [1323, 0]
click at [322, 420] on link "Underwriting Matrix Underwriting Matrix" at bounding box center [325, 412] width 259 height 31
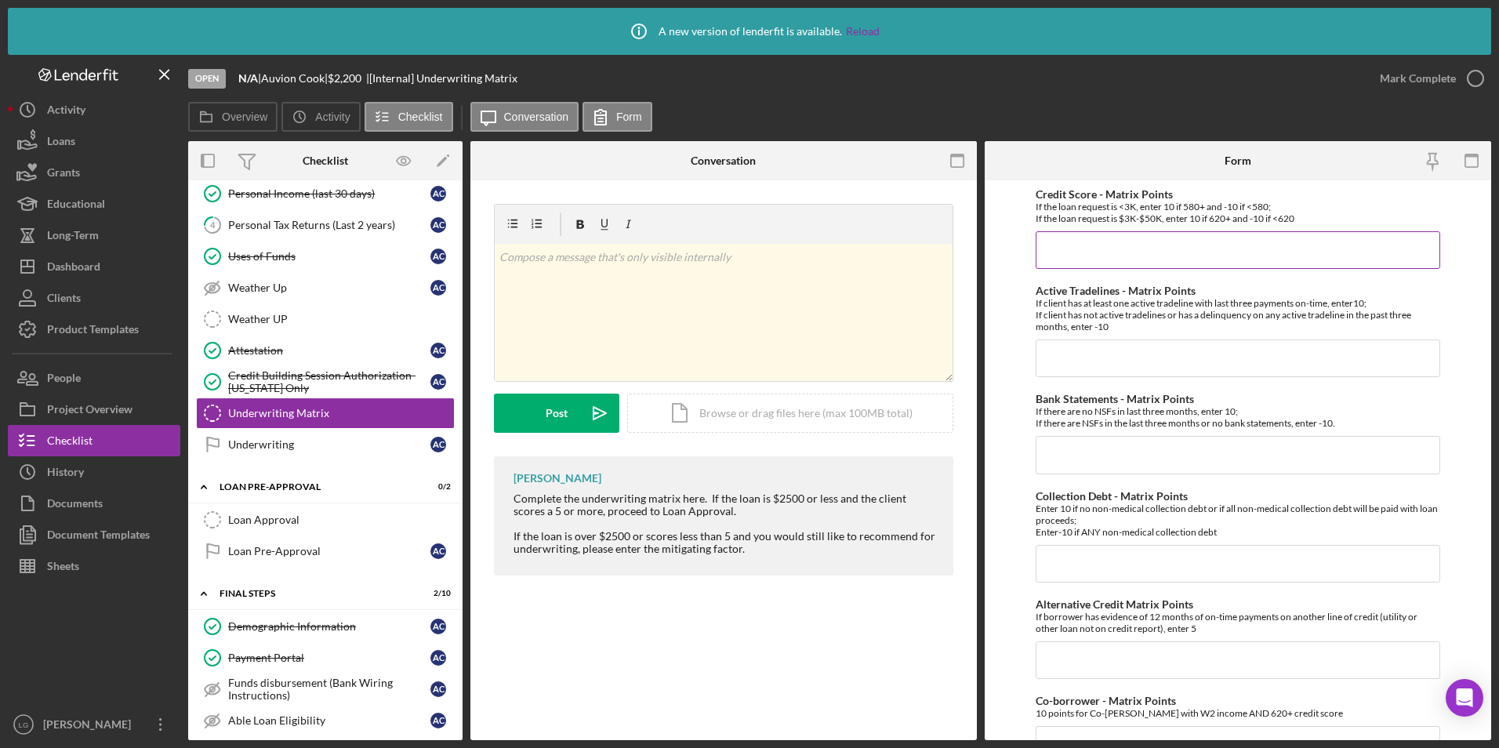
click at [1104, 249] on input "Credit Score - Matrix Points" at bounding box center [1238, 250] width 405 height 38
type input "10"
click at [1098, 345] on input "Active Tradelines - Matrix Points" at bounding box center [1238, 358] width 405 height 38
type input "10"
click at [1075, 466] on input "1" at bounding box center [1238, 455] width 405 height 38
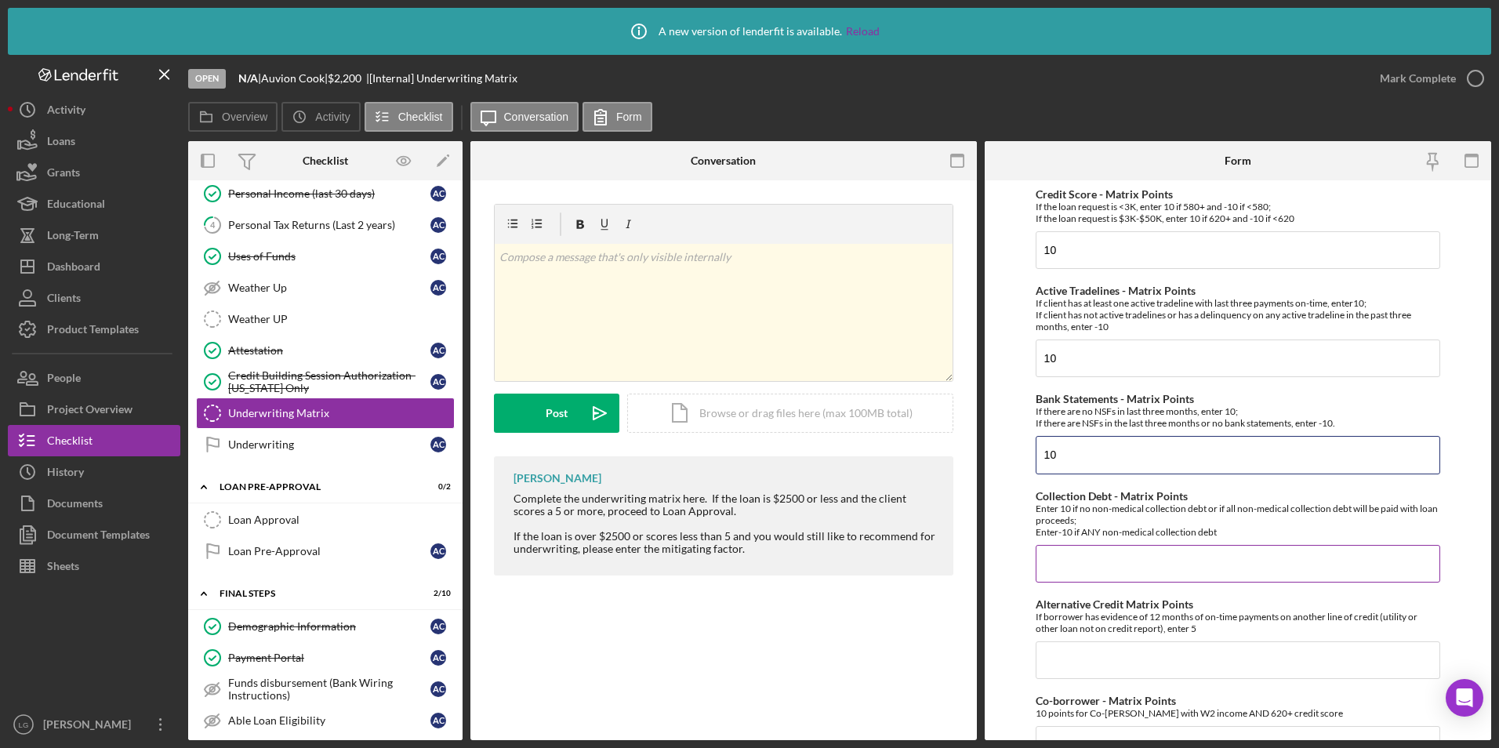
type input "10"
click at [1076, 565] on input "Collection Debt - Matrix Points" at bounding box center [1238, 564] width 405 height 38
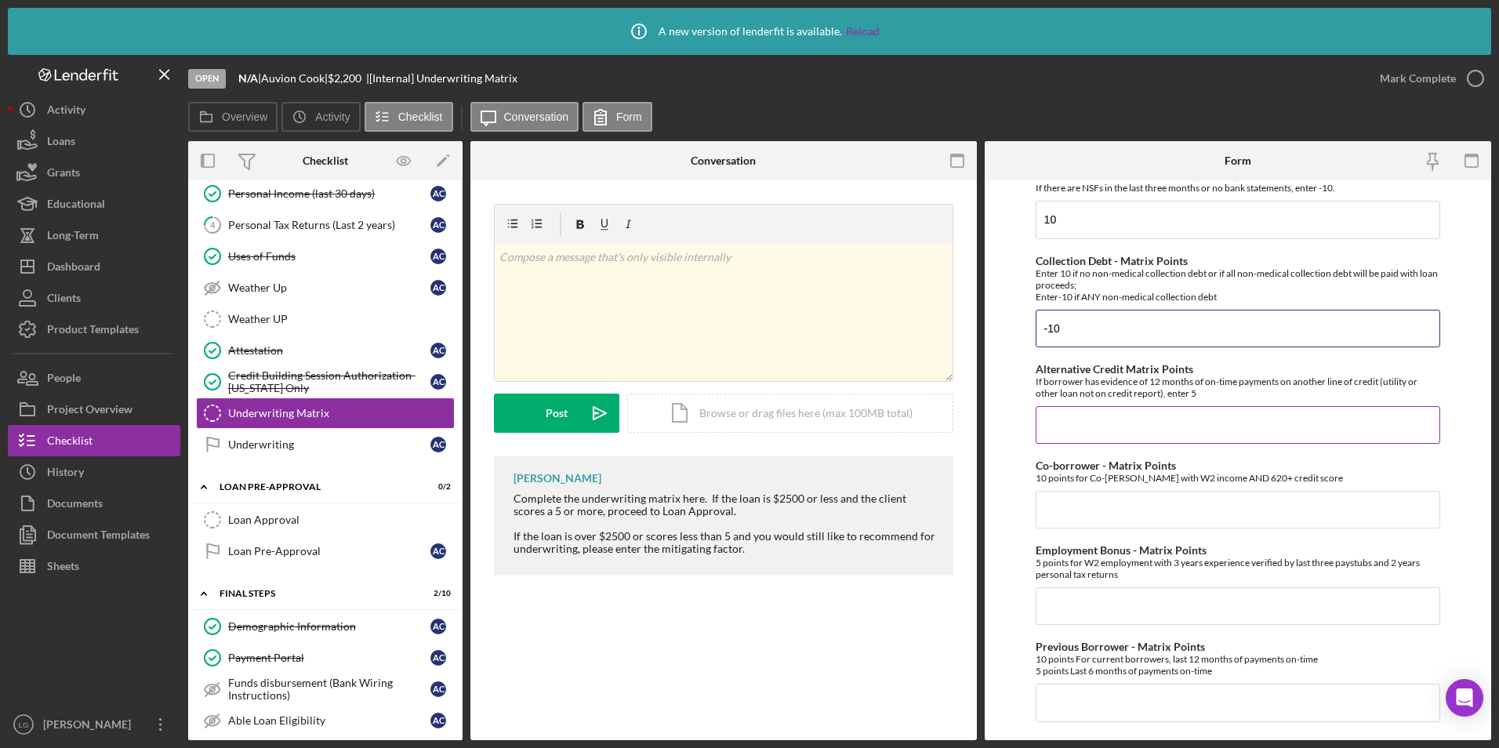
type input "-10"
click at [1089, 409] on input "Alternative Credit Matrix Points" at bounding box center [1238, 425] width 405 height 38
type input "0"
click at [1083, 509] on input "Co-borrower - Matrix Points" at bounding box center [1238, 510] width 405 height 38
type input "0"
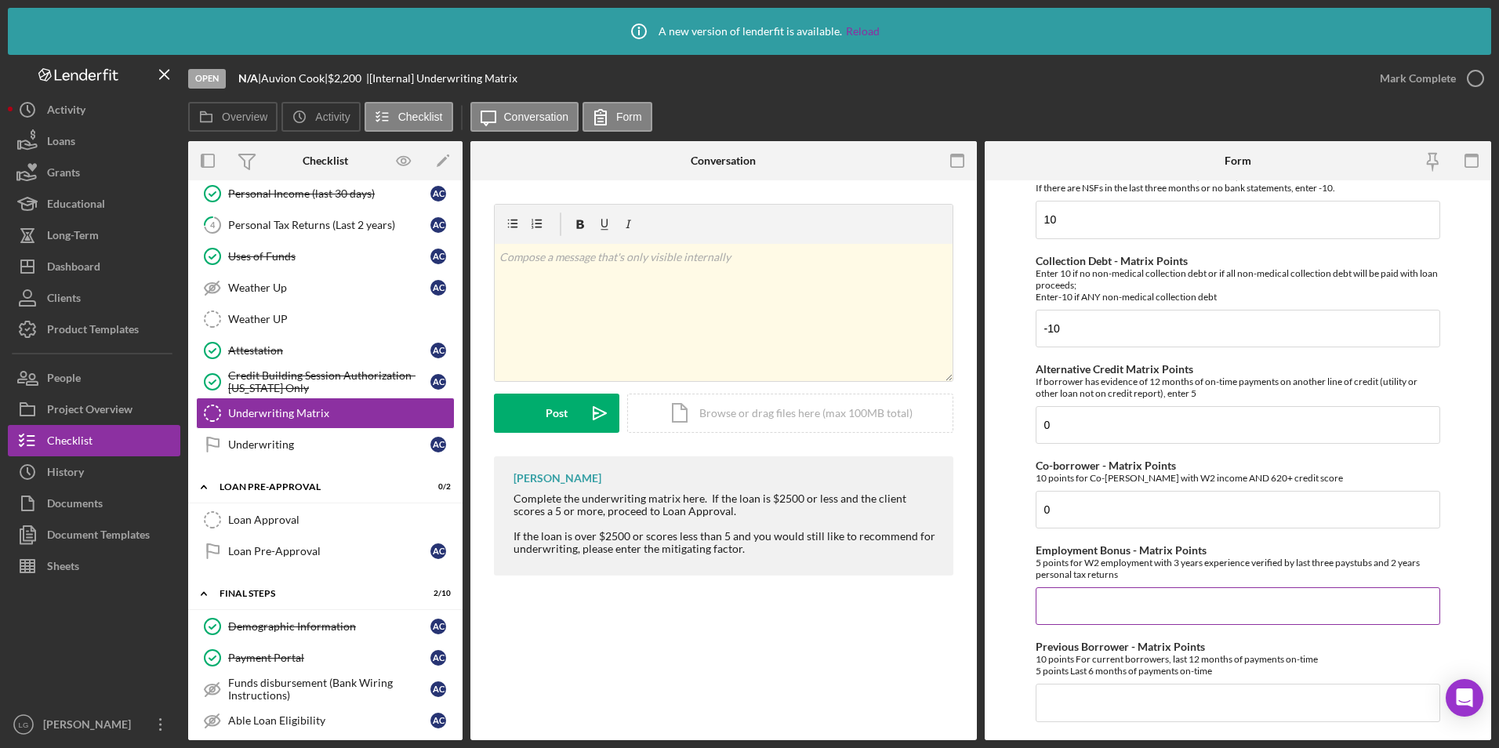
click at [1077, 590] on input "Employment Bonus - Matrix Points" at bounding box center [1238, 606] width 405 height 38
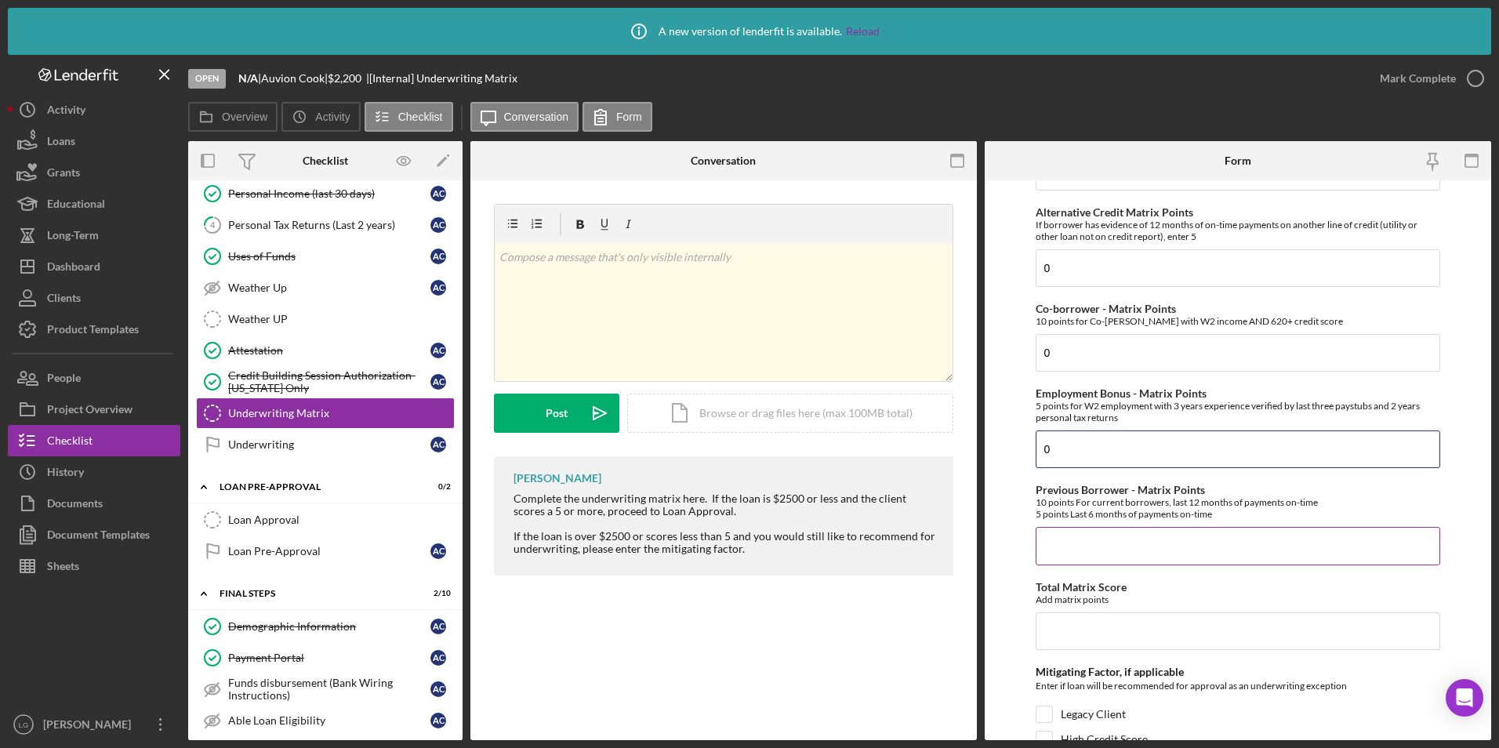
type input "0"
click at [1079, 528] on input "Previous Borrower - Matrix Points" at bounding box center [1238, 546] width 405 height 38
type input "0"
click at [1094, 624] on input "Total Matrix Score" at bounding box center [1238, 631] width 405 height 38
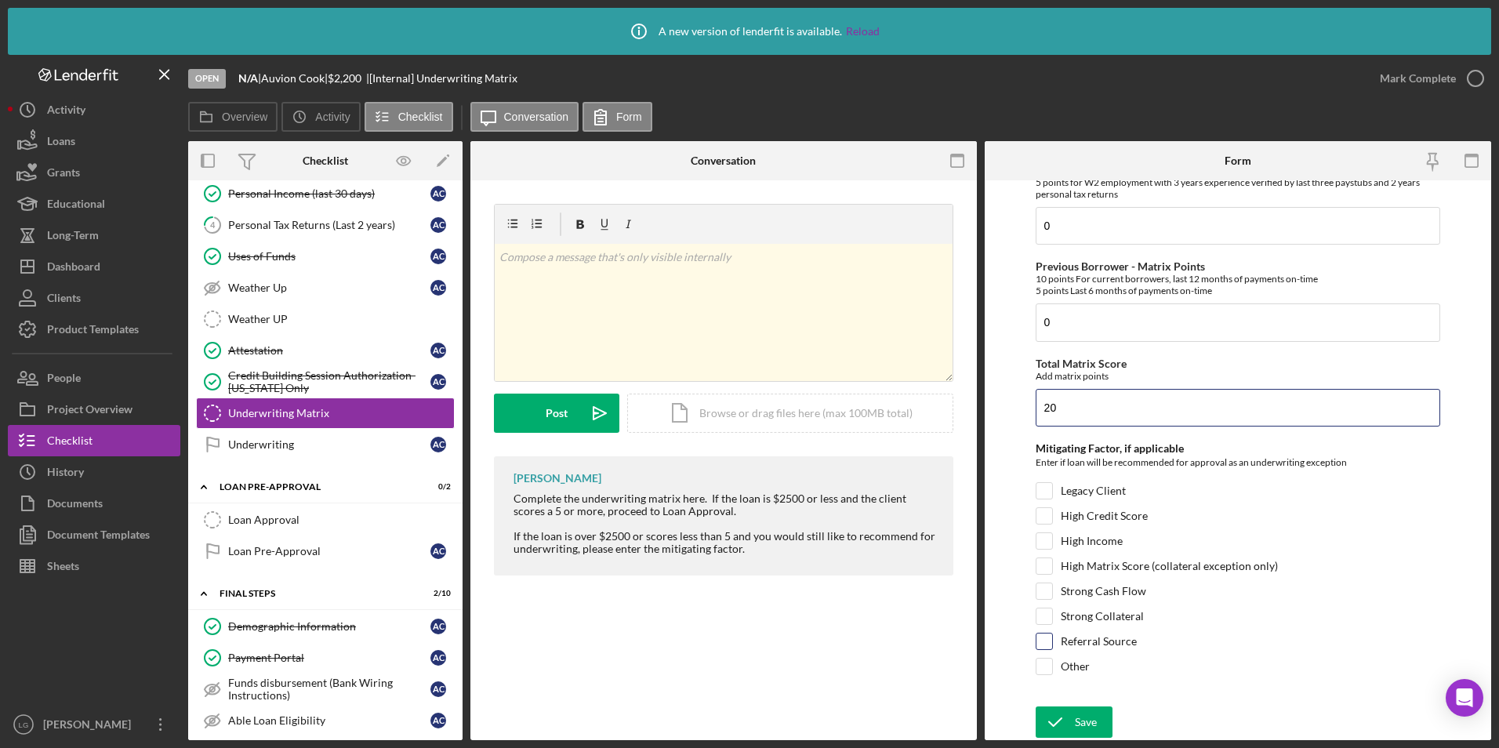
type input "20"
click at [1047, 647] on input "Referral Source" at bounding box center [1044, 641] width 16 height 16
checkbox input "true"
drag, startPoint x: 1069, startPoint y: 726, endPoint x: 1073, endPoint y: 644, distance: 82.4
click at [1069, 727] on icon "submit" at bounding box center [1055, 721] width 39 height 39
